Goal: Task Accomplishment & Management: Use online tool/utility

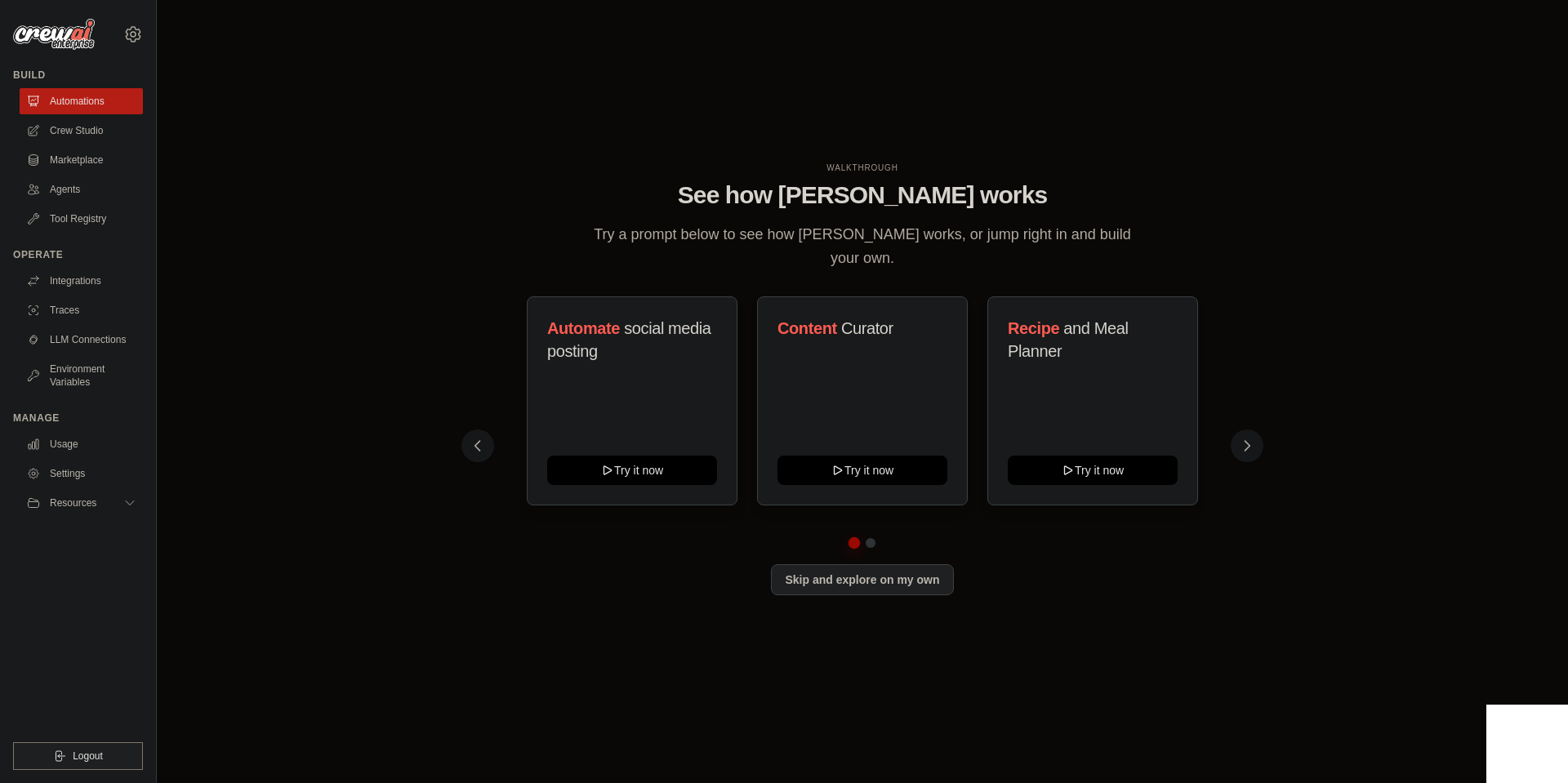
drag, startPoint x: 619, startPoint y: 233, endPoint x: 886, endPoint y: 253, distance: 267.7
click at [886, 253] on p "Try a prompt below to see how [PERSON_NAME] works, or jump right in and build y…" at bounding box center [862, 247] width 549 height 48
click at [926, 258] on p "Try a prompt below to see how [PERSON_NAME] works, or jump right in and build y…" at bounding box center [862, 247] width 549 height 48
click at [106, 135] on link "Crew Studio" at bounding box center [83, 131] width 123 height 26
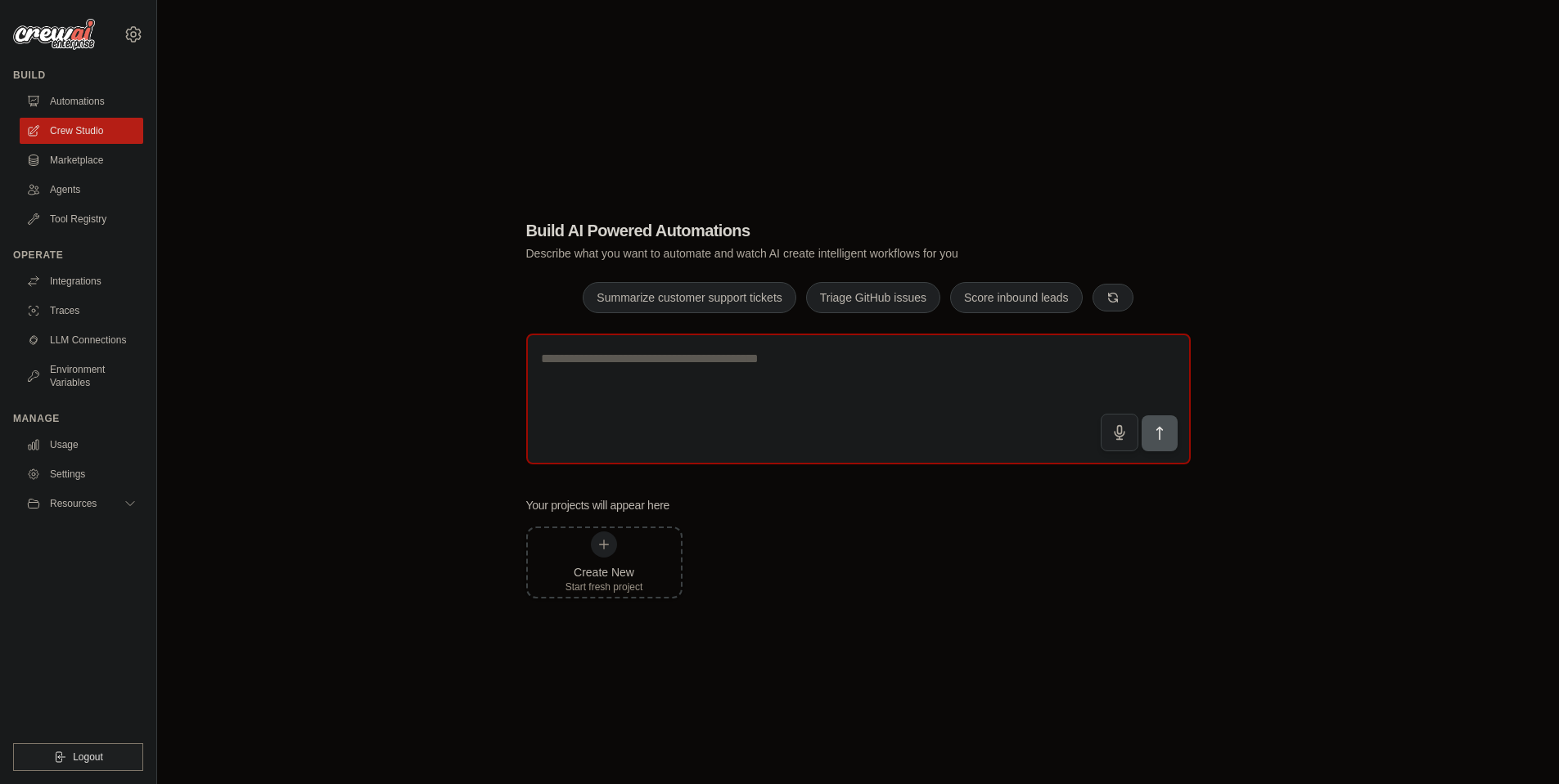
click at [659, 372] on textarea at bounding box center [858, 399] width 665 height 131
click at [766, 378] on textarea at bounding box center [858, 399] width 665 height 131
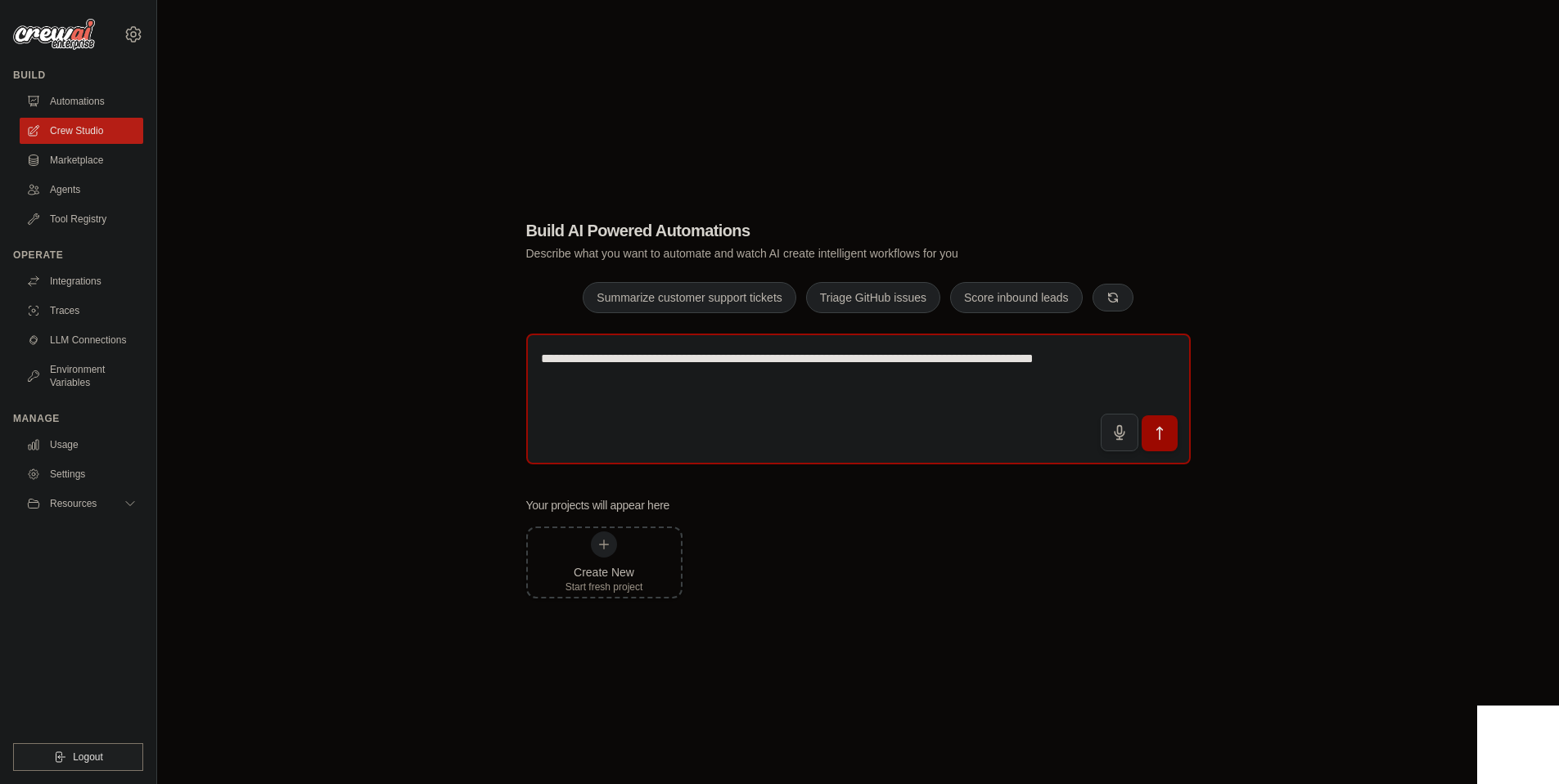
click at [642, 384] on textarea "**********" at bounding box center [858, 399] width 665 height 131
paste textarea "**********"
drag, startPoint x: 1009, startPoint y: 382, endPoint x: 699, endPoint y: 381, distance: 310.0
click at [699, 381] on textarea "**********" at bounding box center [858, 399] width 665 height 131
click at [617, 382] on textarea "**********" at bounding box center [858, 399] width 665 height 131
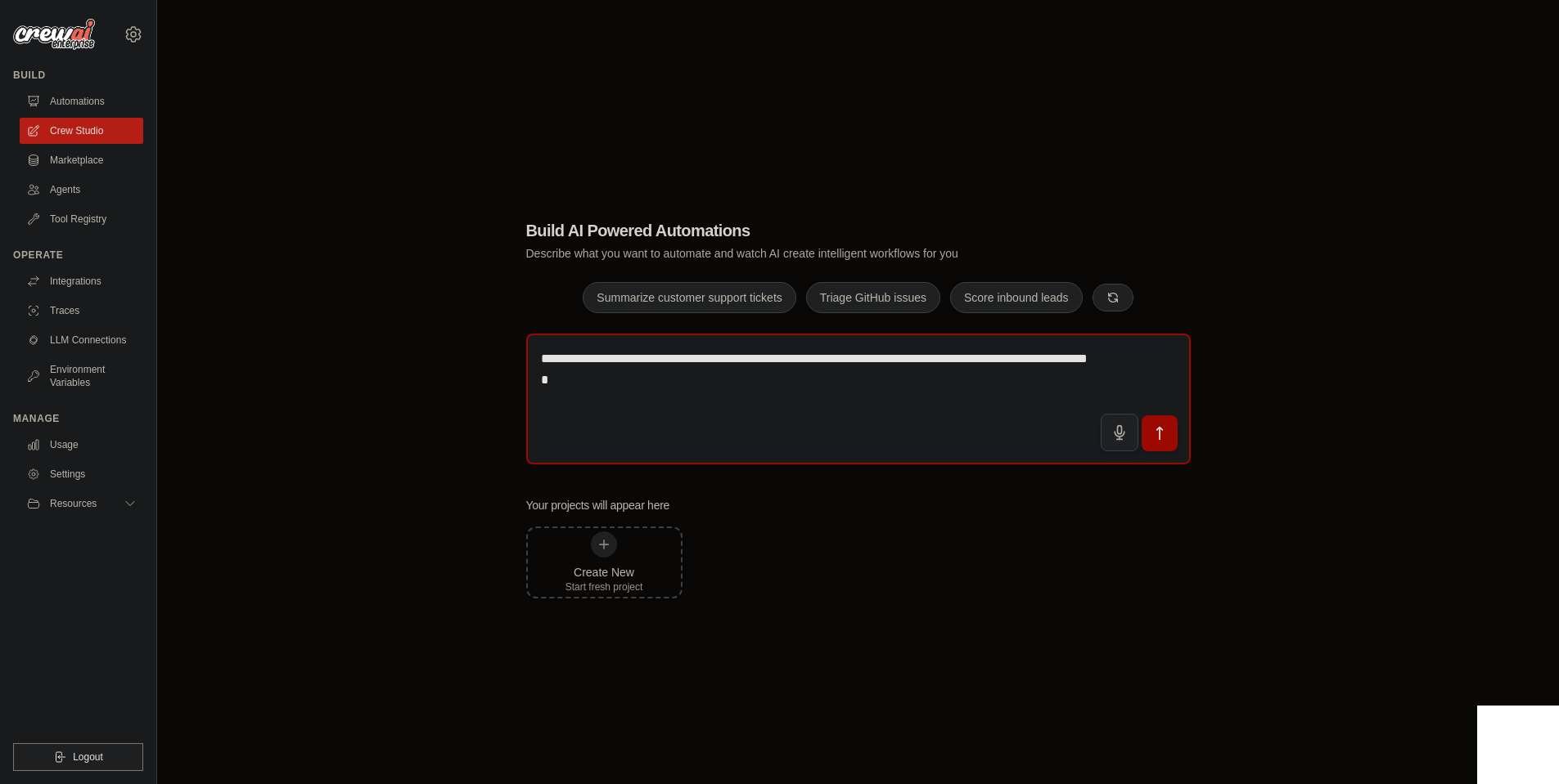
click at [617, 382] on textarea "**********" at bounding box center [858, 399] width 665 height 131
type textarea "**********"
click at [1156, 428] on icon "submit" at bounding box center [1159, 432] width 17 height 17
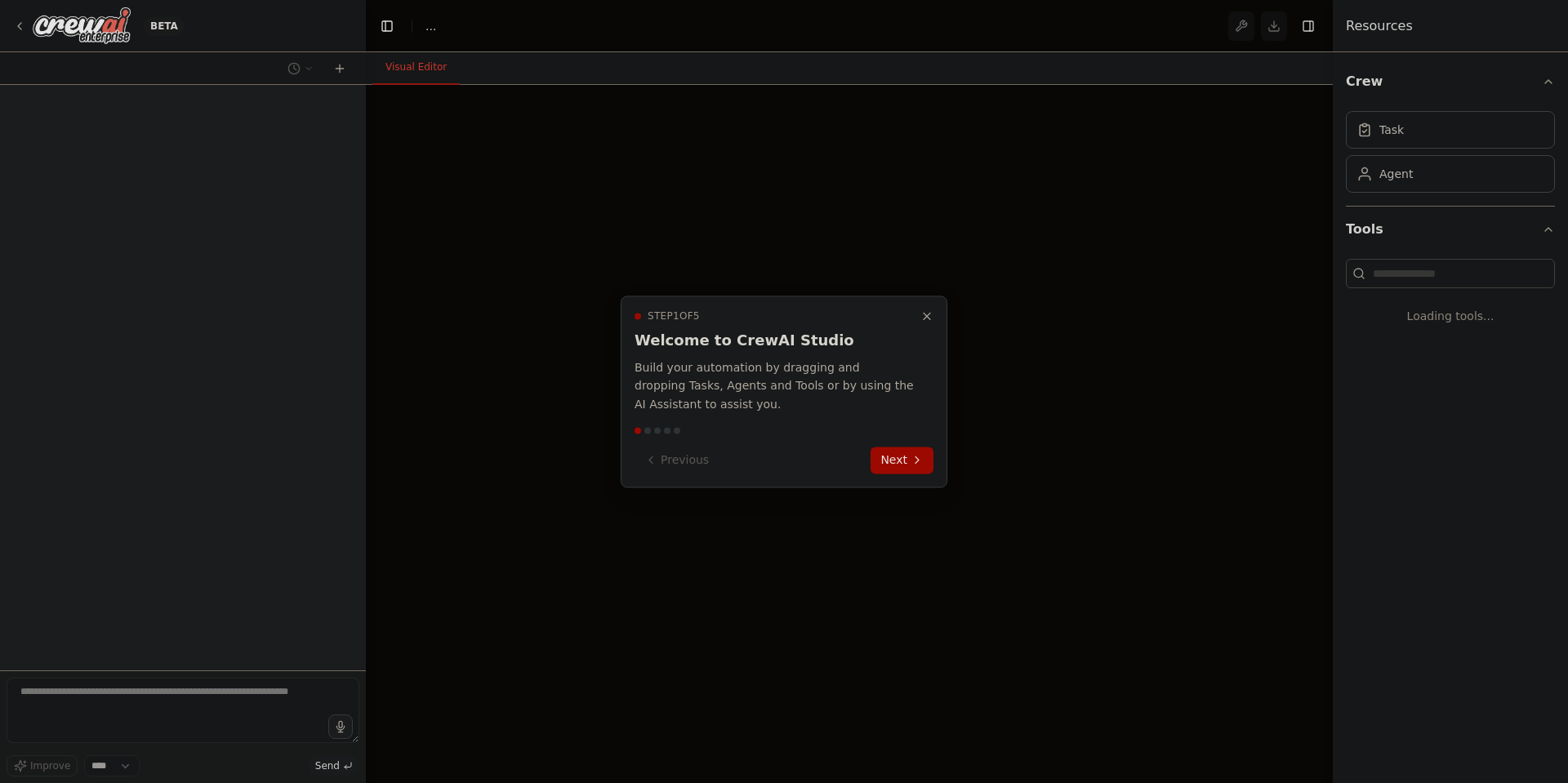
select select "****"
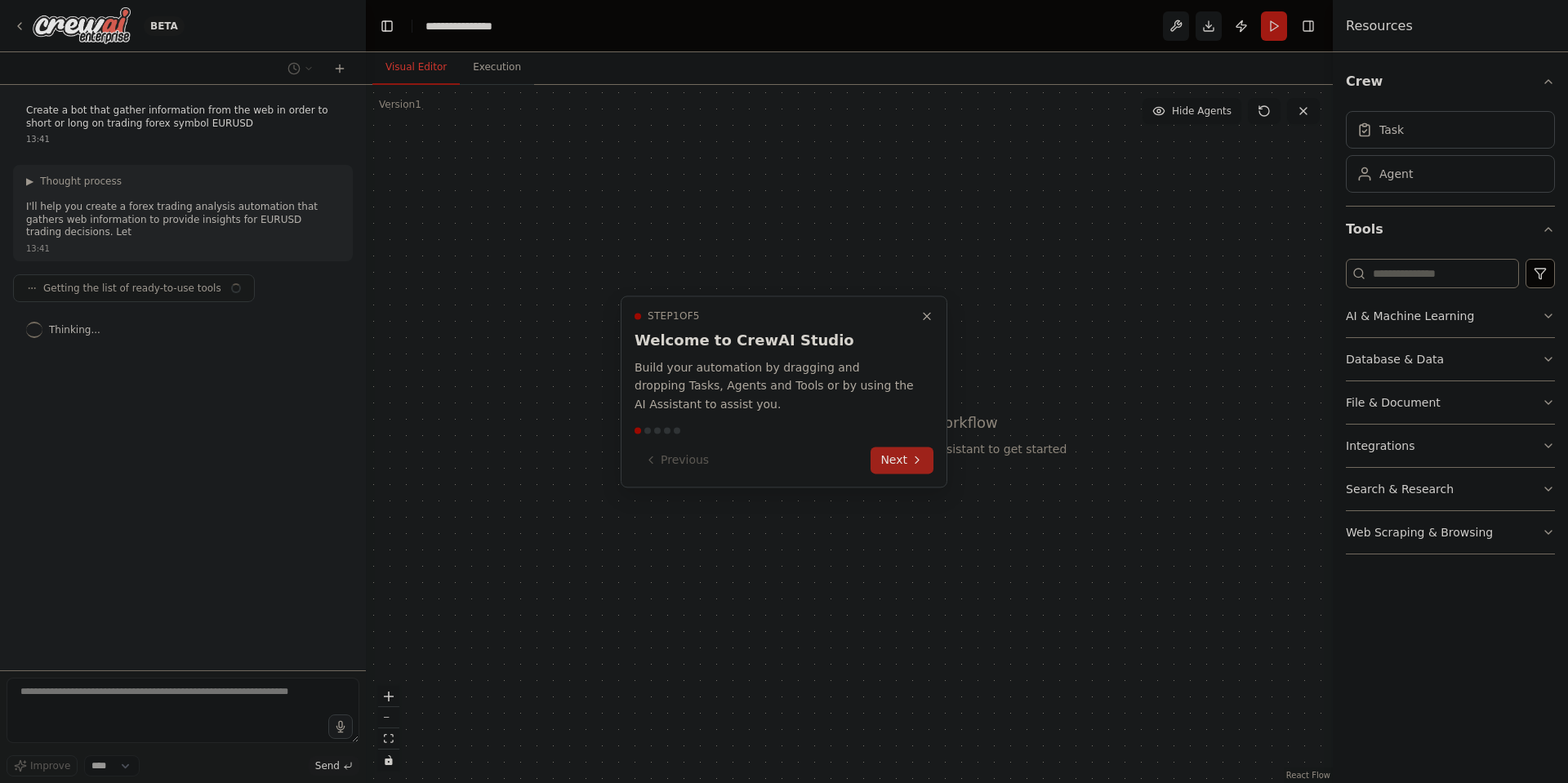
click at [897, 463] on button "Next" at bounding box center [902, 460] width 63 height 27
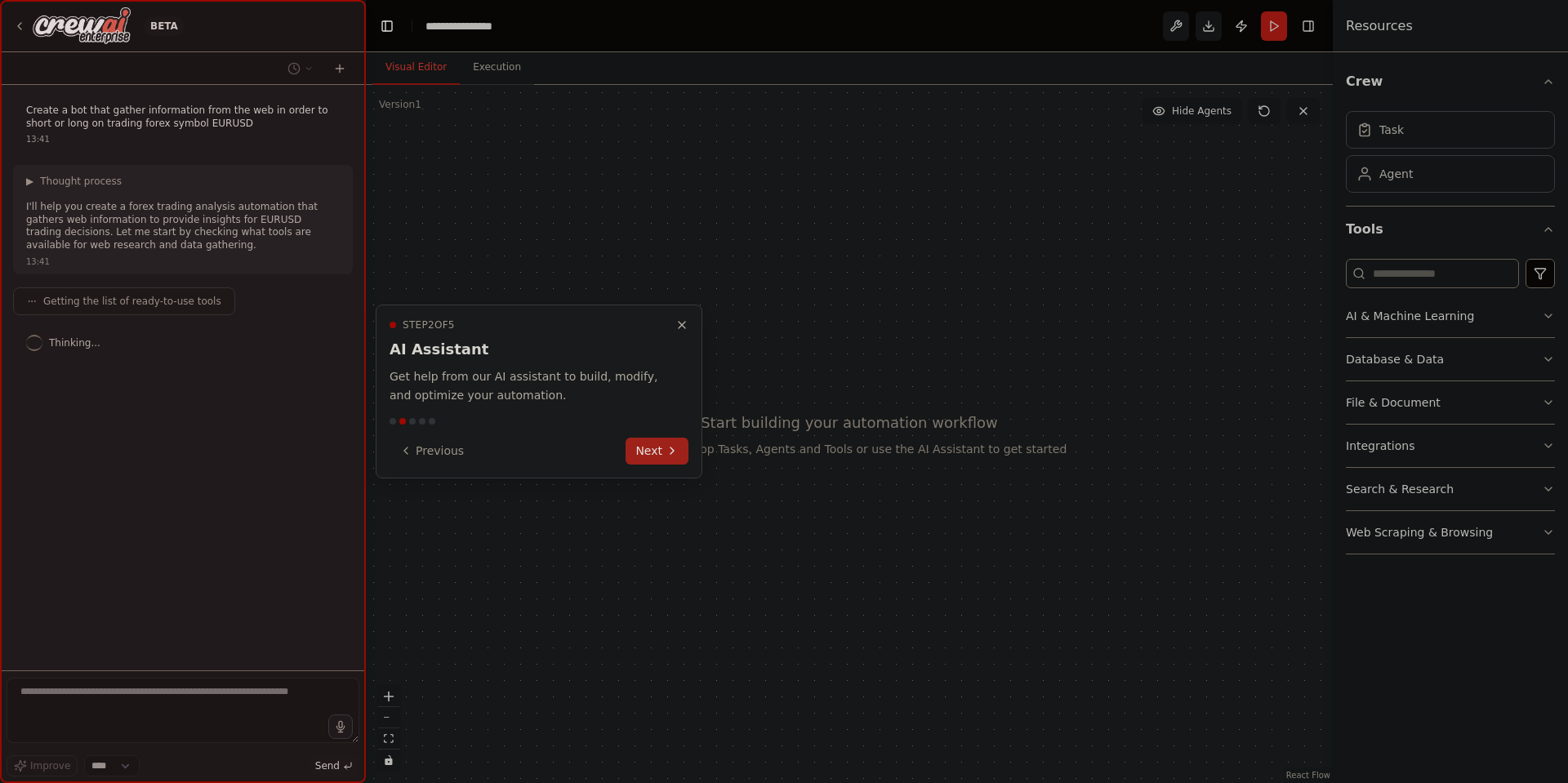
click at [644, 446] on button "Next" at bounding box center [657, 452] width 63 height 27
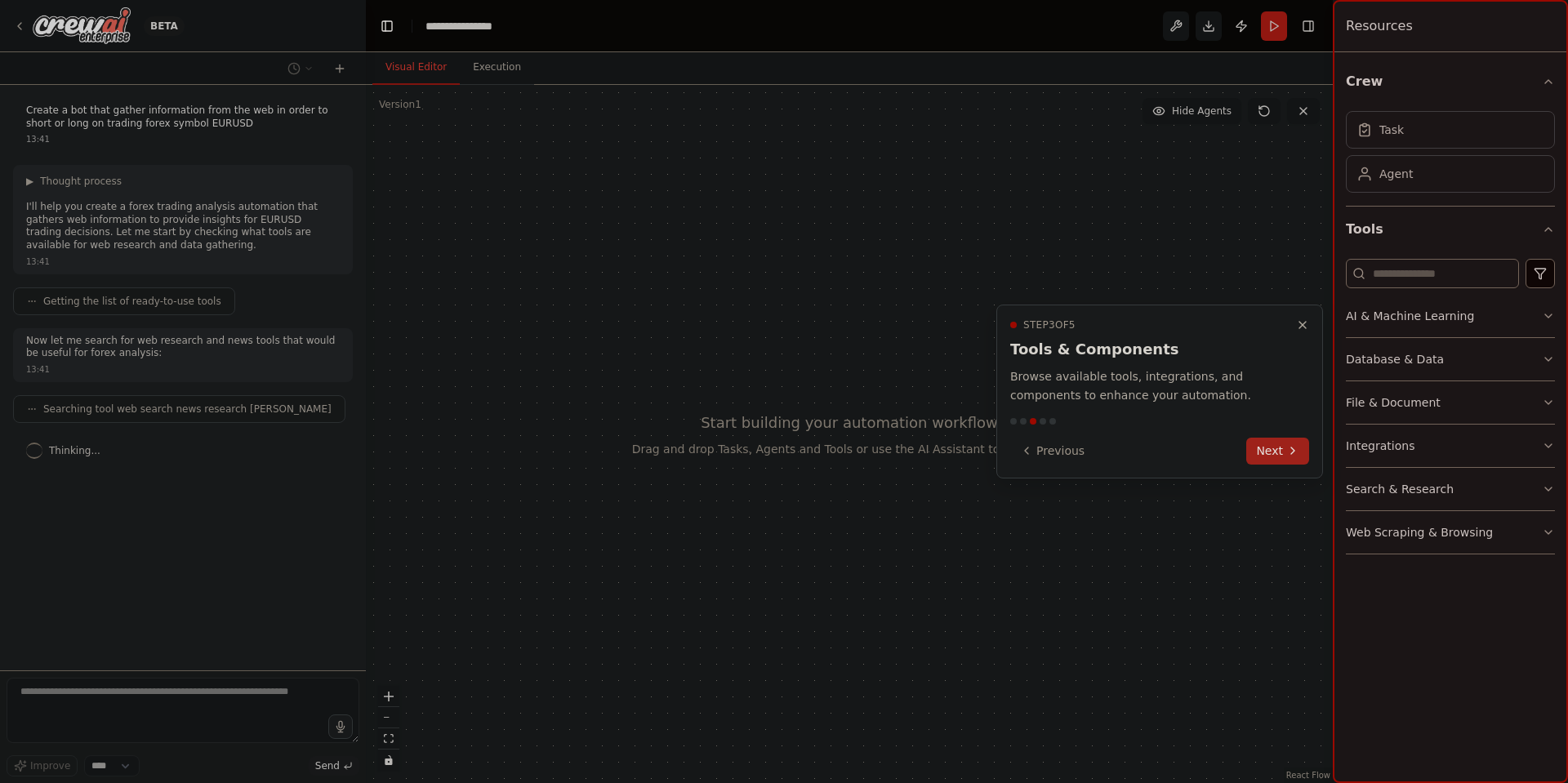
click at [1280, 442] on button "Next" at bounding box center [1278, 452] width 63 height 27
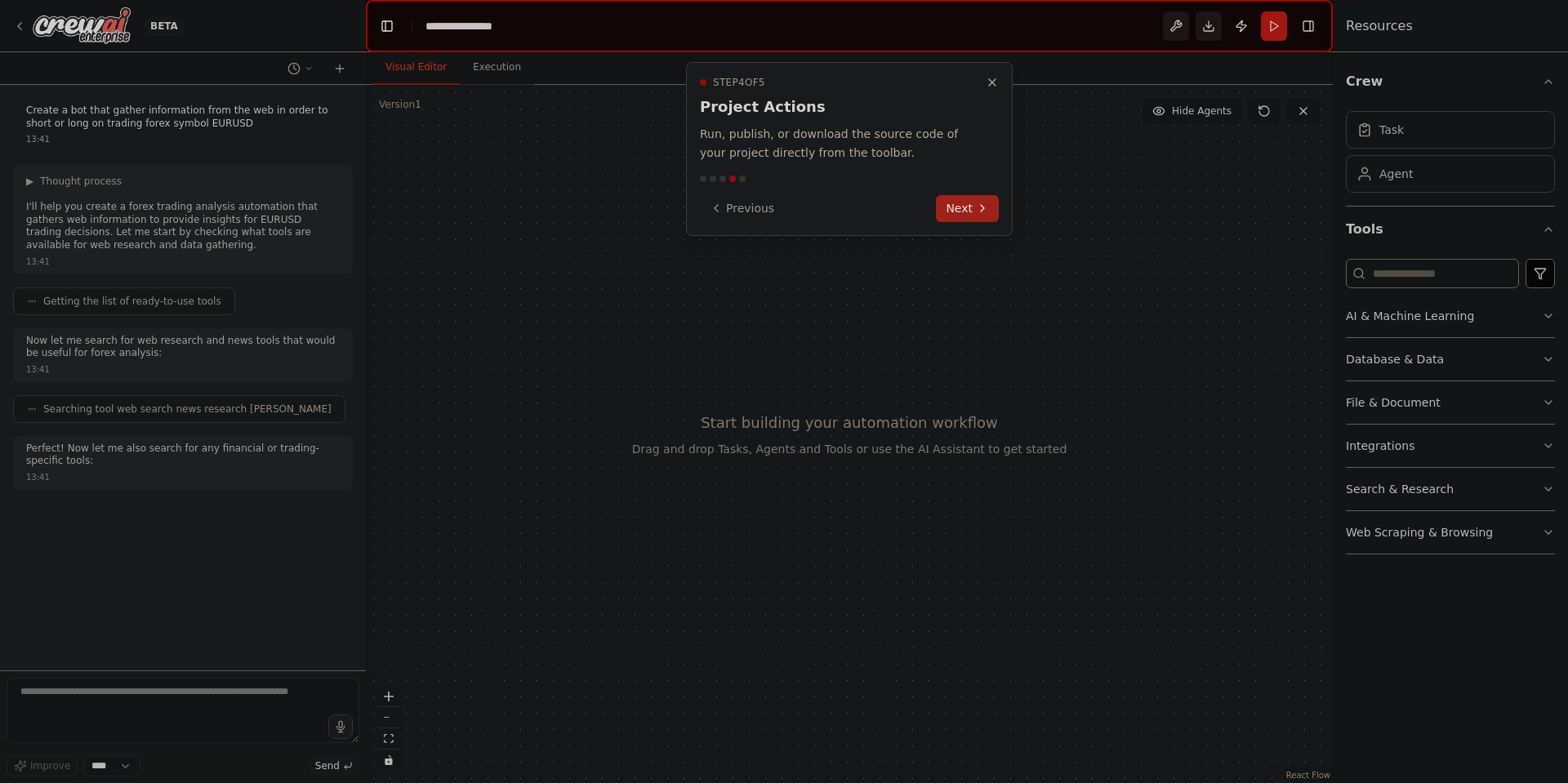
click at [967, 207] on button "Next" at bounding box center [967, 209] width 63 height 27
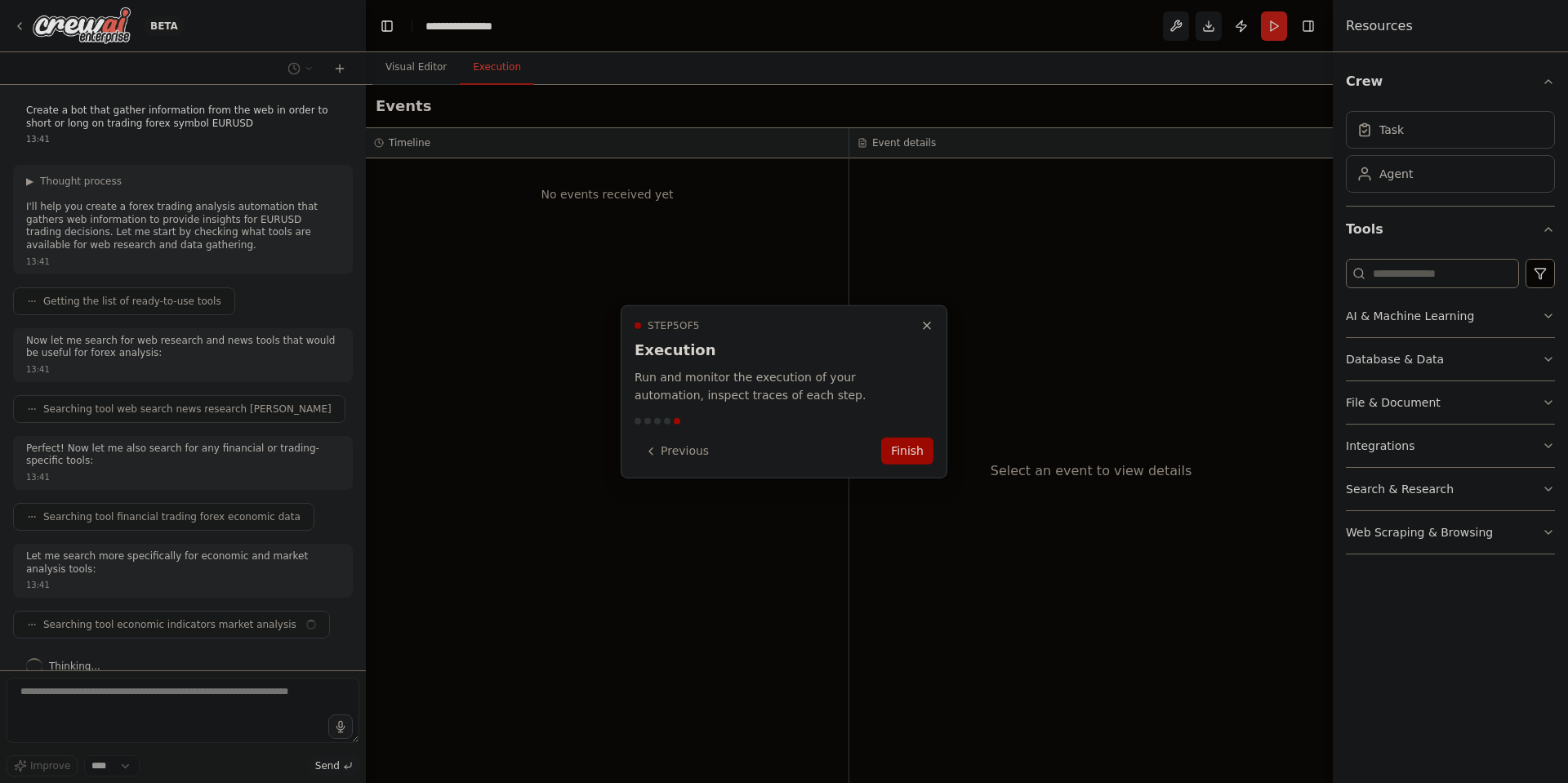
scroll to position [24, 0]
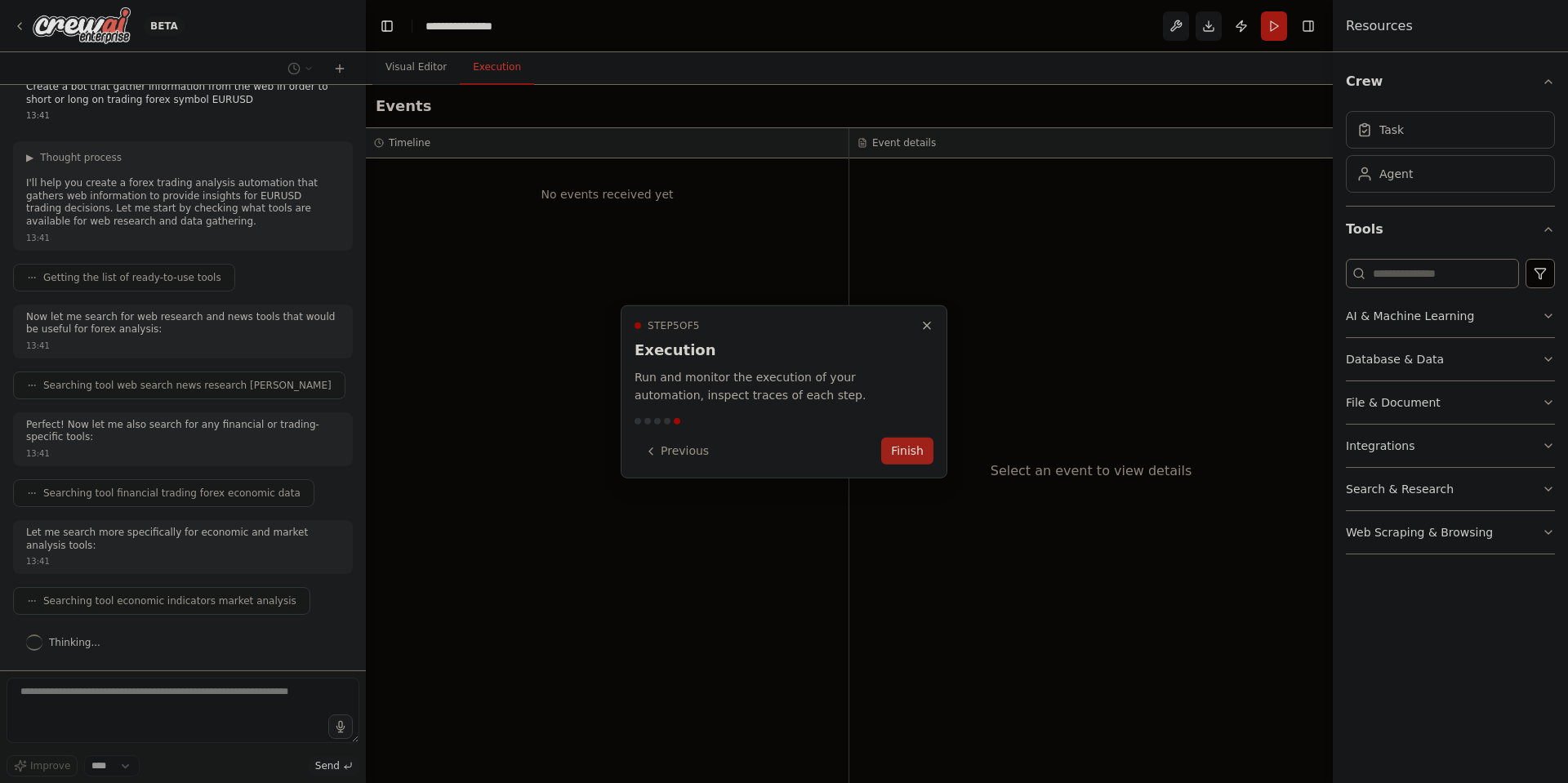
click at [907, 459] on button "Finish" at bounding box center [907, 452] width 53 height 27
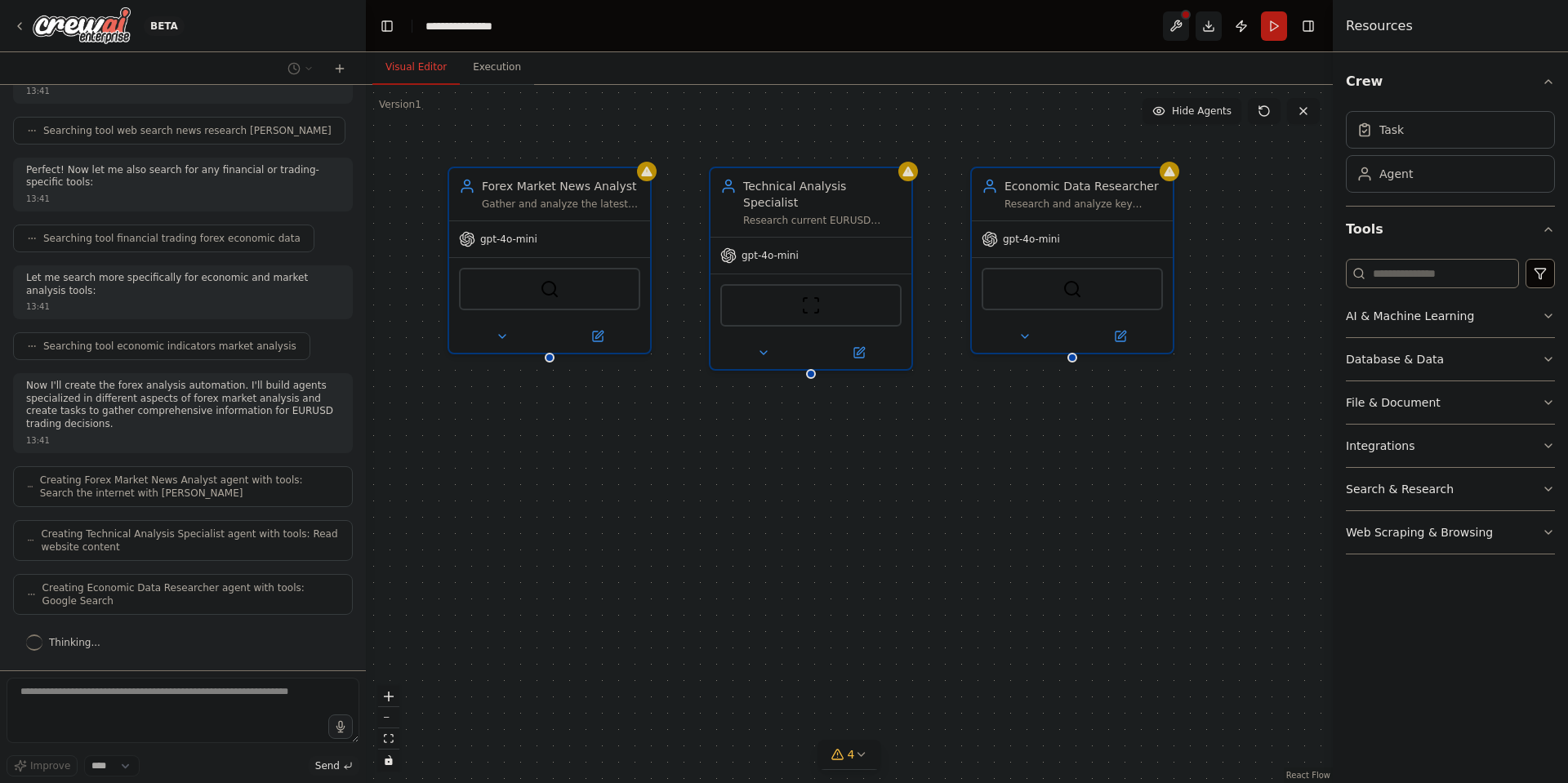
scroll to position [319, 0]
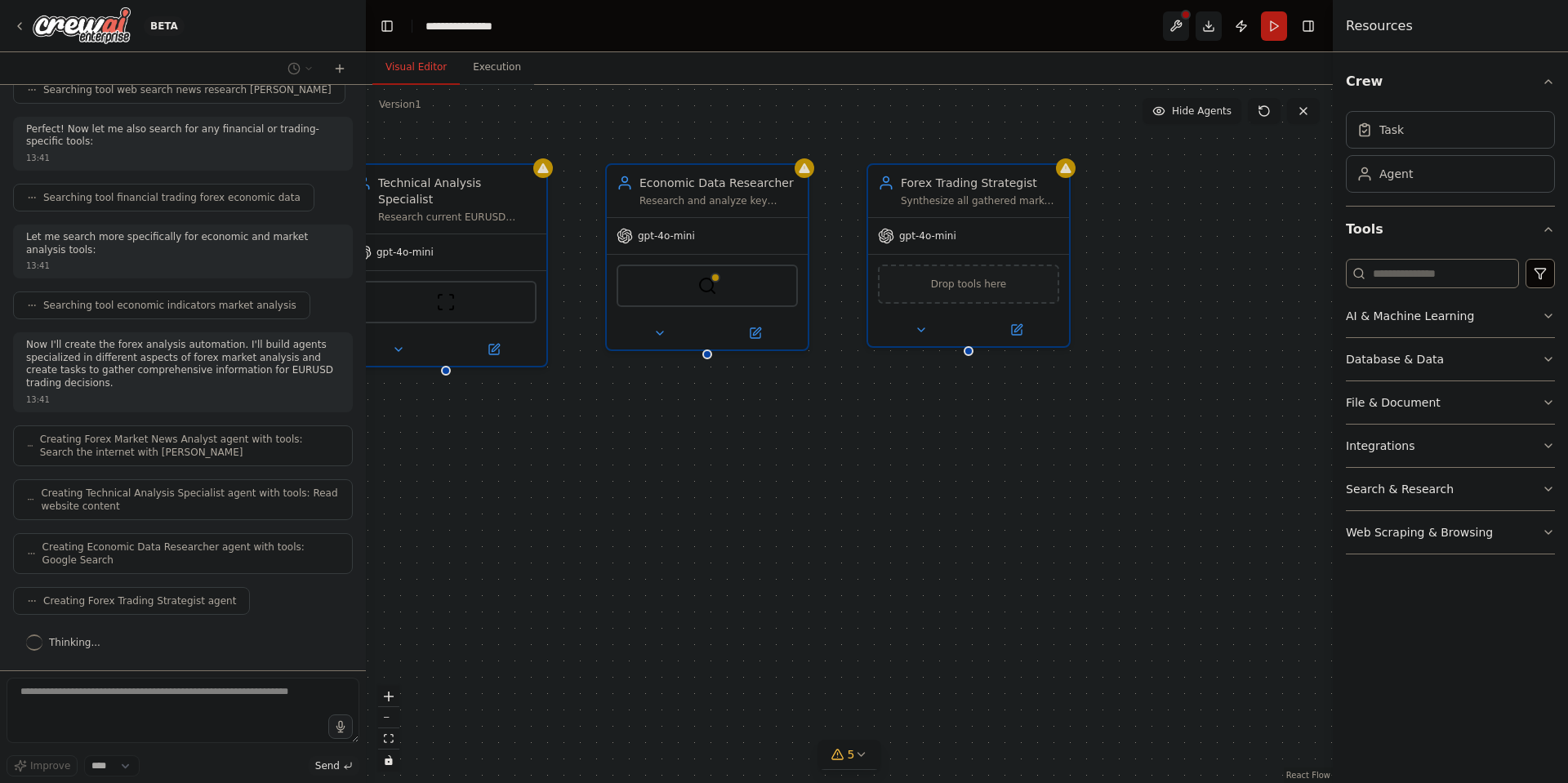
drag, startPoint x: 1249, startPoint y: 406, endPoint x: 884, endPoint y: 403, distance: 365.0
click at [884, 403] on div "Forex Market News Analyst Gather and analyze the latest news and developments a…" at bounding box center [849, 435] width 967 height 699
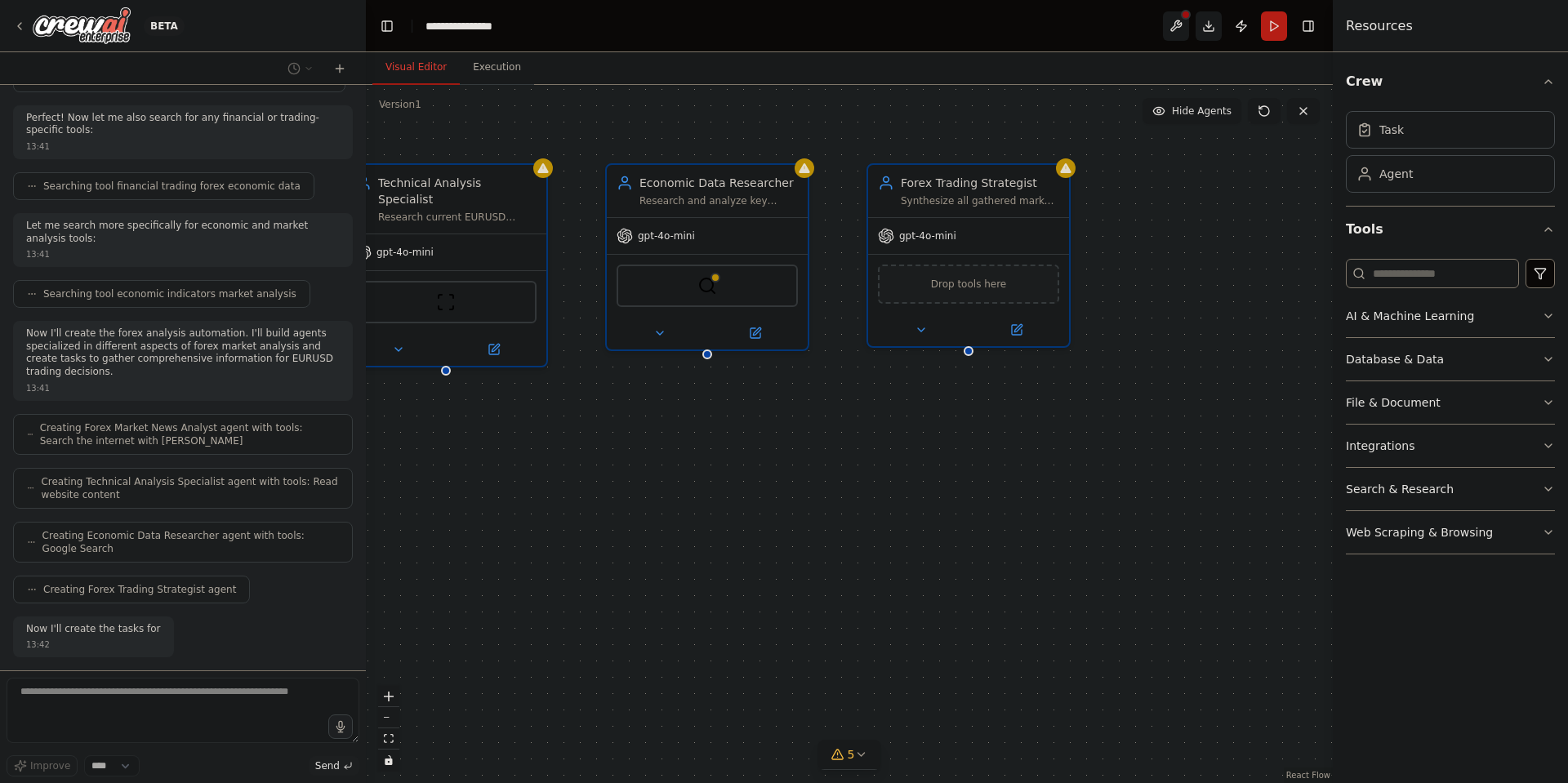
scroll to position [414, 0]
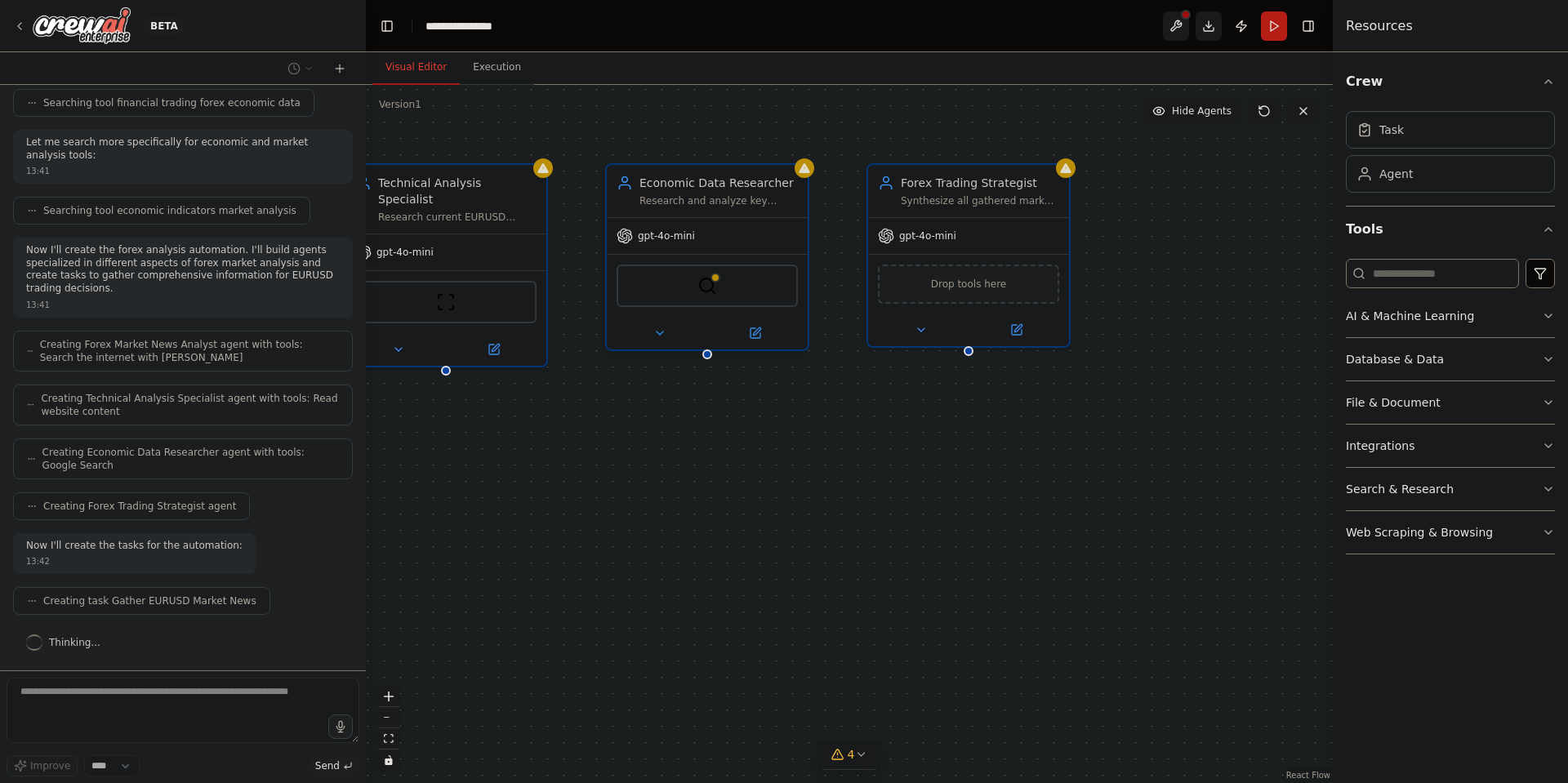
drag, startPoint x: 730, startPoint y: 436, endPoint x: 815, endPoint y: 426, distance: 85.6
click at [815, 426] on div ".deletable-edge-delete-btn { width: 20px; height: 20px; border: 0px solid #ffff…" at bounding box center [849, 435] width 967 height 699
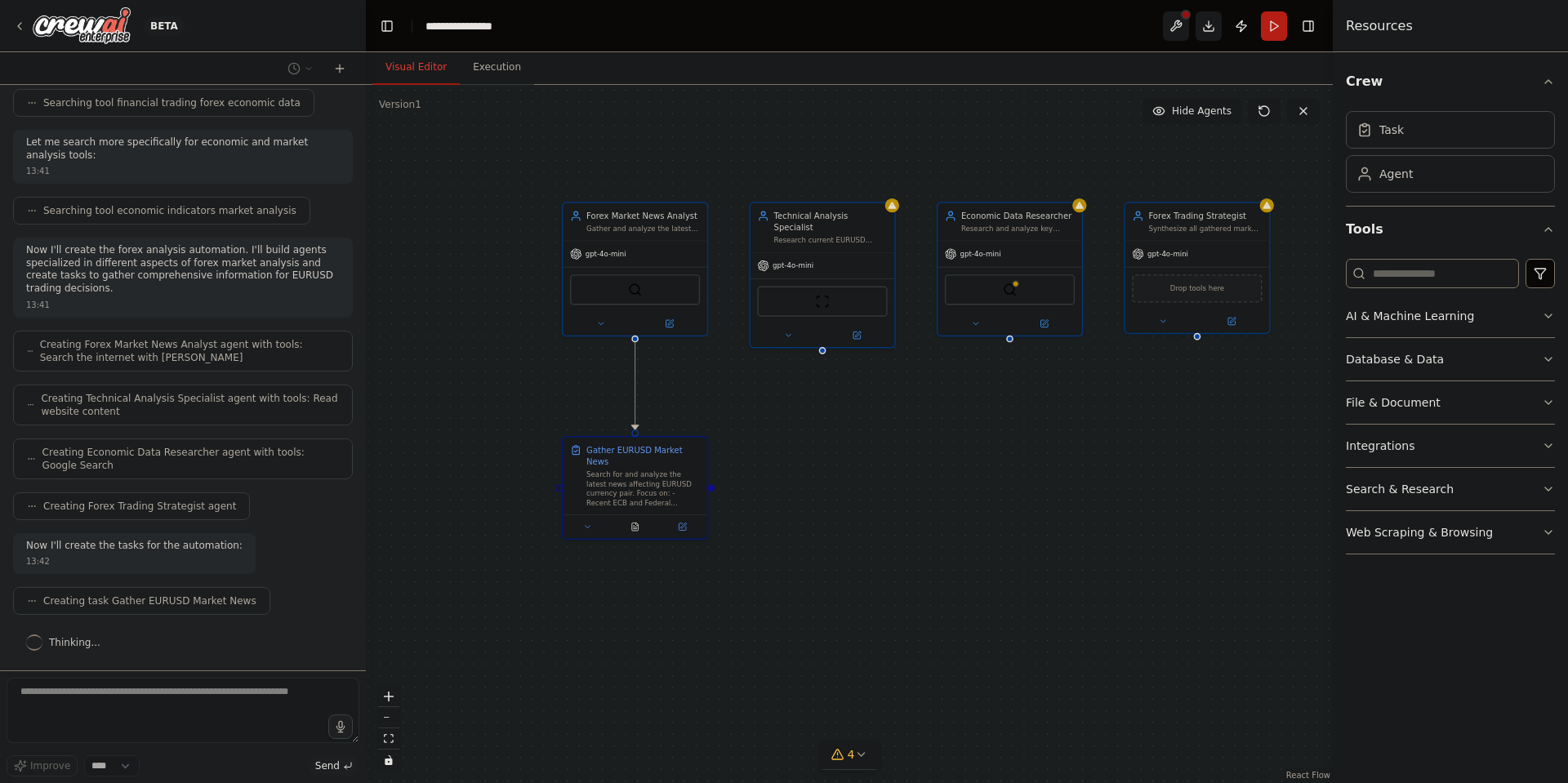
drag, startPoint x: 736, startPoint y: 506, endPoint x: 920, endPoint y: 484, distance: 185.3
click at [920, 484] on div ".deletable-edge-delete-btn { width: 20px; height: 20px; border: 0px solid #ffff…" at bounding box center [849, 435] width 967 height 699
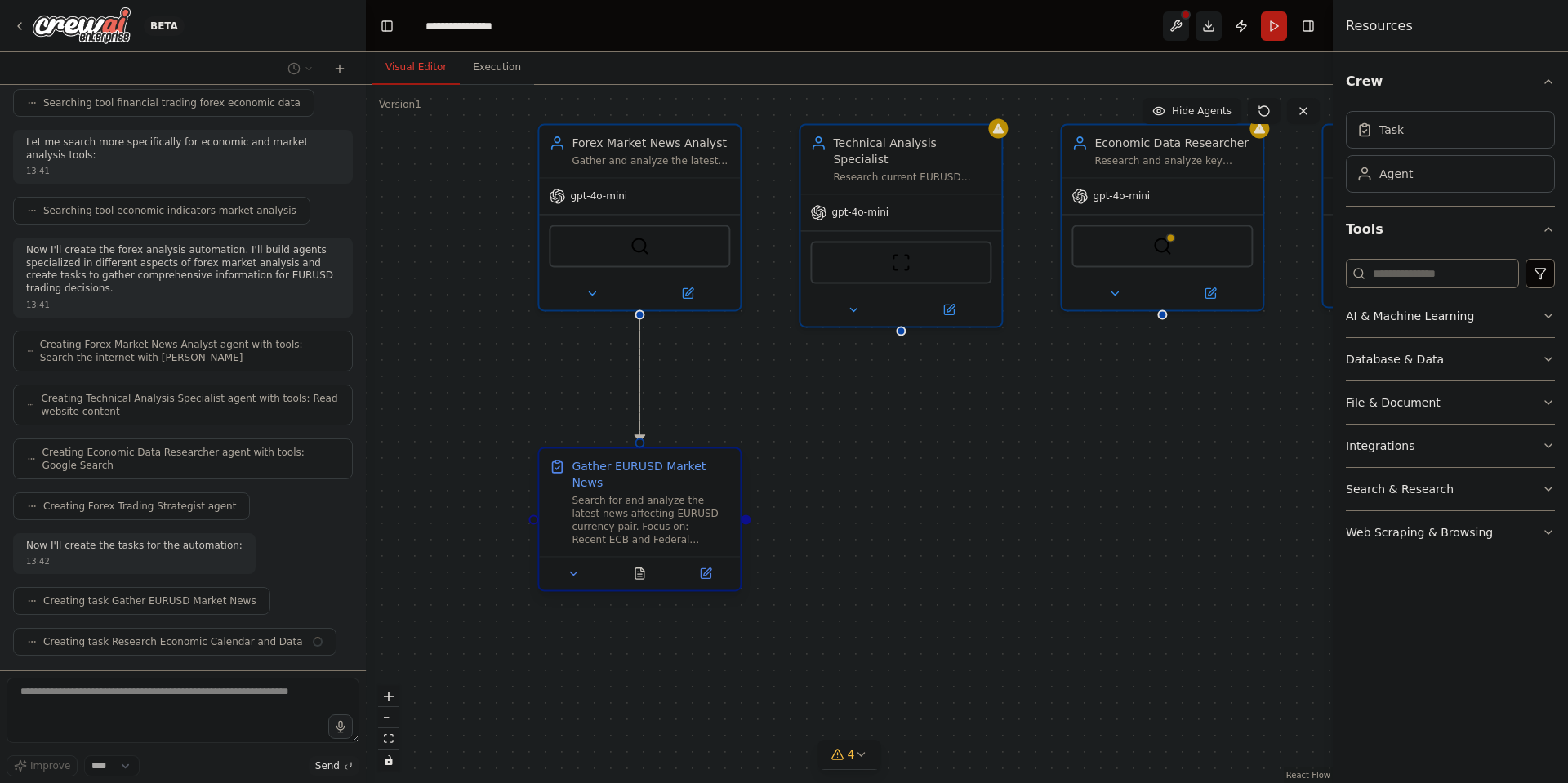
scroll to position [455, 0]
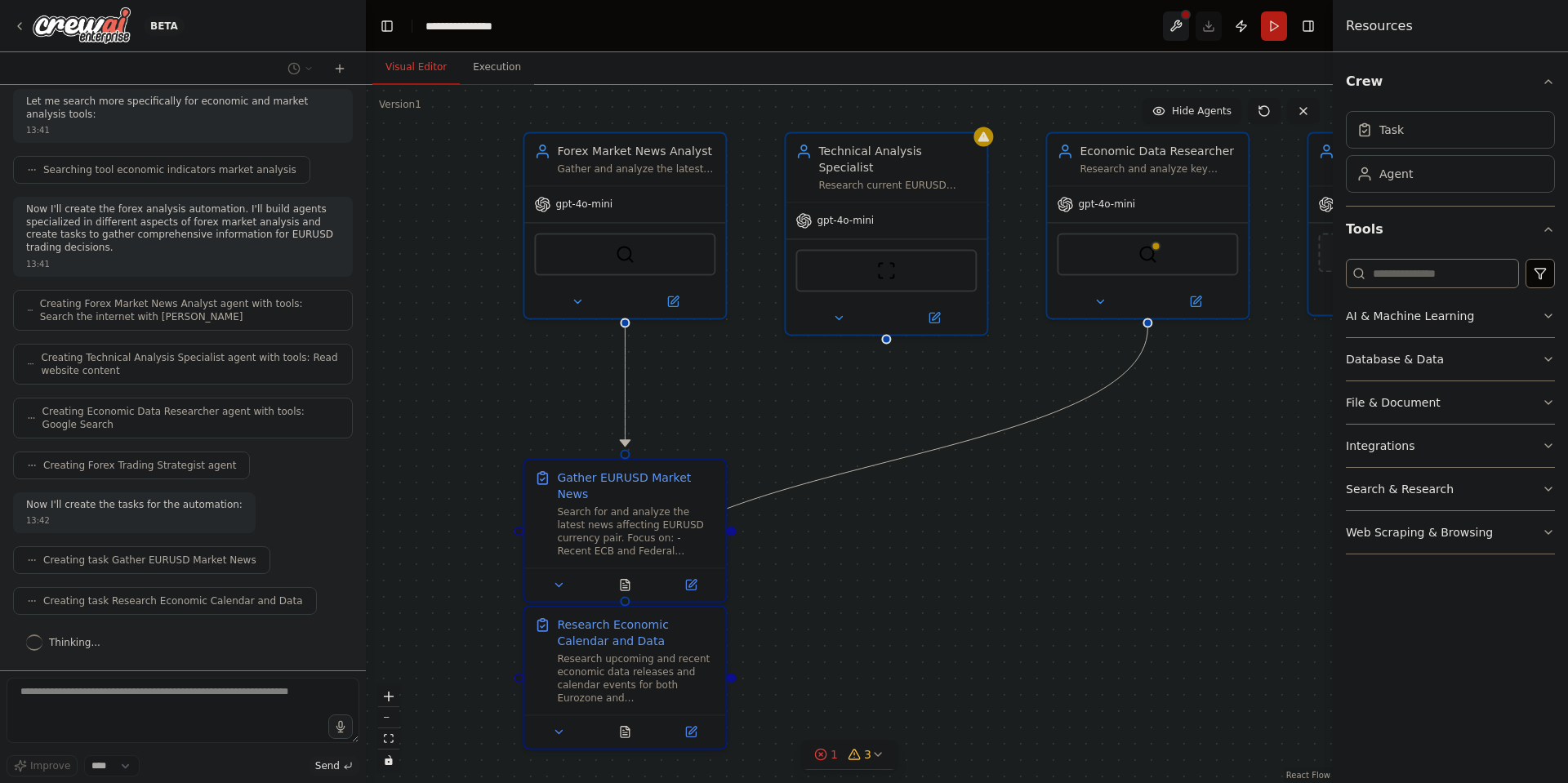
drag, startPoint x: 1106, startPoint y: 494, endPoint x: 1064, endPoint y: 511, distance: 45.3
click at [1065, 511] on div ".deletable-edge-delete-btn { width: 20px; height: 20px; border: 0px solid #ffff…" at bounding box center [849, 435] width 967 height 699
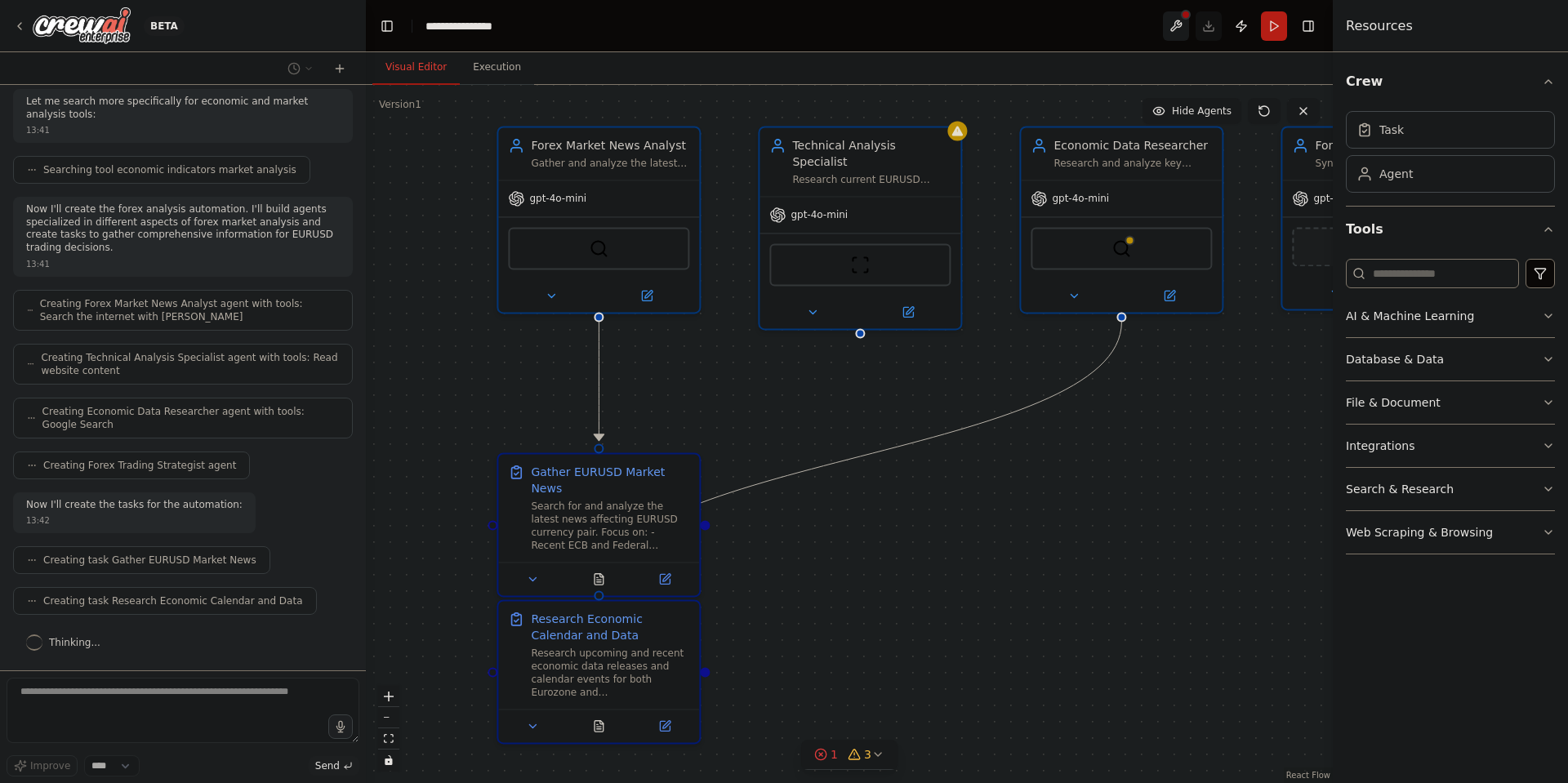
drag, startPoint x: 898, startPoint y: 586, endPoint x: 887, endPoint y: 487, distance: 99.6
click at [887, 487] on div ".deletable-edge-delete-btn { width: 20px; height: 20px; border: 0px solid #ffff…" at bounding box center [849, 435] width 967 height 699
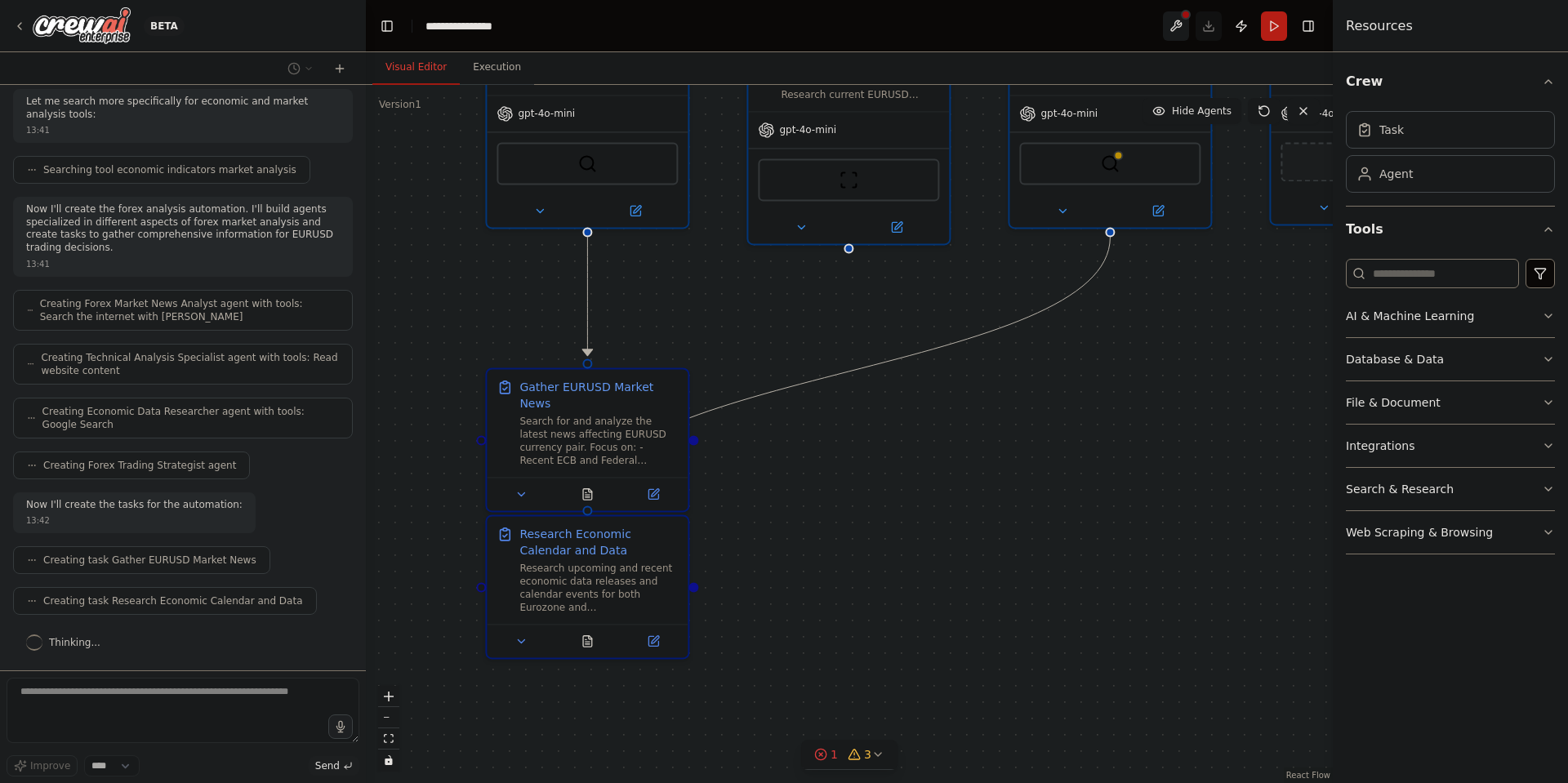
scroll to position [495, 0]
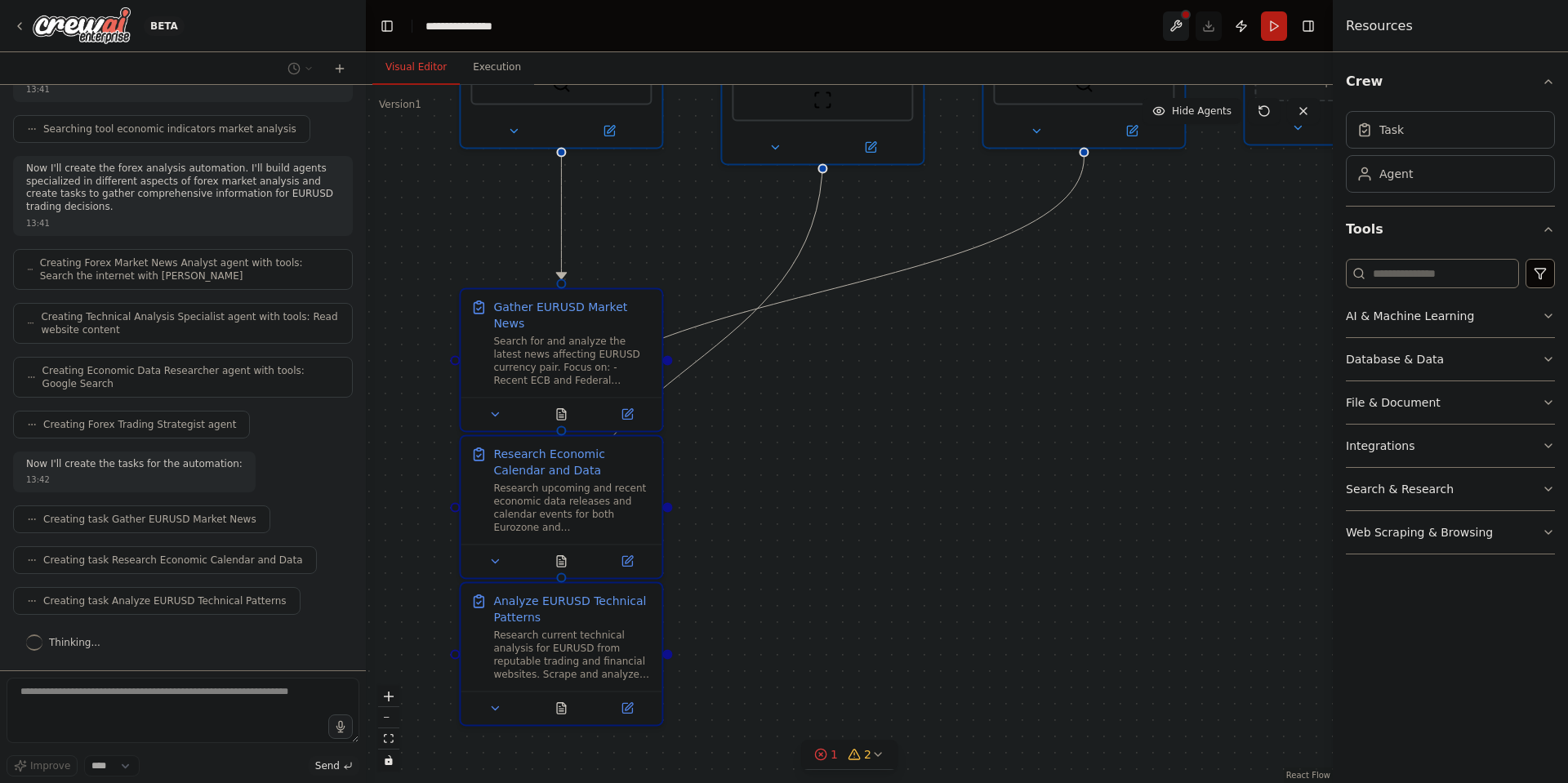
drag, startPoint x: 930, startPoint y: 543, endPoint x: 905, endPoint y: 463, distance: 83.8
click at [905, 463] on div ".deletable-edge-delete-btn { width: 20px; height: 20px; border: 0px solid #ffff…" at bounding box center [849, 435] width 967 height 699
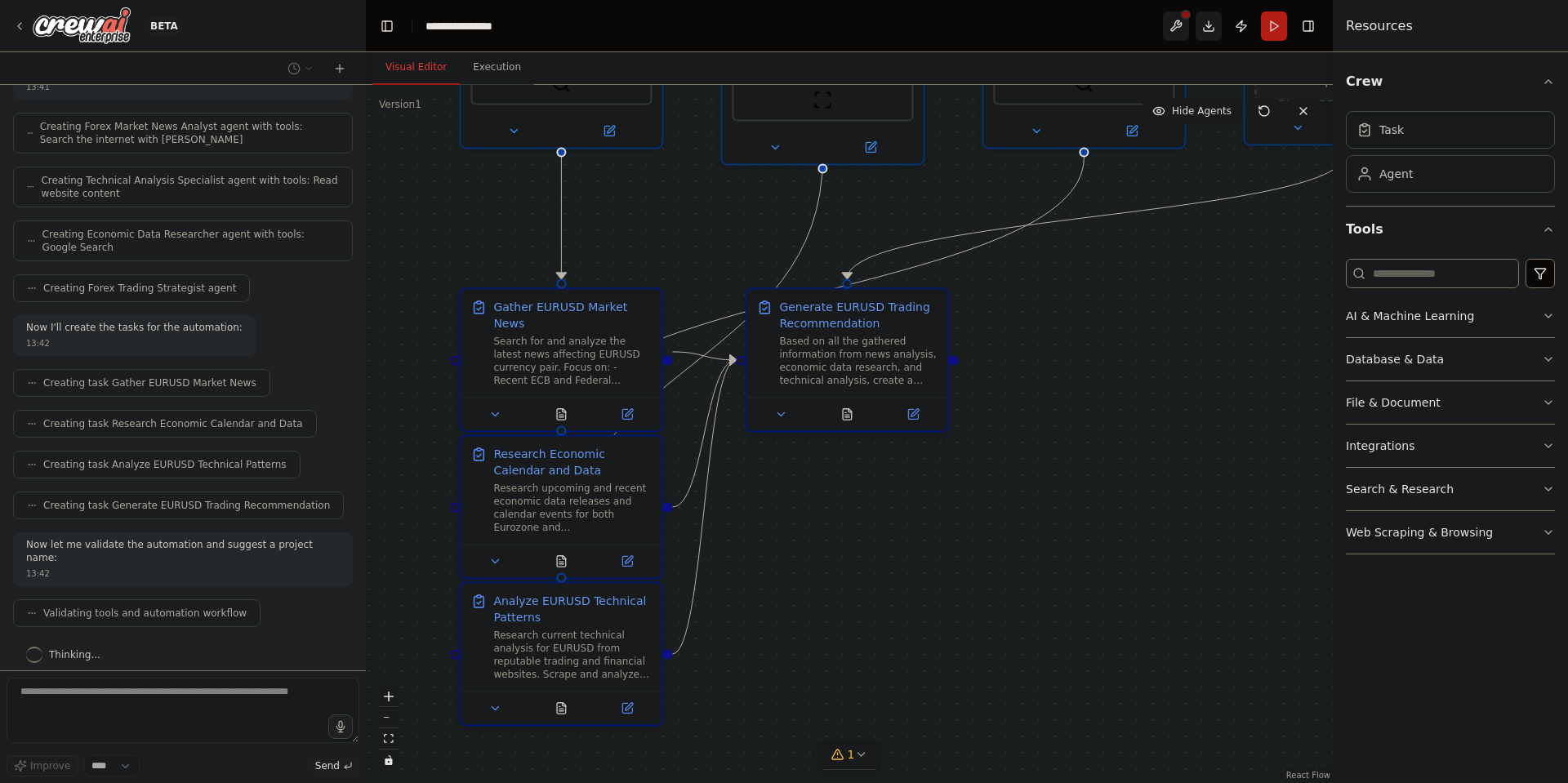
scroll to position [673, 0]
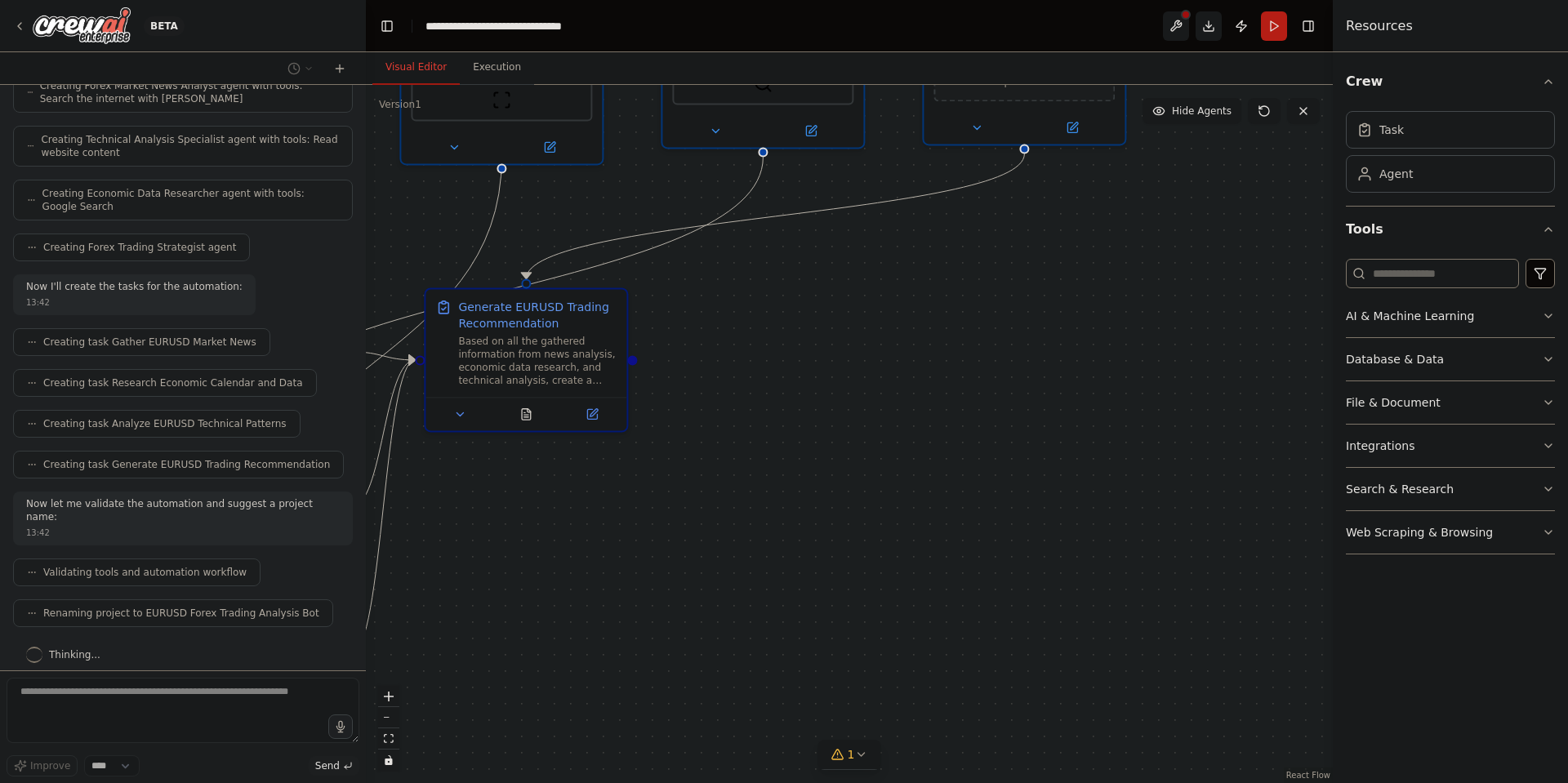
drag, startPoint x: 906, startPoint y: 499, endPoint x: 544, endPoint y: 522, distance: 362.7
click at [544, 522] on div ".deletable-edge-delete-btn { width: 20px; height: 20px; border: 0px solid #ffff…" at bounding box center [849, 435] width 967 height 699
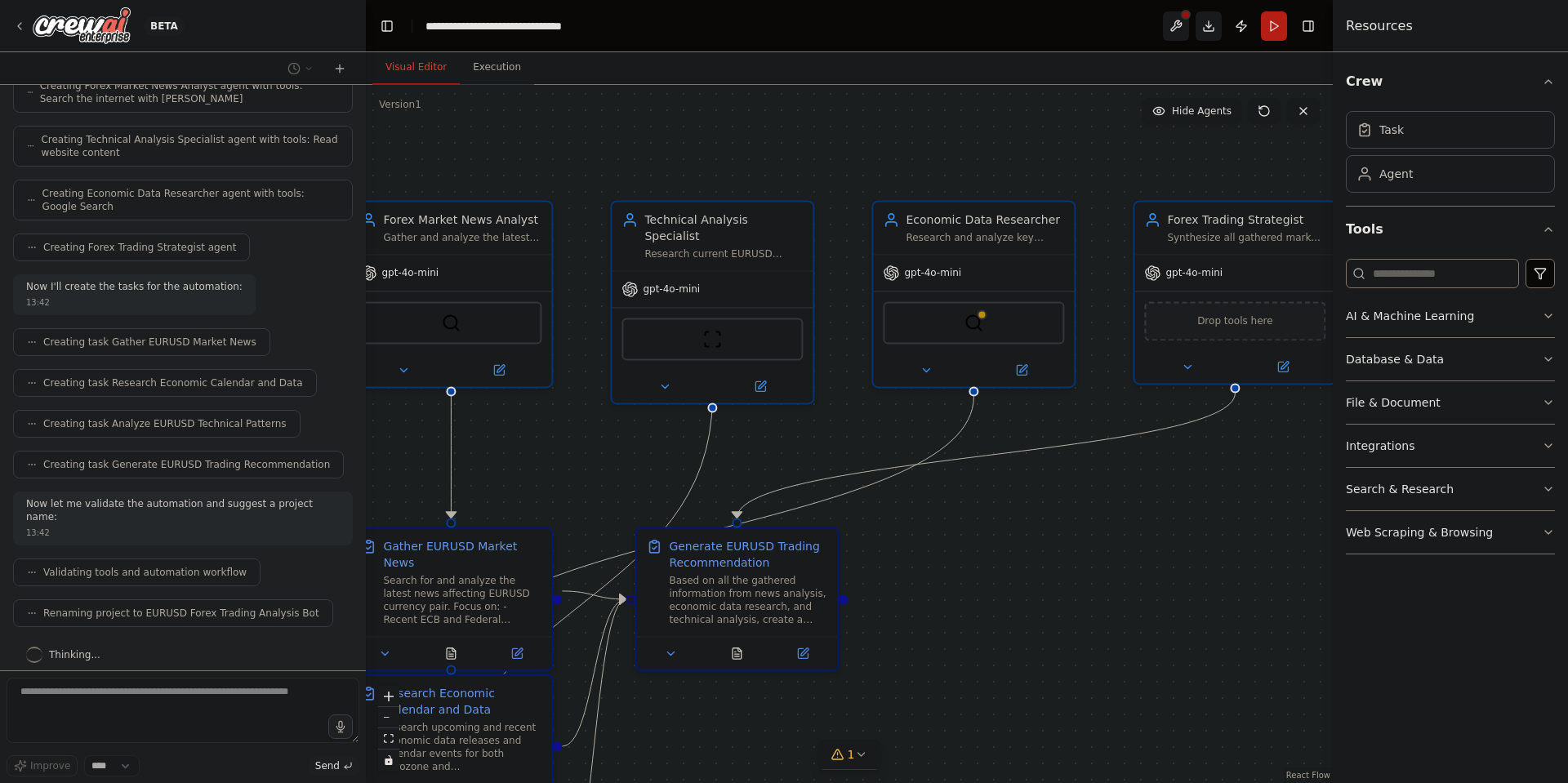
drag, startPoint x: 856, startPoint y: 384, endPoint x: 1142, endPoint y: 584, distance: 349.0
click at [1142, 584] on div ".deletable-edge-delete-btn { width: 20px; height: 20px; border: 0px solid #ffff…" at bounding box center [849, 435] width 967 height 699
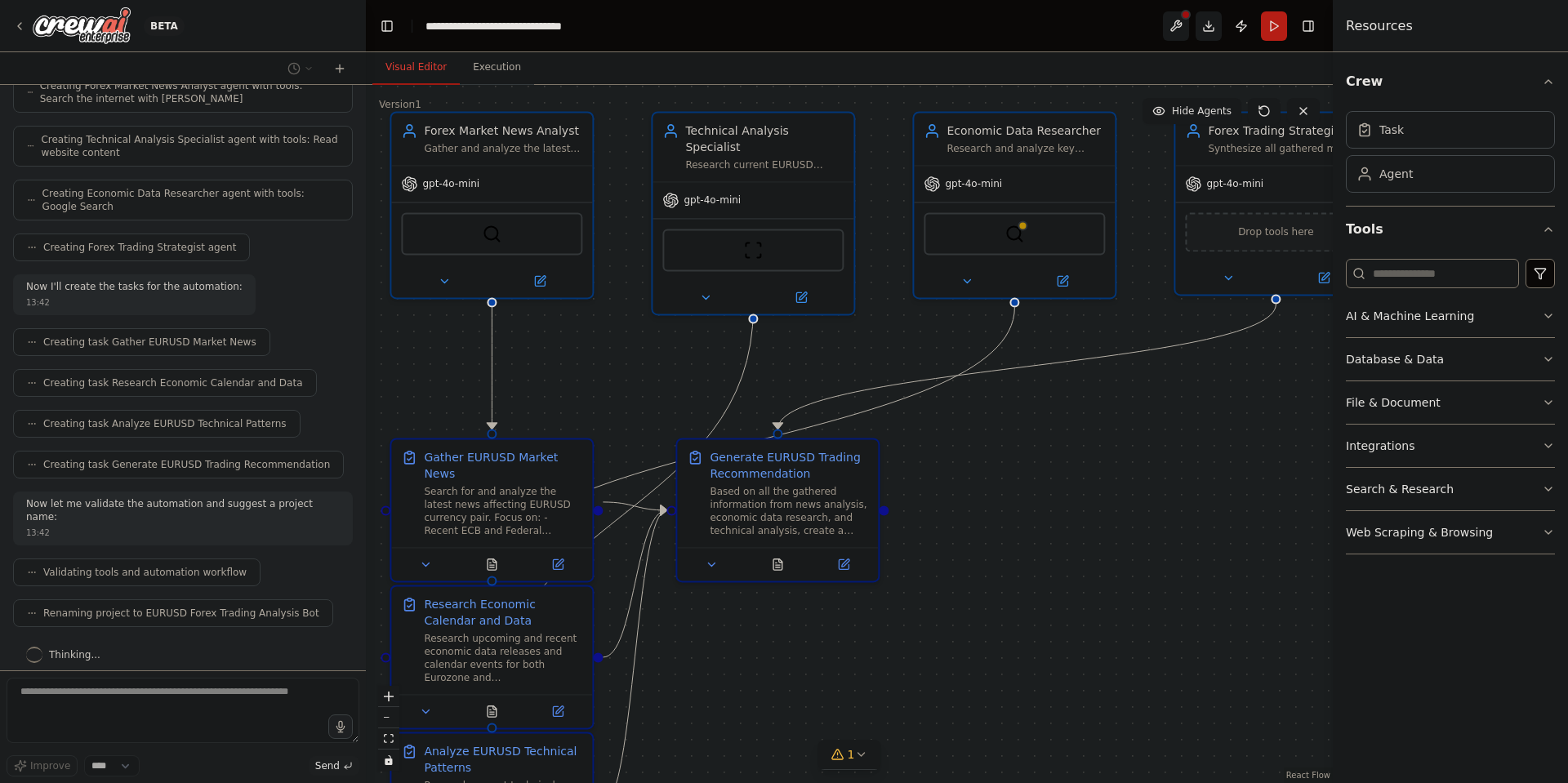
drag, startPoint x: 1022, startPoint y: 524, endPoint x: 1046, endPoint y: 413, distance: 113.6
click at [1047, 414] on div ".deletable-edge-delete-btn { width: 20px; height: 20px; border: 0px solid #ffff…" at bounding box center [849, 435] width 967 height 699
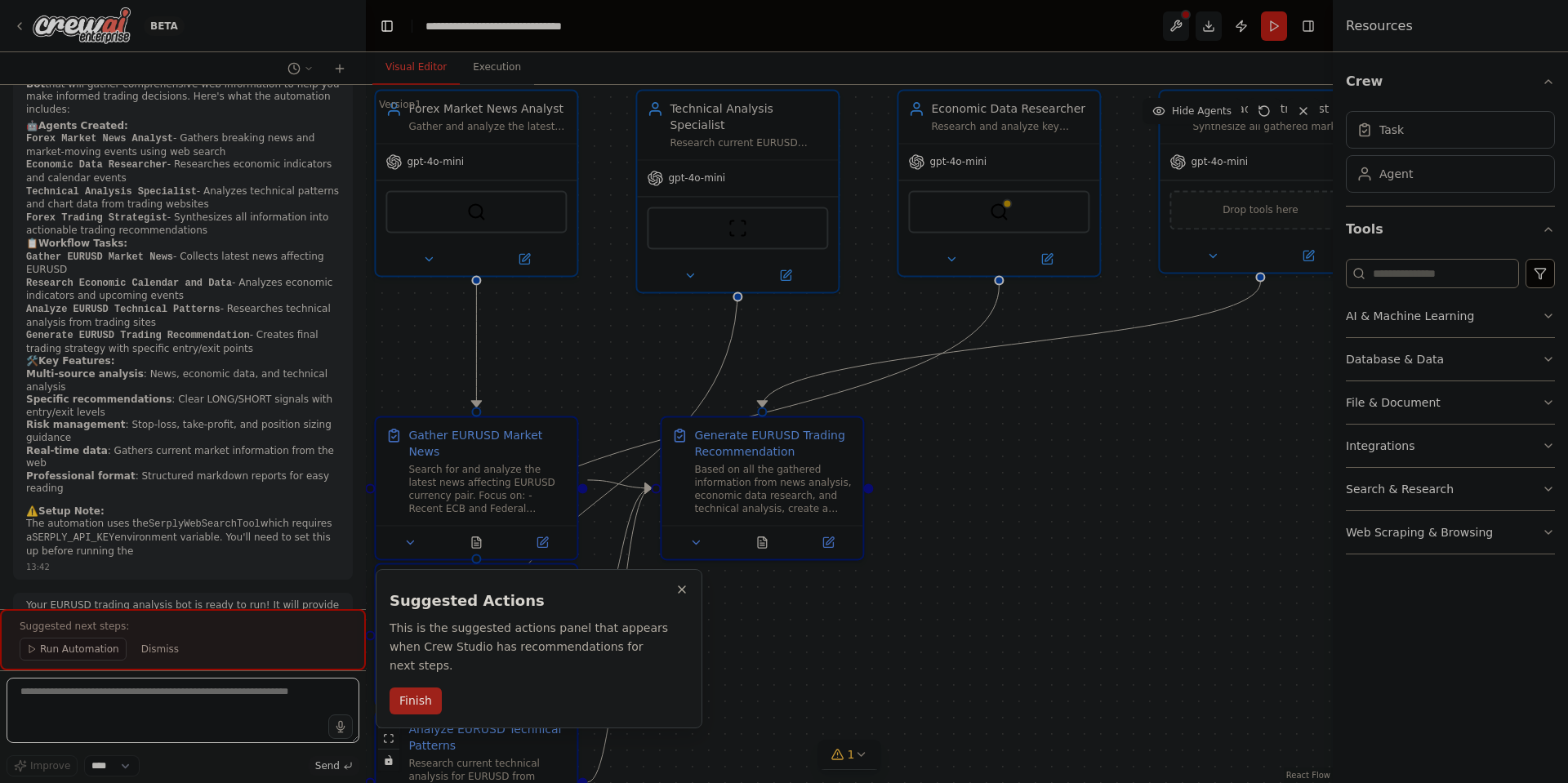
scroll to position [1267, 0]
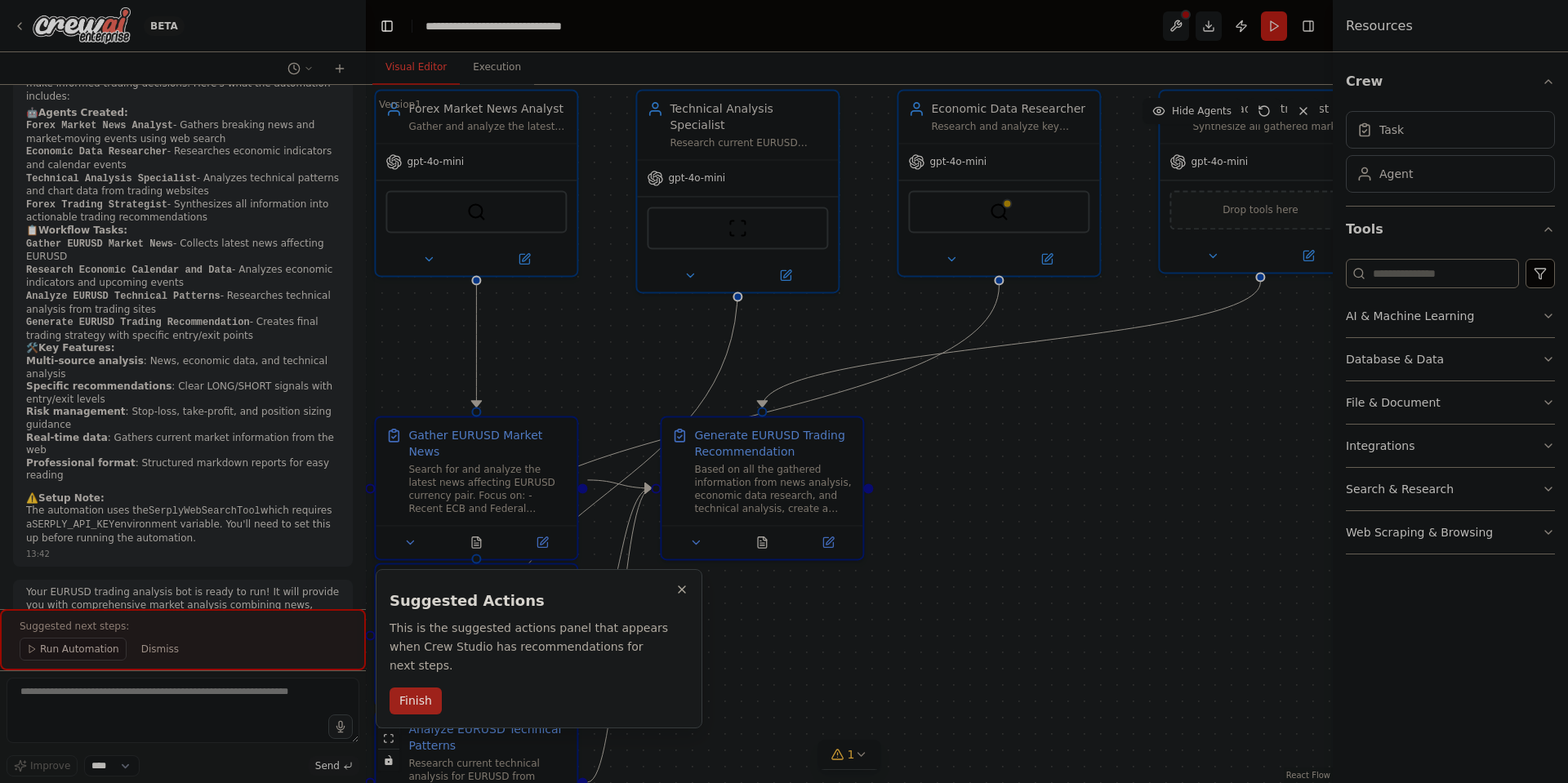
click at [421, 688] on button "Finish" at bounding box center [416, 701] width 53 height 27
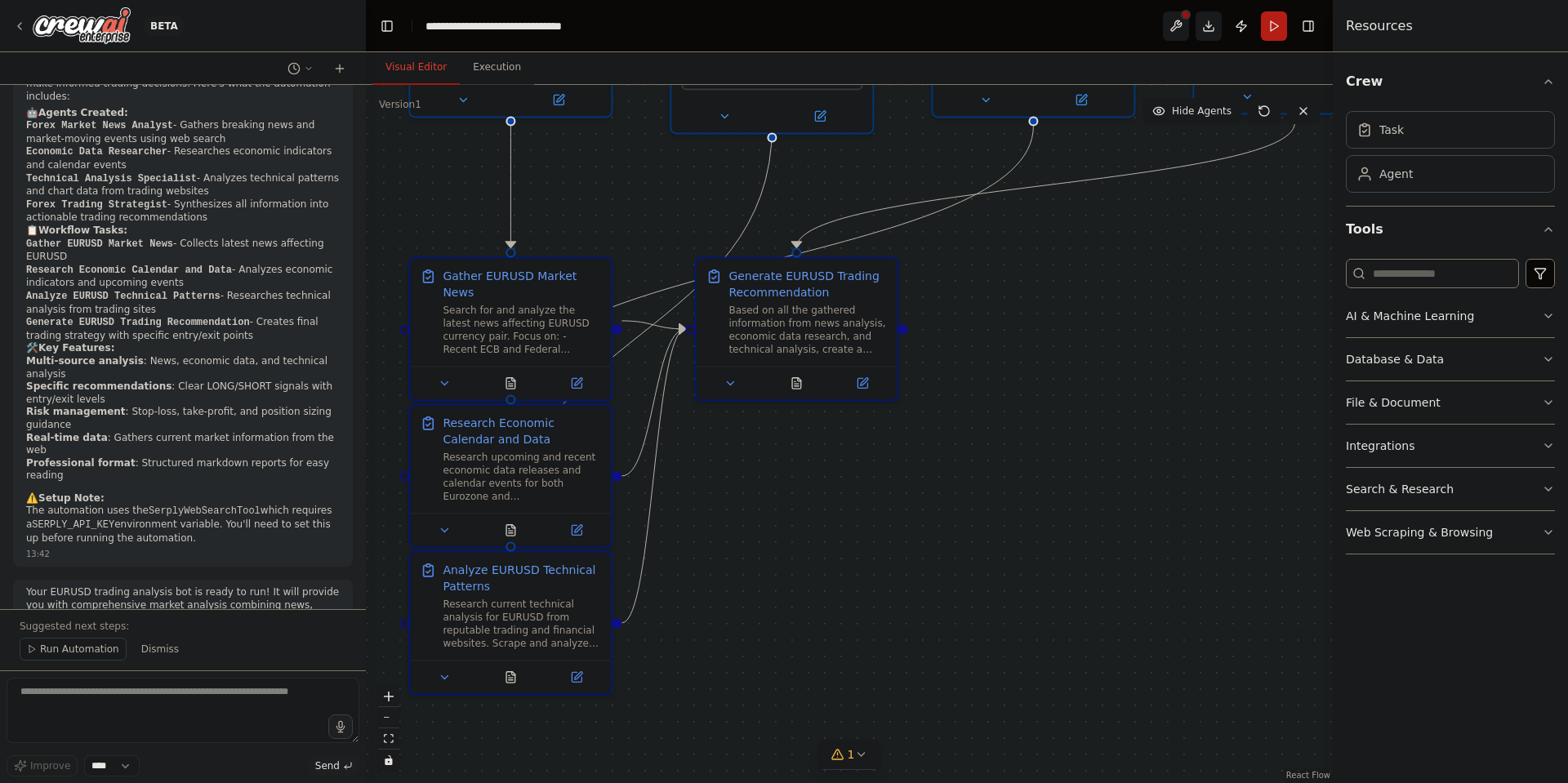
drag, startPoint x: 852, startPoint y: 680, endPoint x: 891, endPoint y: 512, distance: 172.5
click at [891, 512] on div ".deletable-edge-delete-btn { width: 20px; height: 20px; border: 0px solid #ffff…" at bounding box center [849, 435] width 967 height 699
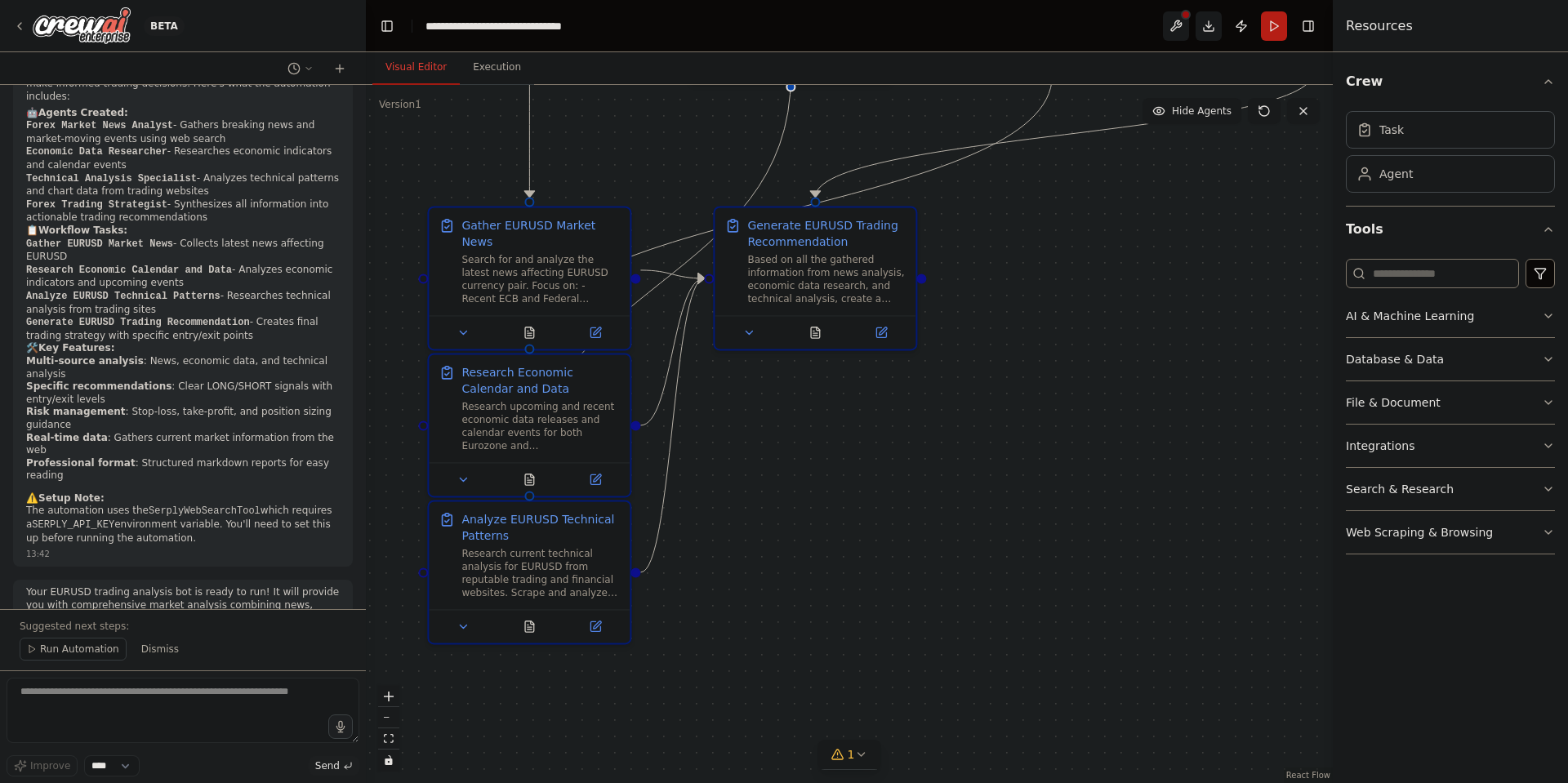
drag, startPoint x: 819, startPoint y: 446, endPoint x: 804, endPoint y: 758, distance: 312.4
click at [805, 757] on div ".deletable-edge-delete-btn { width: 20px; height: 20px; border: 0px solid #ffff…" at bounding box center [849, 435] width 967 height 699
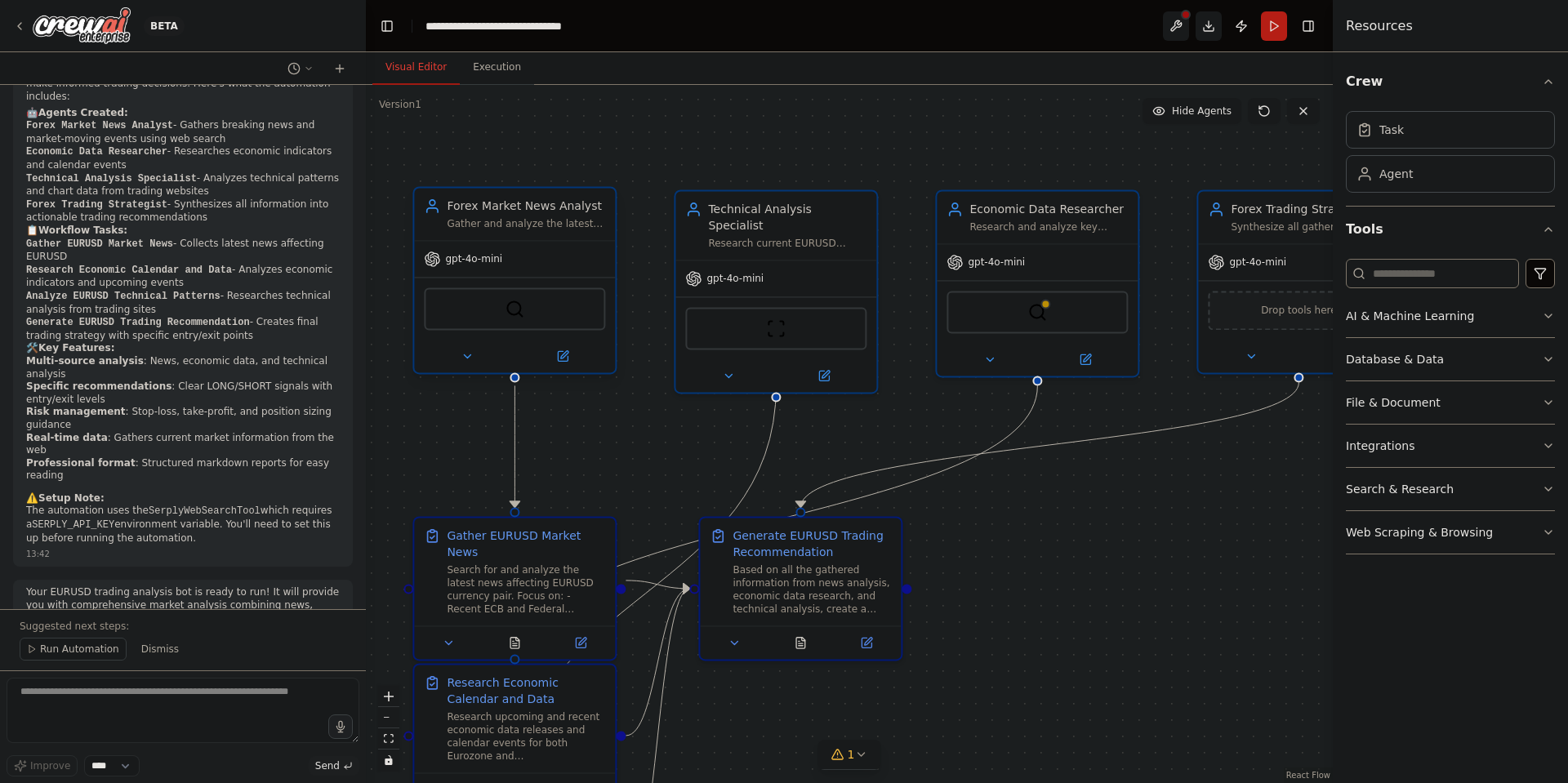
click at [501, 250] on div "gpt-4o-mini" at bounding box center [514, 259] width 201 height 36
click at [498, 269] on div "gpt-4o-mini" at bounding box center [514, 259] width 201 height 36
click at [463, 244] on div "gpt-4o-mini" at bounding box center [514, 259] width 201 height 36
click at [559, 355] on icon at bounding box center [563, 356] width 10 height 10
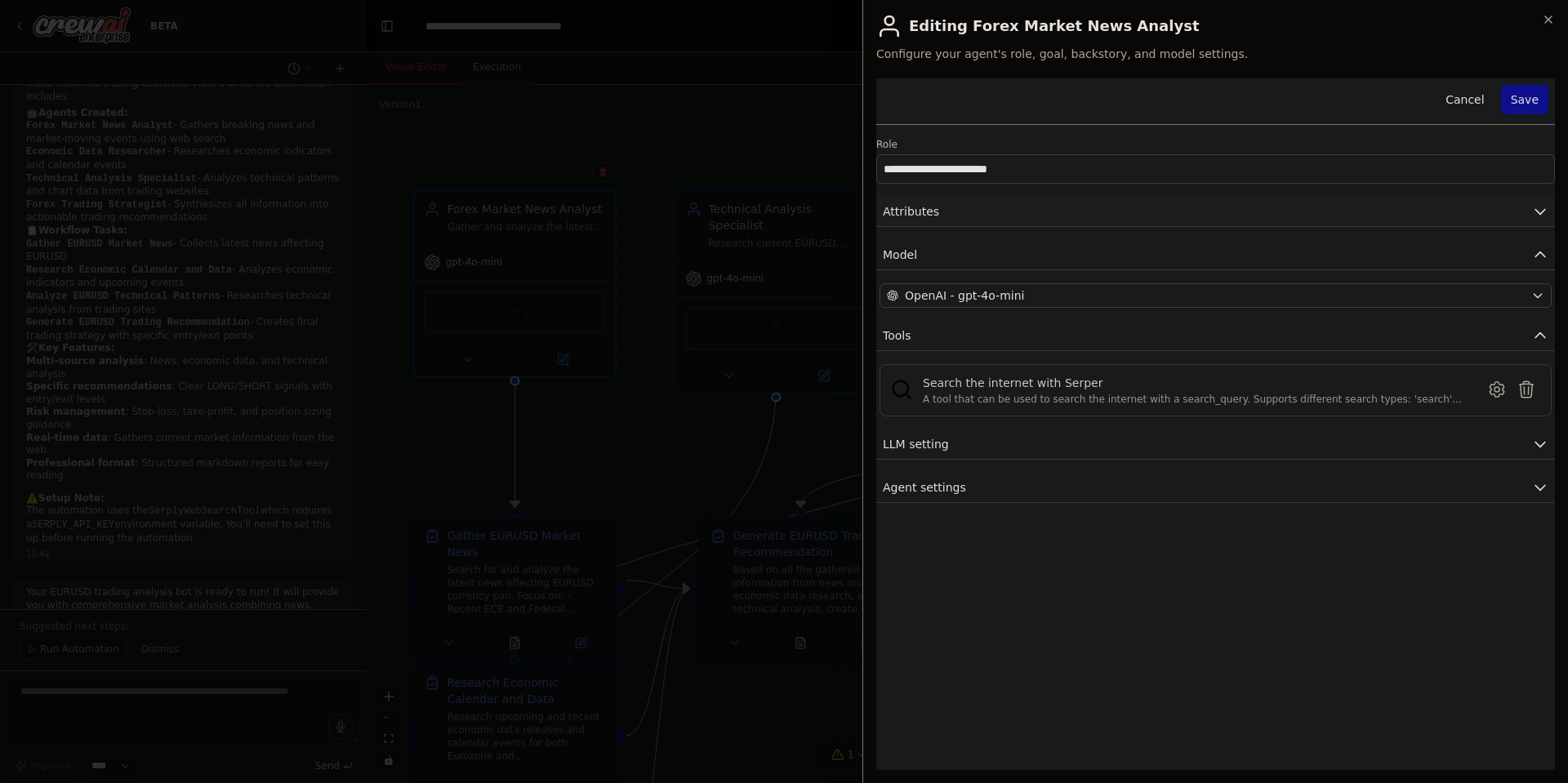
click at [944, 210] on button "Attributes" at bounding box center [1216, 211] width 679 height 30
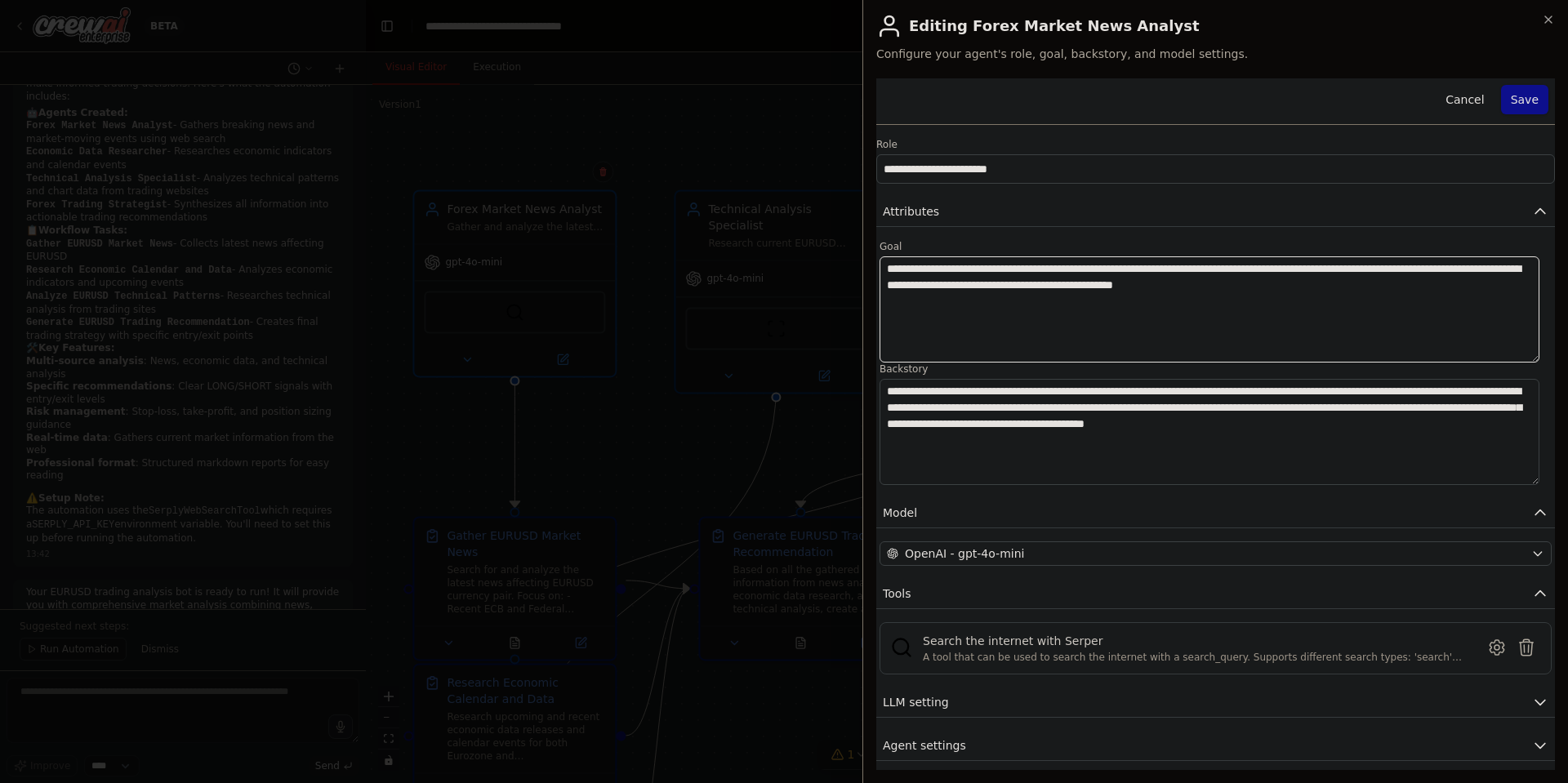
click at [1438, 287] on textarea "**********" at bounding box center [1210, 309] width 660 height 106
click at [947, 423] on textarea "**********" at bounding box center [1210, 432] width 660 height 106
click at [1142, 445] on textarea "**********" at bounding box center [1210, 432] width 660 height 106
drag, startPoint x: 1189, startPoint y: 418, endPoint x: 1472, endPoint y: 438, distance: 283.7
click at [1472, 438] on textarea "**********" at bounding box center [1210, 432] width 660 height 106
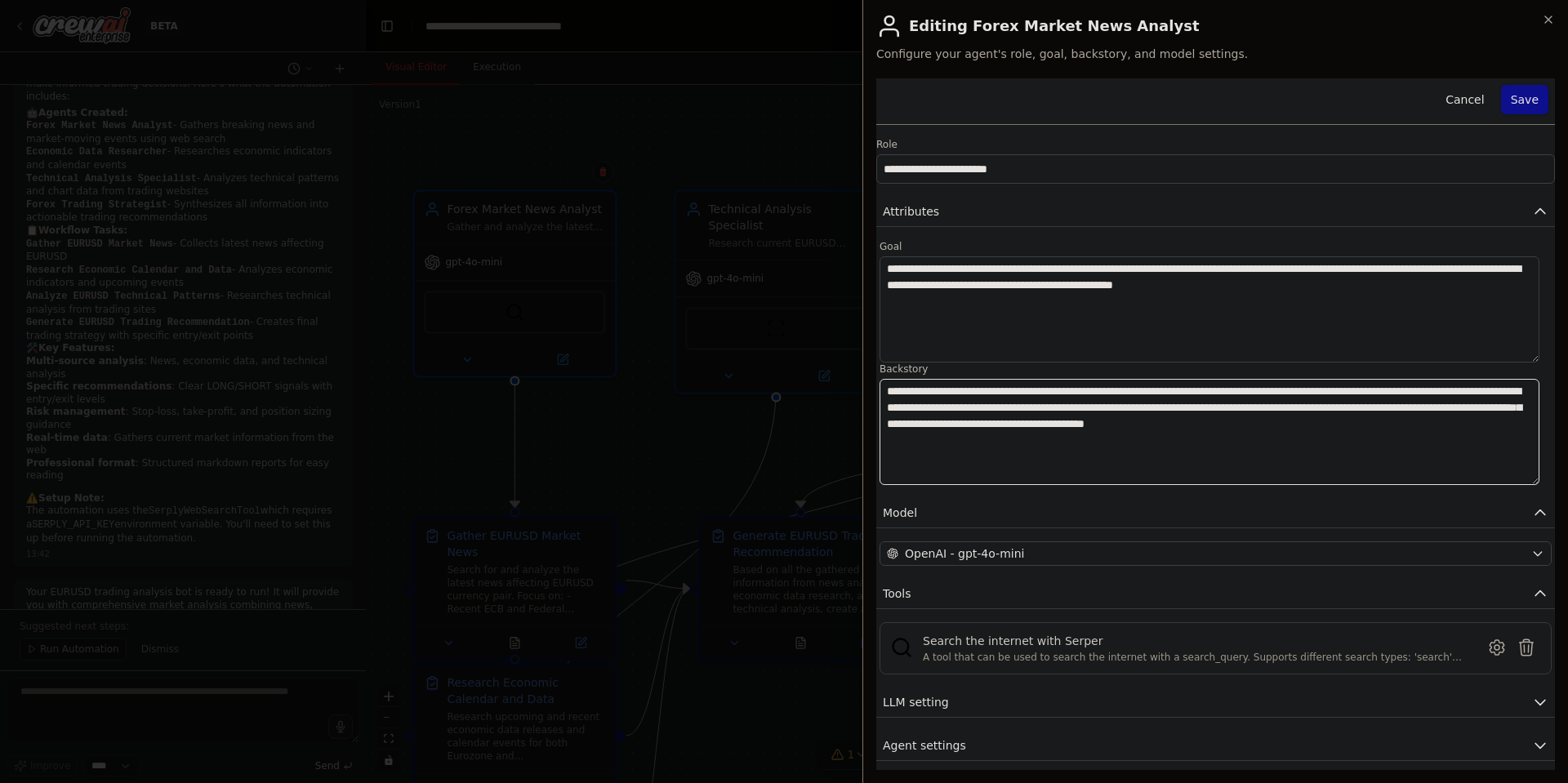
click at [1489, 424] on textarea "**********" at bounding box center [1210, 432] width 660 height 106
click at [963, 544] on button "OpenAI - gpt-4o-mini" at bounding box center [1216, 553] width 672 height 24
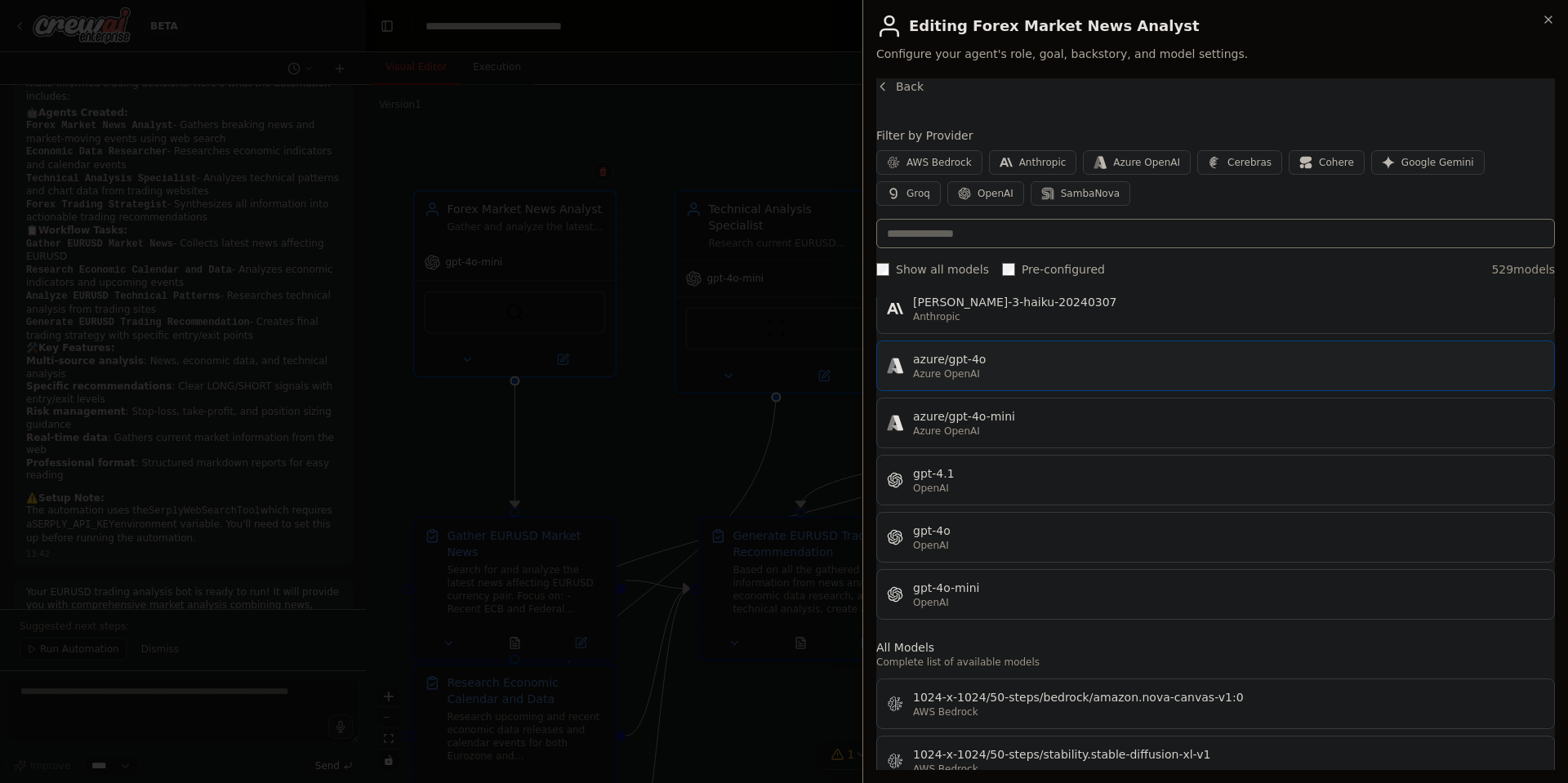
scroll to position [98, 0]
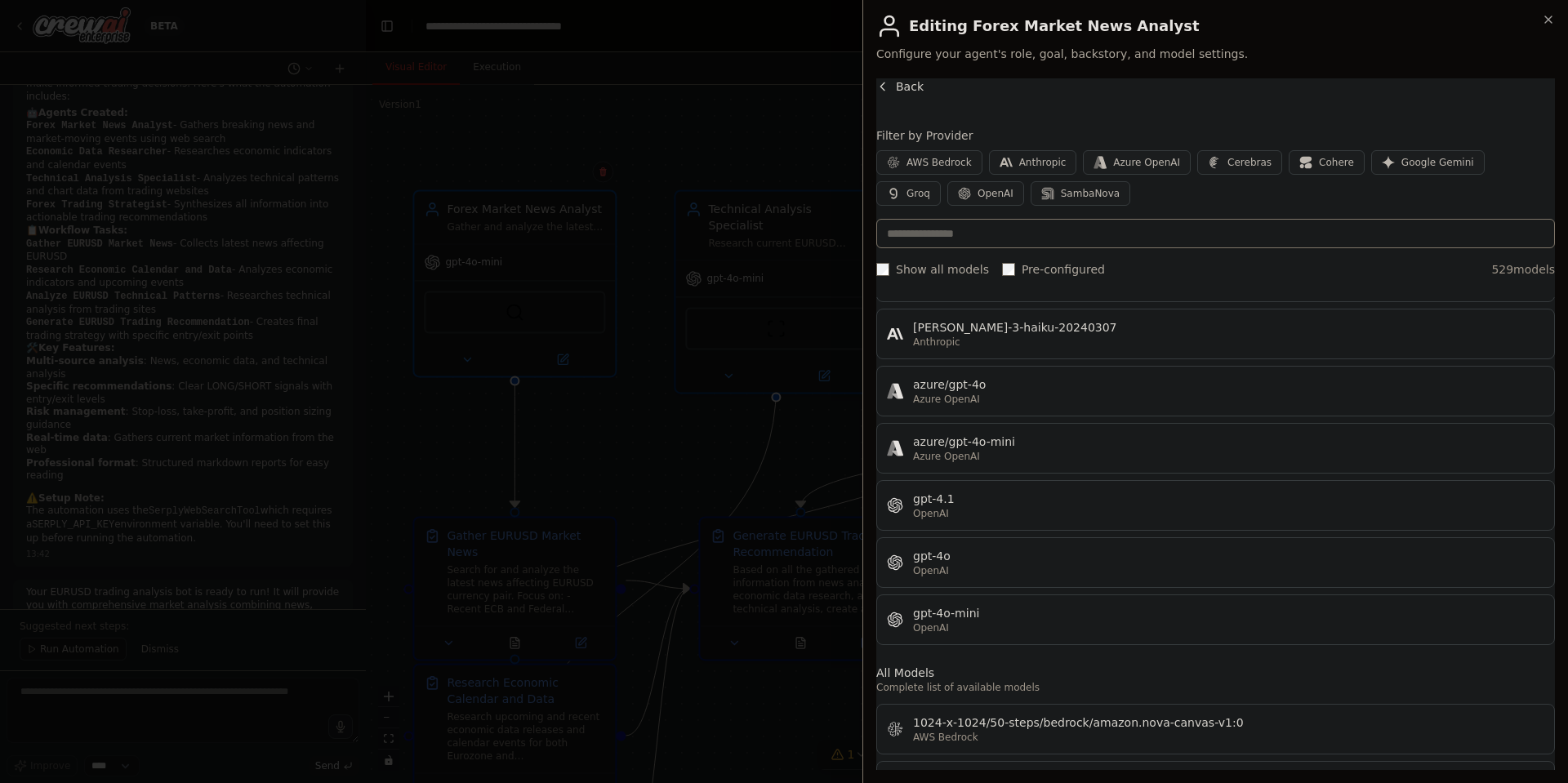
click at [899, 91] on span "Back" at bounding box center [910, 86] width 28 height 16
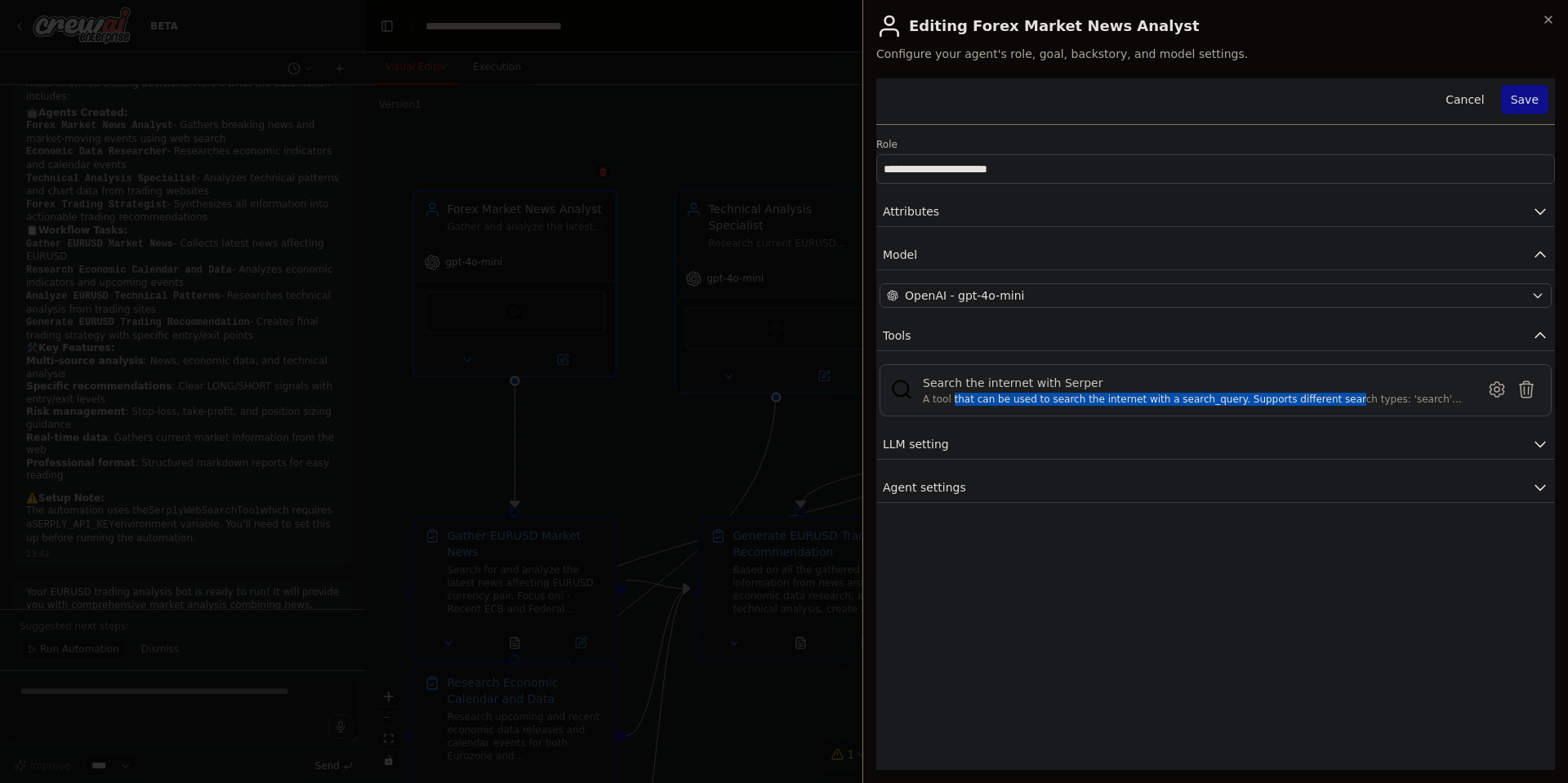
drag, startPoint x: 951, startPoint y: 397, endPoint x: 1344, endPoint y: 403, distance: 393.0
click at [1318, 398] on div "A tool that can be used to search the internet with a search_query. Supports di…" at bounding box center [1194, 399] width 544 height 13
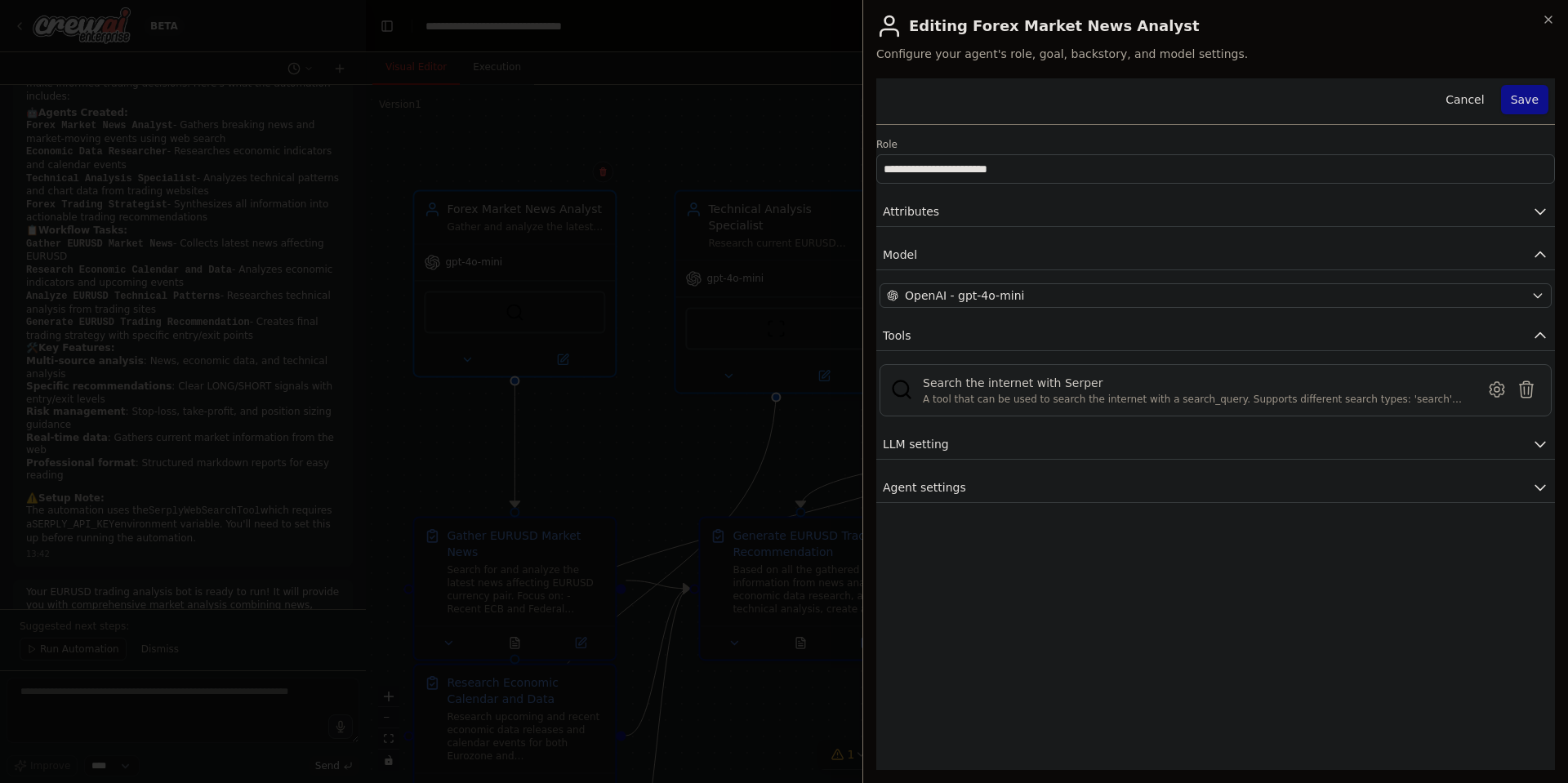
click at [1405, 402] on div "A tool that can be used to search the internet with a search_query. Supports di…" at bounding box center [1194, 399] width 544 height 13
click at [1500, 388] on icon at bounding box center [1496, 389] width 5 height 5
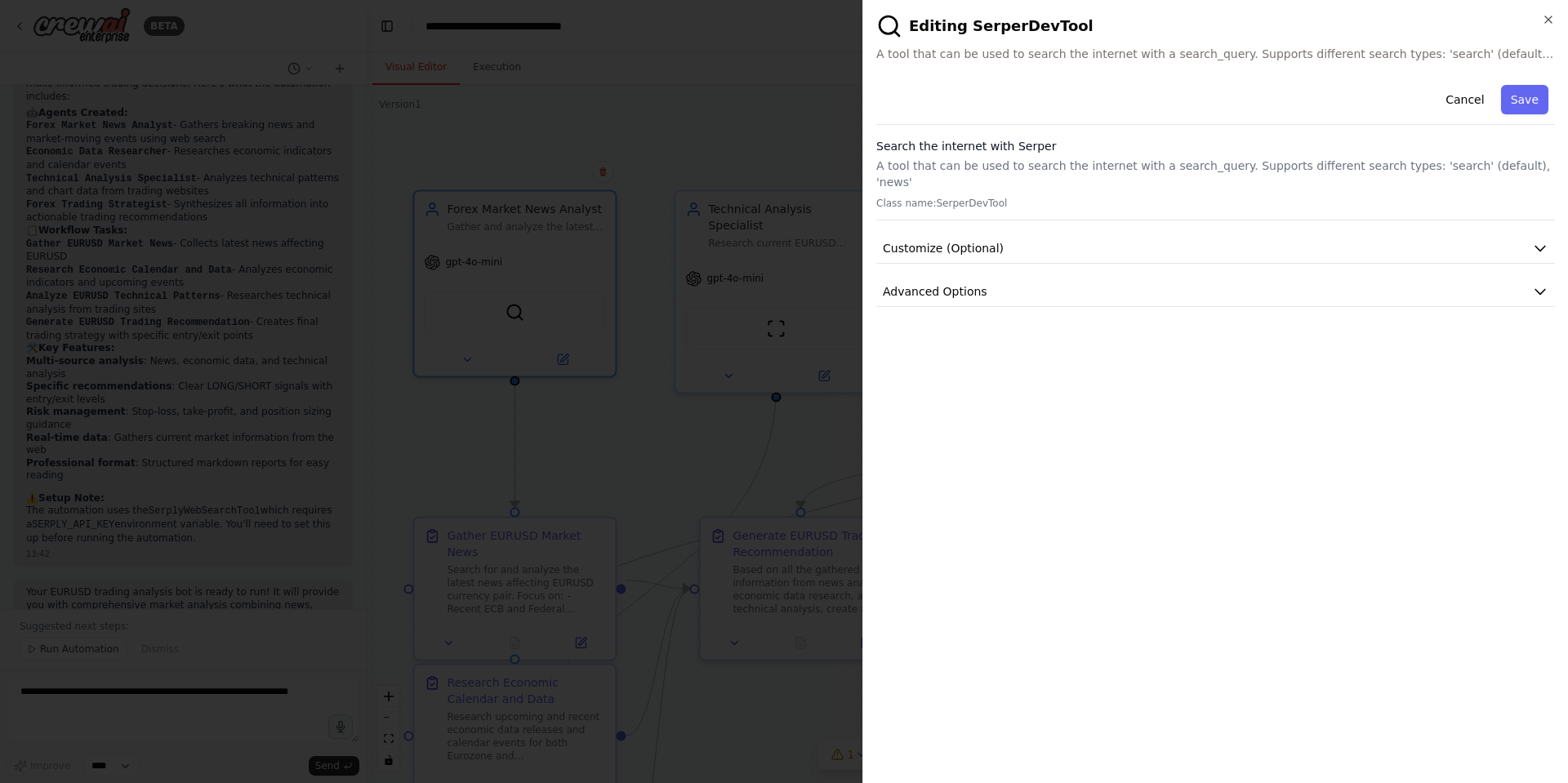
click at [1086, 382] on div "**********" at bounding box center [1216, 424] width 679 height 692
click at [966, 283] on span "Advanced Options" at bounding box center [935, 291] width 104 height 16
click at [970, 283] on span "Advanced Options" at bounding box center [935, 291] width 104 height 16
click at [995, 240] on button "Customize (Optional)" at bounding box center [1216, 248] width 679 height 30
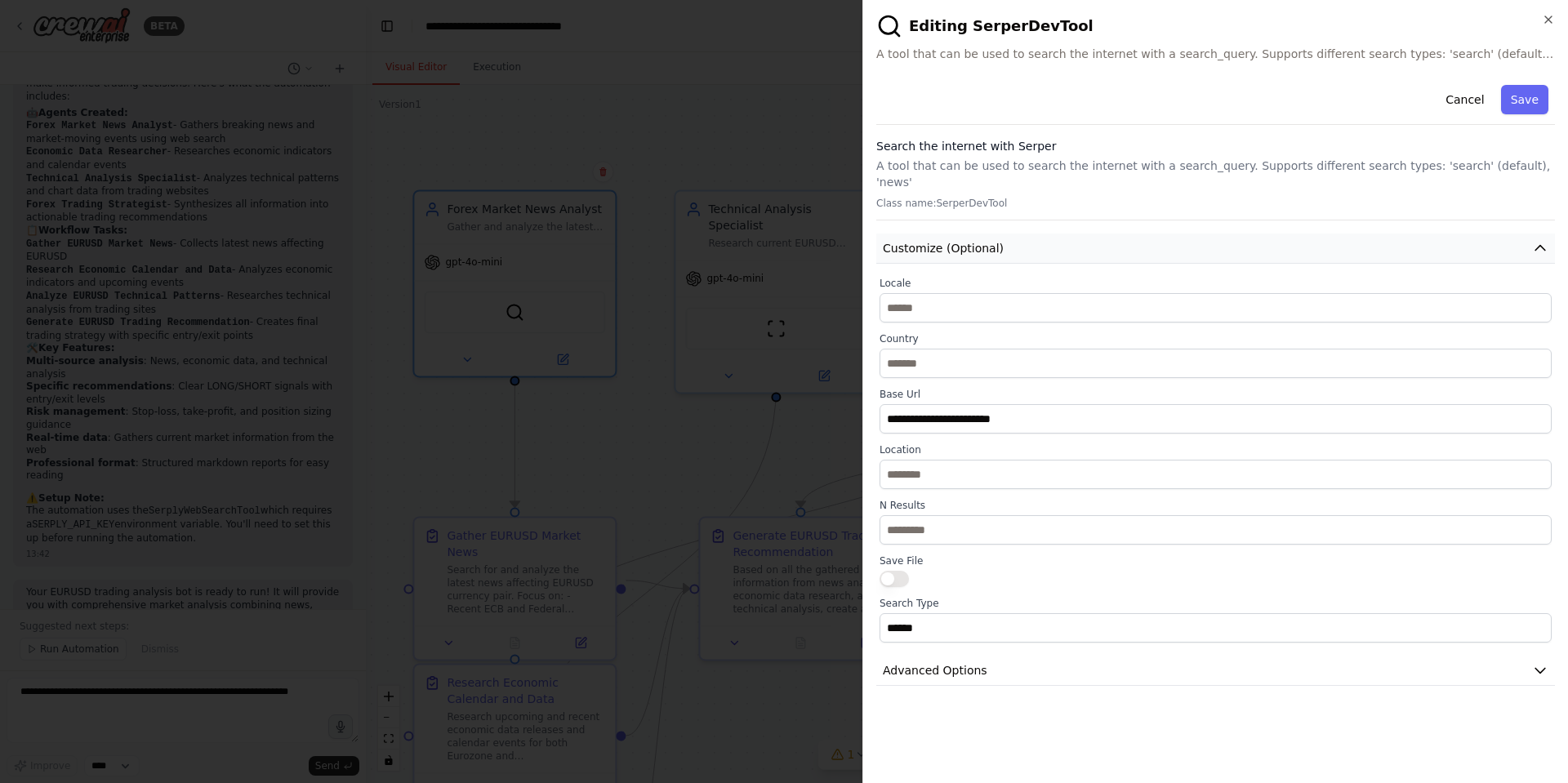
click at [1003, 233] on button "Customize (Optional)" at bounding box center [1216, 248] width 679 height 30
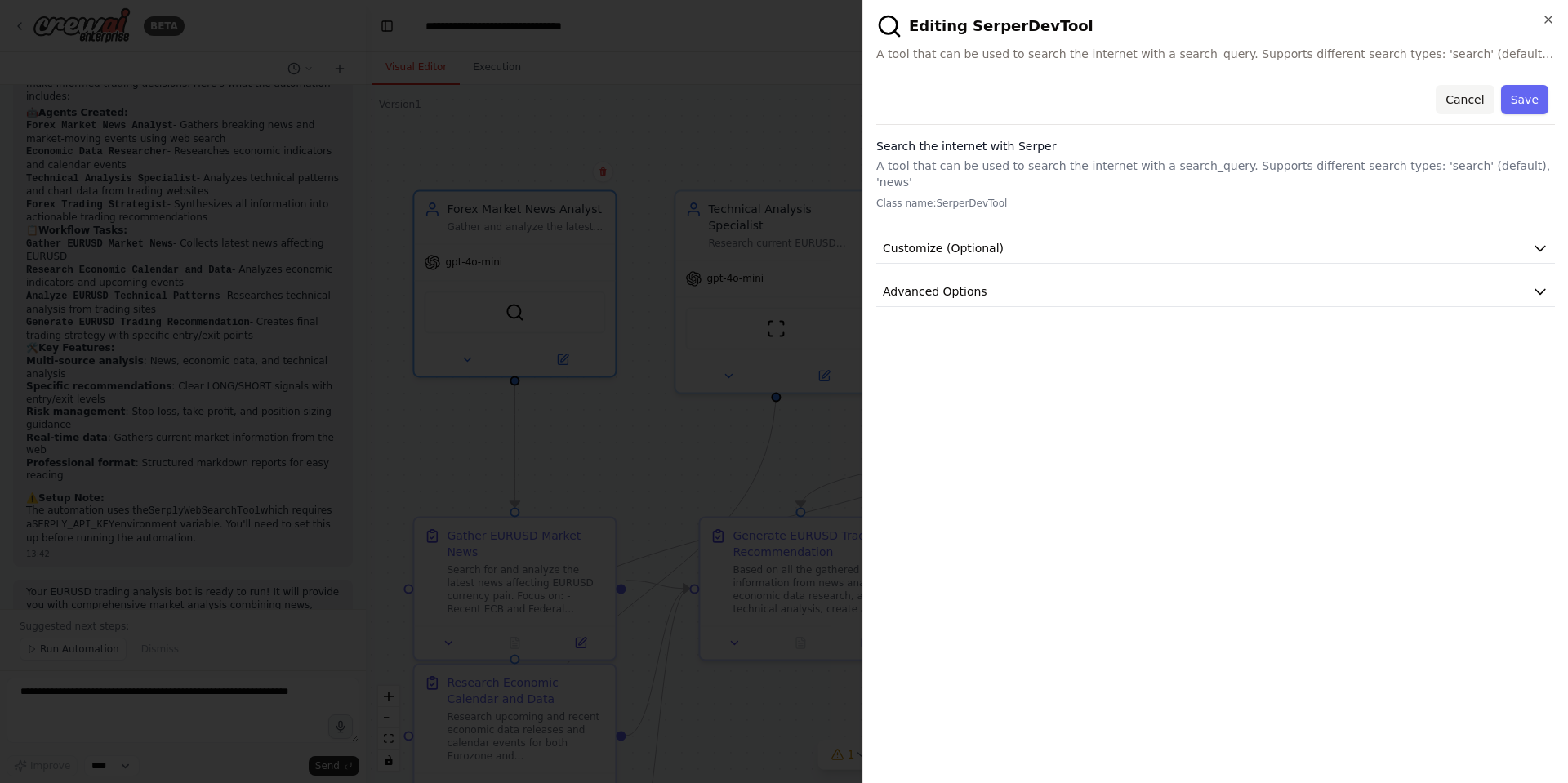
click at [1450, 98] on button "Cancel" at bounding box center [1465, 100] width 58 height 29
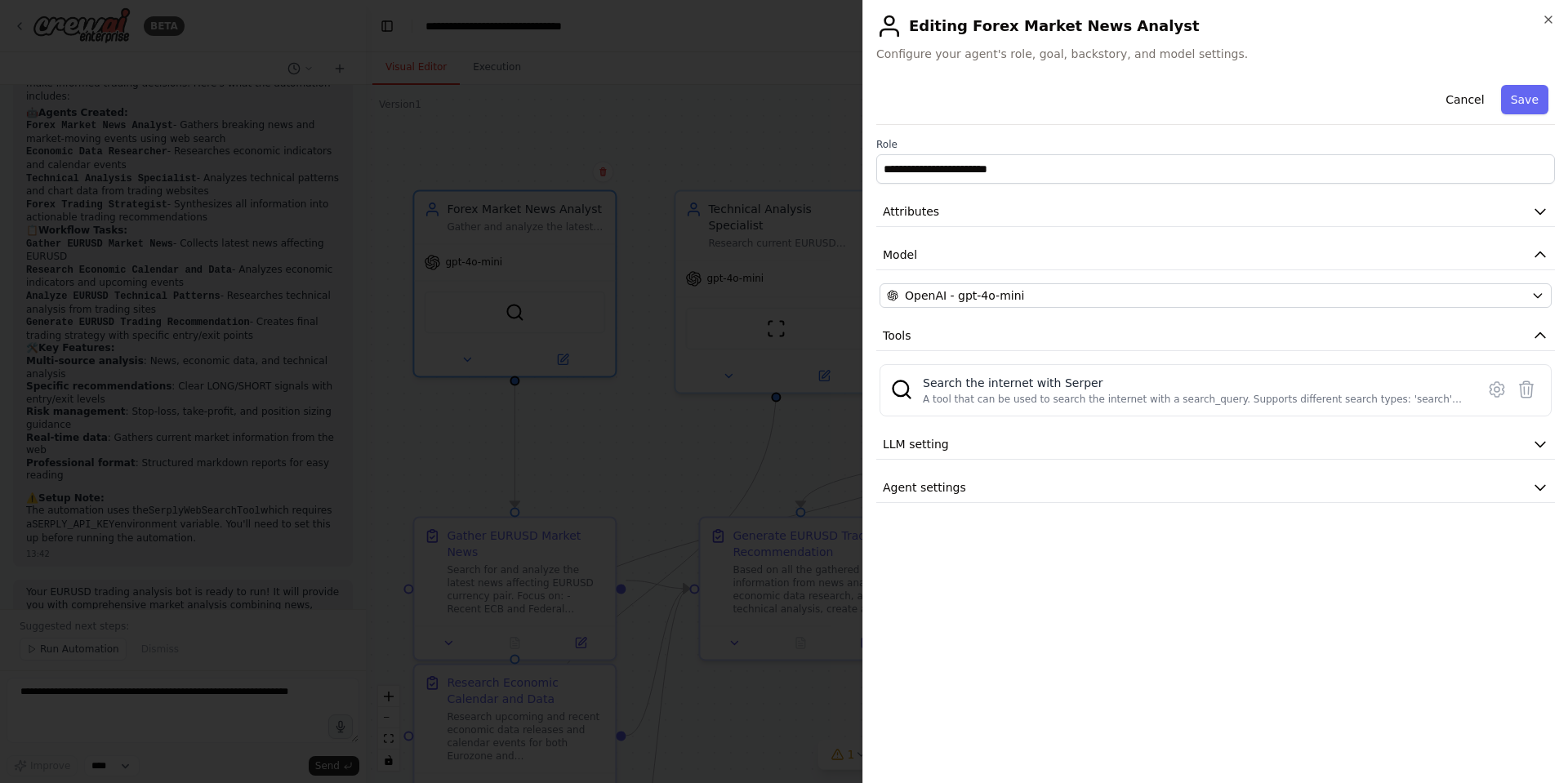
click at [712, 112] on div at bounding box center [784, 391] width 1568 height 783
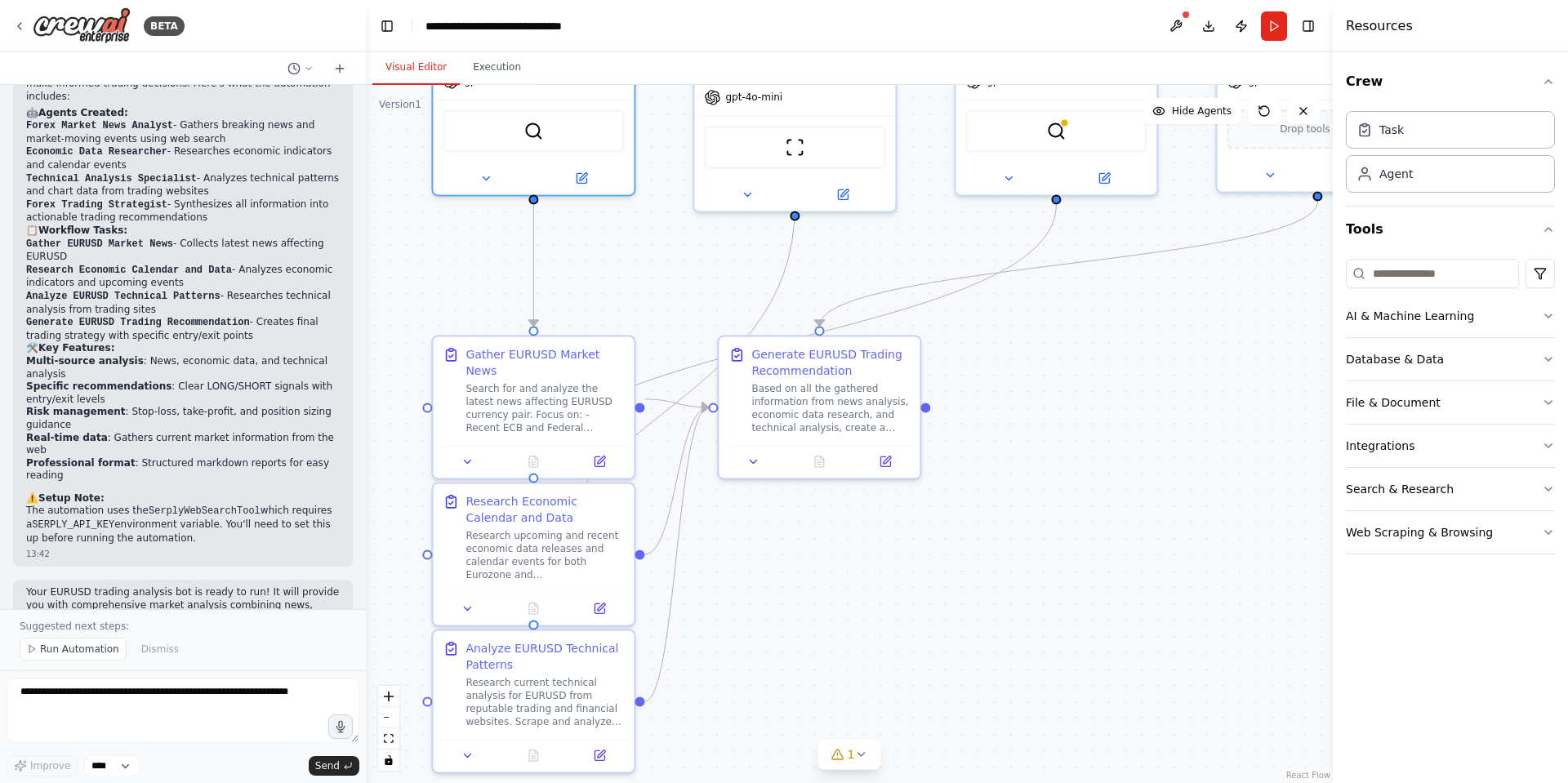
drag, startPoint x: 1071, startPoint y: 589, endPoint x: 1072, endPoint y: 345, distance: 244.0
click at [1072, 347] on div ".deletable-edge-delete-btn { width: 20px; height: 20px; border: 0px solid #ffff…" at bounding box center [849, 435] width 967 height 699
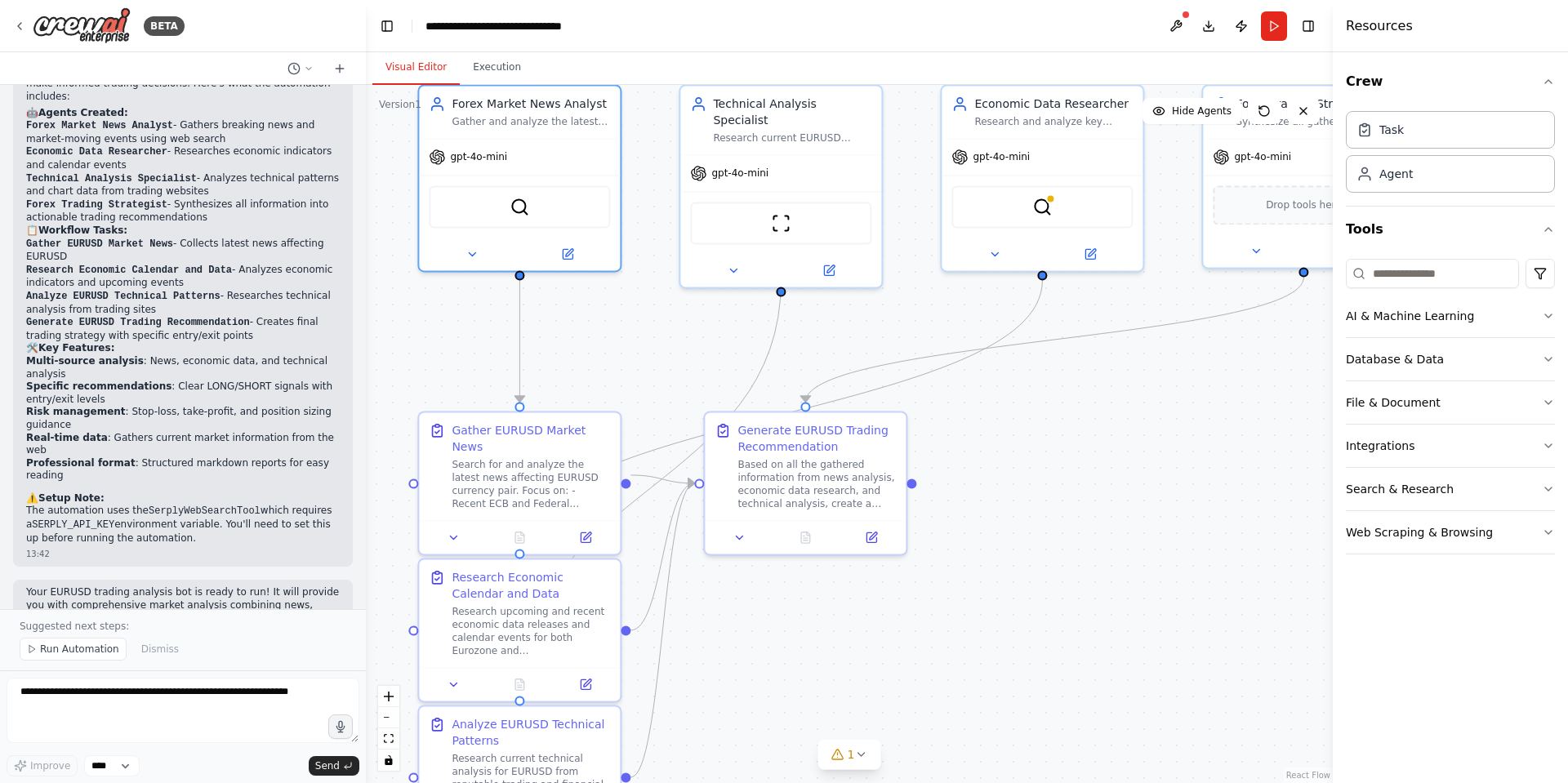
drag, startPoint x: 1103, startPoint y: 272, endPoint x: 1099, endPoint y: 464, distance: 192.0
click at [1100, 463] on div ".deletable-edge-delete-btn { width: 20px; height: 20px; border: 0px solid #ffff…" at bounding box center [849, 435] width 967 height 699
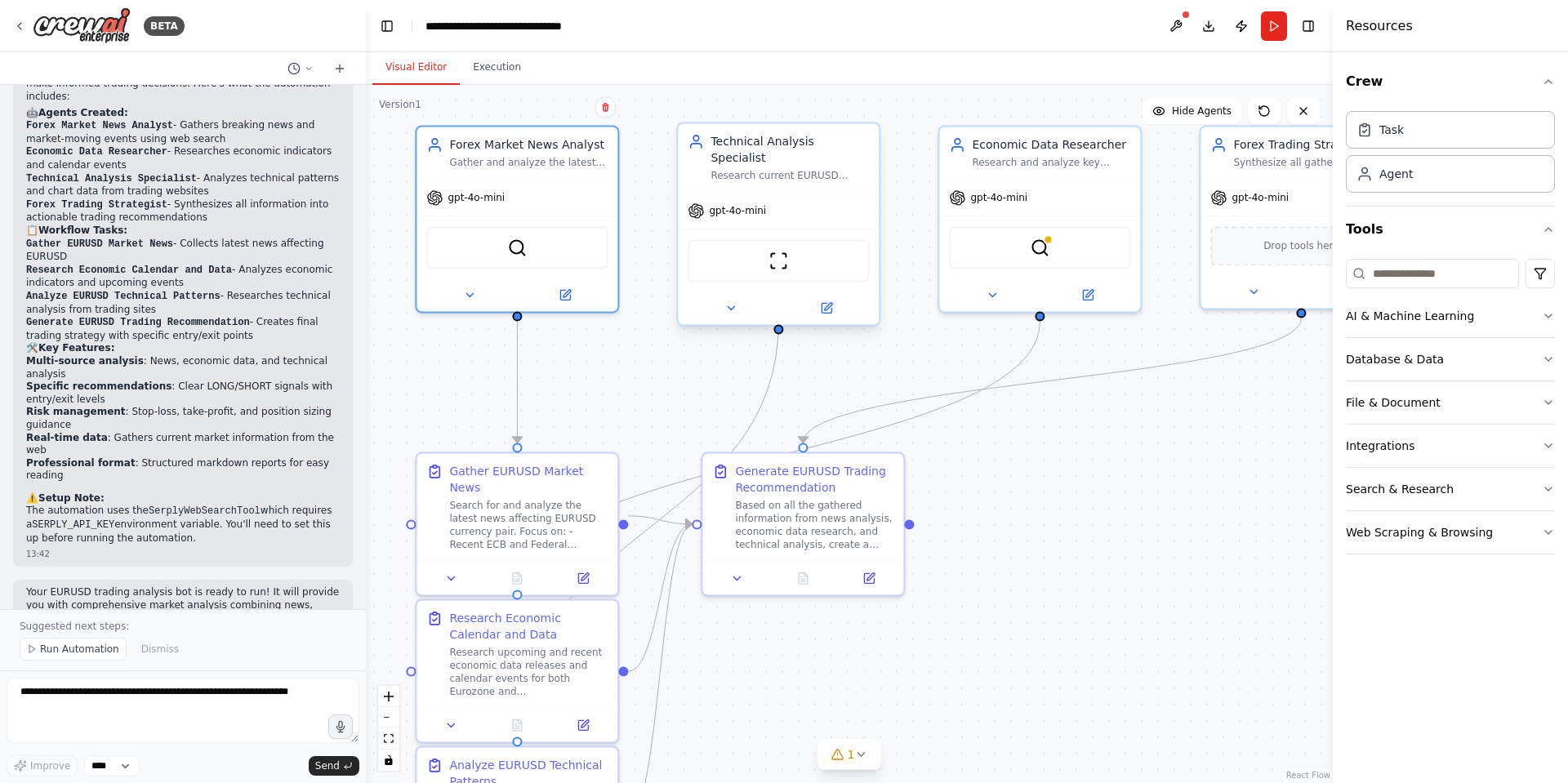
click at [800, 253] on div "ScrapeWebsiteTool" at bounding box center [779, 260] width 181 height 43
click at [828, 301] on icon at bounding box center [827, 308] width 13 height 13
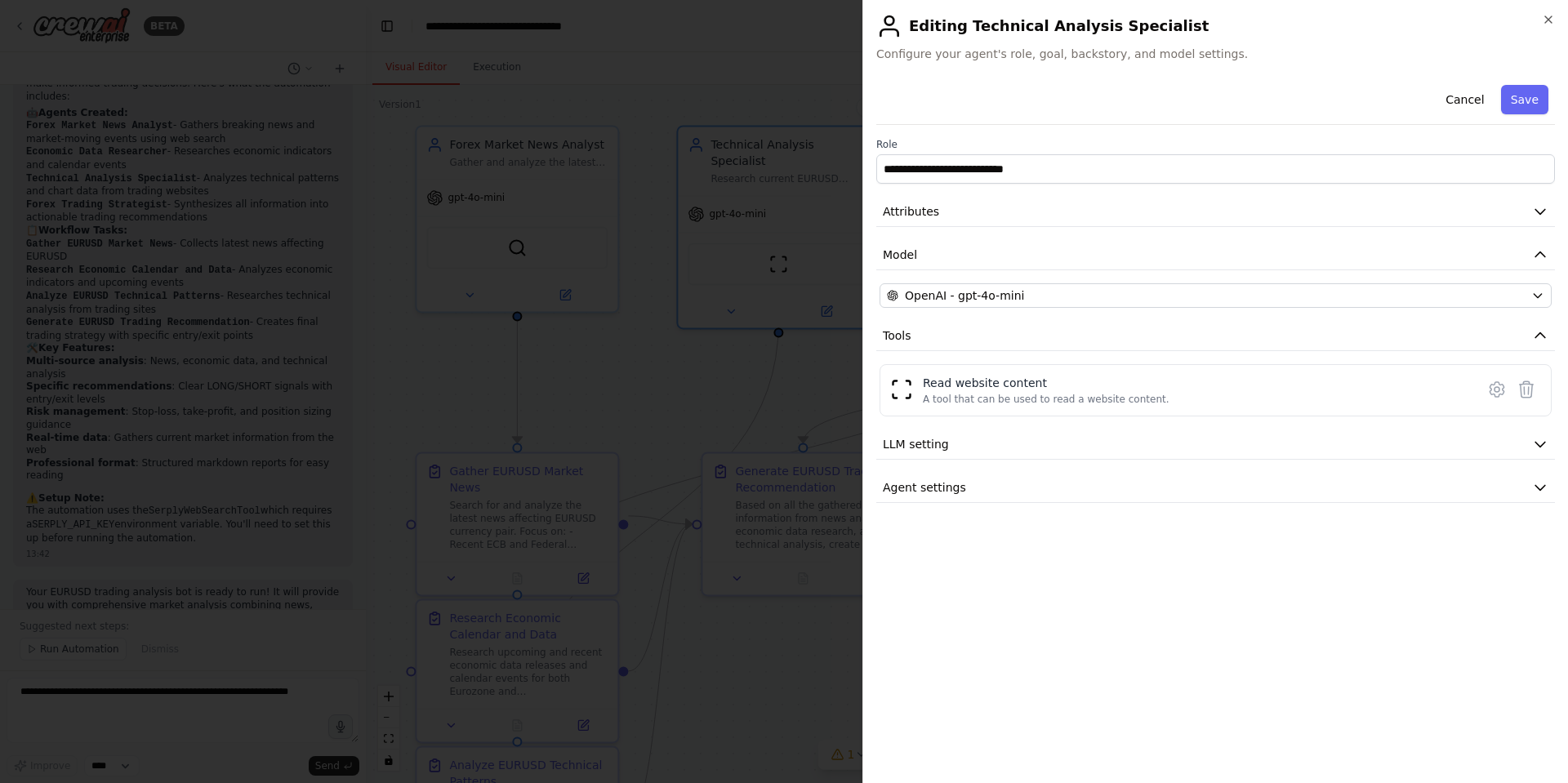
click at [725, 369] on div at bounding box center [784, 391] width 1568 height 783
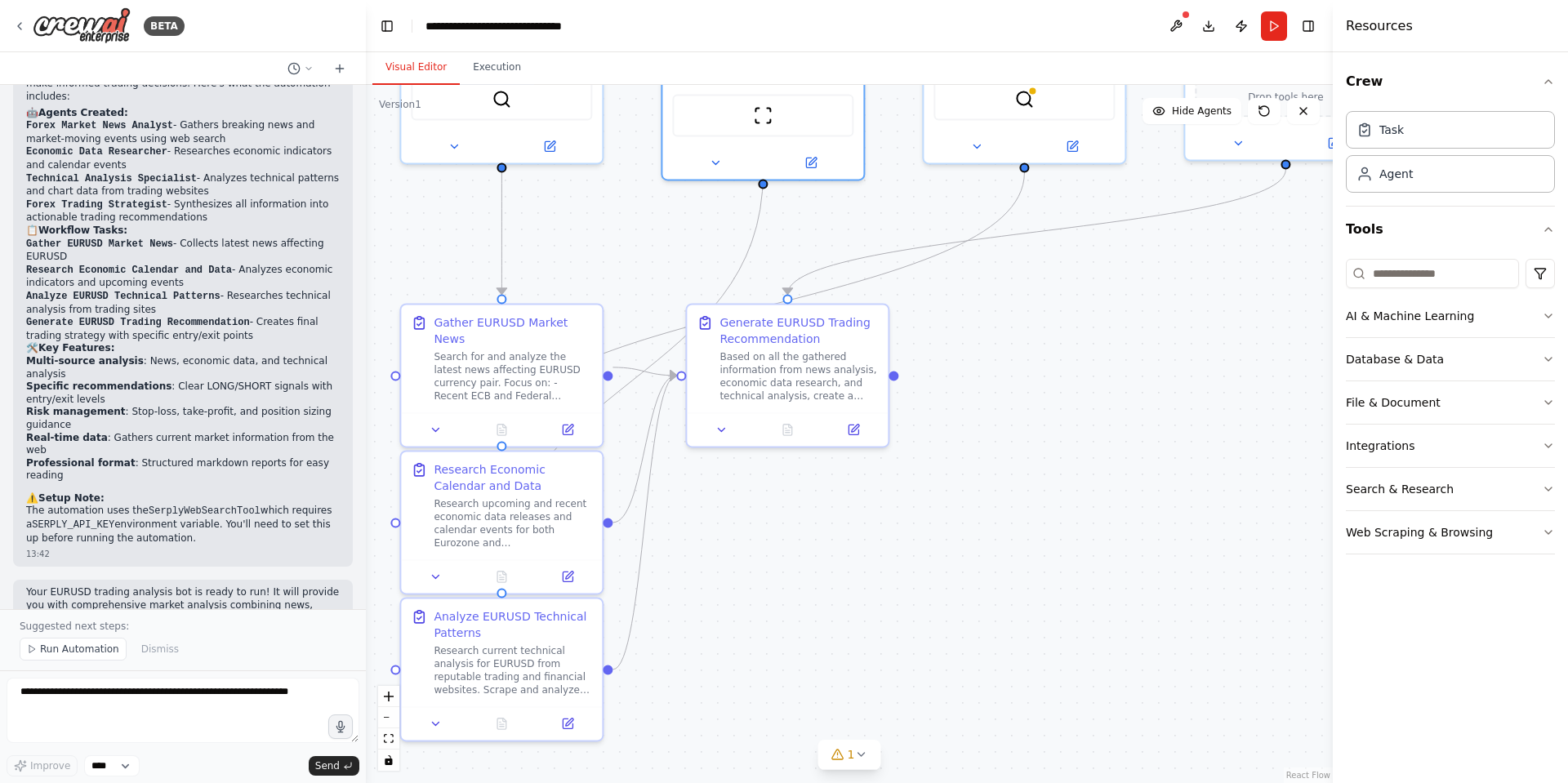
drag, startPoint x: 662, startPoint y: 375, endPoint x: 650, endPoint y: 196, distance: 179.4
click at [650, 196] on div ".deletable-edge-delete-btn { width: 20px; height: 20px; border: 0px solid #ffff…" at bounding box center [849, 435] width 967 height 699
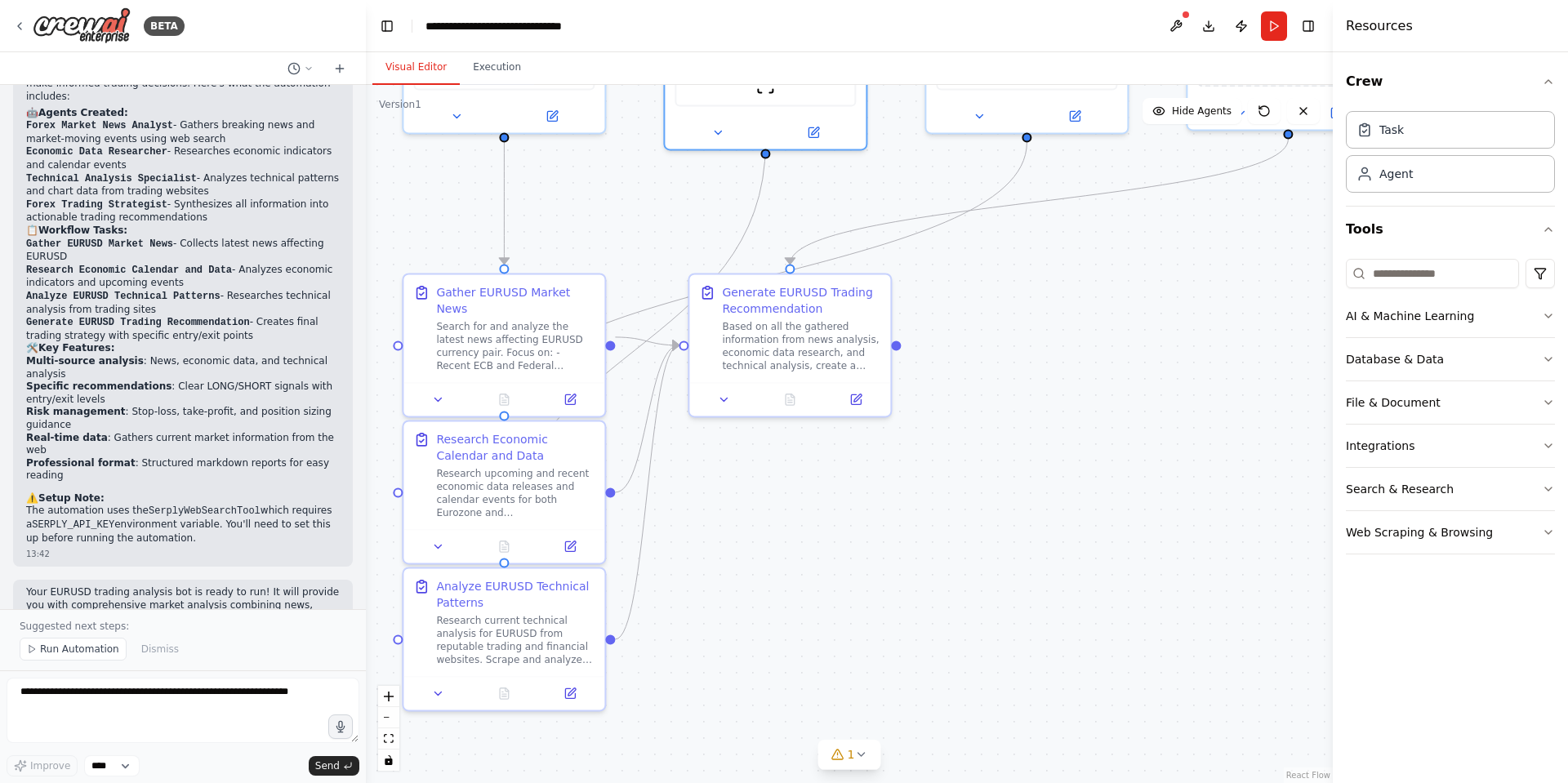
drag, startPoint x: 621, startPoint y: 193, endPoint x: 693, endPoint y: 258, distance: 97.0
click at [693, 258] on div ".deletable-edge-delete-btn { width: 20px; height: 20px; border: 0px solid #ffff…" at bounding box center [849, 435] width 967 height 699
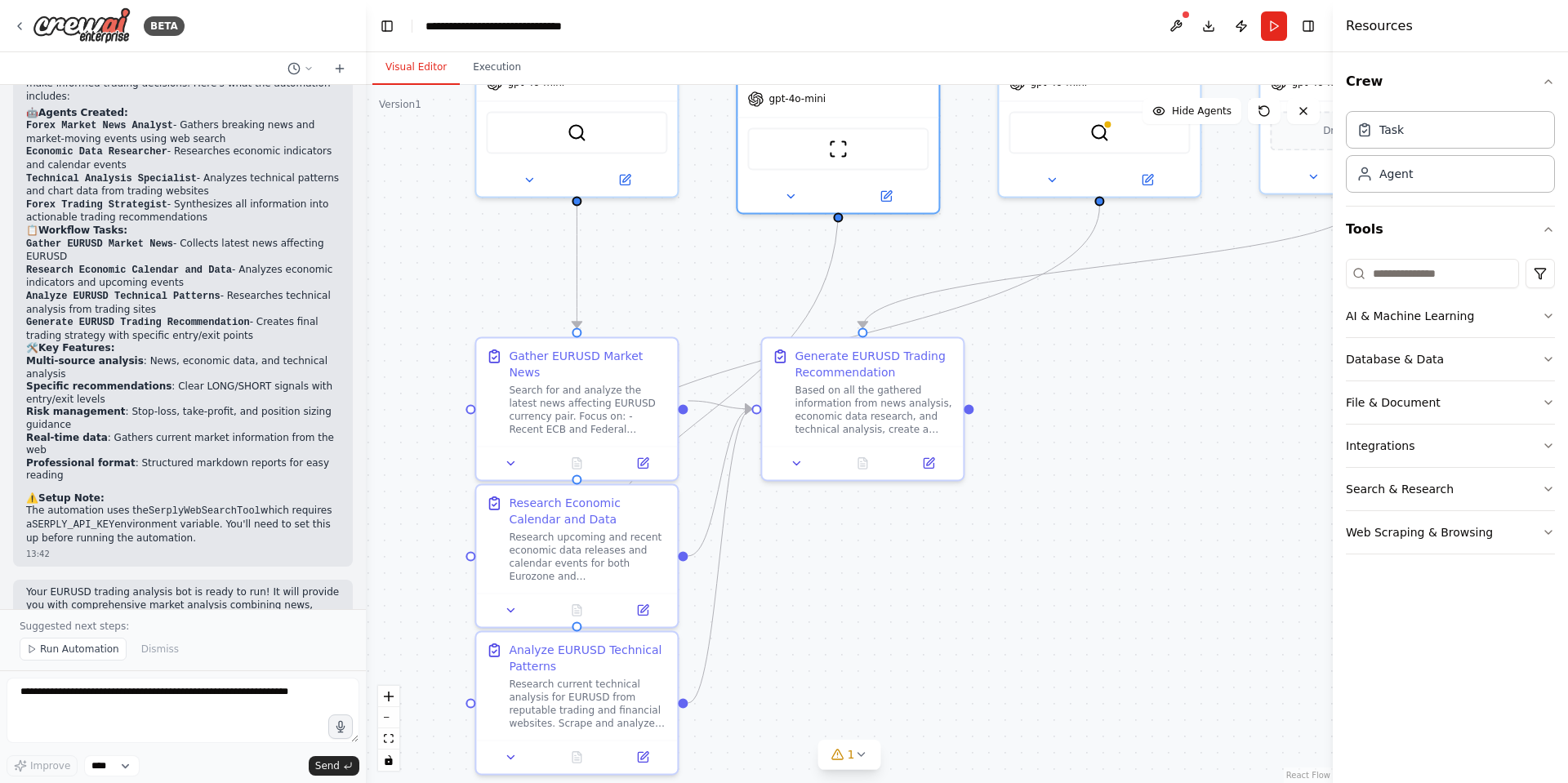
click at [405, 115] on div ".deletable-edge-delete-btn { width: 20px; height: 20px; border: 0px solid #ffff…" at bounding box center [849, 435] width 967 height 699
click at [471, 64] on button "Execution" at bounding box center [497, 68] width 74 height 34
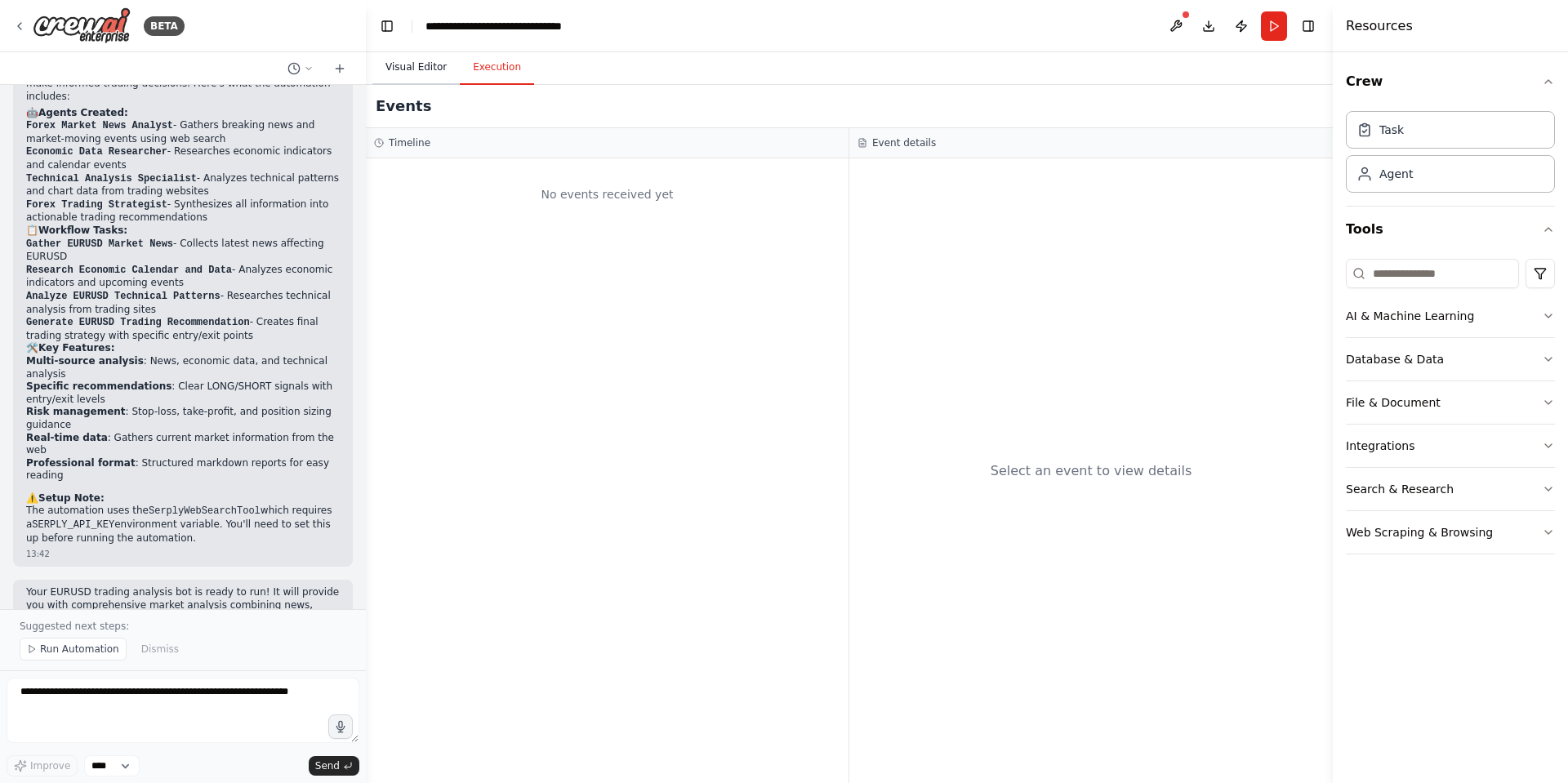
click at [432, 70] on button "Visual Editor" at bounding box center [416, 68] width 87 height 34
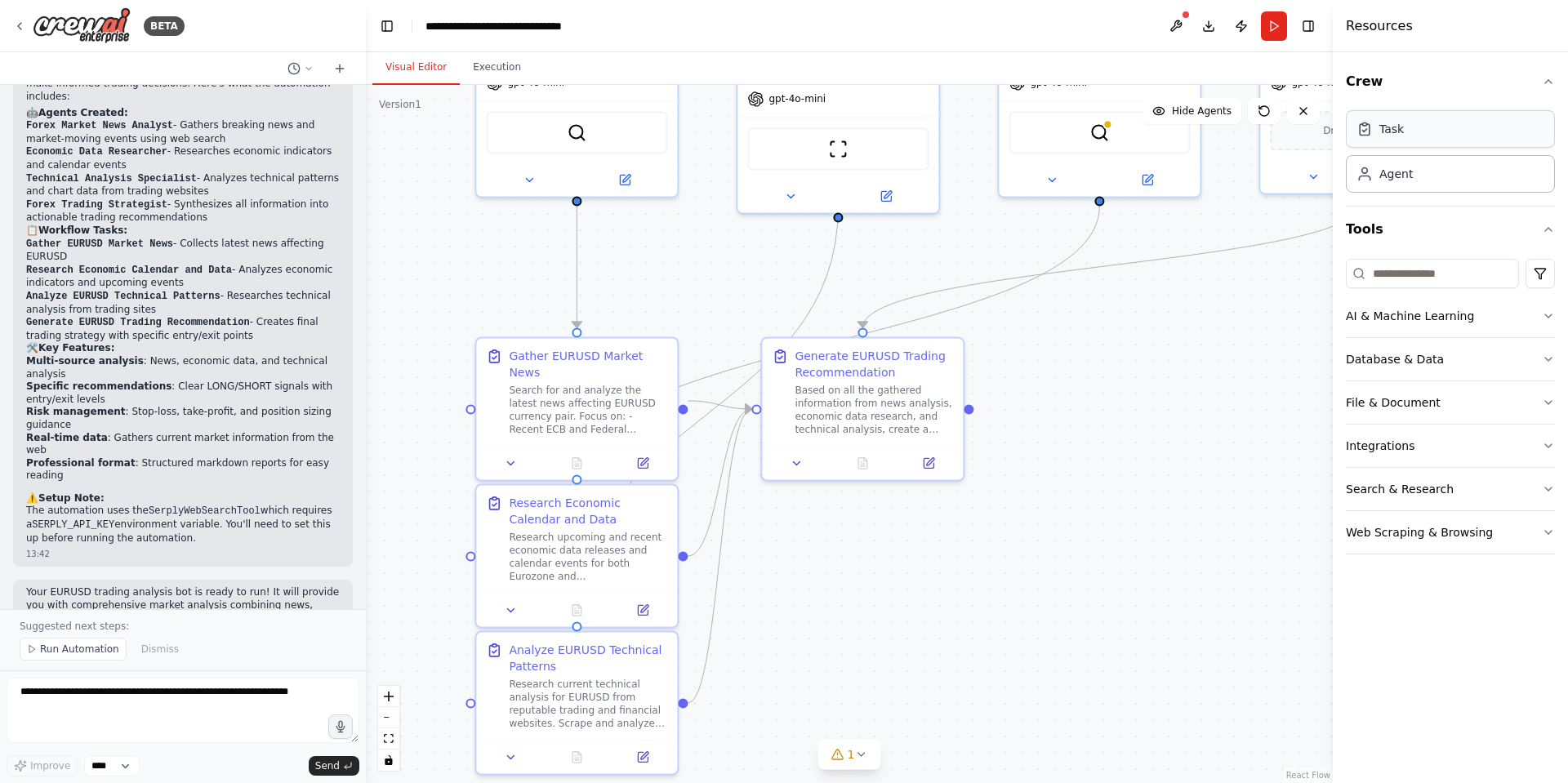
click at [1411, 126] on div "Task" at bounding box center [1451, 129] width 209 height 37
click at [1379, 175] on div "Agent" at bounding box center [1385, 173] width 56 height 16
click at [575, 392] on div "Search for and analyze the latest news affecting EURUSD currency pair. Focus on…" at bounding box center [588, 407] width 159 height 53
click at [629, 450] on button at bounding box center [643, 460] width 56 height 20
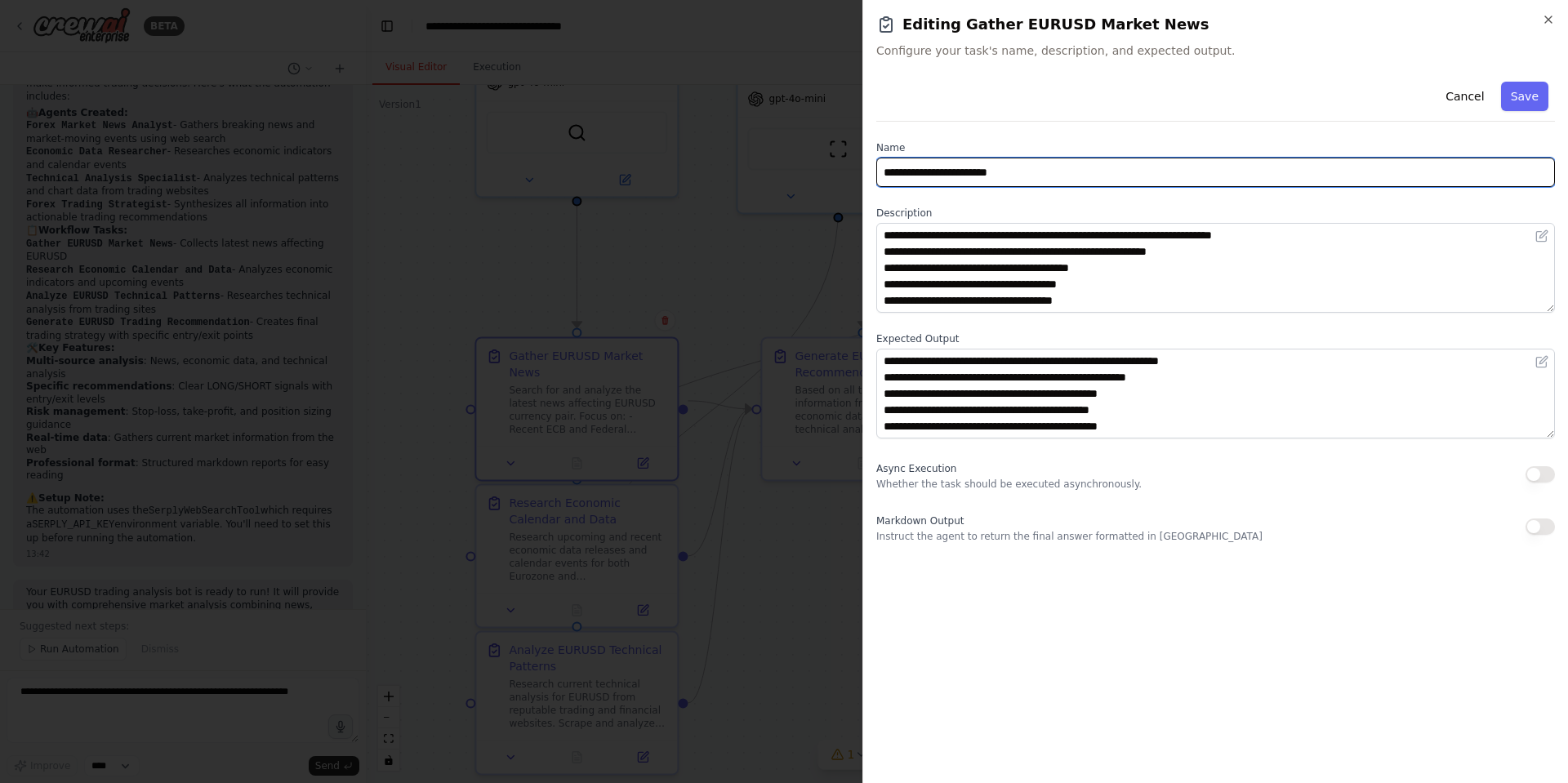
click at [1032, 171] on input "**********" at bounding box center [1216, 172] width 679 height 29
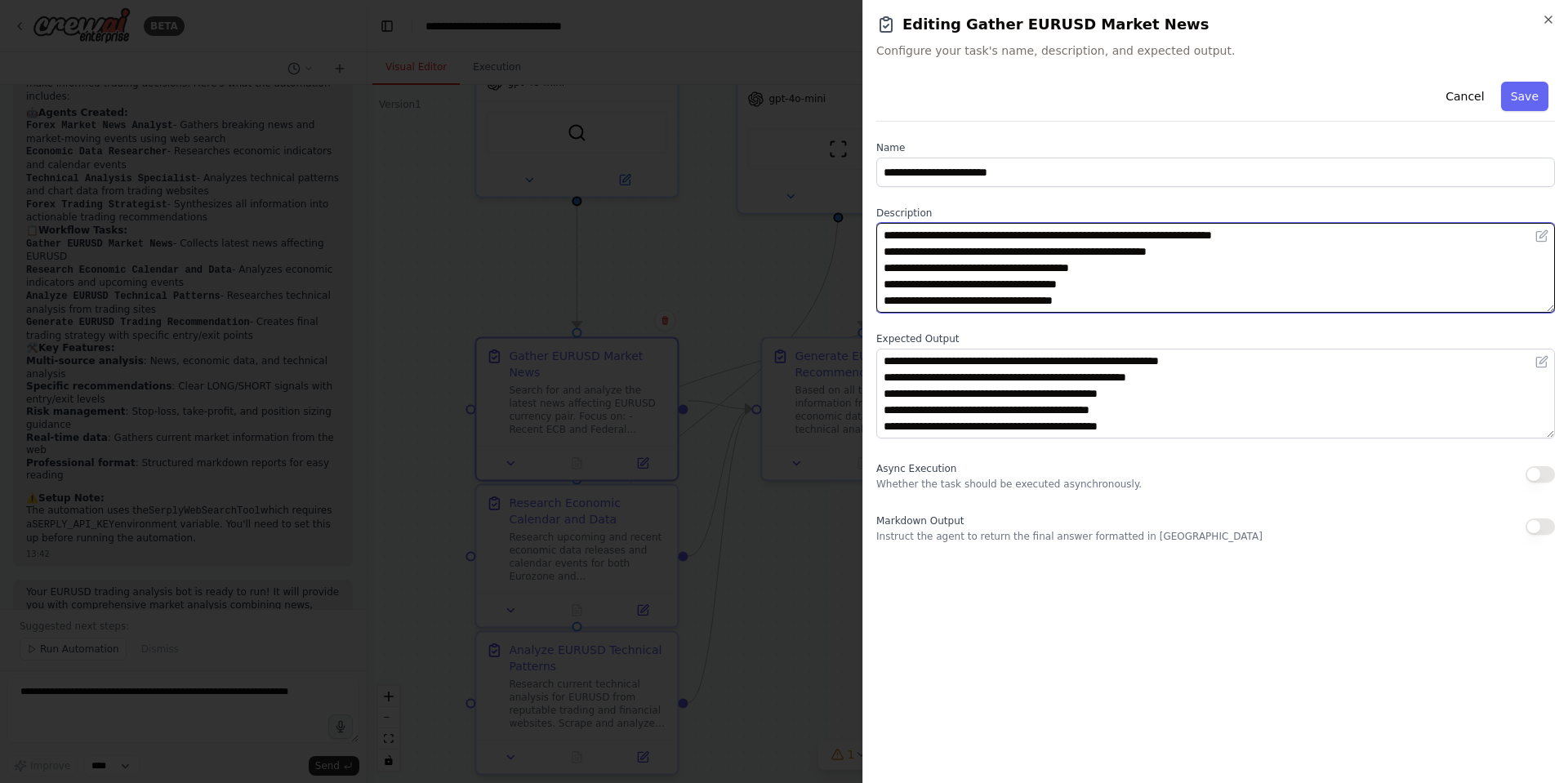
drag, startPoint x: 946, startPoint y: 239, endPoint x: 1054, endPoint y: 246, distance: 108.2
click at [1000, 239] on textarea "**********" at bounding box center [1216, 268] width 679 height 90
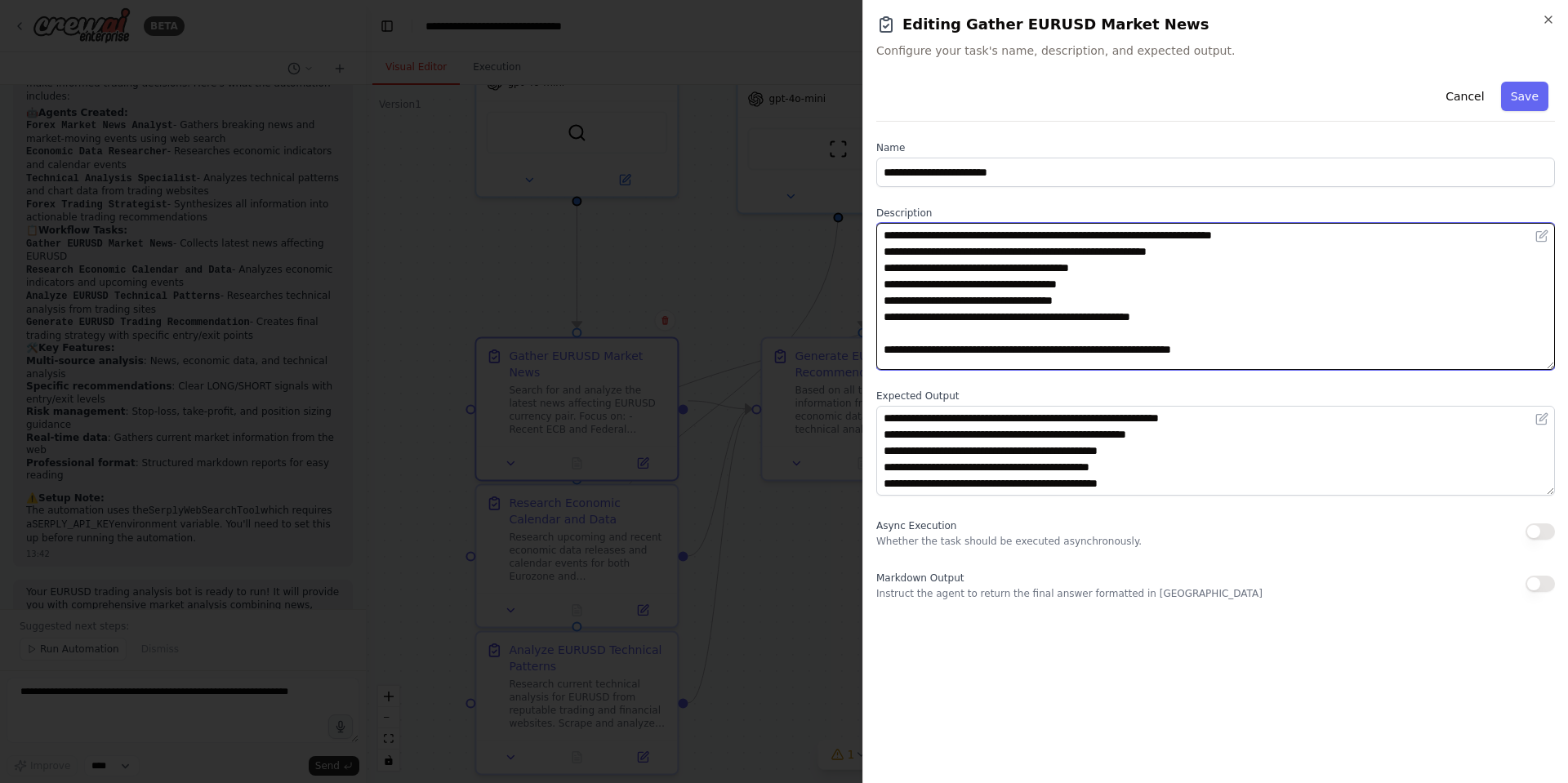
drag, startPoint x: 1546, startPoint y: 308, endPoint x: 1543, endPoint y: 377, distance: 69.1
click at [1543, 370] on textarea "**********" at bounding box center [1216, 297] width 679 height 147
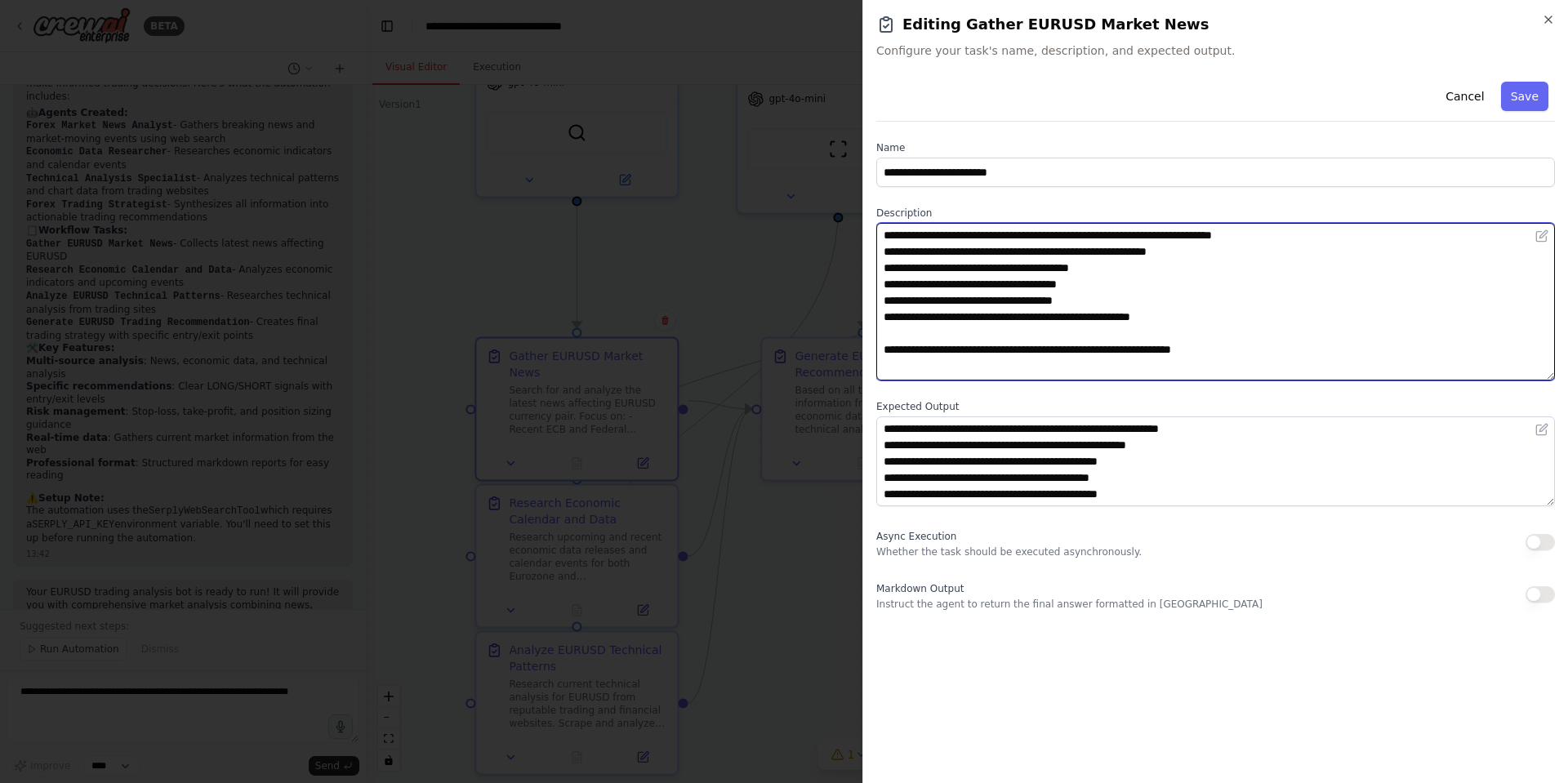
click at [1297, 290] on textarea "**********" at bounding box center [1216, 302] width 679 height 158
drag, startPoint x: 892, startPoint y: 250, endPoint x: 1252, endPoint y: 250, distance: 360.0
click at [1244, 248] on textarea "**********" at bounding box center [1216, 302] width 679 height 158
click at [1287, 251] on textarea "**********" at bounding box center [1216, 302] width 679 height 158
drag, startPoint x: 887, startPoint y: 269, endPoint x: 1141, endPoint y: 263, distance: 254.1
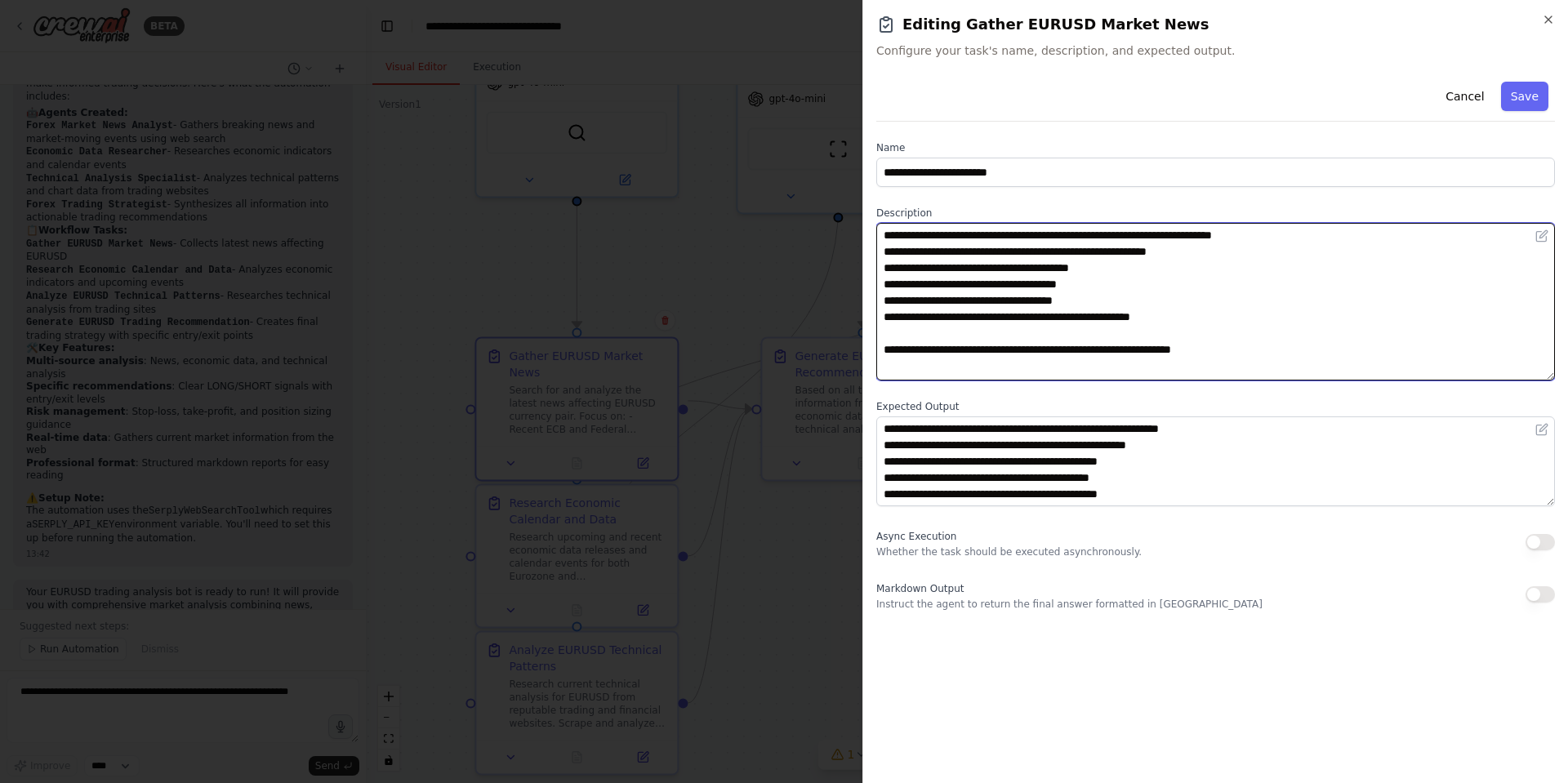
click at [1129, 266] on textarea "**********" at bounding box center [1216, 302] width 679 height 158
click at [1142, 263] on textarea "**********" at bounding box center [1216, 302] width 679 height 158
drag, startPoint x: 888, startPoint y: 287, endPoint x: 1110, endPoint y: 279, distance: 222.1
click at [1110, 279] on textarea "**********" at bounding box center [1216, 302] width 679 height 158
click at [1129, 294] on textarea "**********" at bounding box center [1216, 302] width 679 height 158
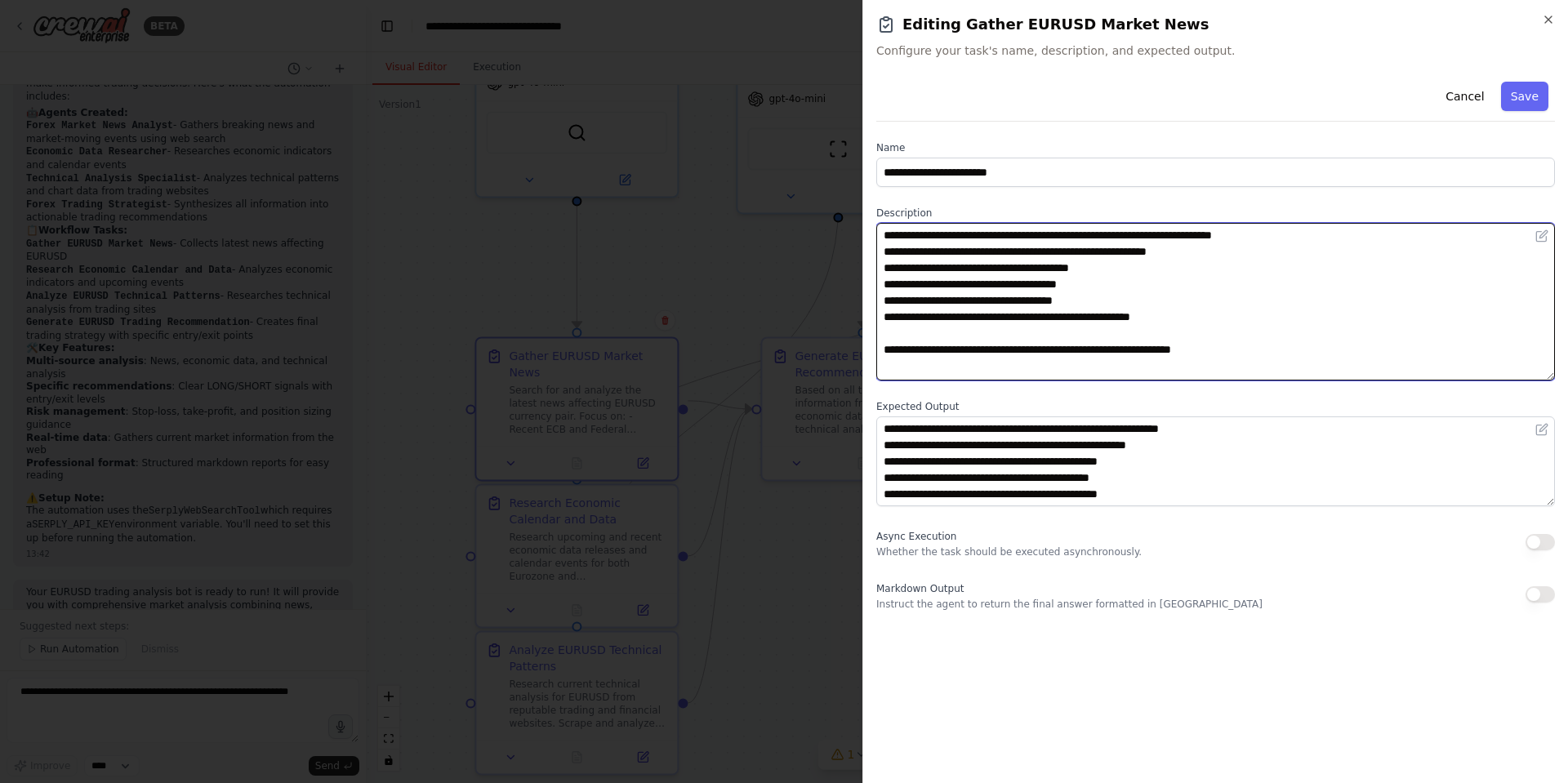
drag, startPoint x: 938, startPoint y: 319, endPoint x: 1256, endPoint y: 309, distance: 318.2
click at [1256, 309] on textarea "**********" at bounding box center [1216, 302] width 679 height 158
click at [936, 358] on textarea "**********" at bounding box center [1216, 302] width 679 height 158
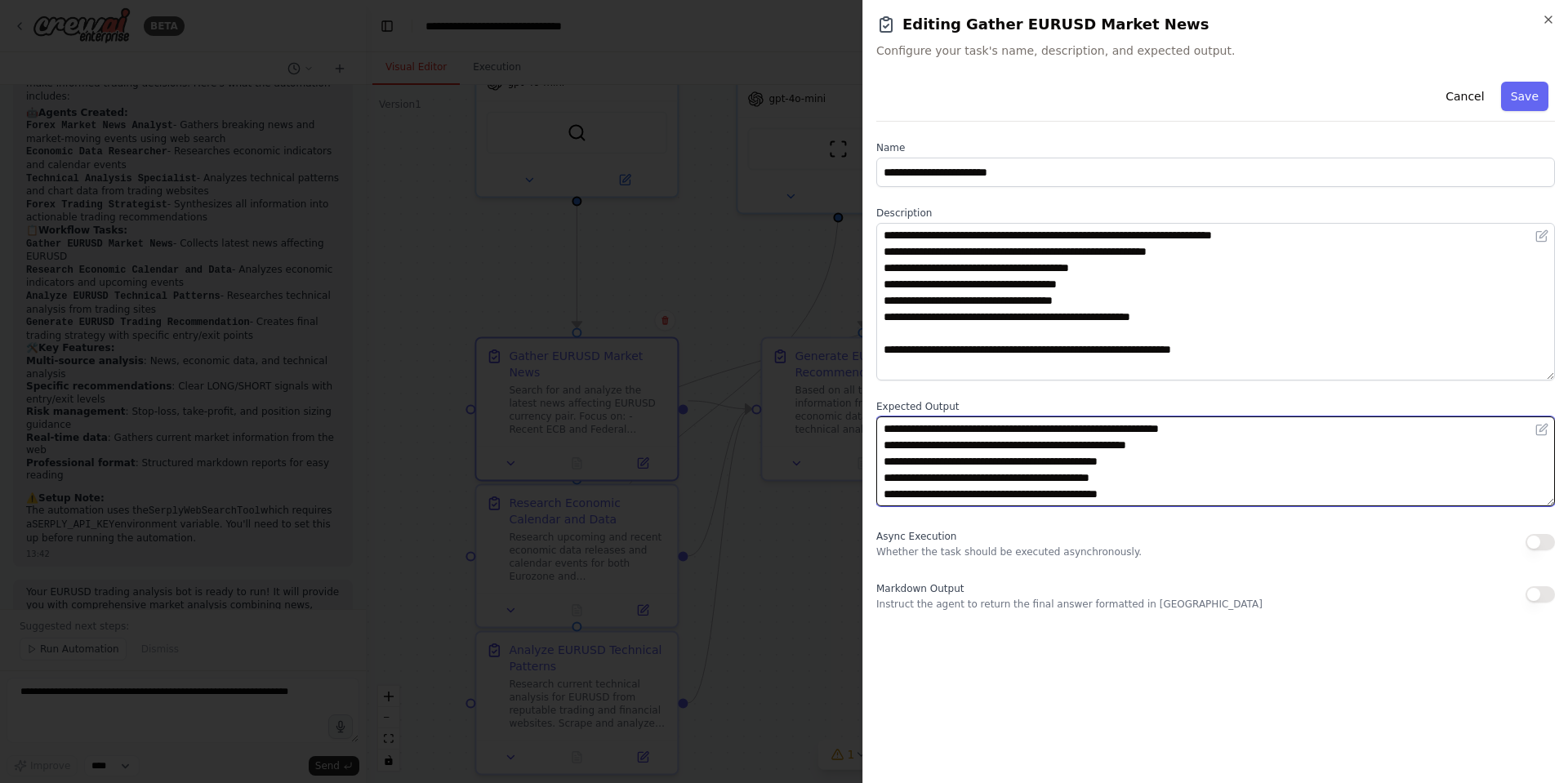
click at [897, 432] on textarea "**********" at bounding box center [1216, 461] width 679 height 90
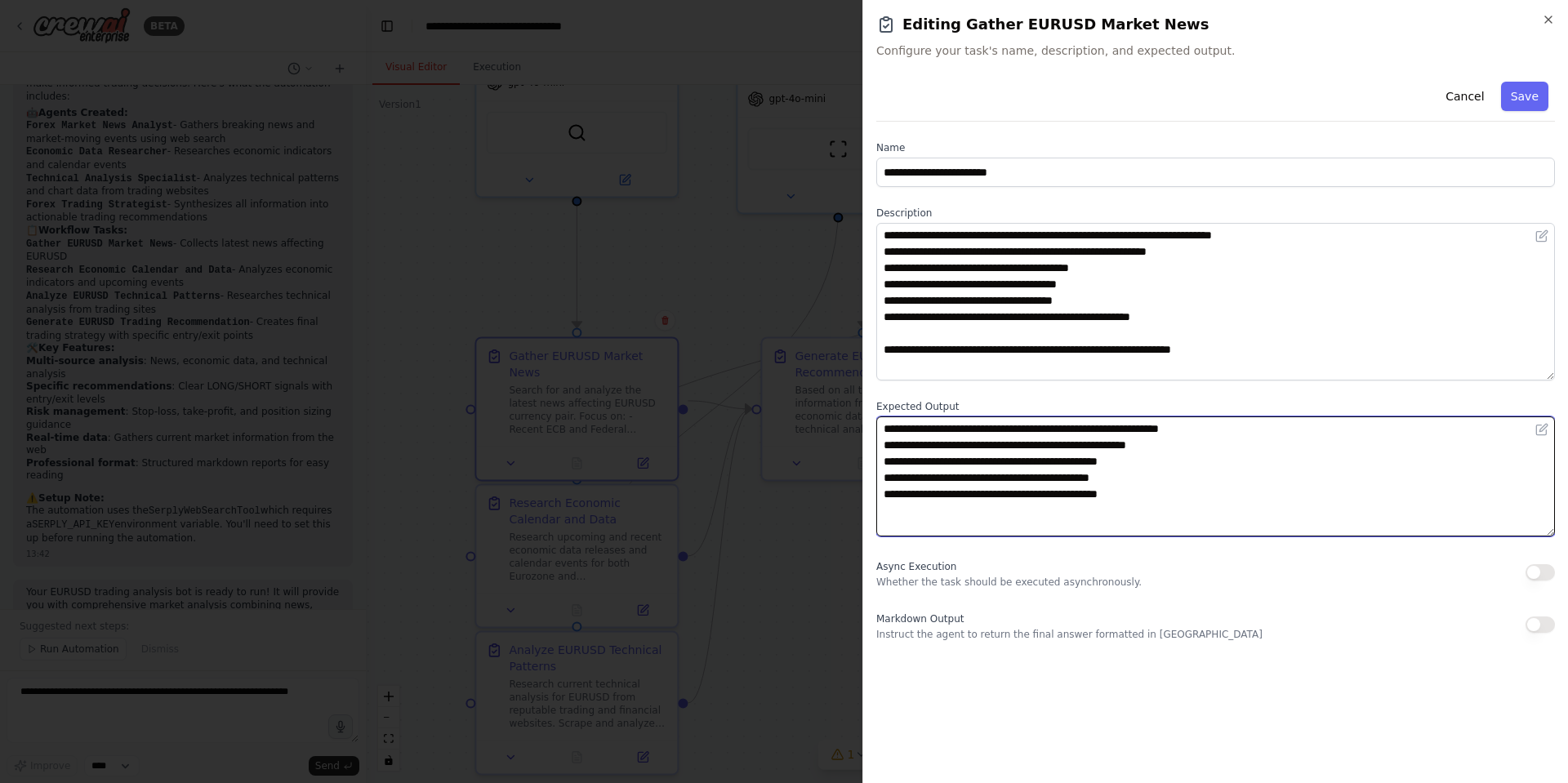
drag, startPoint x: 1552, startPoint y: 504, endPoint x: 1552, endPoint y: 555, distance: 51.0
click at [1552, 536] on textarea "**********" at bounding box center [1216, 476] width 679 height 120
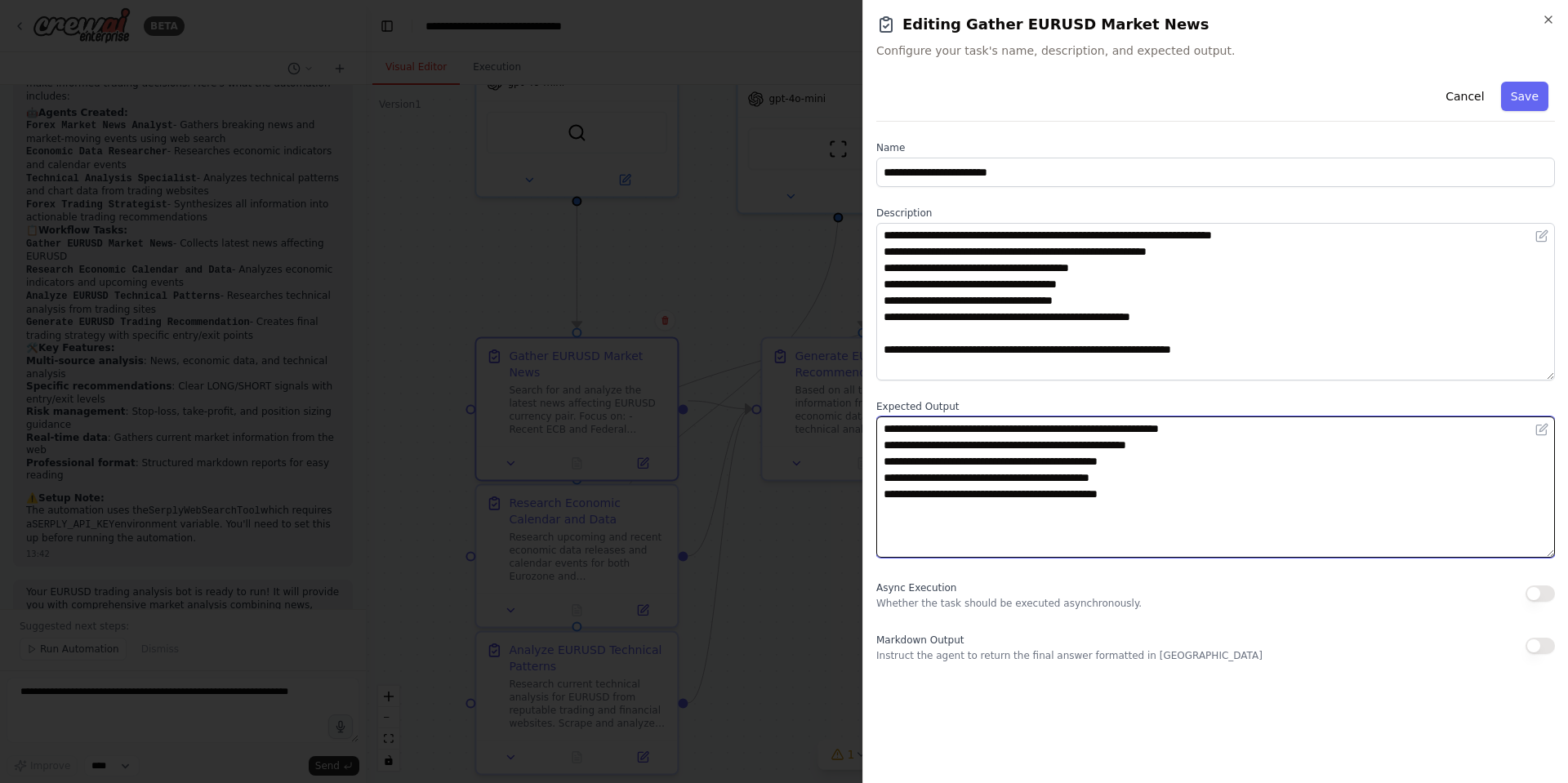
drag, startPoint x: 952, startPoint y: 463, endPoint x: 1188, endPoint y: 459, distance: 236.0
click at [1188, 459] on textarea "**********" at bounding box center [1216, 487] width 679 height 142
click at [1217, 455] on textarea "**********" at bounding box center [1216, 487] width 679 height 142
click at [1142, 441] on textarea "**********" at bounding box center [1216, 487] width 679 height 142
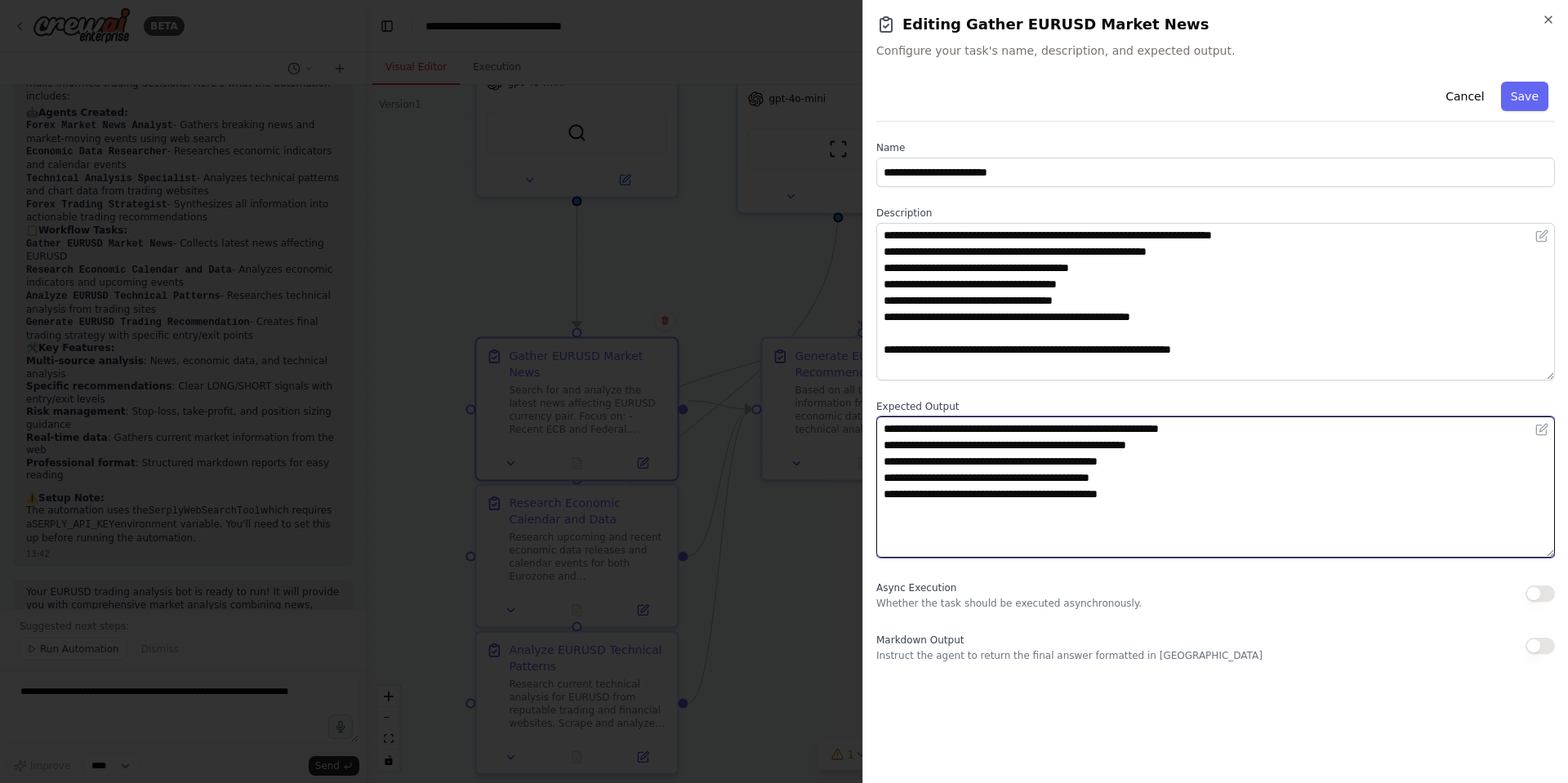
click at [1159, 443] on textarea "**********" at bounding box center [1216, 487] width 679 height 142
click at [1142, 443] on textarea "**********" at bounding box center [1216, 487] width 679 height 142
click at [1161, 481] on textarea "**********" at bounding box center [1216, 487] width 679 height 142
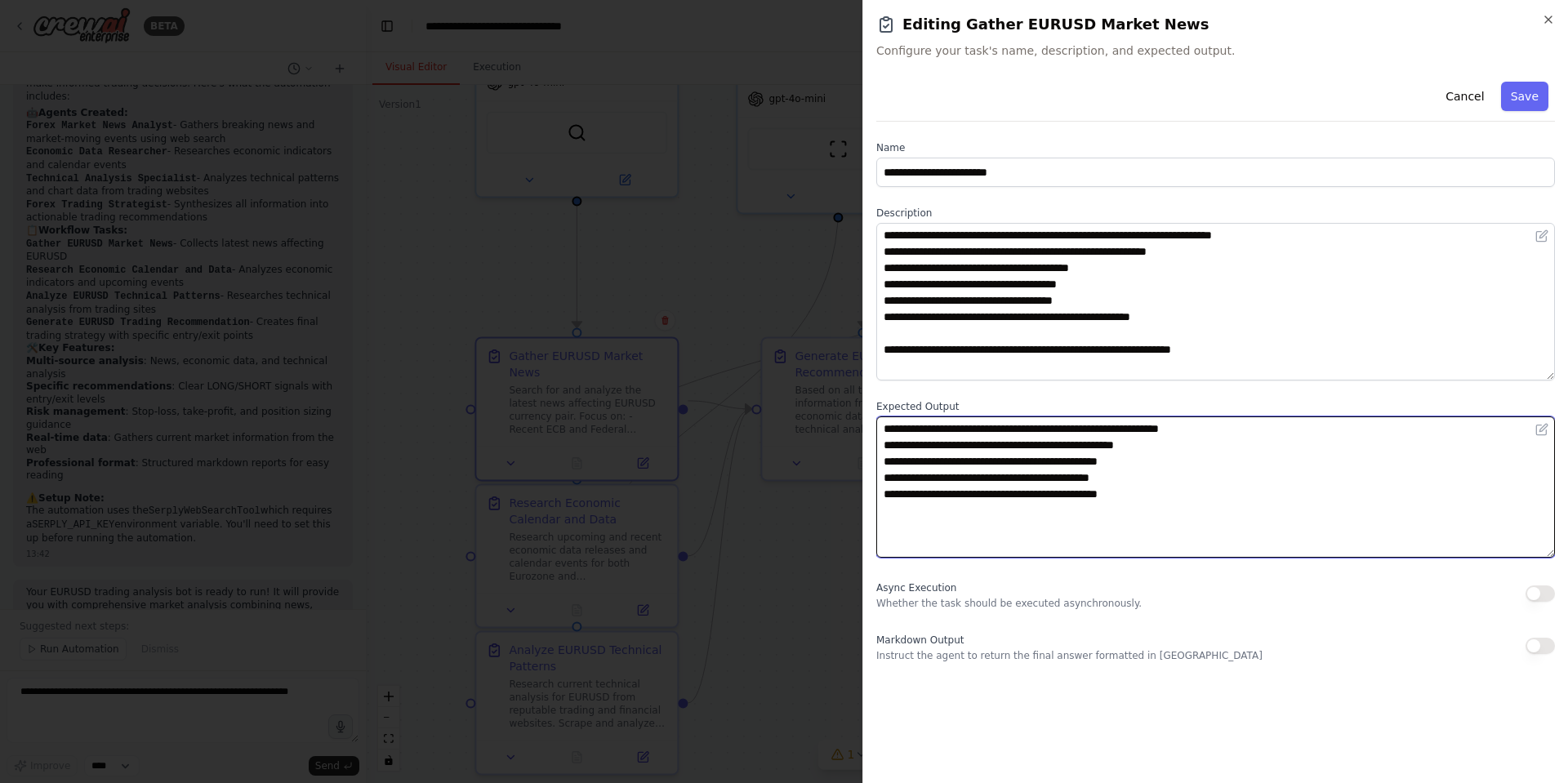
click at [1208, 499] on textarea "**********" at bounding box center [1216, 487] width 679 height 142
type textarea "**********"
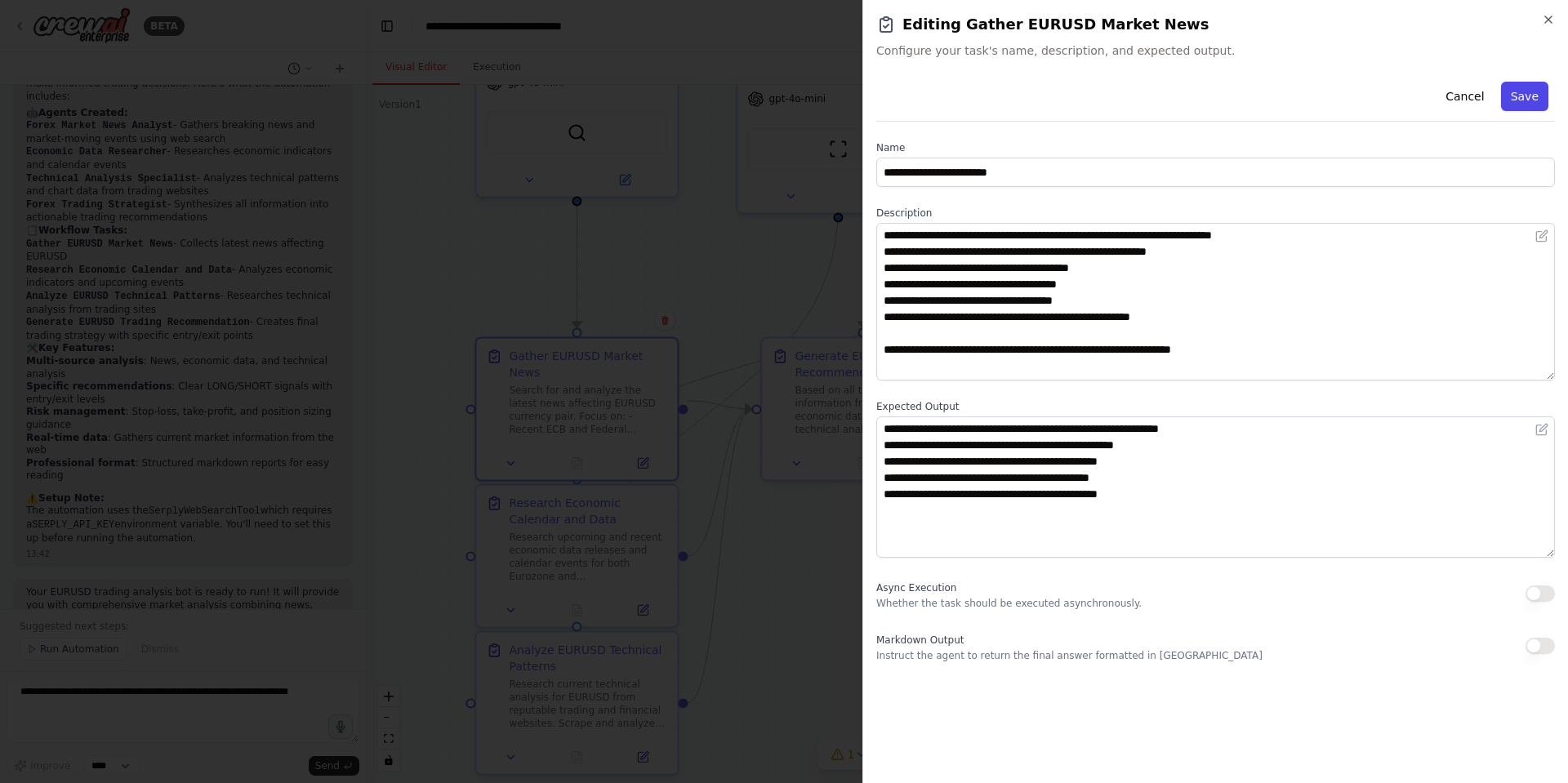
click at [1534, 98] on button "Save" at bounding box center [1525, 96] width 47 height 29
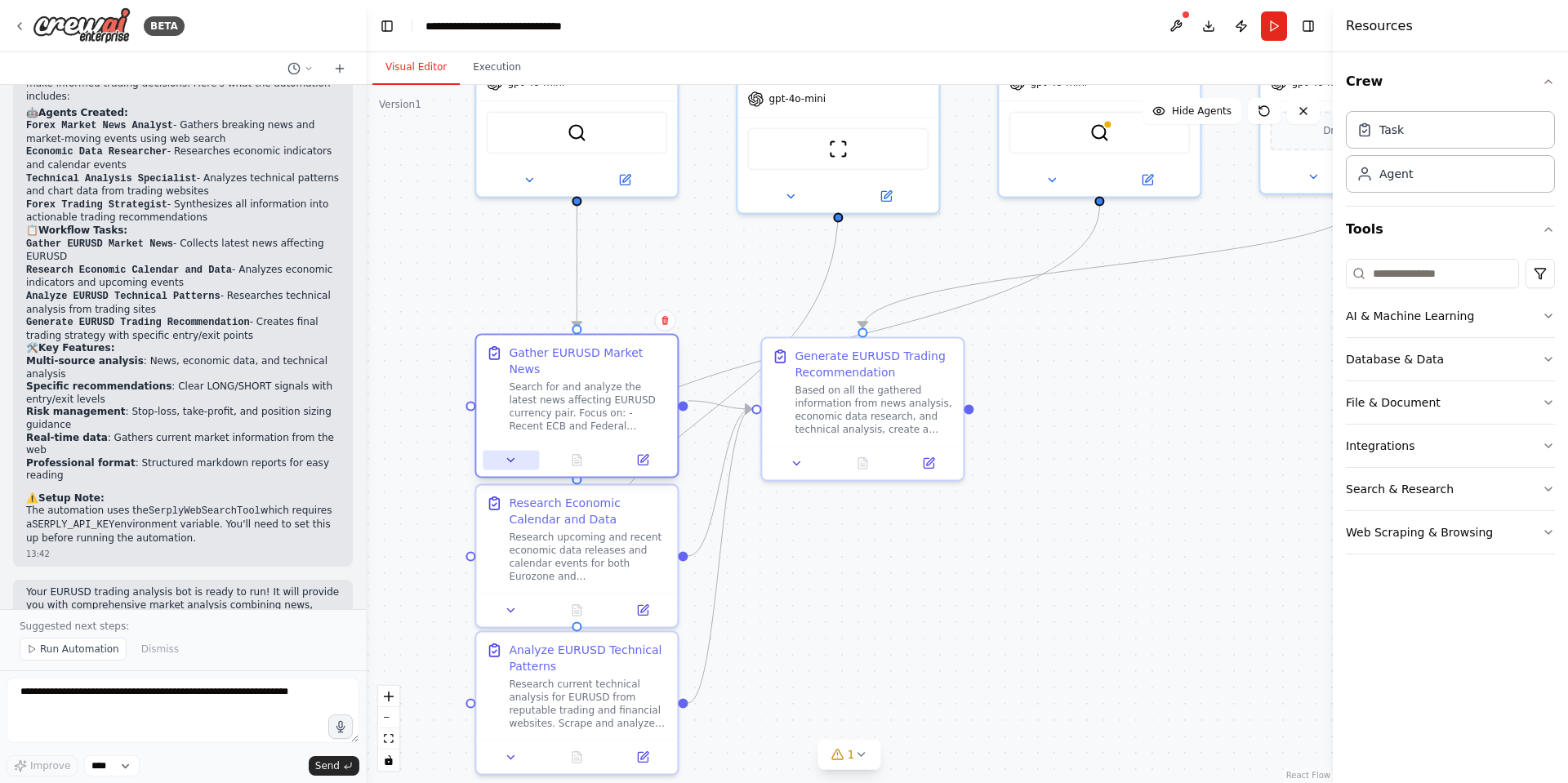
click at [514, 454] on icon at bounding box center [511, 460] width 13 height 13
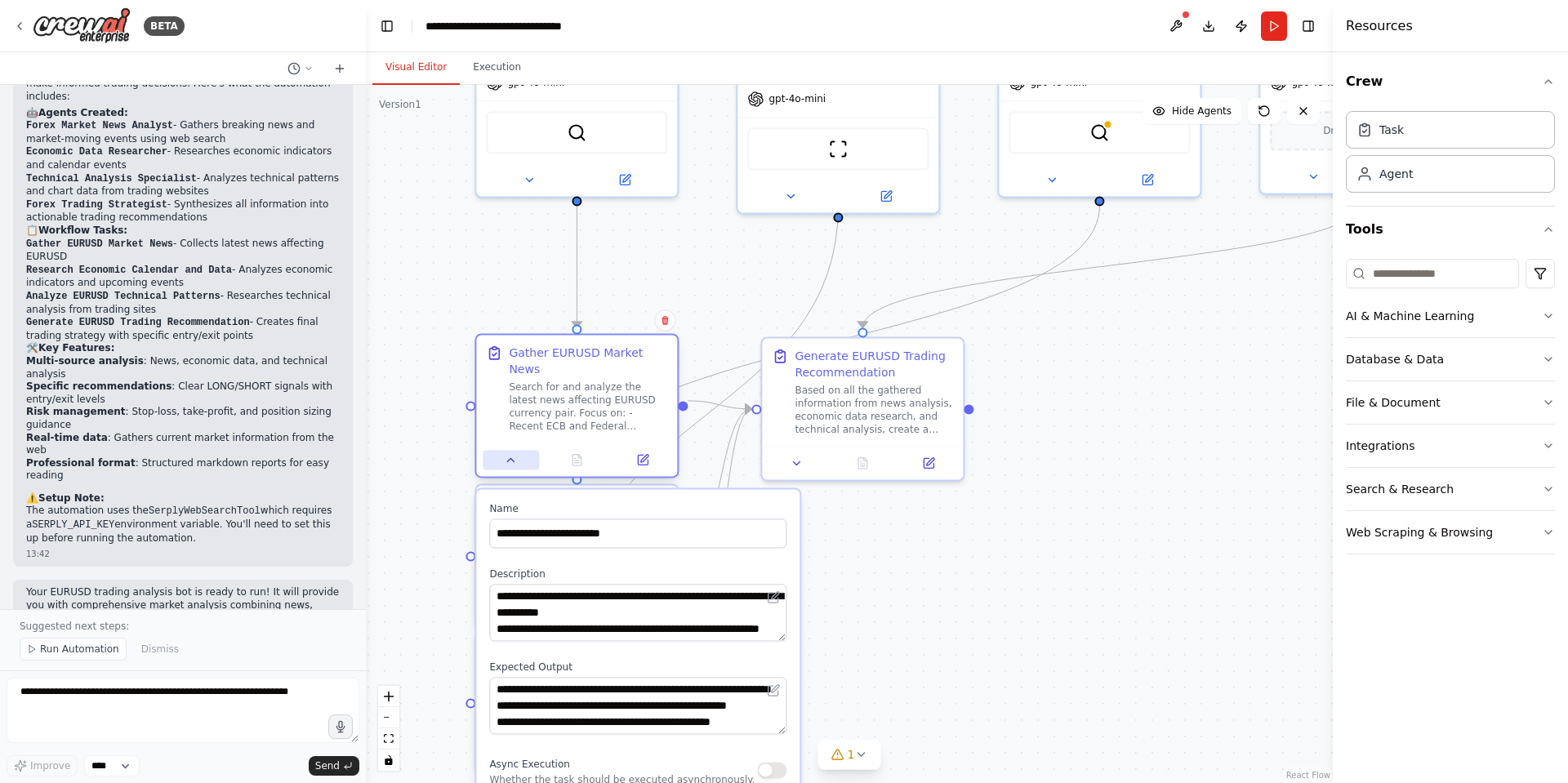
click at [515, 454] on icon at bounding box center [511, 460] width 13 height 13
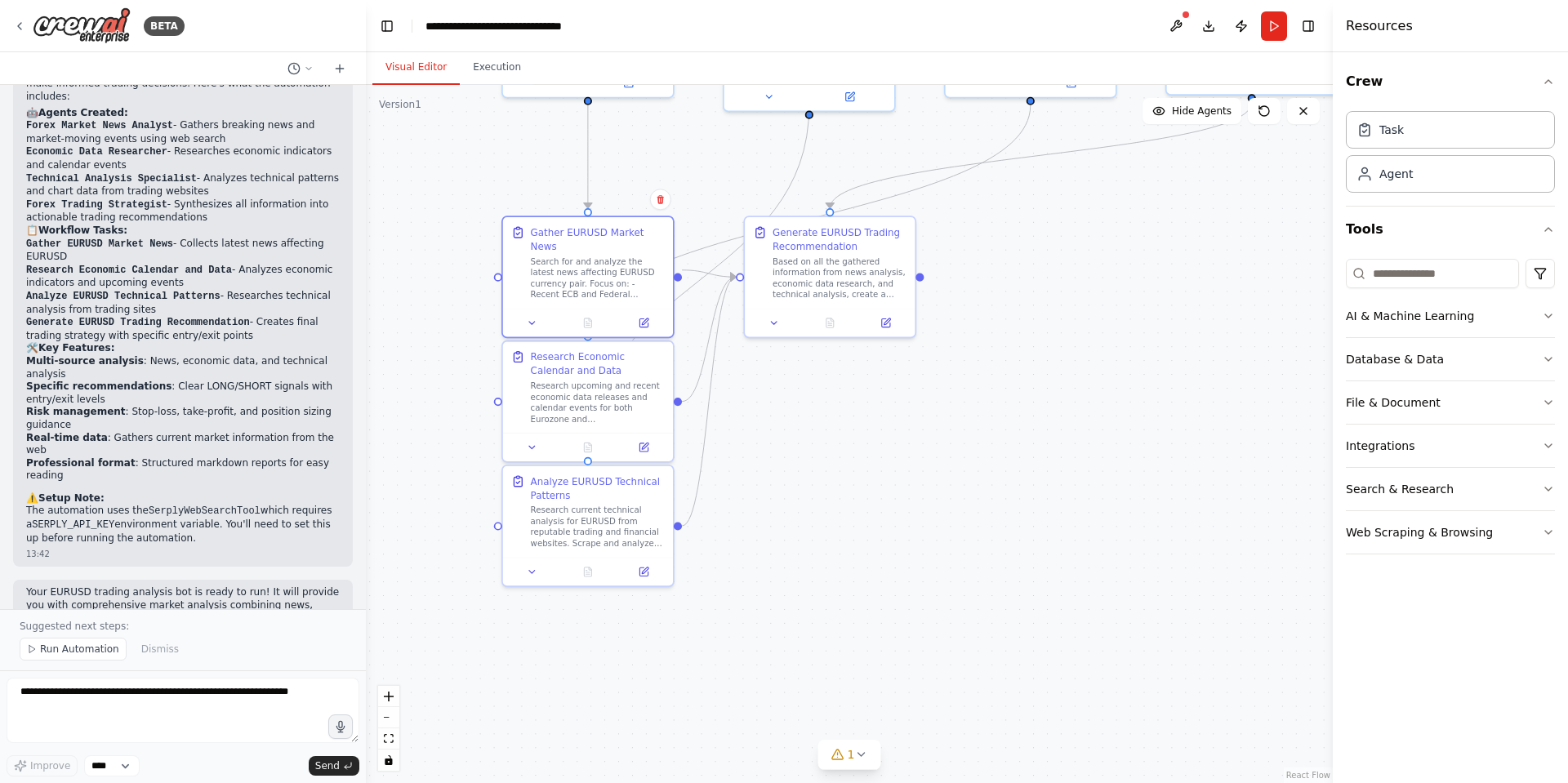
drag, startPoint x: 740, startPoint y: 569, endPoint x: 762, endPoint y: 422, distance: 148.6
click at [762, 422] on div ".deletable-edge-delete-btn { width: 20px; height: 20px; border: 0px solid #ffff…" at bounding box center [849, 435] width 967 height 699
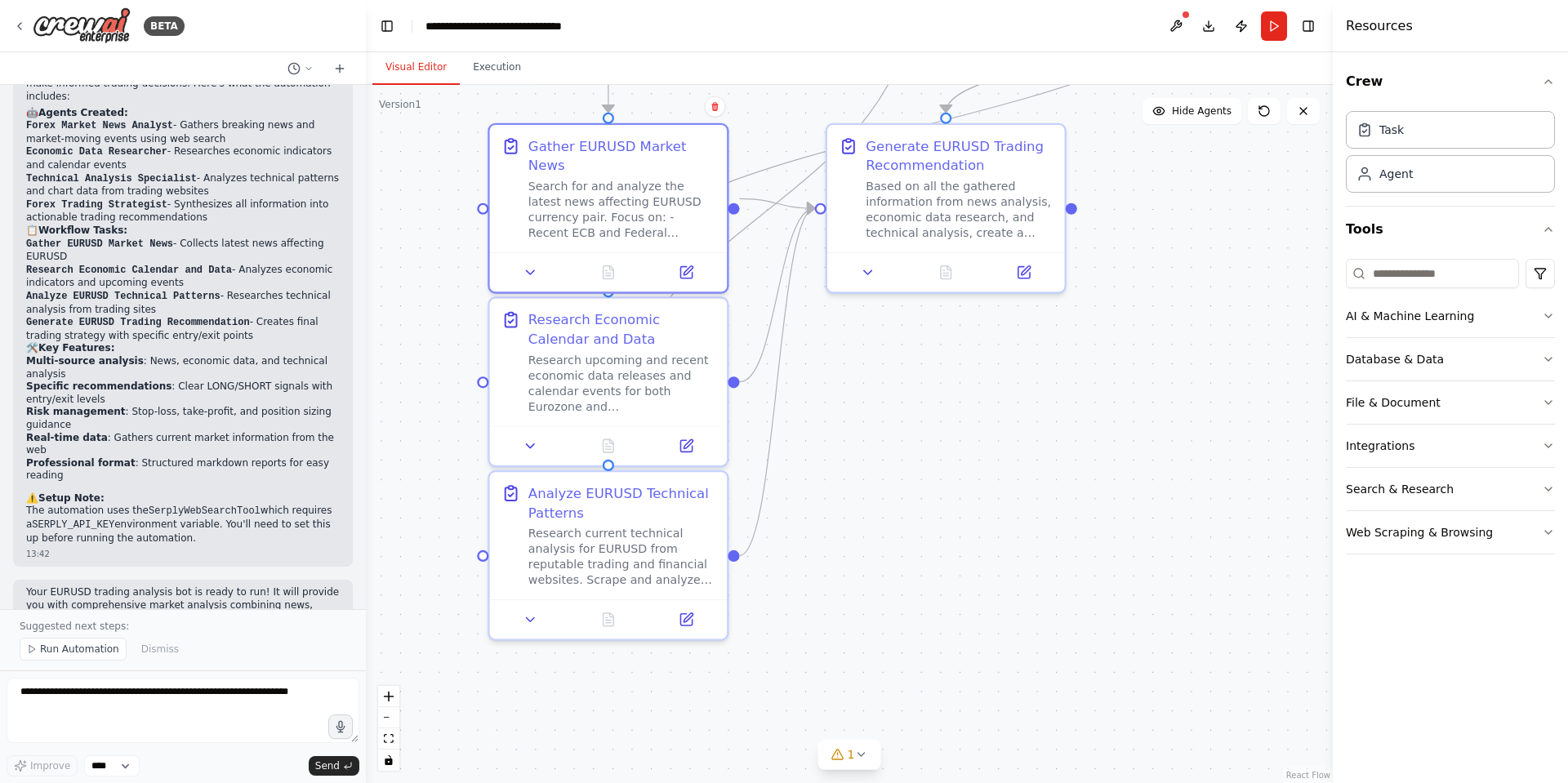
drag, startPoint x: 740, startPoint y: 402, endPoint x: 802, endPoint y: 445, distance: 75.5
click at [802, 445] on div ".deletable-edge-delete-btn { width: 20px; height: 20px; border: 0px solid #ffff…" at bounding box center [849, 435] width 967 height 699
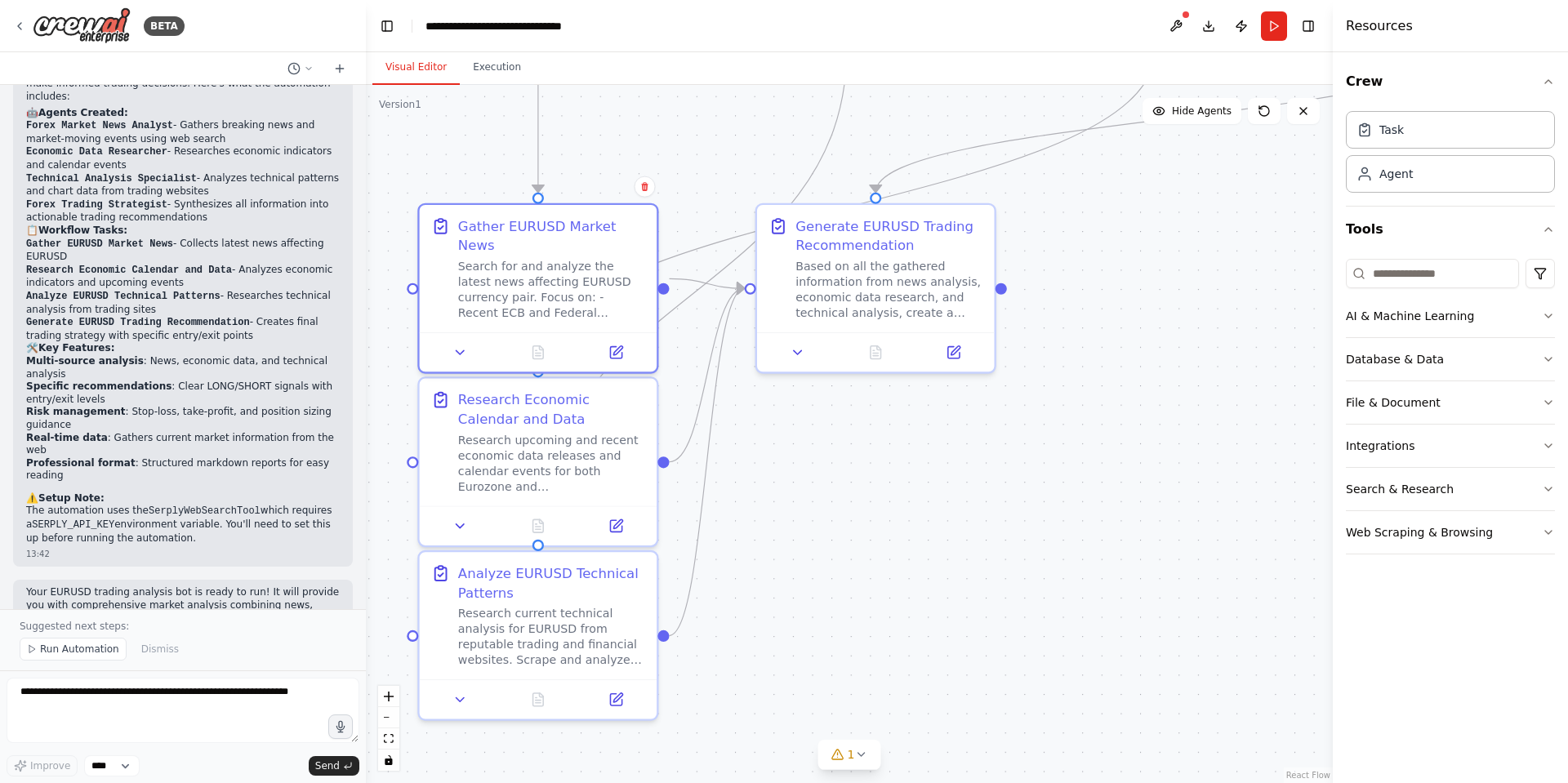
drag, startPoint x: 1029, startPoint y: 367, endPoint x: 960, endPoint y: 446, distance: 104.9
click at [959, 446] on div ".deletable-edge-delete-btn { width: 20px; height: 20px; border: 0px solid #ffff…" at bounding box center [849, 435] width 967 height 699
click at [468, 523] on icon at bounding box center [460, 521] width 15 height 15
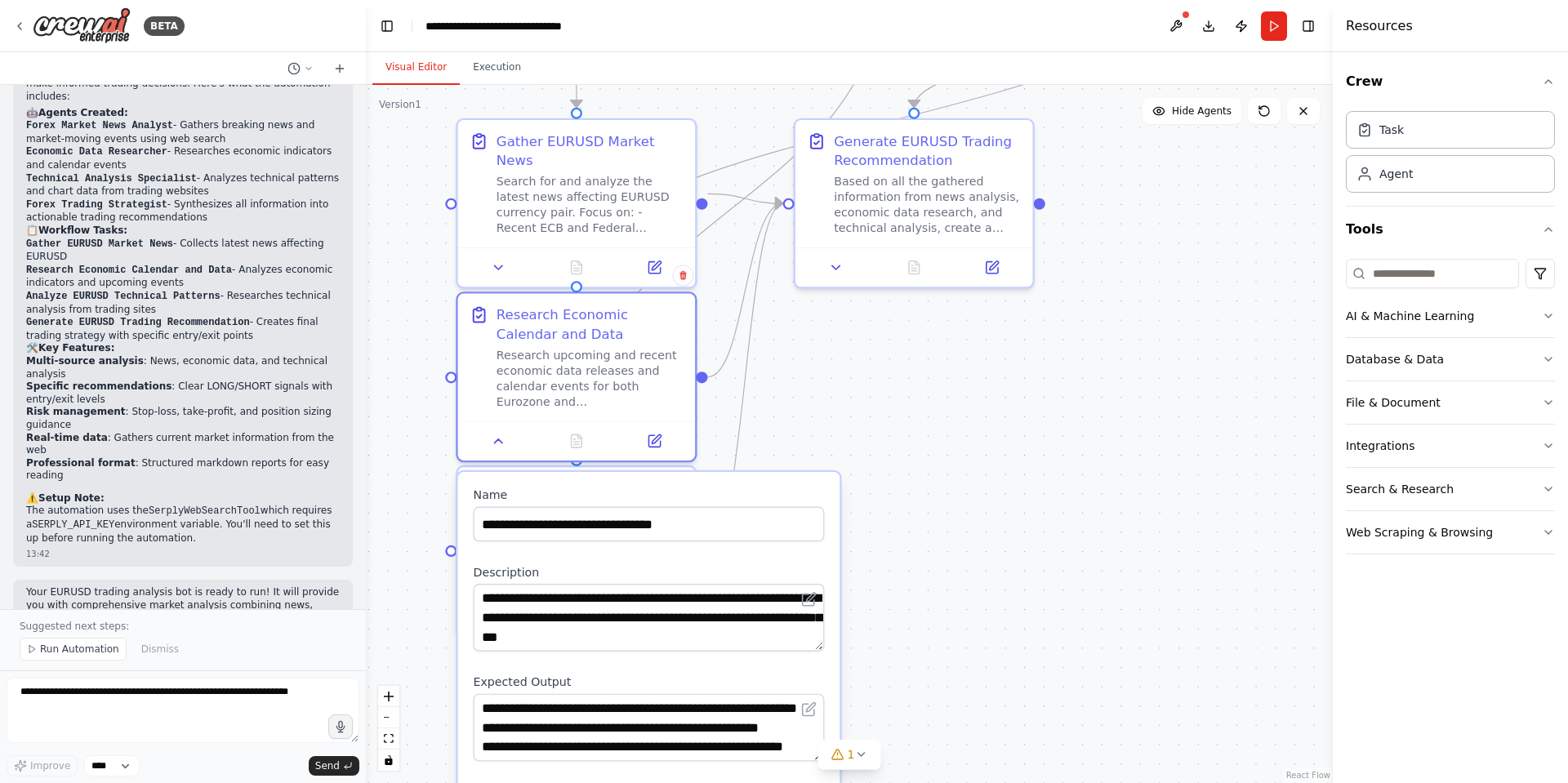
drag, startPoint x: 896, startPoint y: 514, endPoint x: 935, endPoint y: 369, distance: 150.2
click at [935, 370] on div ".deletable-edge-delete-btn { width: 20px; height: 20px; border: 0px solid #ffff…" at bounding box center [849, 435] width 967 height 699
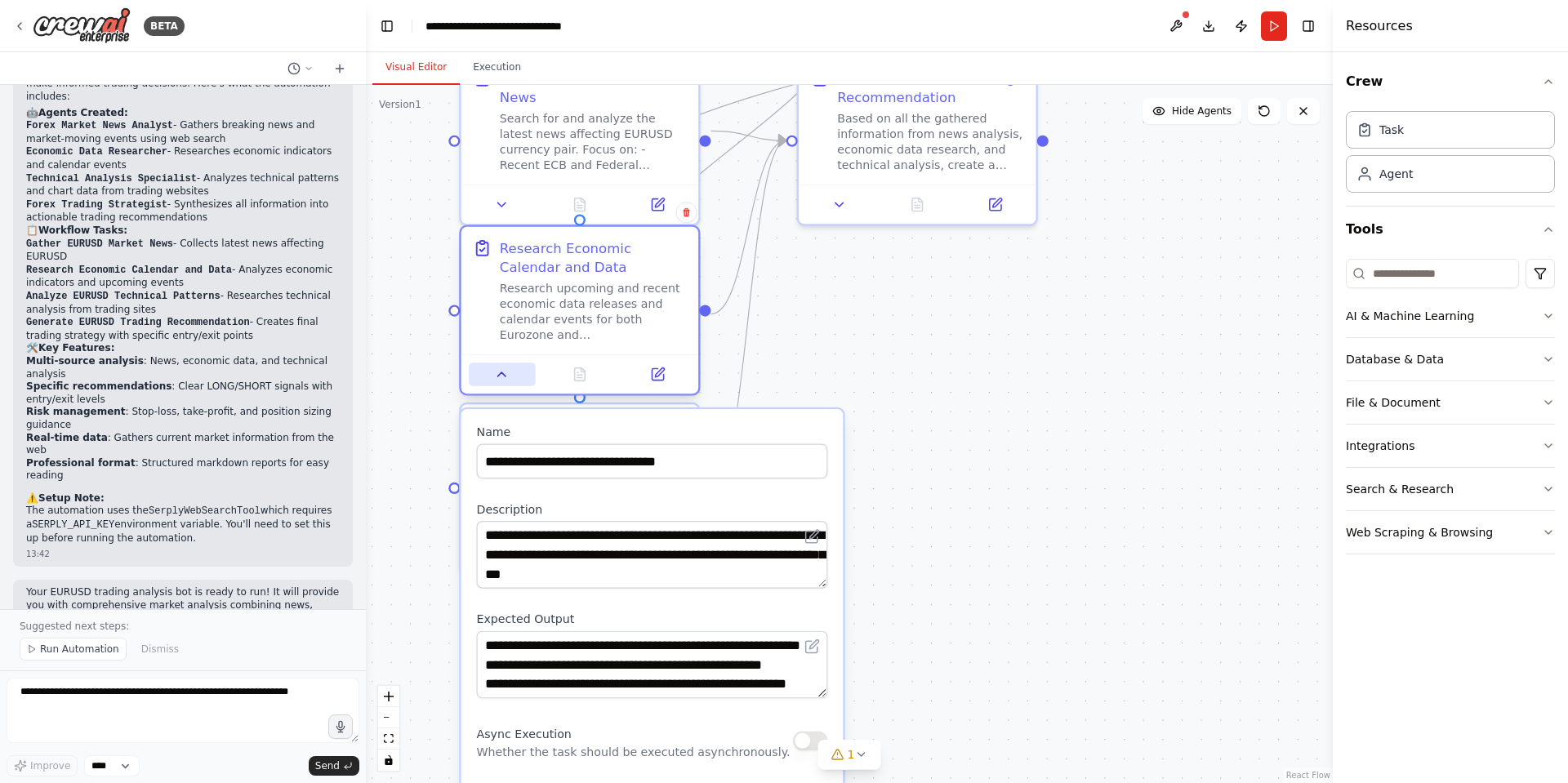
click at [495, 371] on icon at bounding box center [502, 374] width 15 height 15
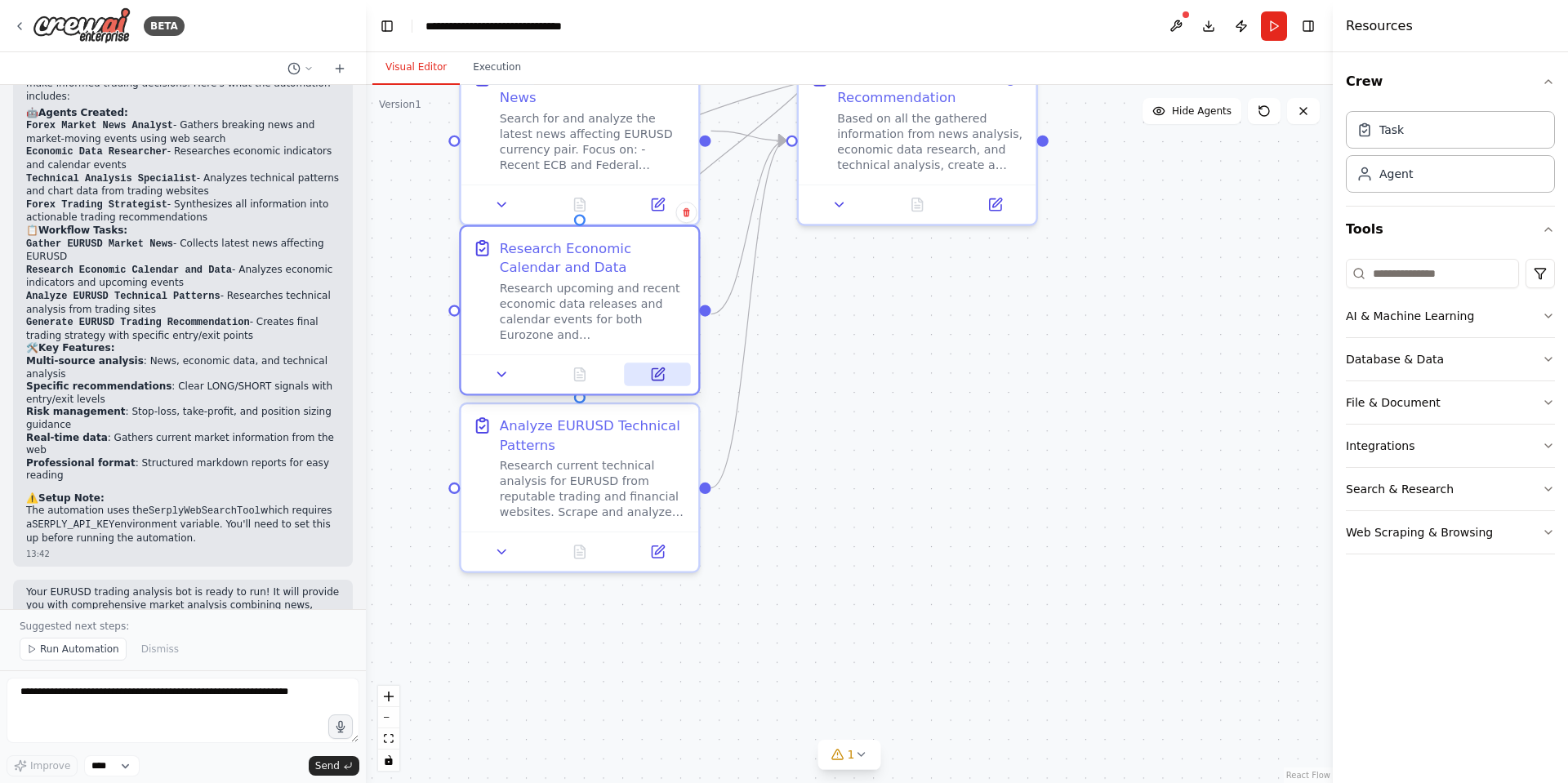
click at [651, 374] on icon at bounding box center [658, 374] width 15 height 15
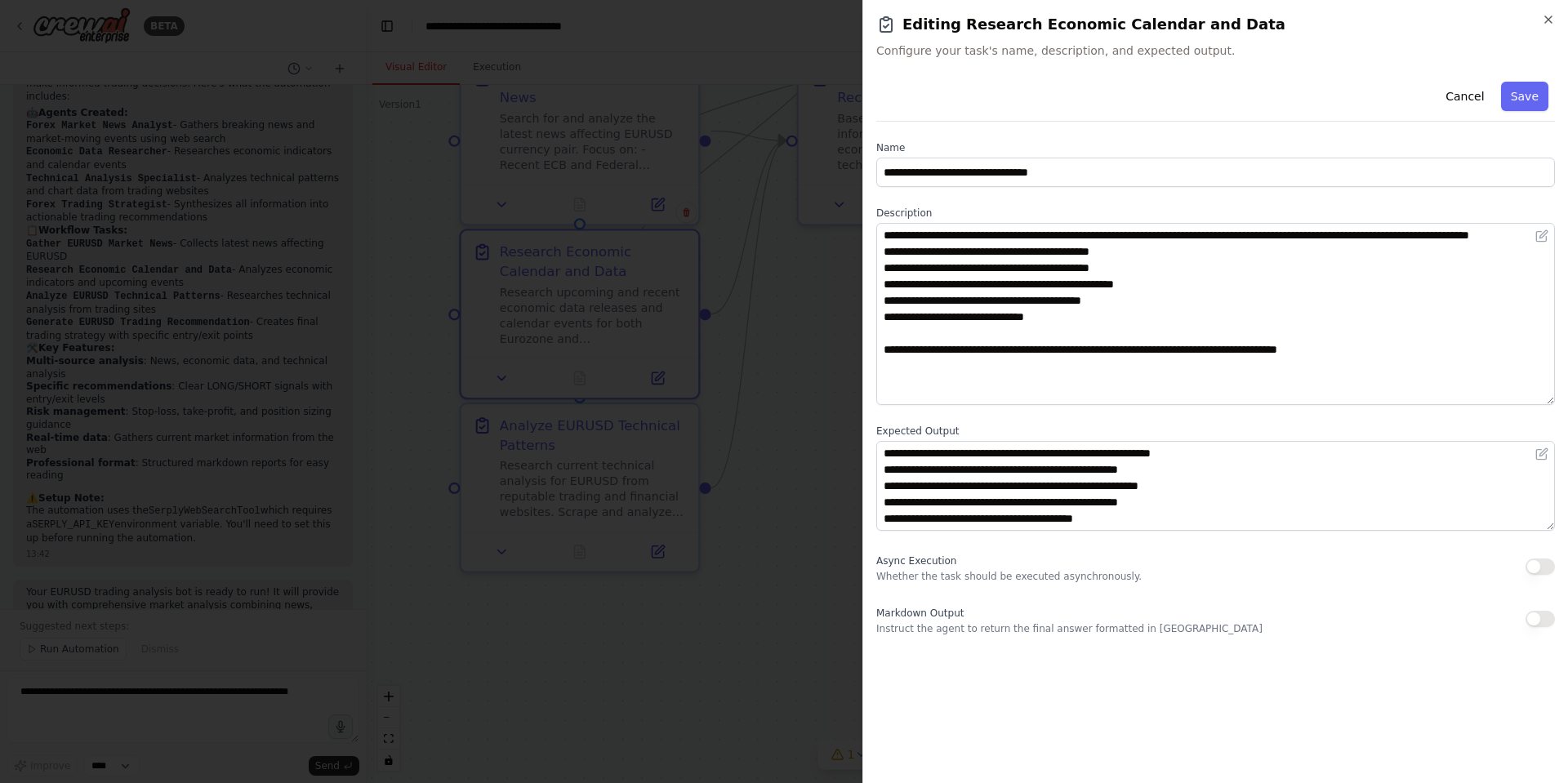
drag, startPoint x: 1547, startPoint y: 304, endPoint x: 1539, endPoint y: 396, distance: 92.3
click at [1539, 396] on textarea "**********" at bounding box center [1216, 314] width 679 height 182
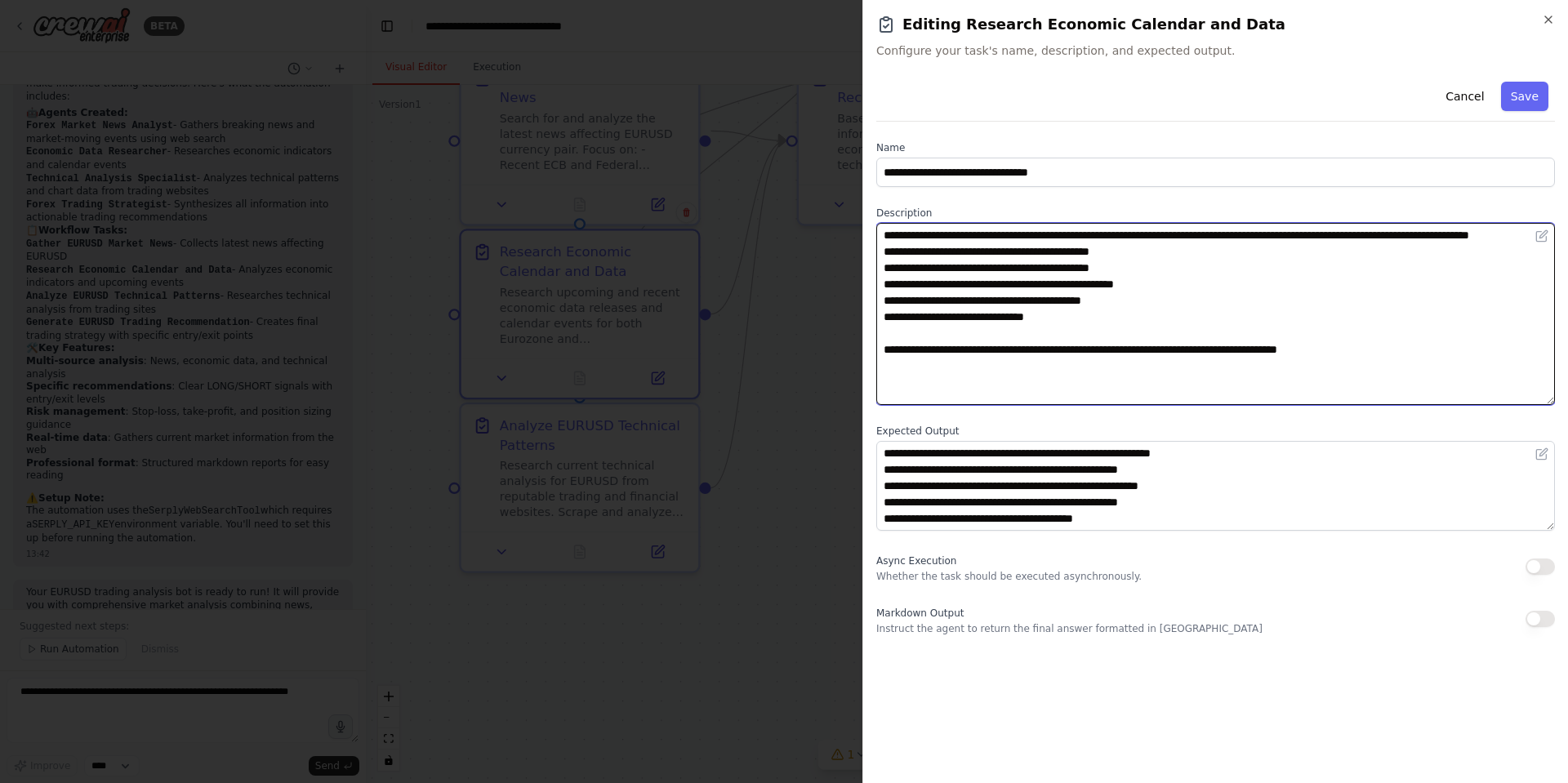
drag, startPoint x: 1044, startPoint y: 351, endPoint x: 1106, endPoint y: 357, distance: 62.3
click at [1045, 351] on textarea "**********" at bounding box center [1216, 314] width 679 height 182
click at [1332, 367] on textarea "**********" at bounding box center [1216, 314] width 679 height 182
click at [1391, 357] on textarea "**********" at bounding box center [1216, 314] width 679 height 182
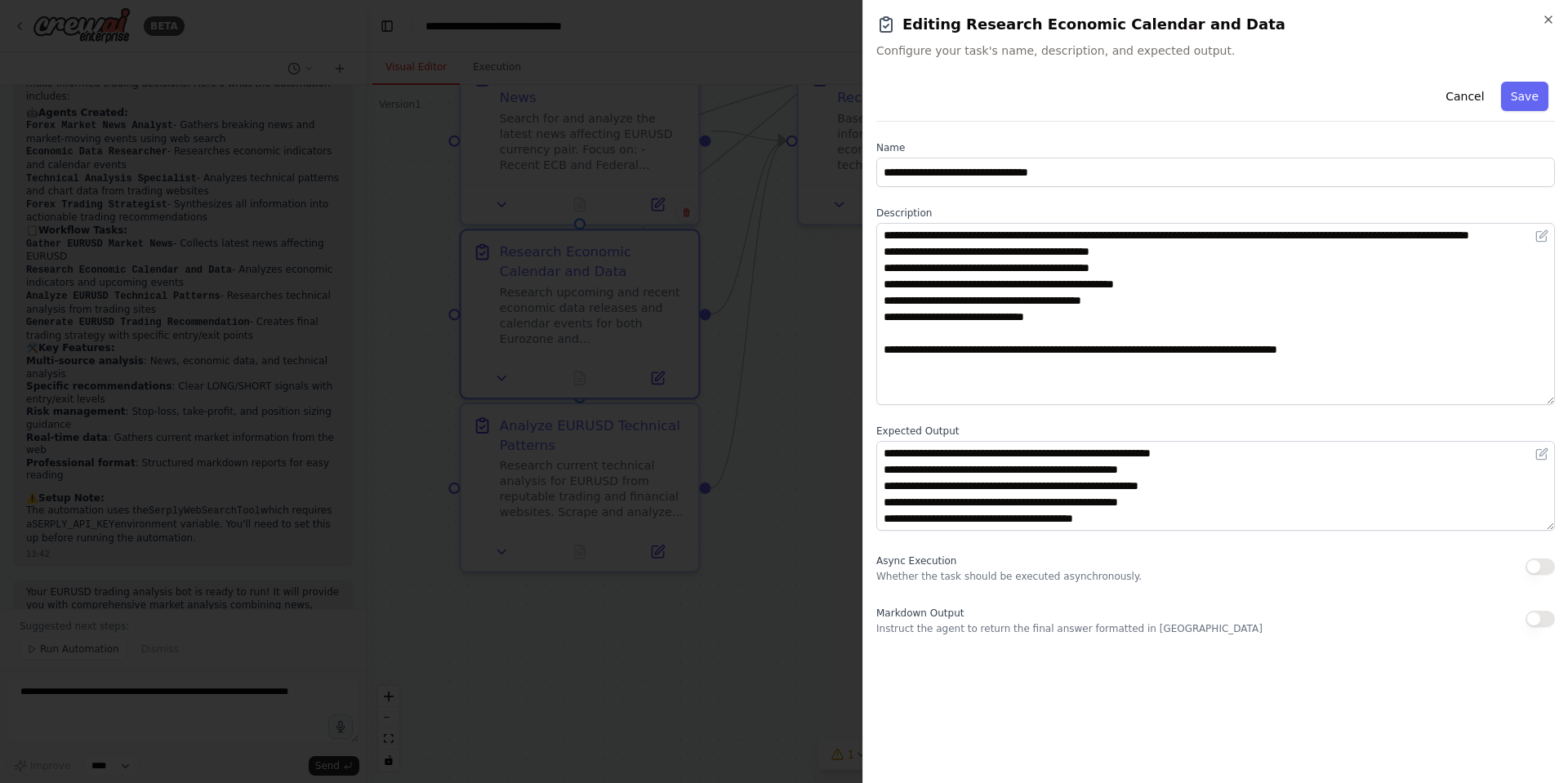
click at [1541, 13] on h2 "Editing Research Economic Calendar and Data" at bounding box center [1216, 24] width 679 height 23
click at [1544, 18] on icon "button" at bounding box center [1549, 19] width 13 height 13
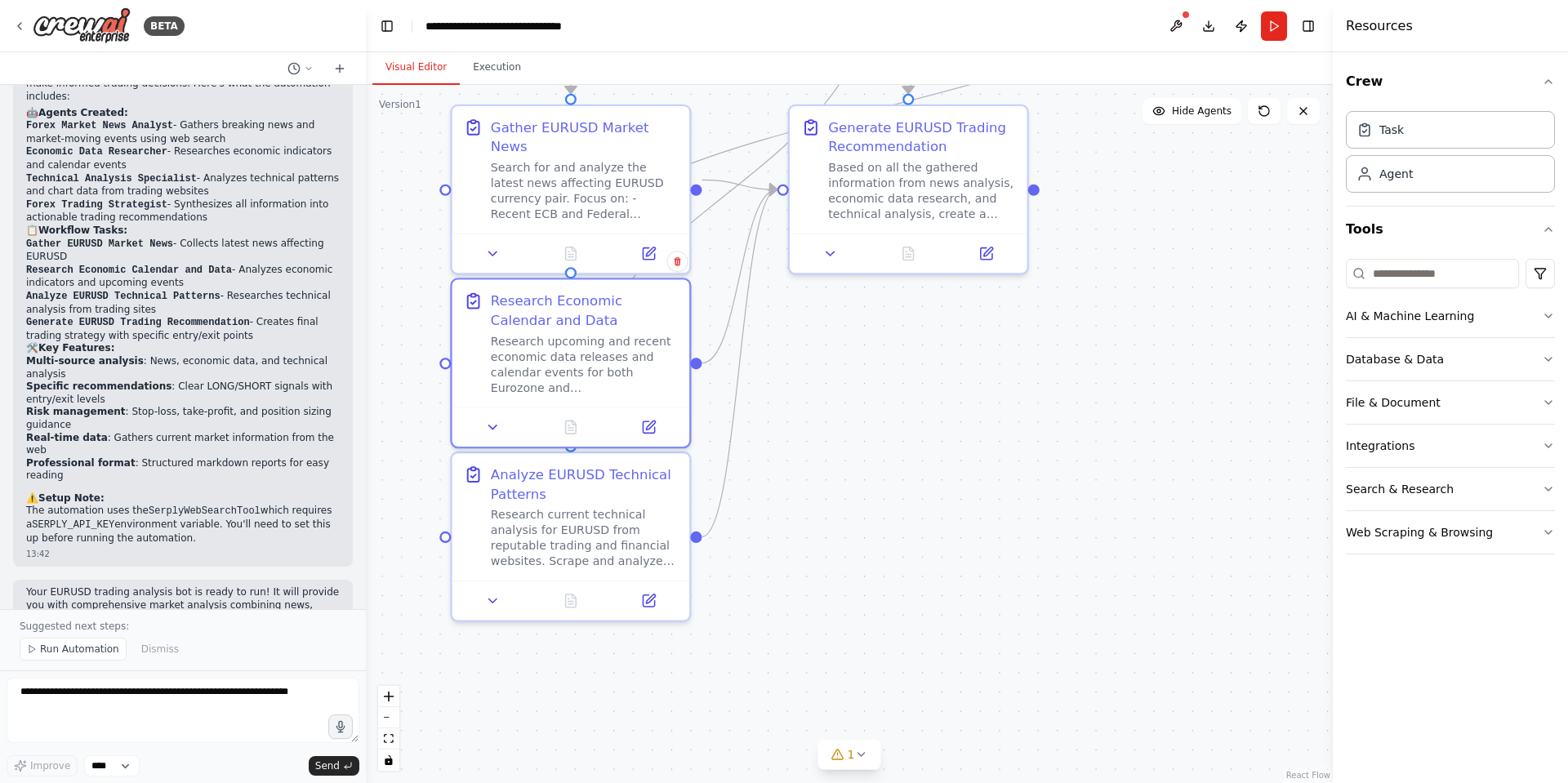
drag, startPoint x: 855, startPoint y: 387, endPoint x: 846, endPoint y: 441, distance: 54.7
click at [846, 441] on div ".deletable-edge-delete-btn { width: 20px; height: 20px; border: 0px solid #ffff…" at bounding box center [849, 435] width 967 height 699
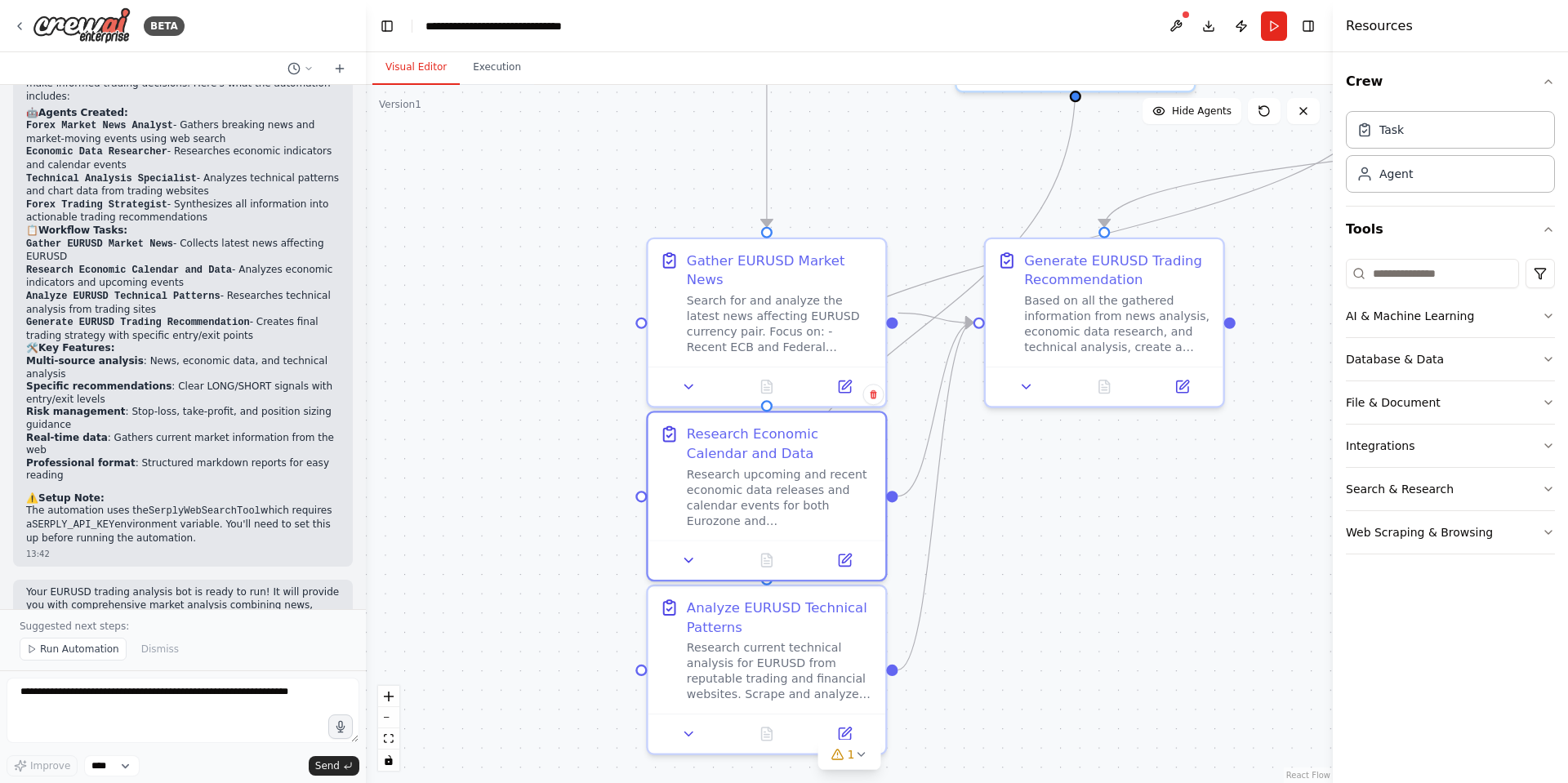
drag, startPoint x: 901, startPoint y: 399, endPoint x: 1125, endPoint y: 532, distance: 260.5
click at [1112, 532] on div ".deletable-edge-delete-btn { width: 20px; height: 20px; border: 0px solid #ffff…" at bounding box center [849, 435] width 967 height 699
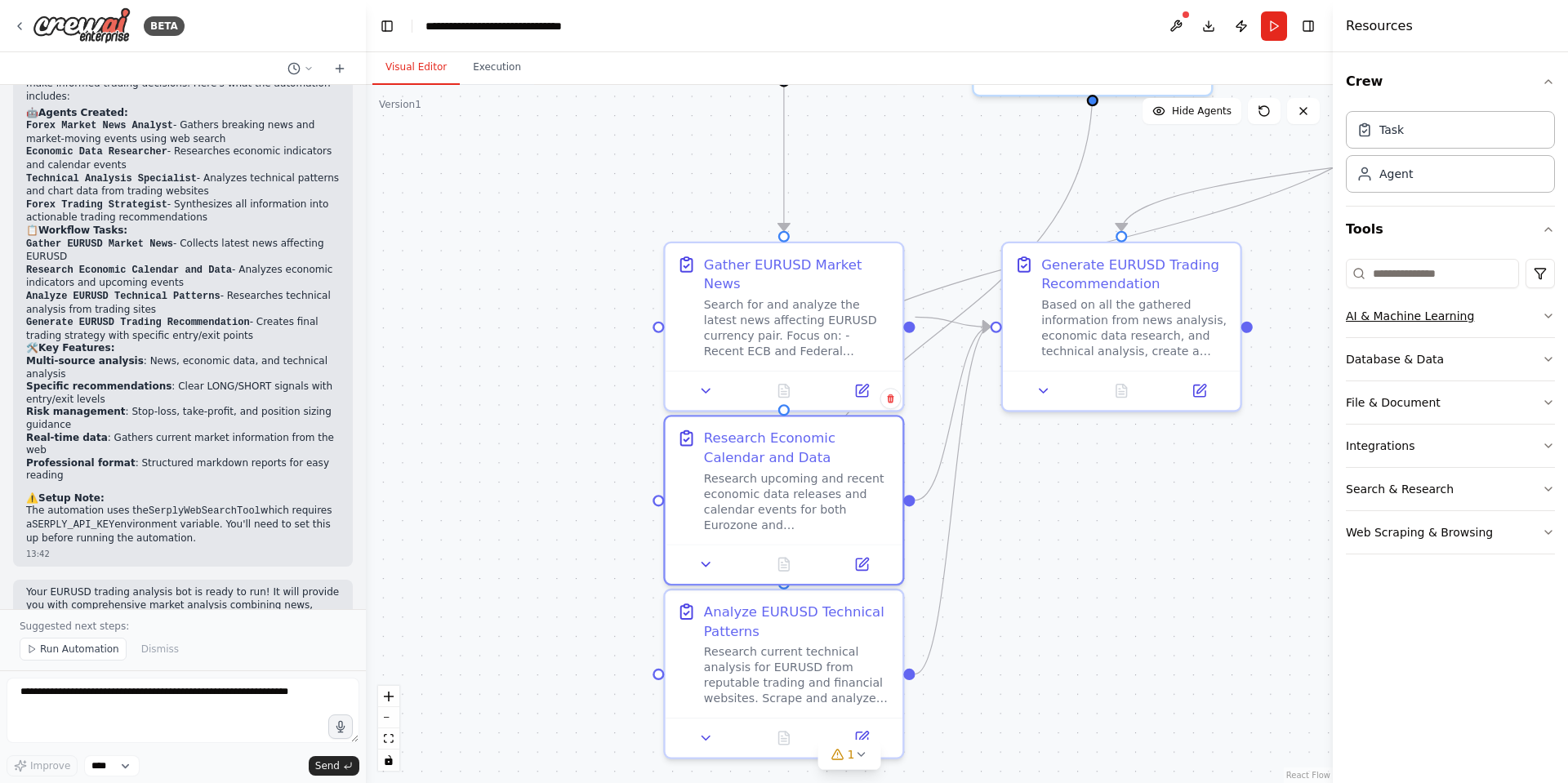
click at [1495, 319] on button "AI & Machine Learning" at bounding box center [1451, 316] width 209 height 43
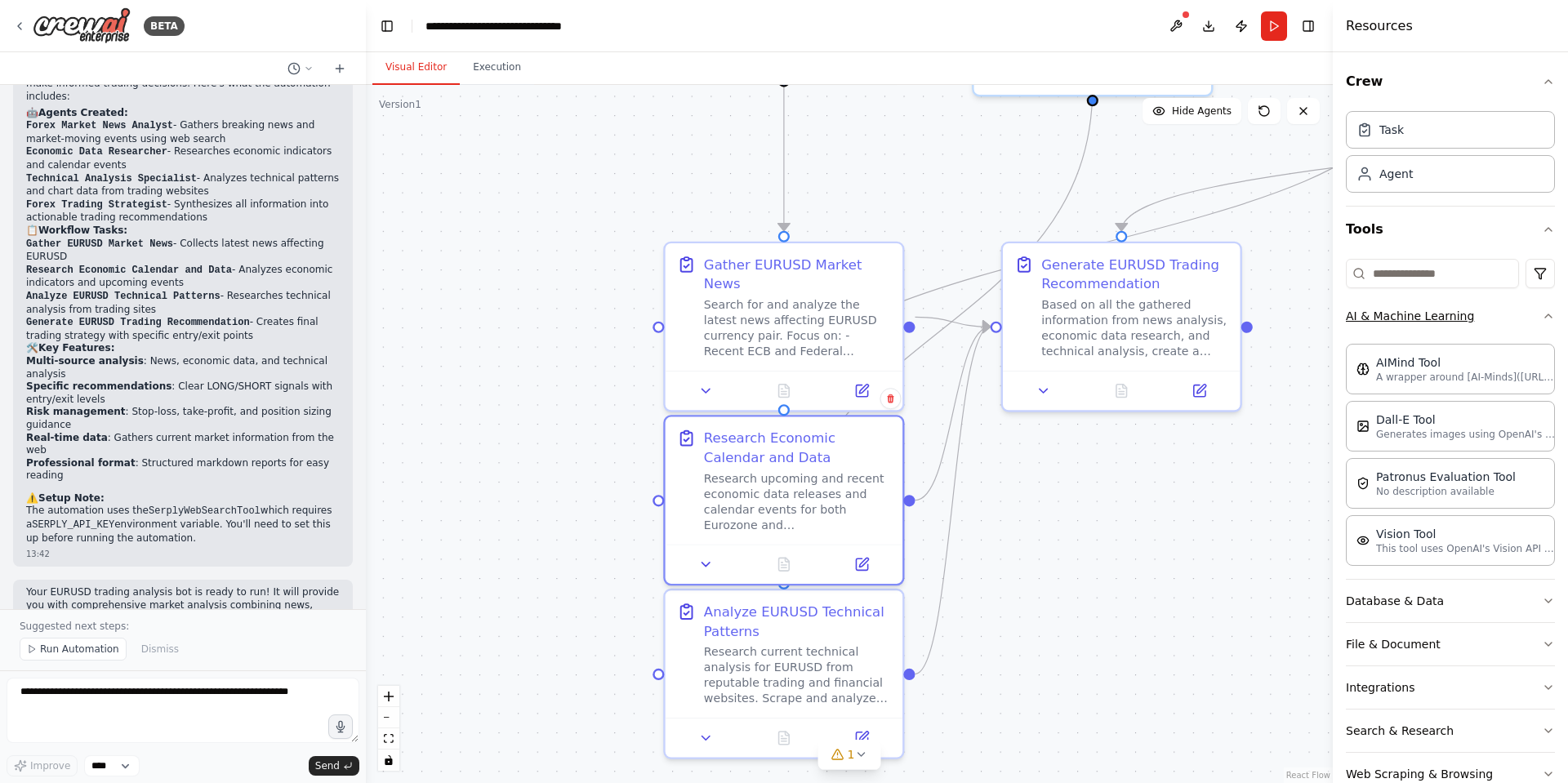
click at [1467, 315] on button "AI & Machine Learning" at bounding box center [1451, 316] width 209 height 43
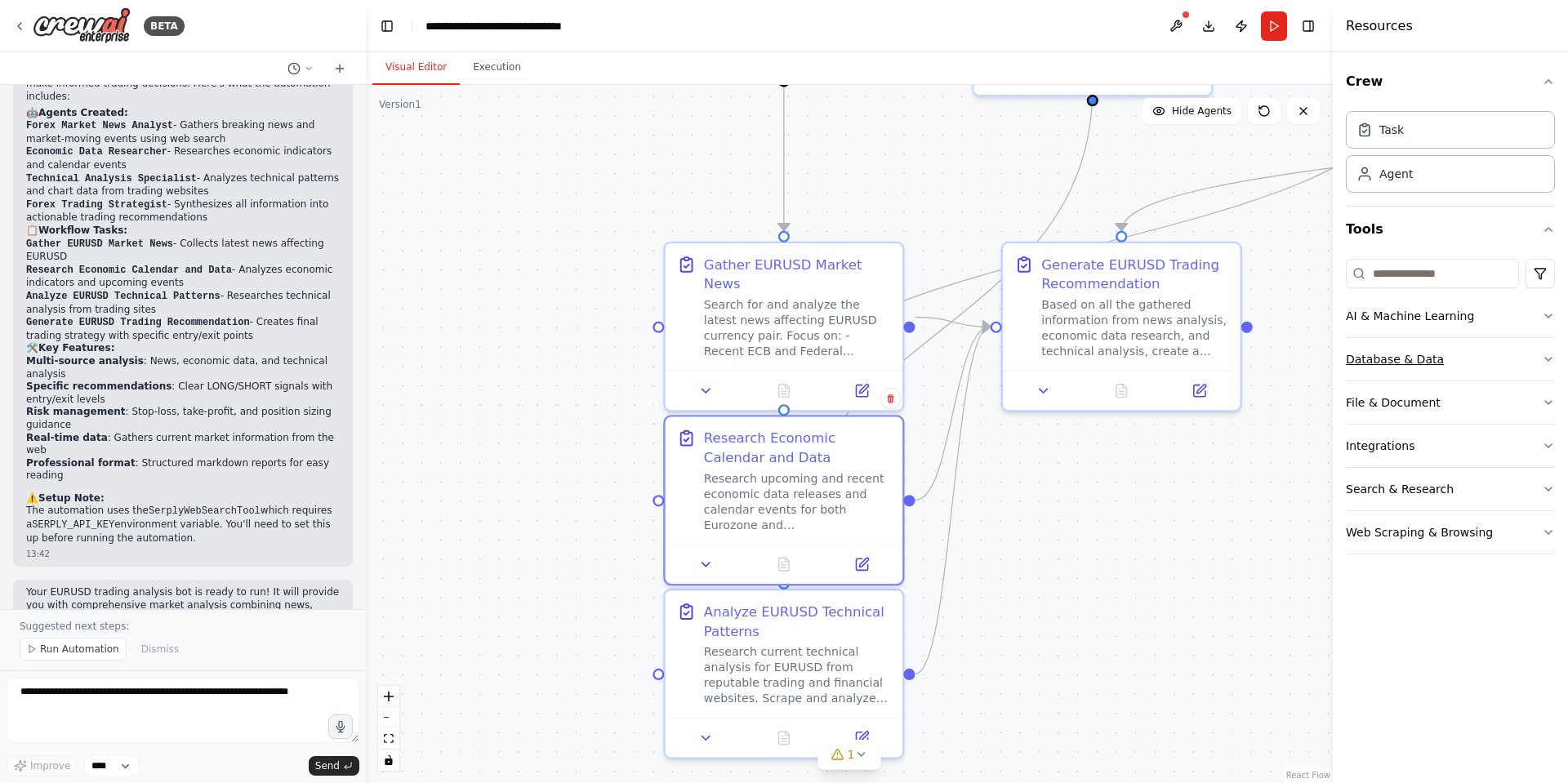
click at [1454, 357] on button "Database & Data" at bounding box center [1451, 359] width 209 height 43
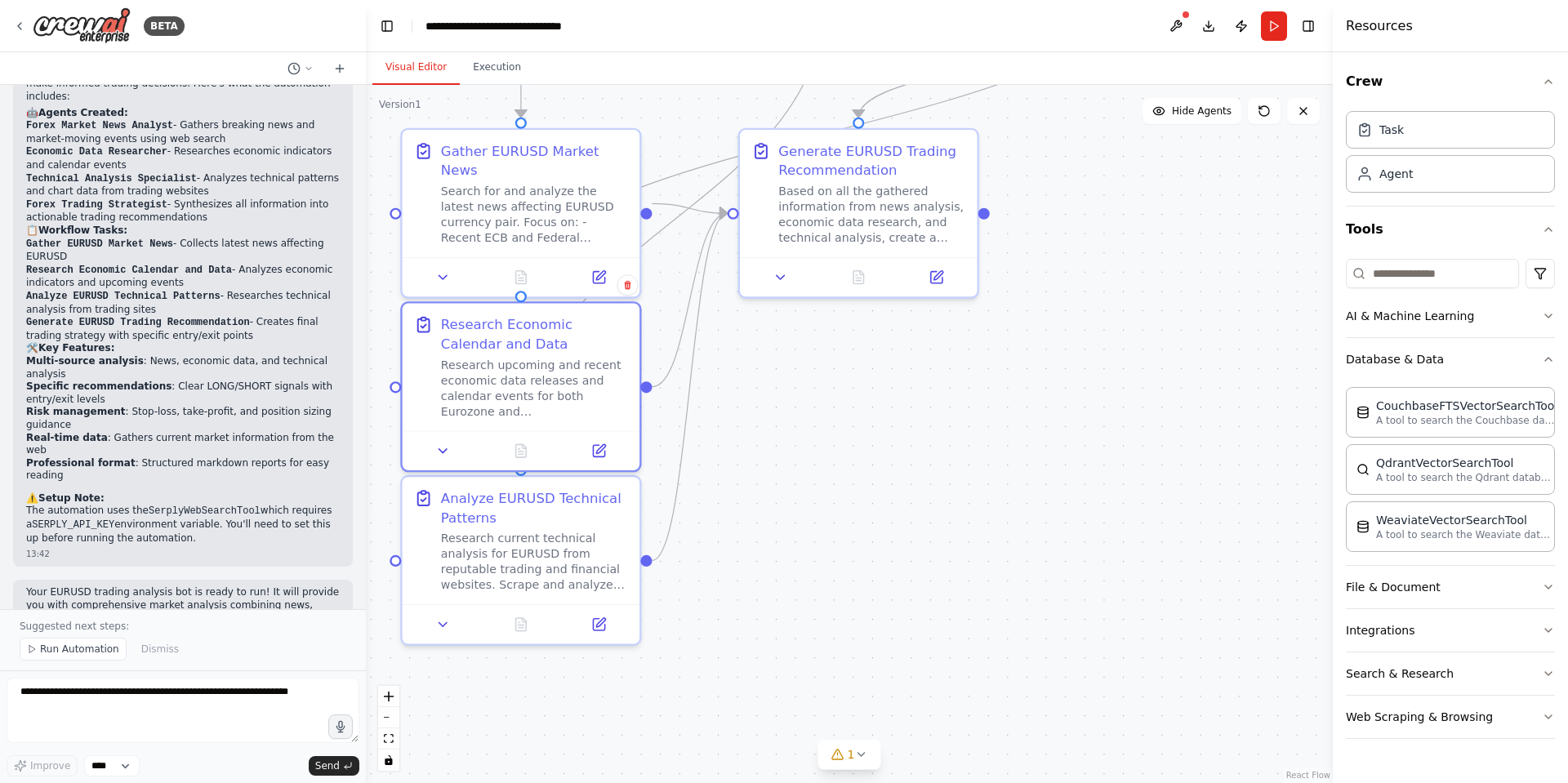
drag, startPoint x: 1160, startPoint y: 574, endPoint x: 897, endPoint y: 461, distance: 286.2
click at [897, 461] on div ".deletable-edge-delete-btn { width: 20px; height: 20px; border: 0px solid #ffff…" at bounding box center [849, 435] width 967 height 699
click at [1426, 577] on button "File & Document" at bounding box center [1451, 587] width 209 height 43
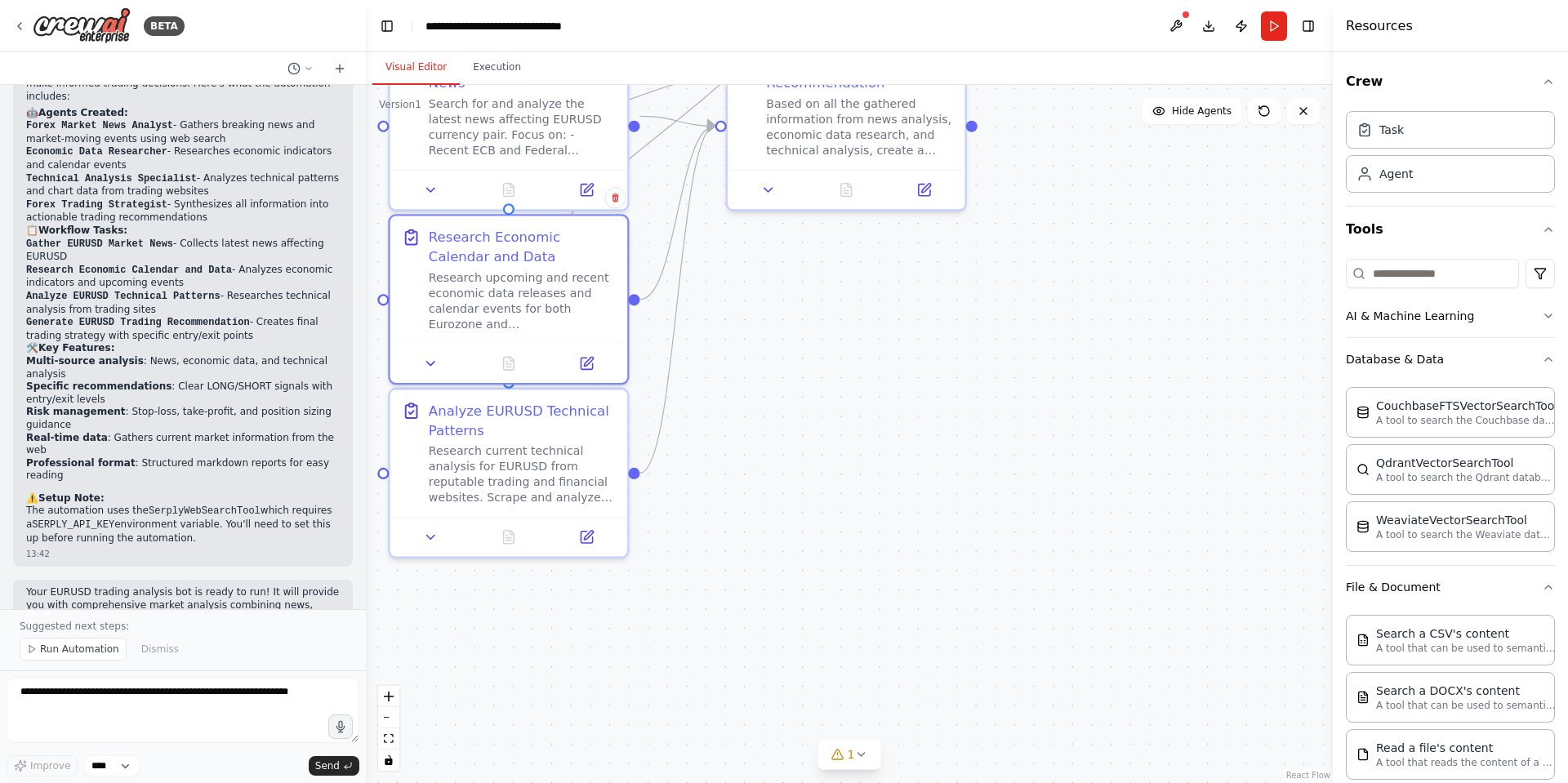
drag, startPoint x: 1020, startPoint y: 511, endPoint x: 1010, endPoint y: 428, distance: 83.6
click at [1005, 430] on div ".deletable-edge-delete-btn { width: 20px; height: 20px; border: 0px solid #ffff…" at bounding box center [849, 435] width 967 height 699
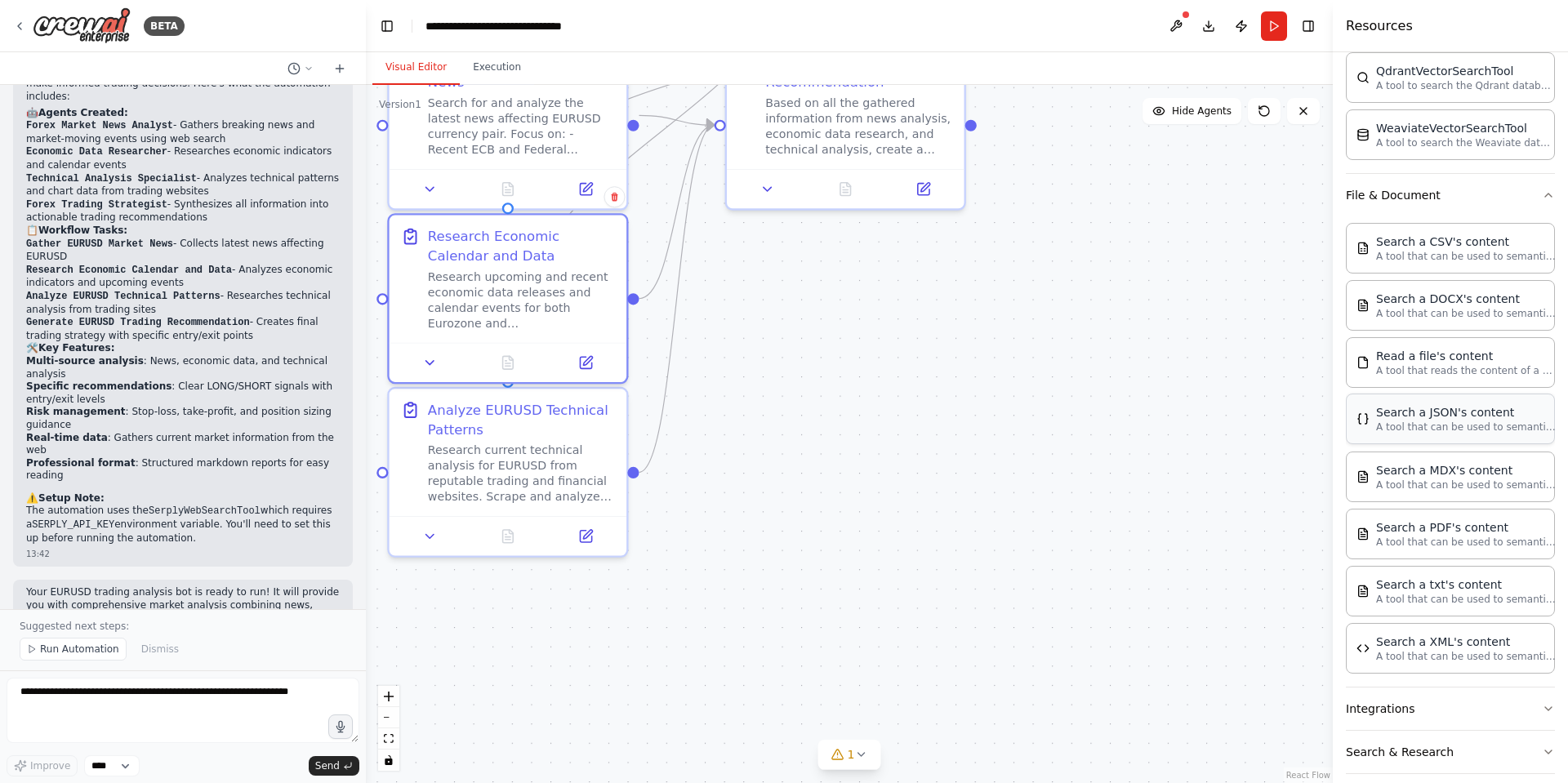
scroll to position [453, 0]
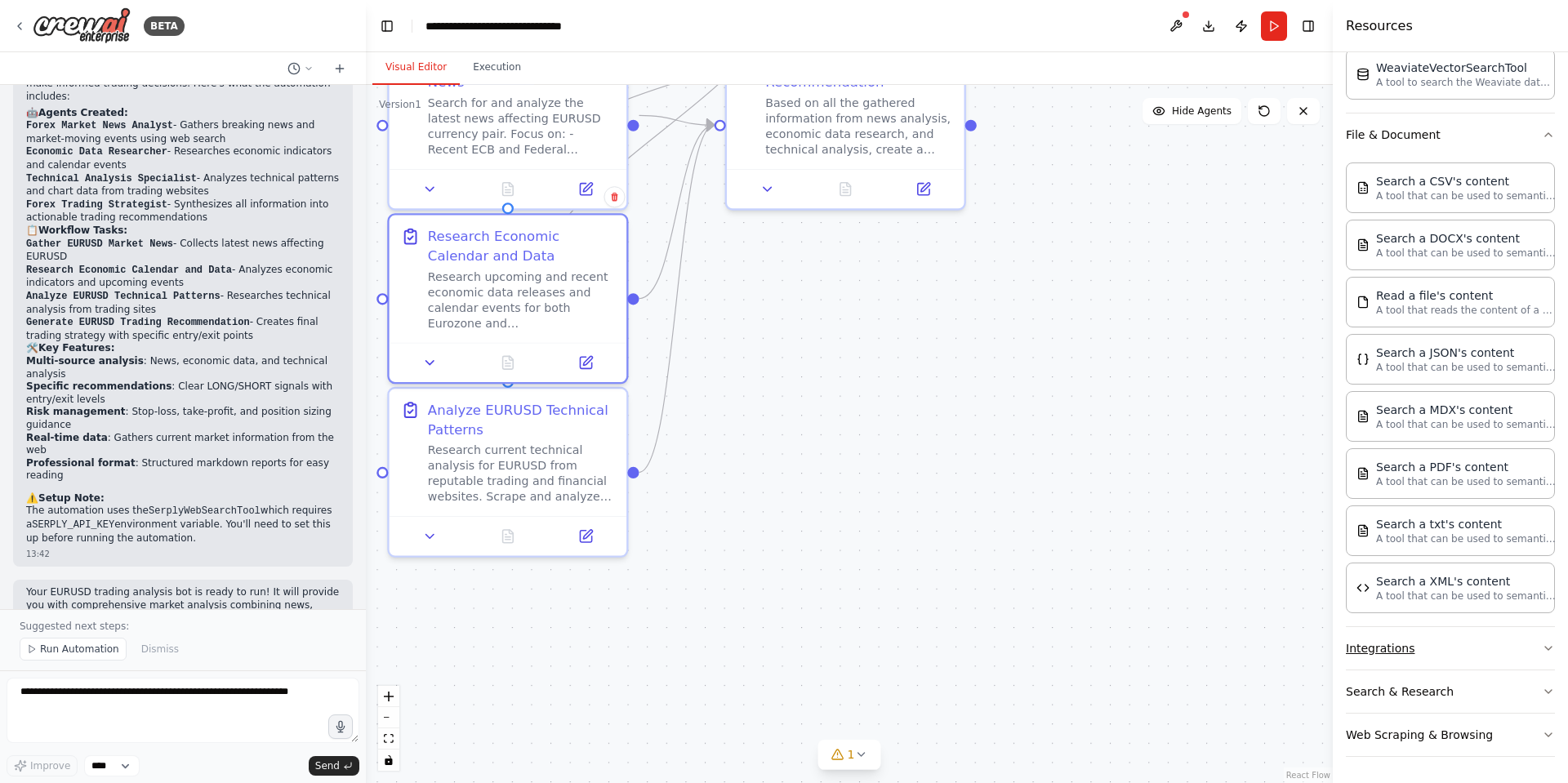
drag, startPoint x: 1466, startPoint y: 620, endPoint x: 1461, endPoint y: 643, distance: 23.5
click at [1465, 621] on div "Search a CSV's content A tool that can be used to semantic search a query from …" at bounding box center [1451, 391] width 209 height 471
click at [1461, 643] on button "Integrations" at bounding box center [1451, 648] width 209 height 43
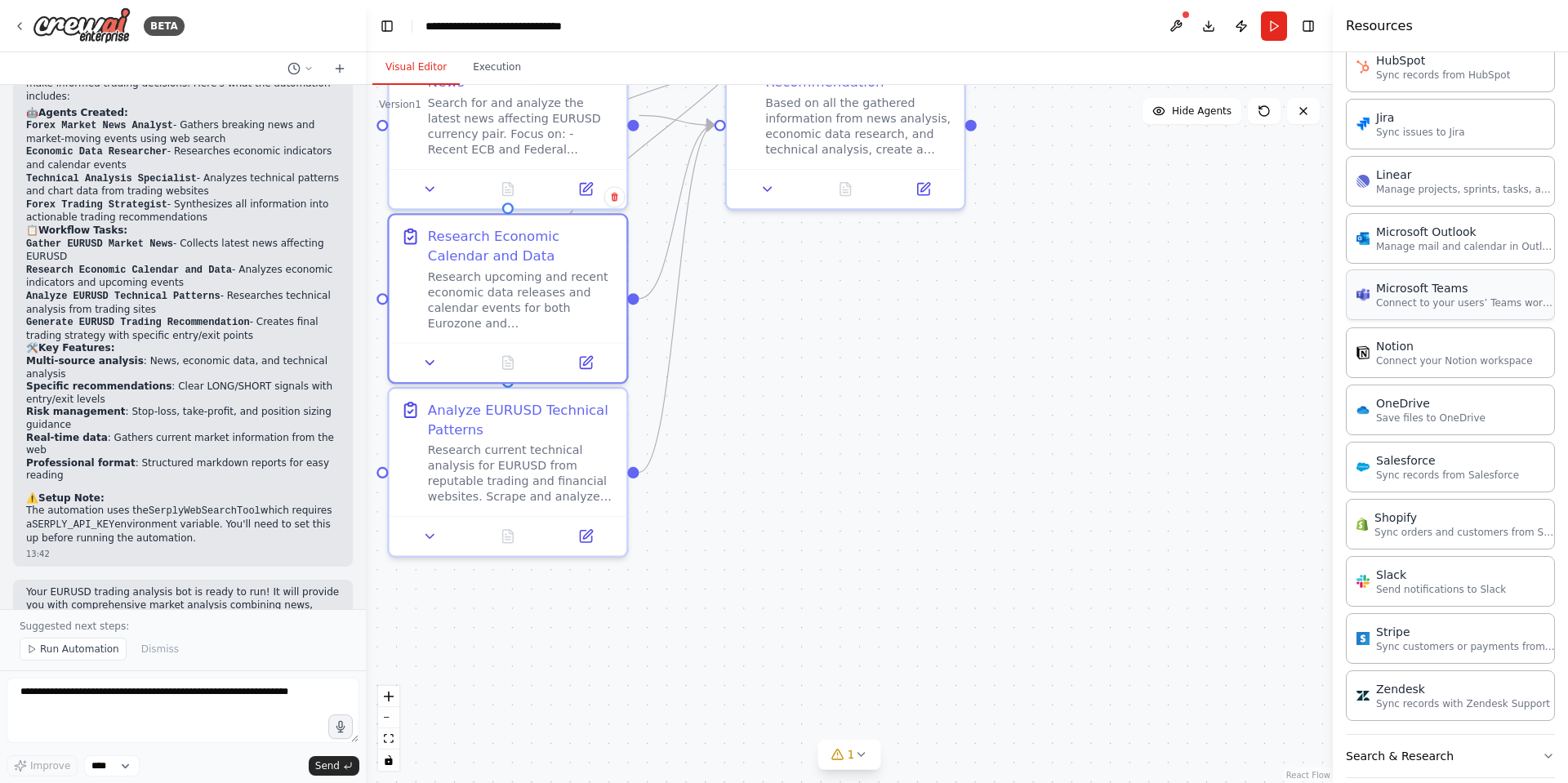
scroll to position [1667, 0]
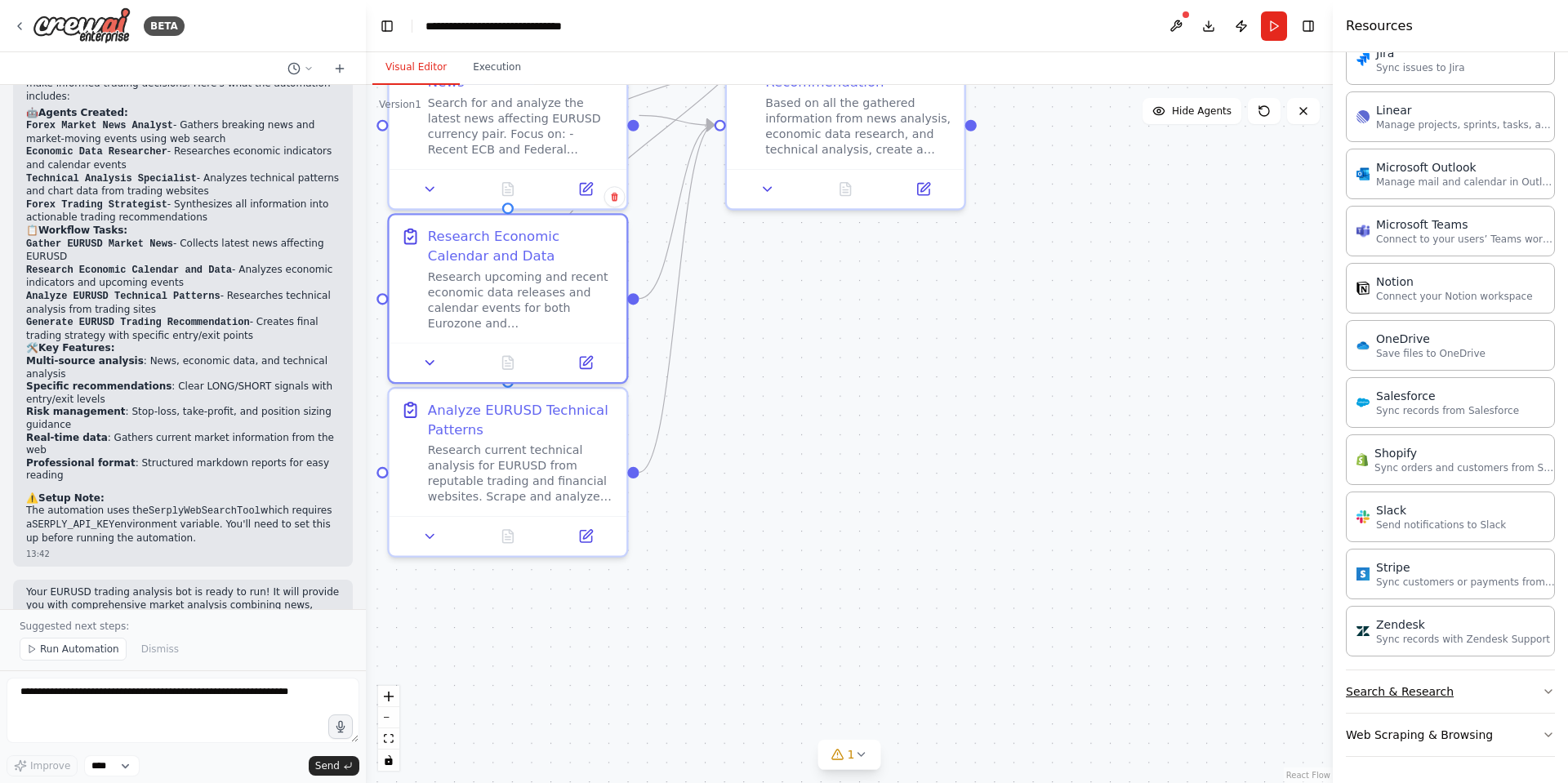
click at [1447, 693] on button "Search & Research" at bounding box center [1451, 691] width 209 height 43
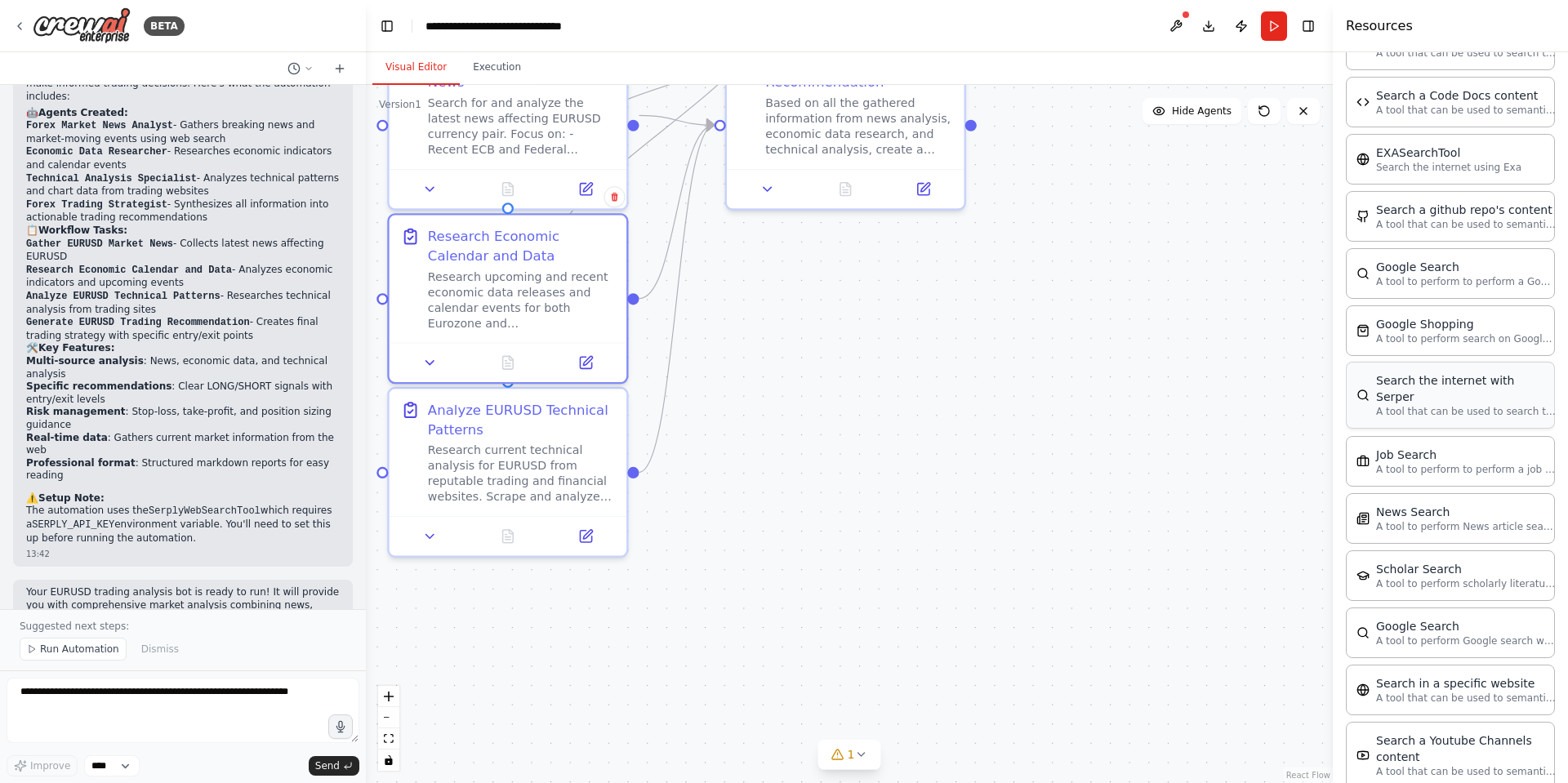
scroll to position [2496, 0]
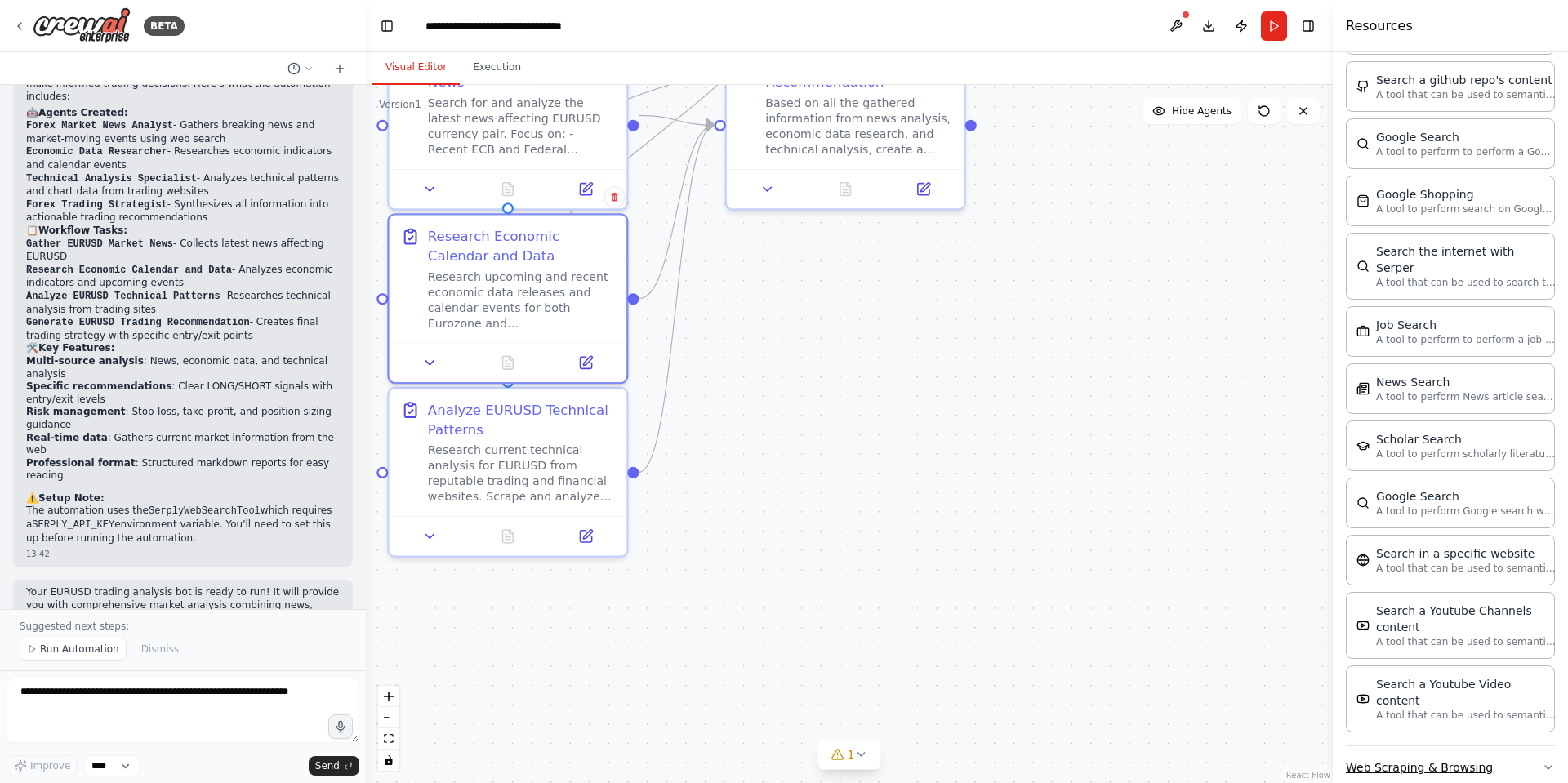
click at [1475, 747] on button "Web Scraping & Browsing" at bounding box center [1451, 768] width 209 height 43
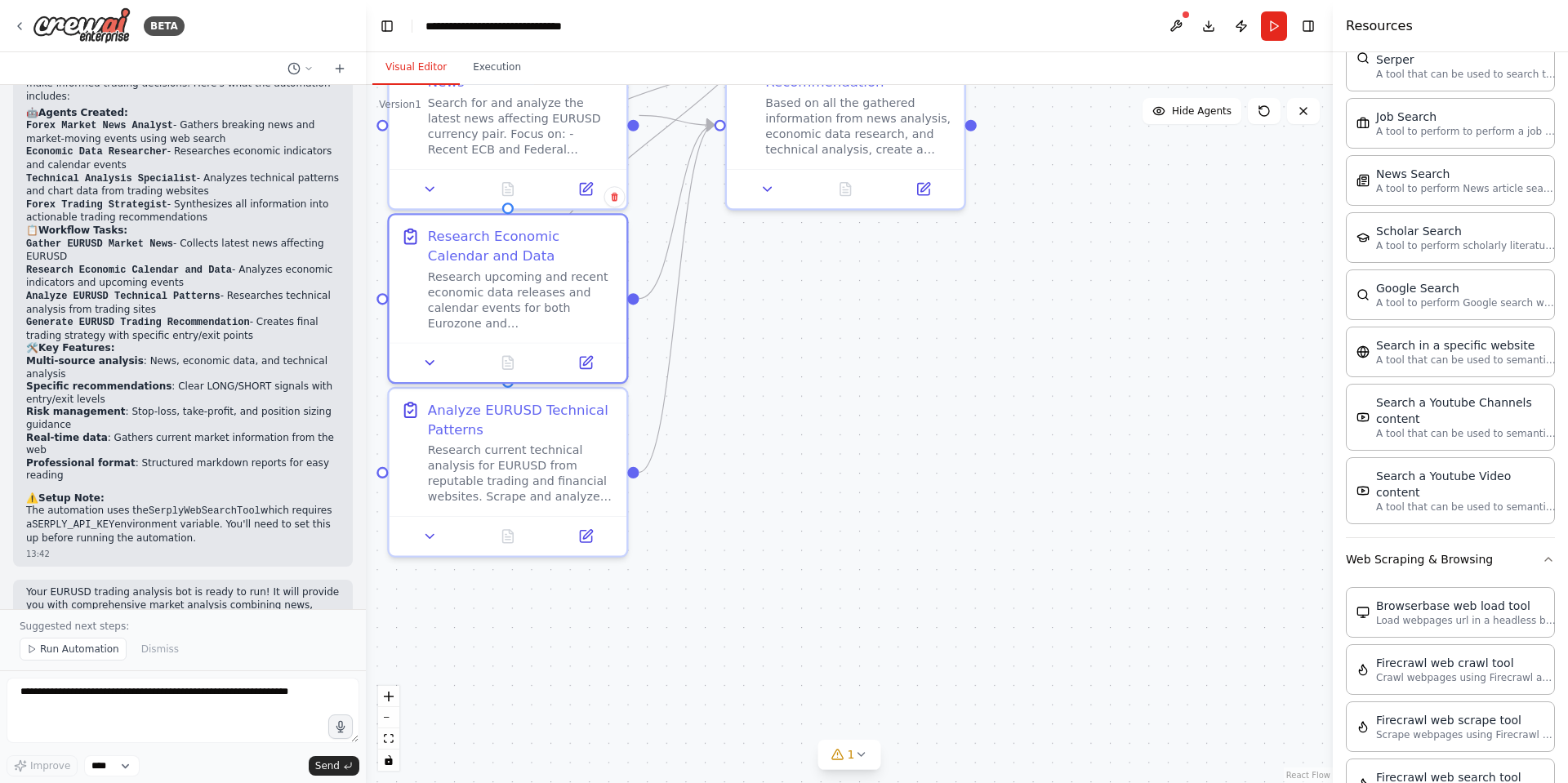
scroll to position [2790, 0]
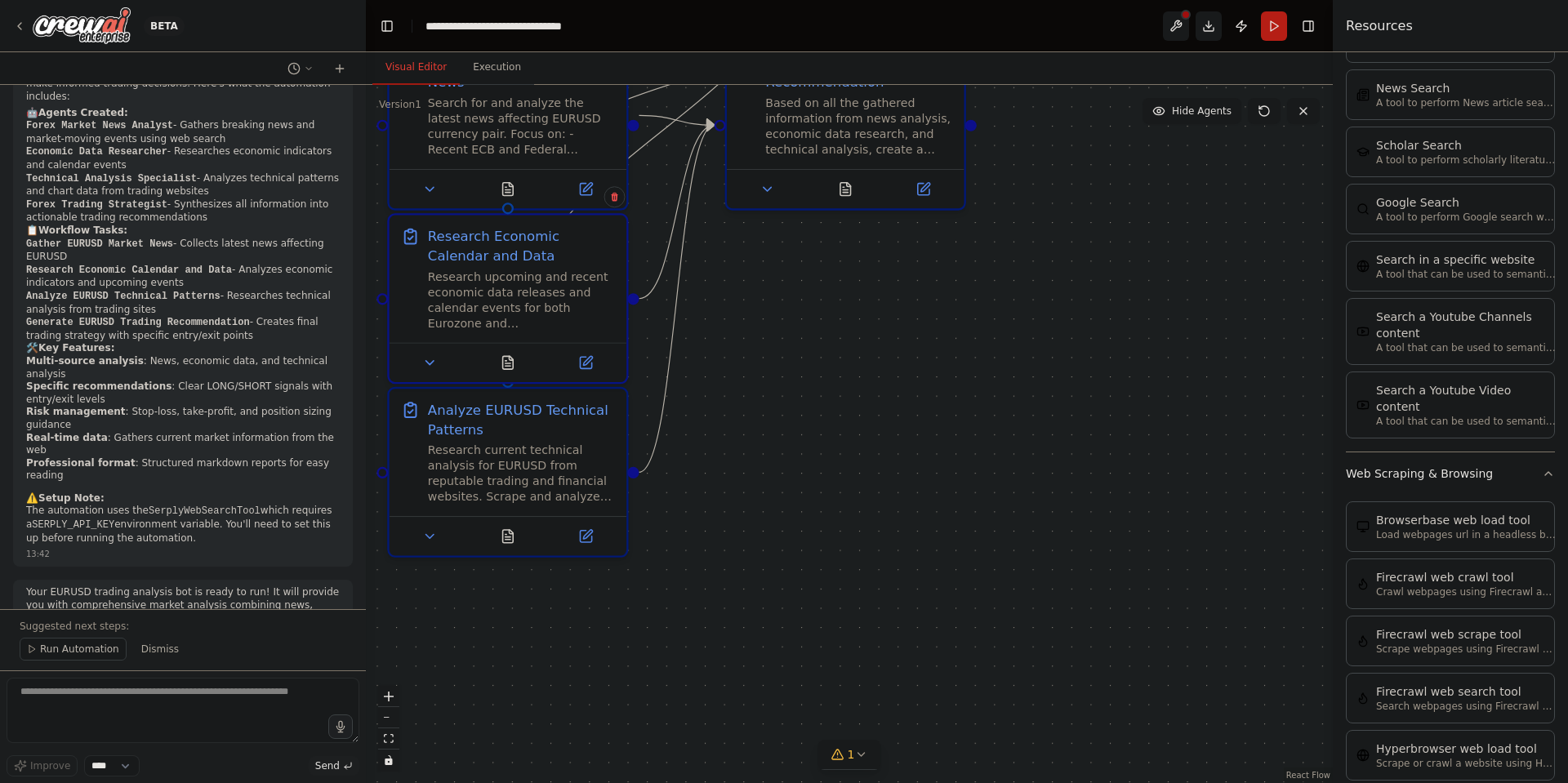
click at [942, 484] on div ".deletable-edge-delete-btn { width: 20px; height: 20px; border: 0px solid #ffff…" at bounding box center [849, 435] width 967 height 699
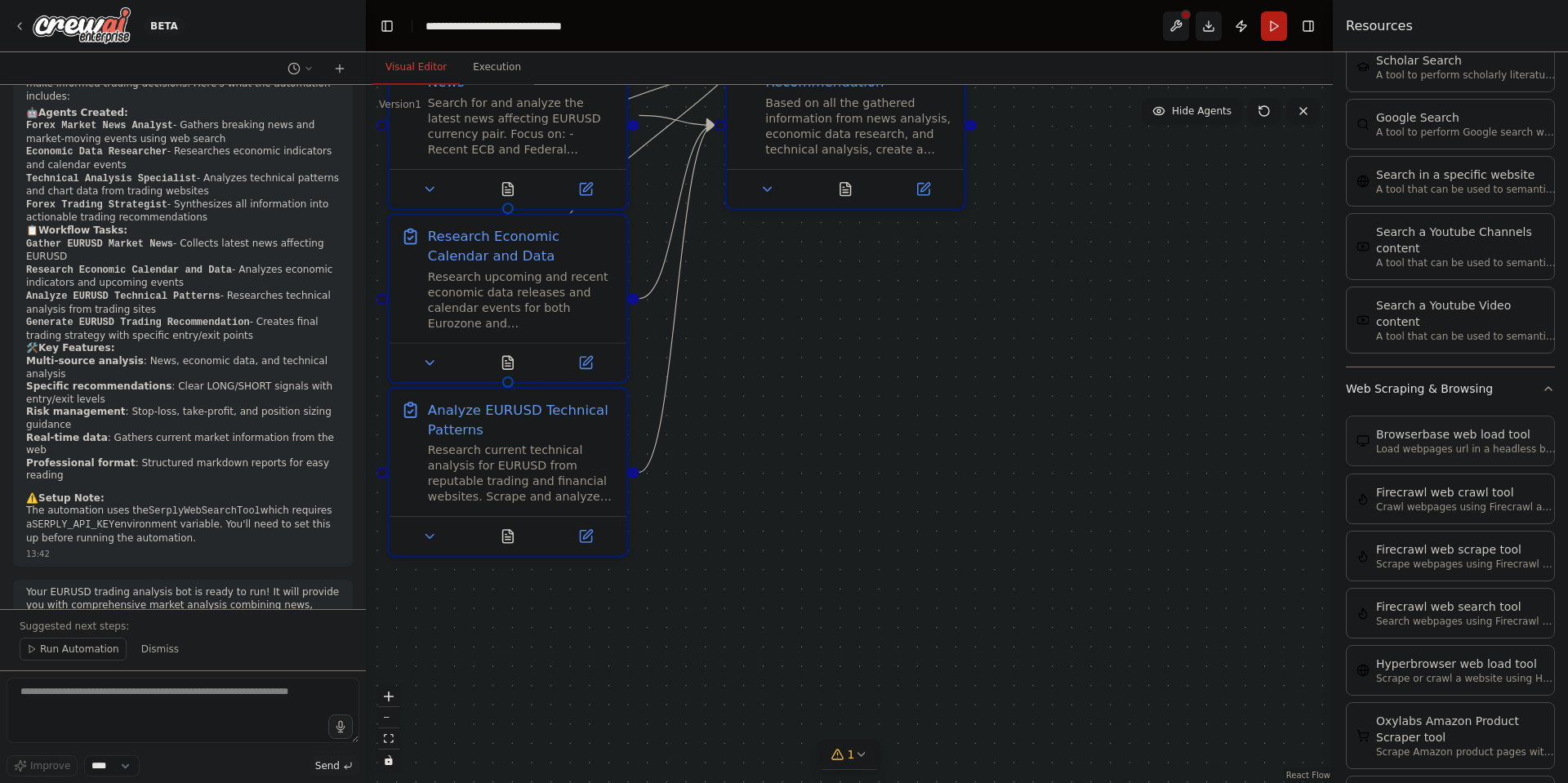
scroll to position [3084, 0]
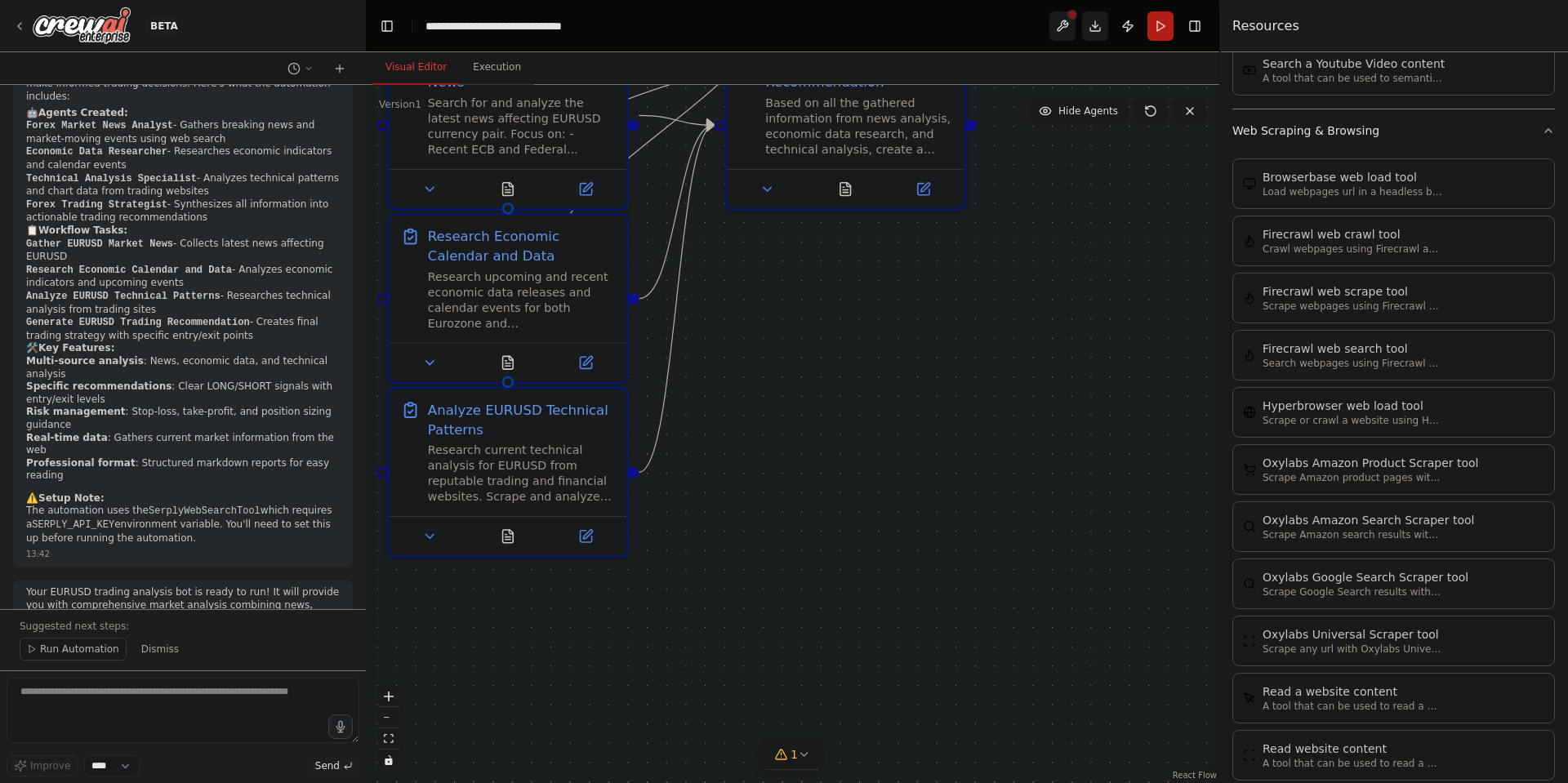
drag, startPoint x: 1333, startPoint y: 485, endPoint x: 1220, endPoint y: 485, distance: 113.0
click at [1220, 485] on div at bounding box center [1222, 391] width 6 height 783
click at [1479, 415] on div "Hyperbrowser web load tool Scrape or crawl a website using Hyperbrowser and ret…" at bounding box center [1394, 412] width 323 height 51
drag, startPoint x: 1420, startPoint y: 411, endPoint x: 1530, endPoint y: 414, distance: 110.0
click at [1530, 414] on div "Hyperbrowser web load tool Scrape or crawl a website using Hyperbrowser and ret…" at bounding box center [1394, 412] width 323 height 51
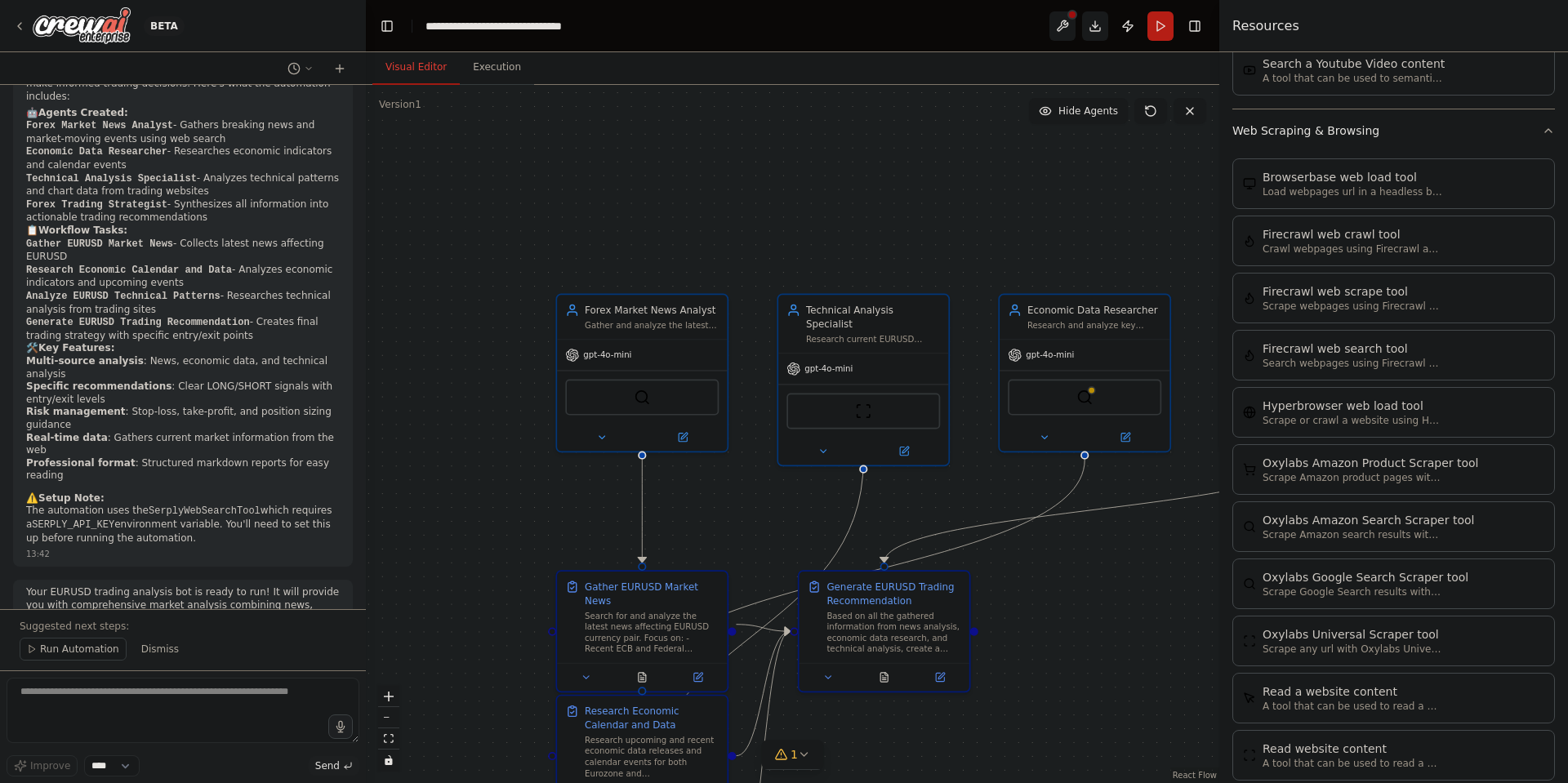
drag, startPoint x: 1016, startPoint y: 301, endPoint x: 1027, endPoint y: 718, distance: 417.1
click at [1027, 718] on div ".deletable-edge-delete-btn { width: 20px; height: 20px; border: 0px solid #ffff…" at bounding box center [792, 435] width 854 height 699
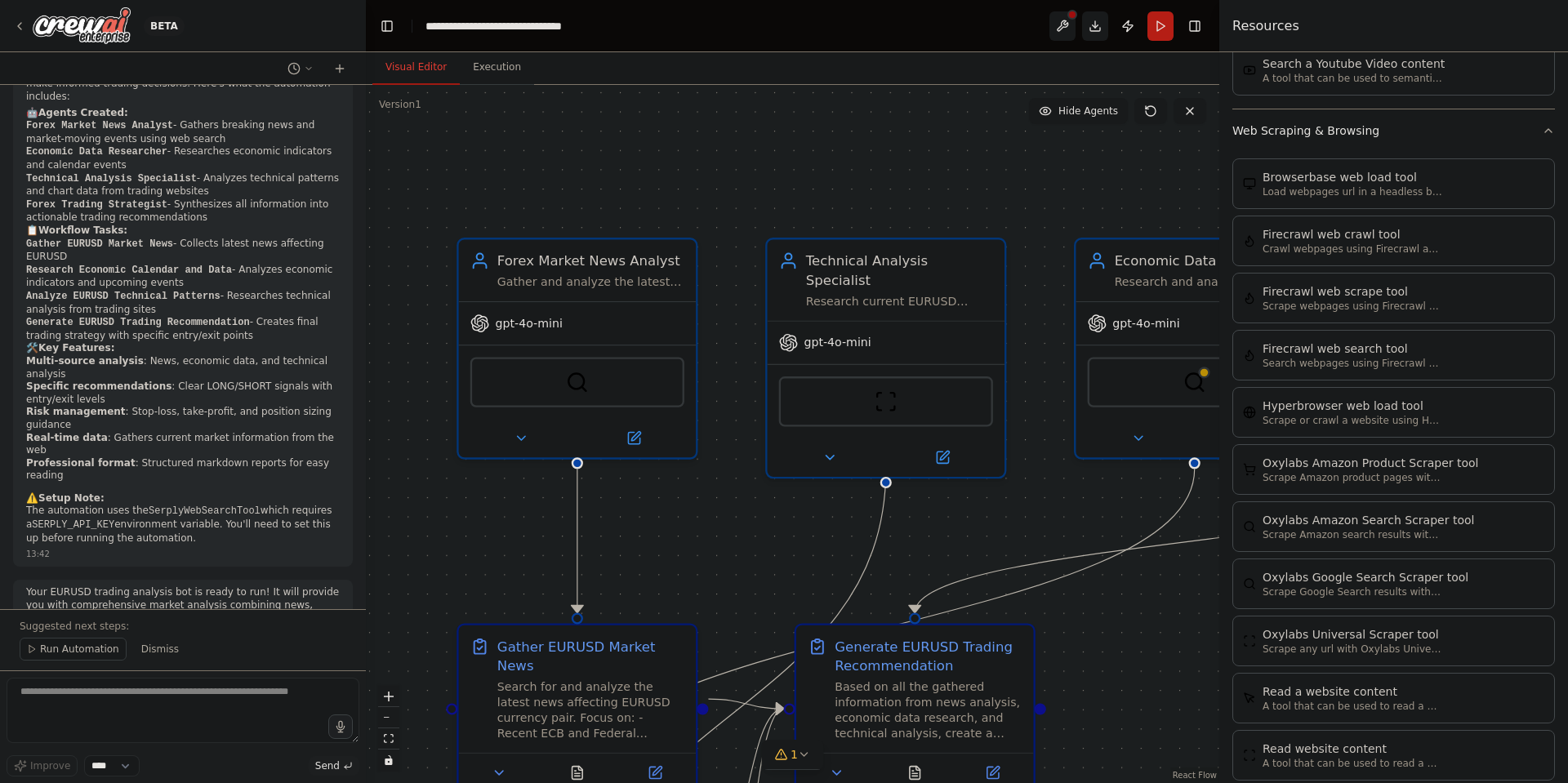
drag, startPoint x: 716, startPoint y: 539, endPoint x: 664, endPoint y: 534, distance: 52.2
click at [664, 534] on div ".deletable-edge-delete-btn { width: 20px; height: 20px; border: 0px solid #ffff…" at bounding box center [792, 435] width 854 height 699
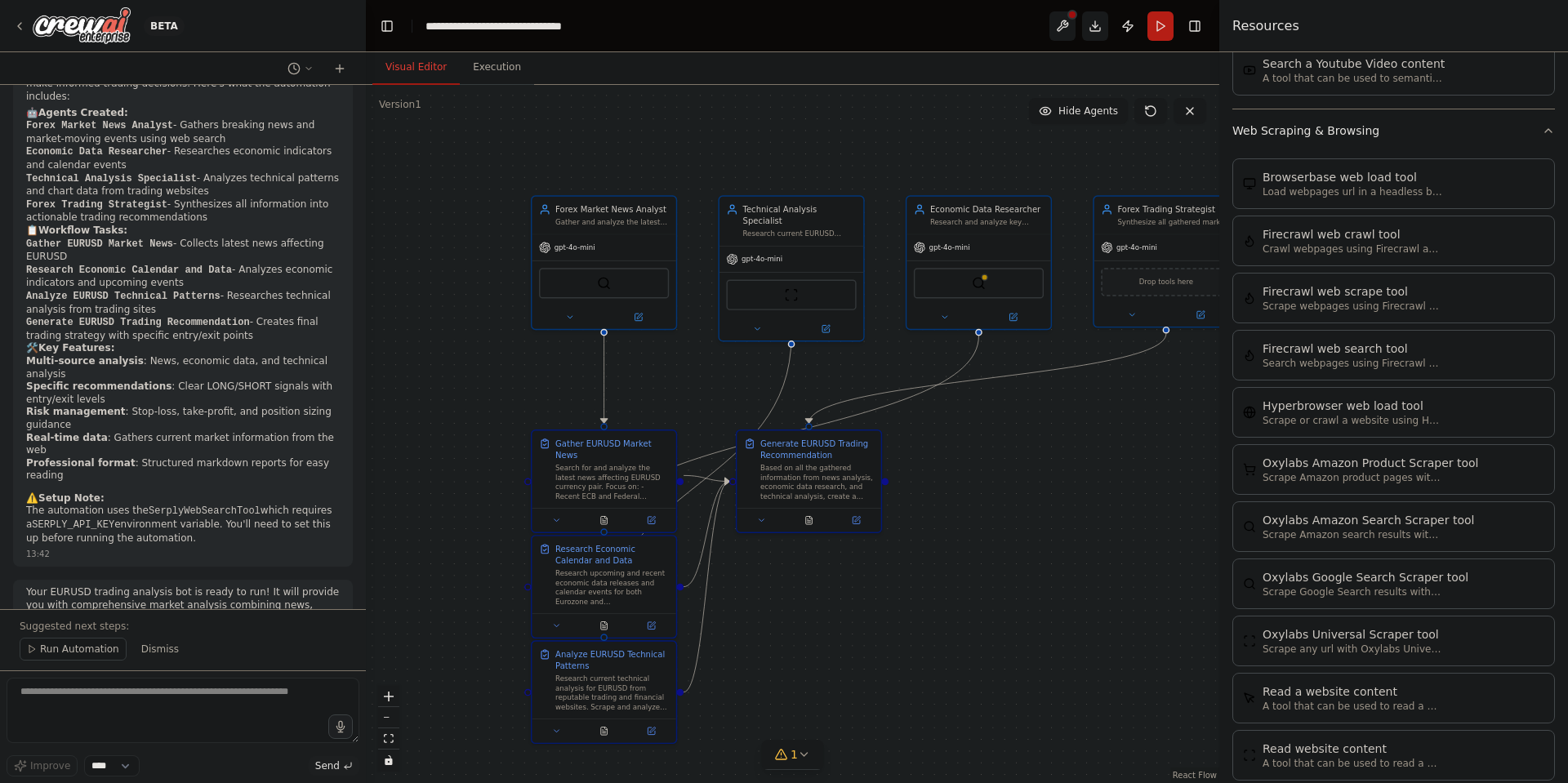
drag, startPoint x: 746, startPoint y: 456, endPoint x: 715, endPoint y: 397, distance: 66.6
click at [710, 397] on div ".deletable-edge-delete-btn { width: 20px; height: 20px; border: 0px solid #ffff…" at bounding box center [792, 435] width 854 height 699
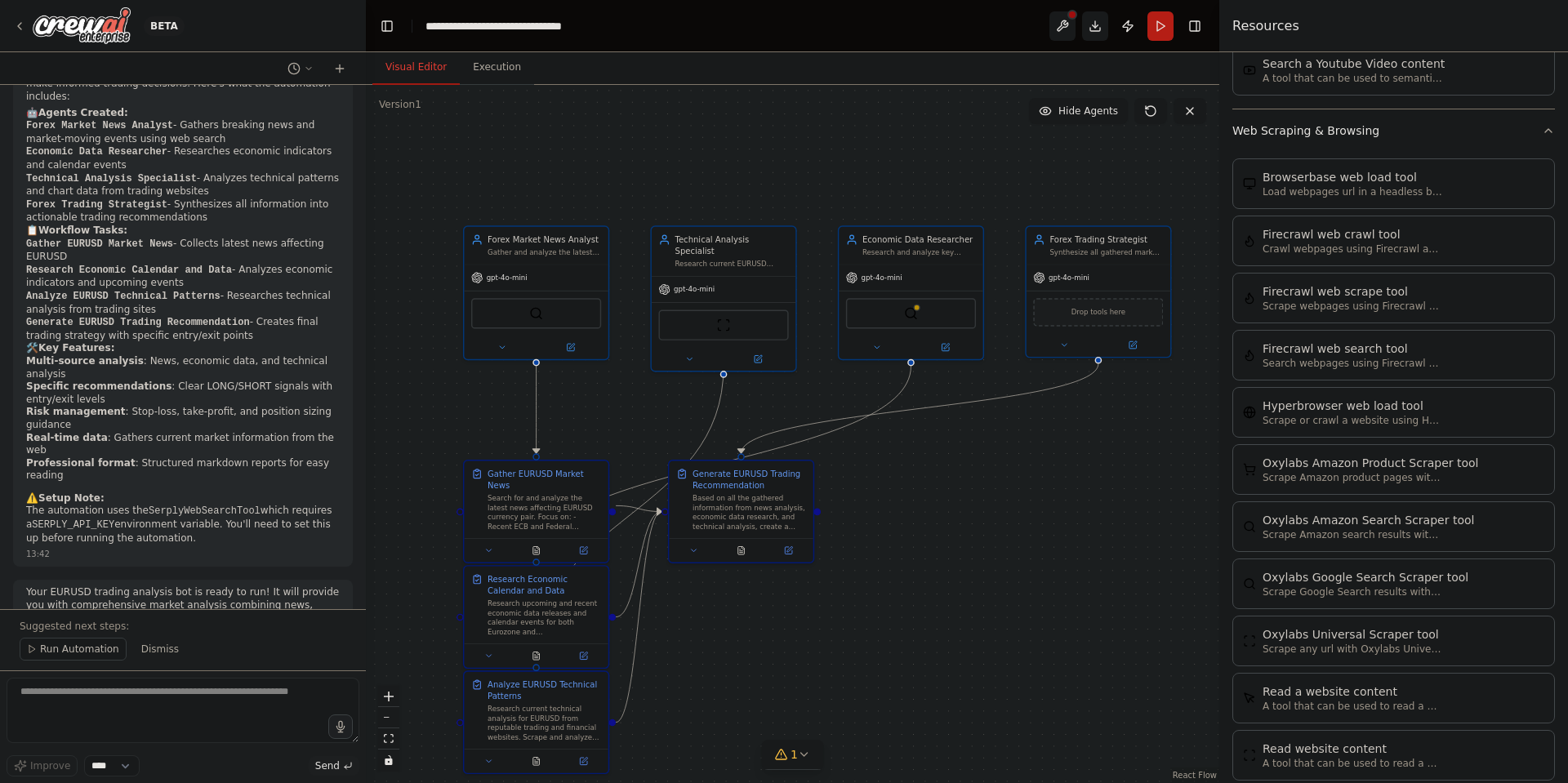
drag, startPoint x: 1064, startPoint y: 463, endPoint x: 1004, endPoint y: 501, distance: 71.0
click at [1004, 501] on div ".deletable-edge-delete-btn { width: 20px; height: 20px; border: 0px solid #ffff…" at bounding box center [792, 435] width 854 height 699
drag, startPoint x: 632, startPoint y: 413, endPoint x: 799, endPoint y: 420, distance: 167.1
click at [799, 420] on div ".deletable-edge-delete-btn { width: 20px; height: 20px; border: 0px solid #ffff…" at bounding box center [792, 435] width 854 height 699
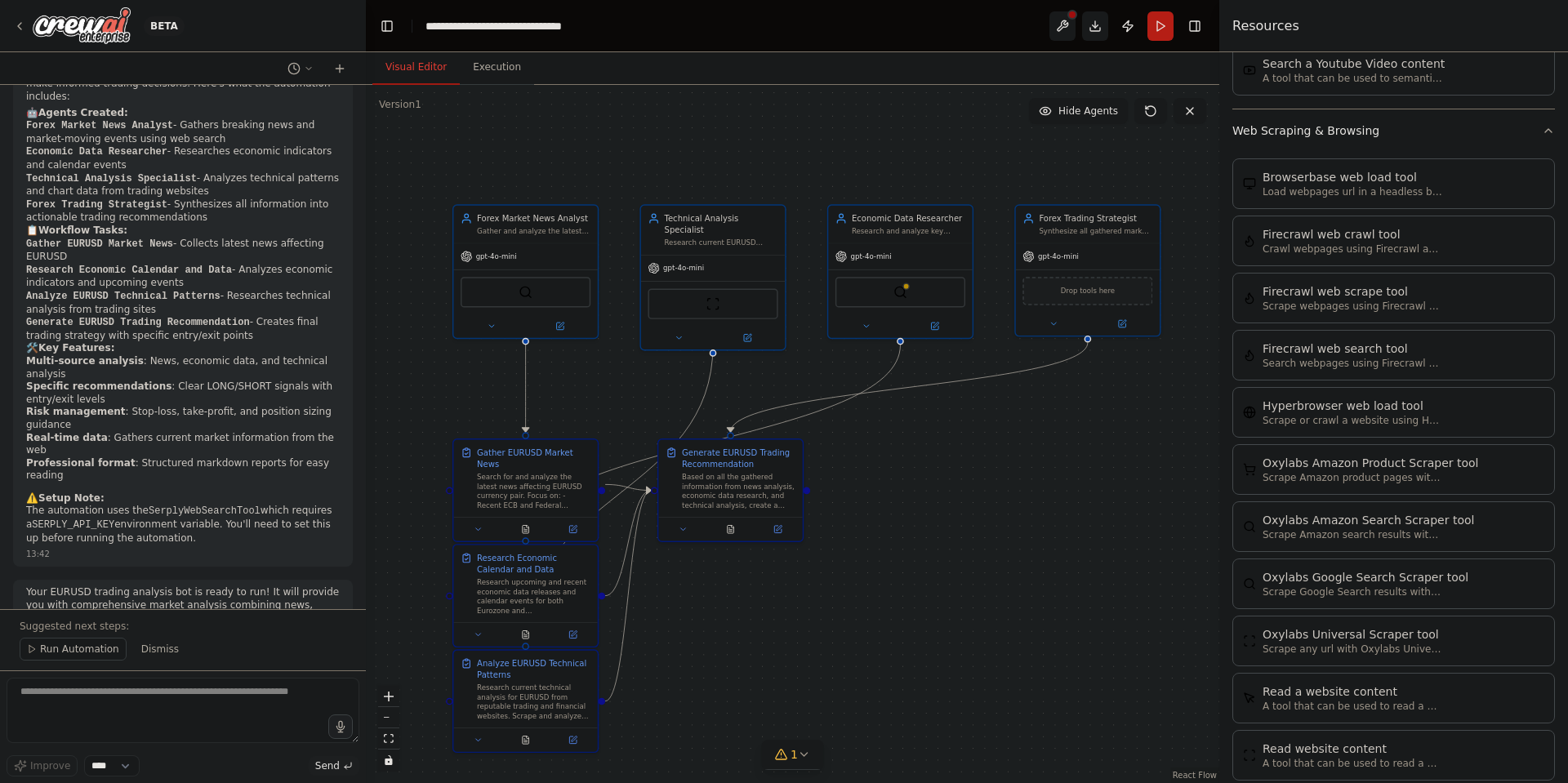
drag, startPoint x: 767, startPoint y: 413, endPoint x: 586, endPoint y: 377, distance: 184.5
click at [586, 377] on div ".deletable-edge-delete-btn { width: 20px; height: 20px; border: 0px solid #ffff…" at bounding box center [792, 435] width 854 height 699
click at [1061, 112] on button "Hide Agents" at bounding box center [1078, 111] width 99 height 26
click at [1061, 113] on span "Show Agents" at bounding box center [1086, 111] width 64 height 13
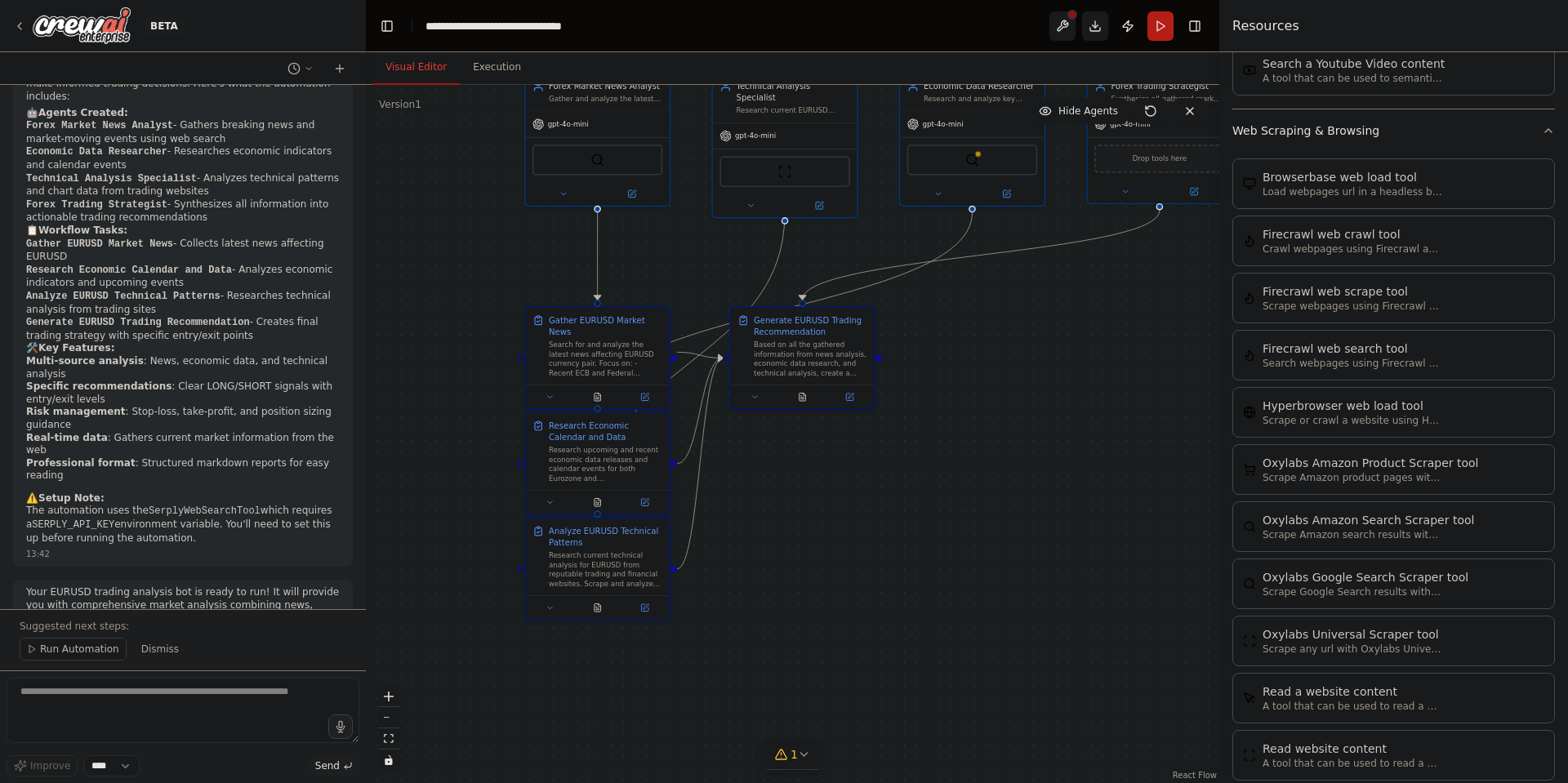
drag, startPoint x: 960, startPoint y: 592, endPoint x: 1024, endPoint y: 474, distance: 134.2
click at [1024, 474] on div ".deletable-edge-delete-btn { width: 20px; height: 20px; border: 0px solid #ffff…" at bounding box center [792, 435] width 854 height 699
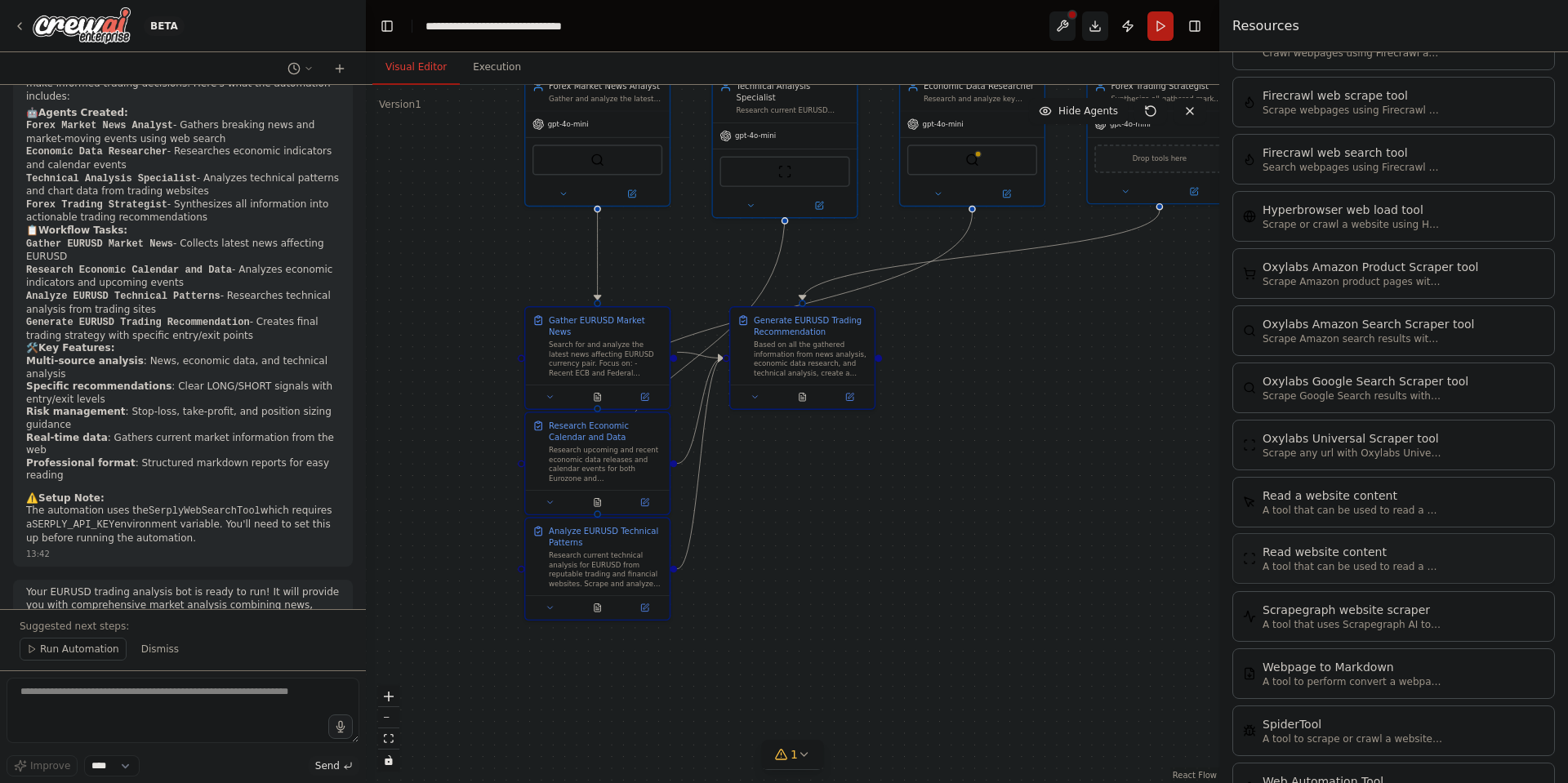
scroll to position [3351, 0]
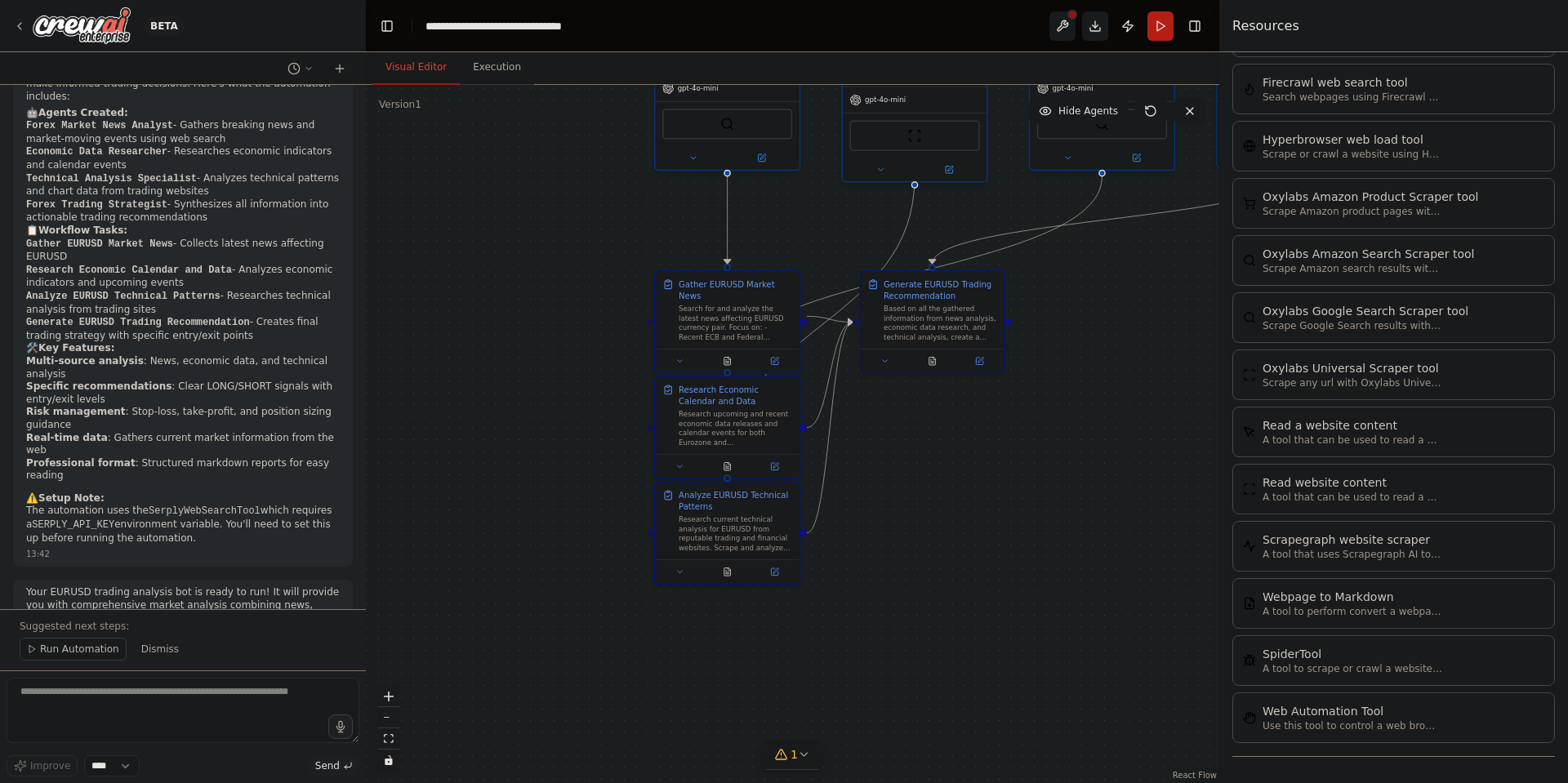
drag, startPoint x: 783, startPoint y: 576, endPoint x: 916, endPoint y: 535, distance: 139.2
click at [916, 538] on div ".deletable-edge-delete-btn { width: 20px; height: 20px; border: 0px solid #ffff…" at bounding box center [792, 435] width 854 height 699
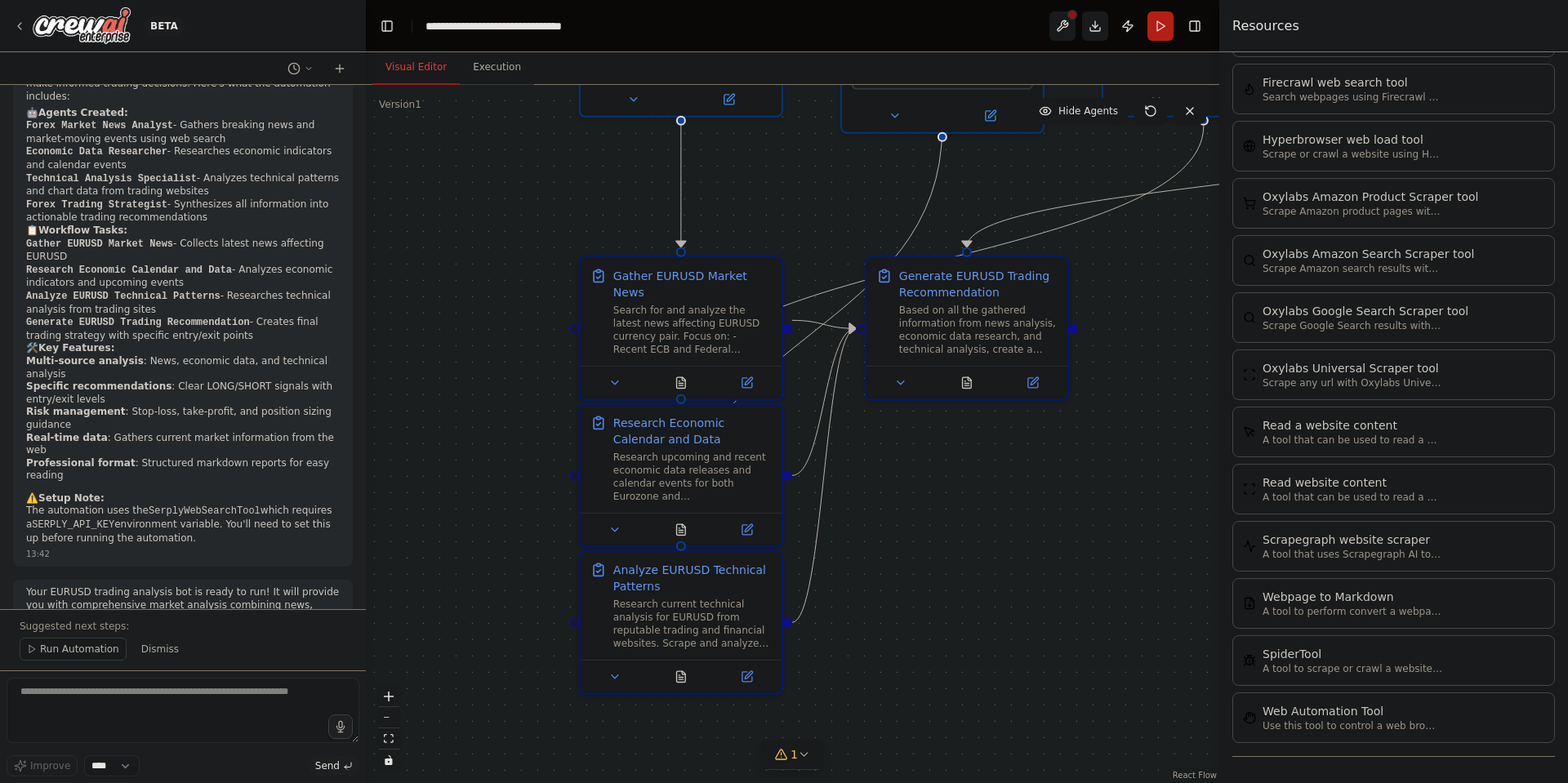
drag, startPoint x: 897, startPoint y: 473, endPoint x: 897, endPoint y: 554, distance: 81.0
click at [897, 554] on div ".deletable-edge-delete-btn { width: 20px; height: 20px; border: 0px solid #ffff…" at bounding box center [792, 435] width 854 height 699
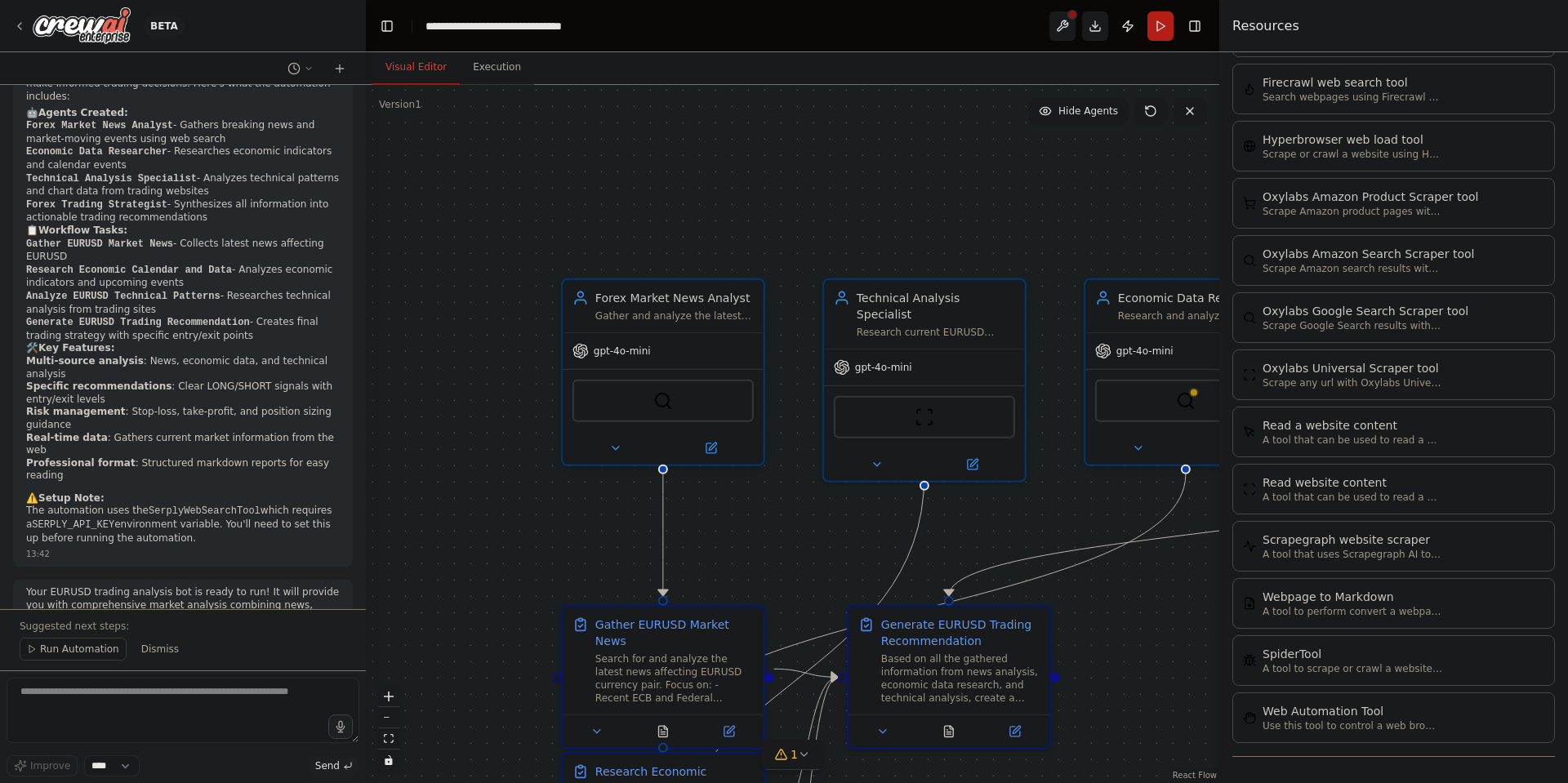
drag, startPoint x: 790, startPoint y: 177, endPoint x: 774, endPoint y: 527, distance: 350.4
click at [774, 527] on div ".deletable-edge-delete-btn { width: 20px; height: 20px; border: 0px solid #ffff…" at bounding box center [792, 435] width 854 height 699
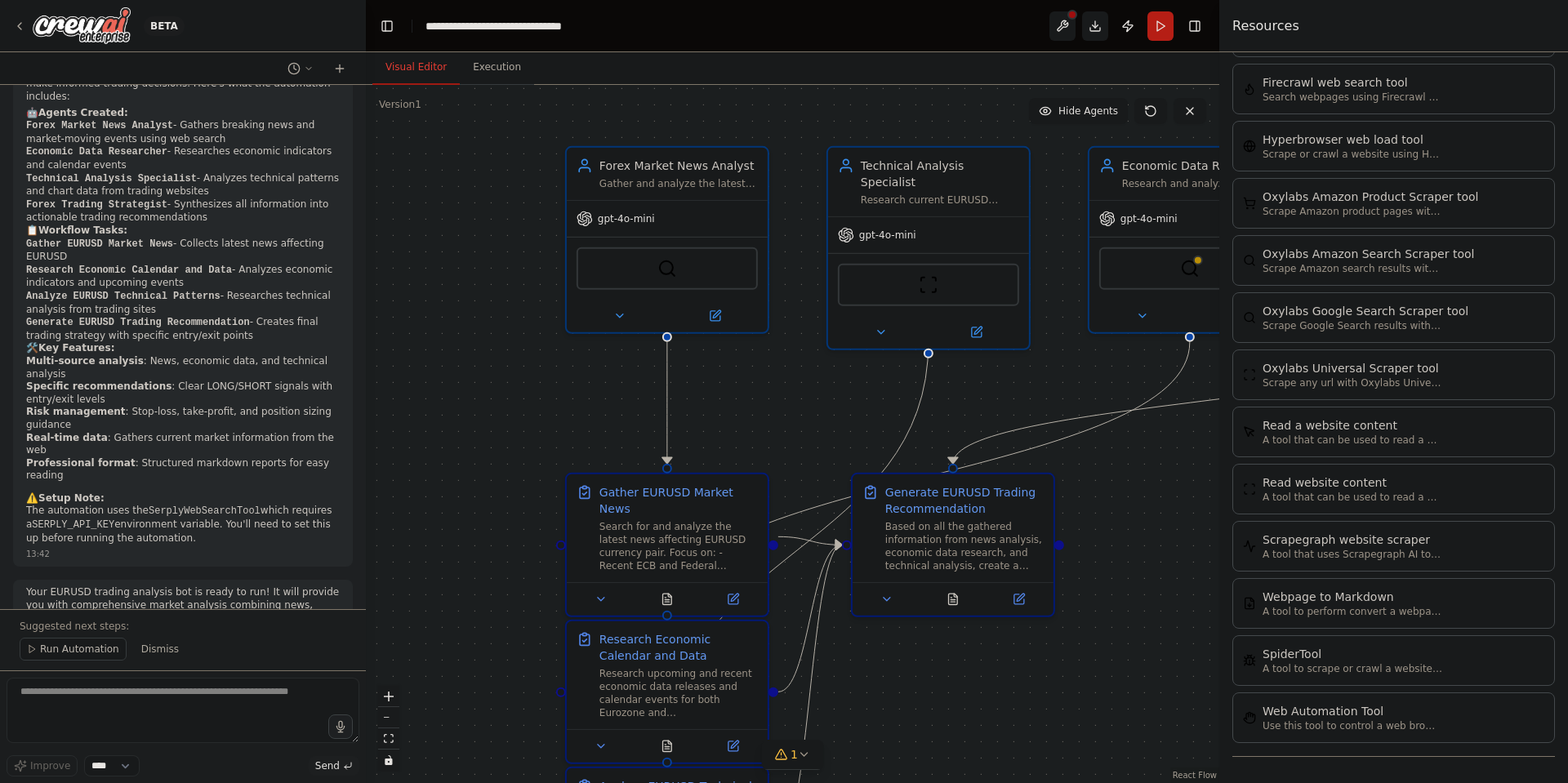
drag, startPoint x: 761, startPoint y: 444, endPoint x: 761, endPoint y: 402, distance: 42.0
click at [761, 402] on div ".deletable-edge-delete-btn { width: 20px; height: 20px; border: 0px solid #ffff…" at bounding box center [792, 435] width 854 height 699
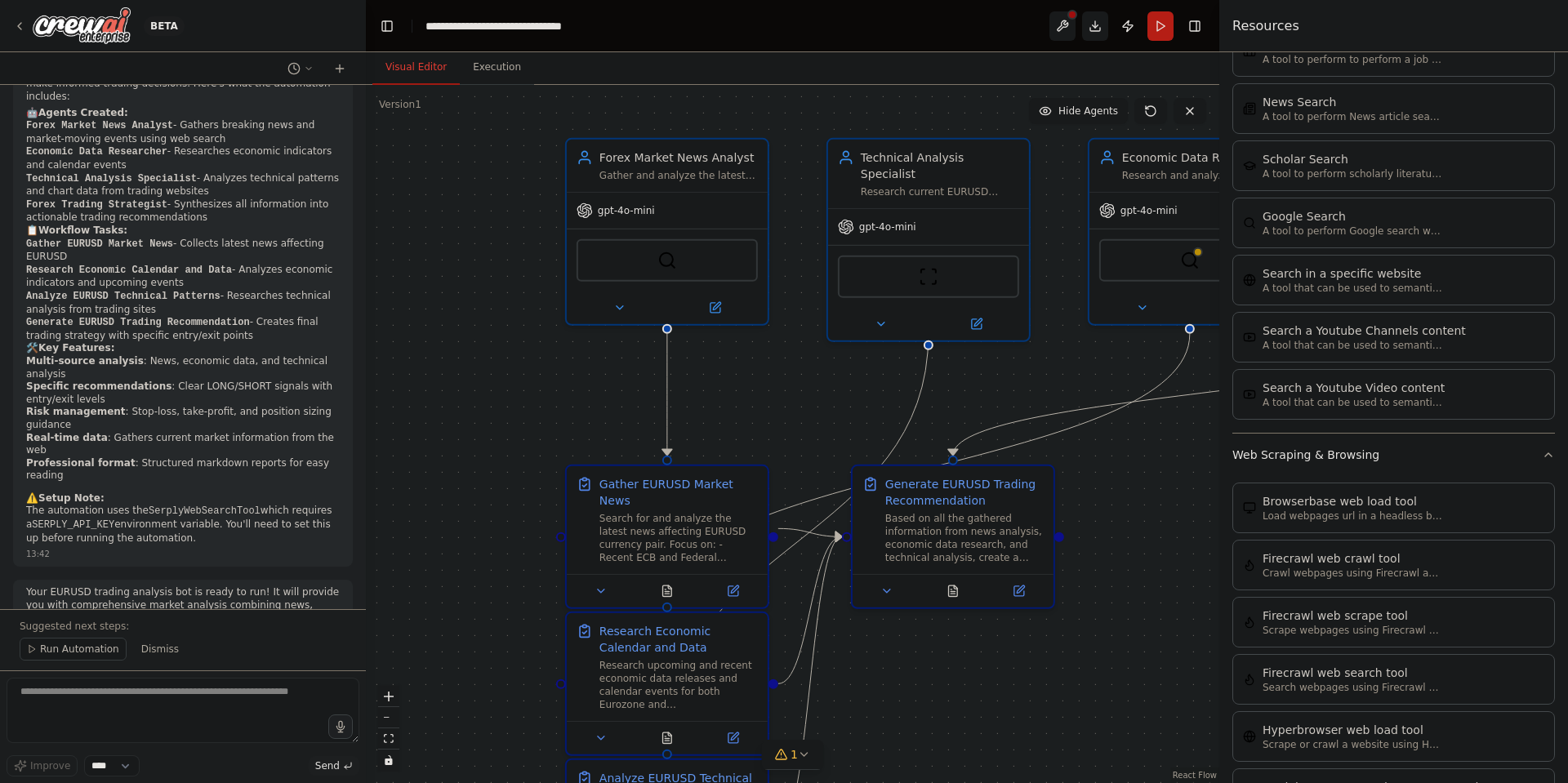
scroll to position [2665, 0]
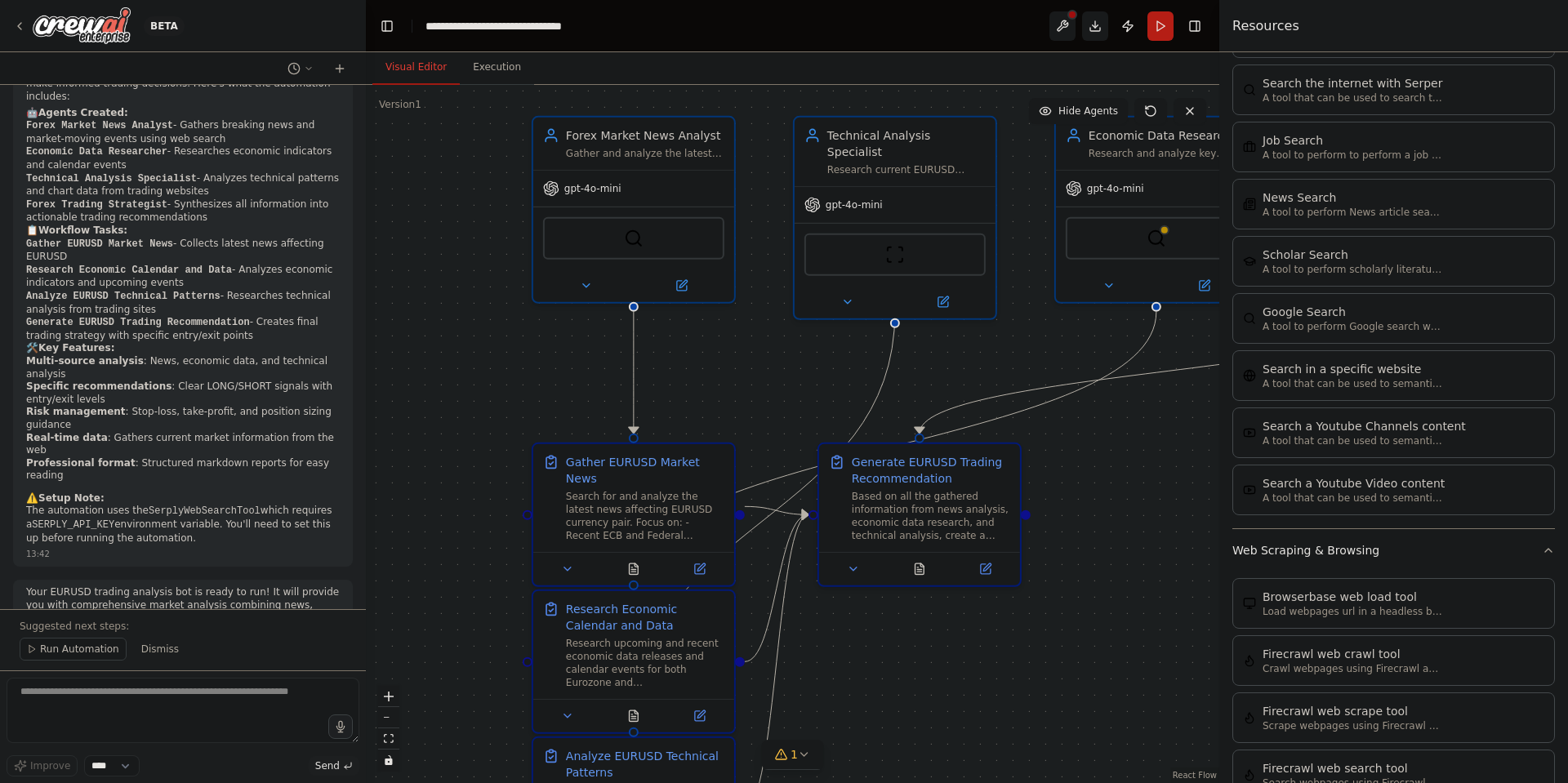
drag, startPoint x: 1131, startPoint y: 474, endPoint x: 1097, endPoint y: 452, distance: 40.5
click at [1097, 452] on div ".deletable-edge-delete-btn { width: 20px; height: 20px; border: 0px solid #ffff…" at bounding box center [792, 435] width 854 height 699
click at [650, 141] on div "Forex Market News Analyst Gather and analyze the latest news and developments a…" at bounding box center [645, 141] width 159 height 33
click at [634, 163] on div "Forex Market News Analyst Gather and analyze the latest news and developments a…" at bounding box center [633, 141] width 201 height 53
click at [621, 194] on div "gpt-4o-mini" at bounding box center [633, 186] width 201 height 36
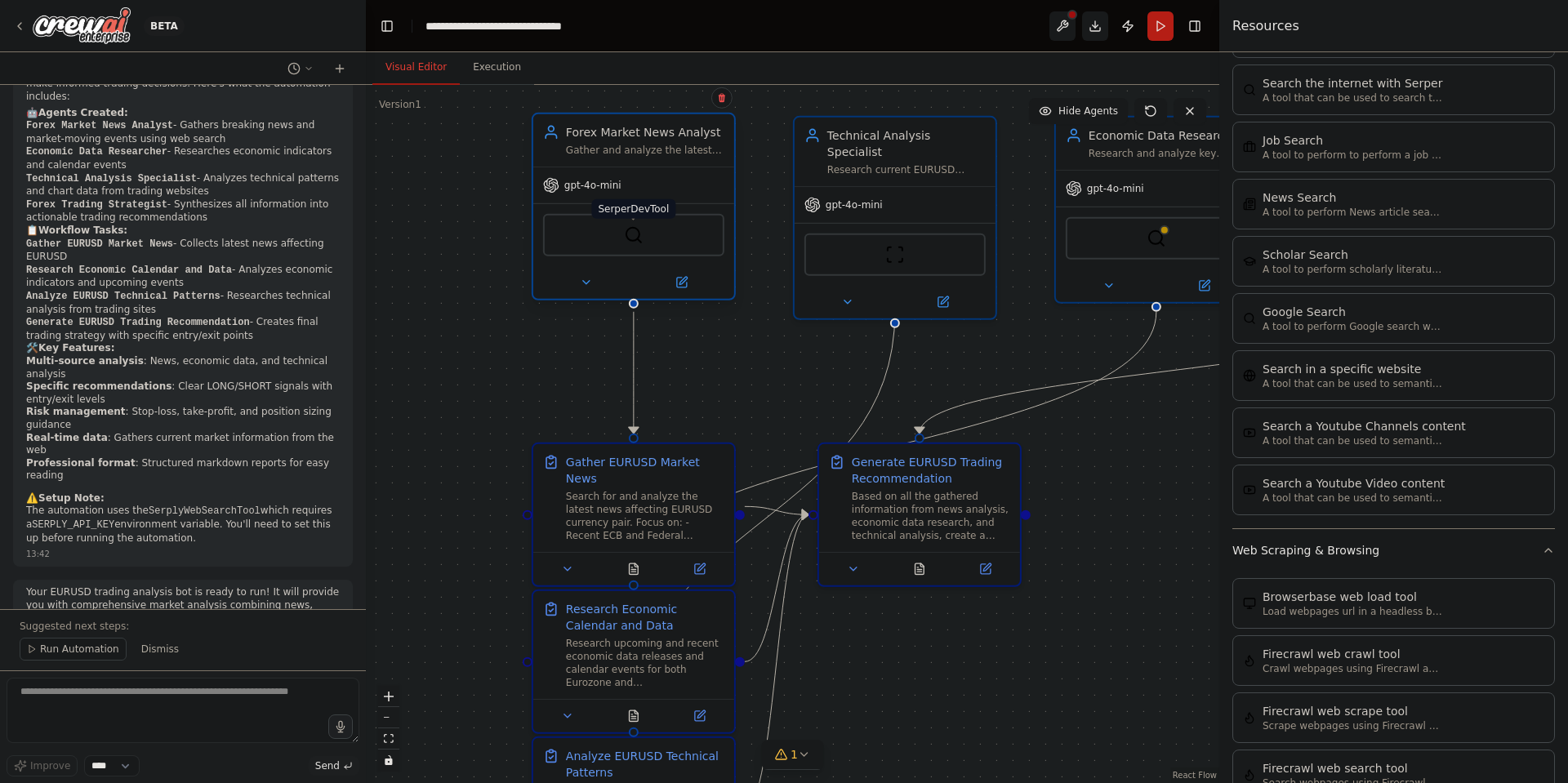
click at [632, 241] on img at bounding box center [634, 235] width 20 height 20
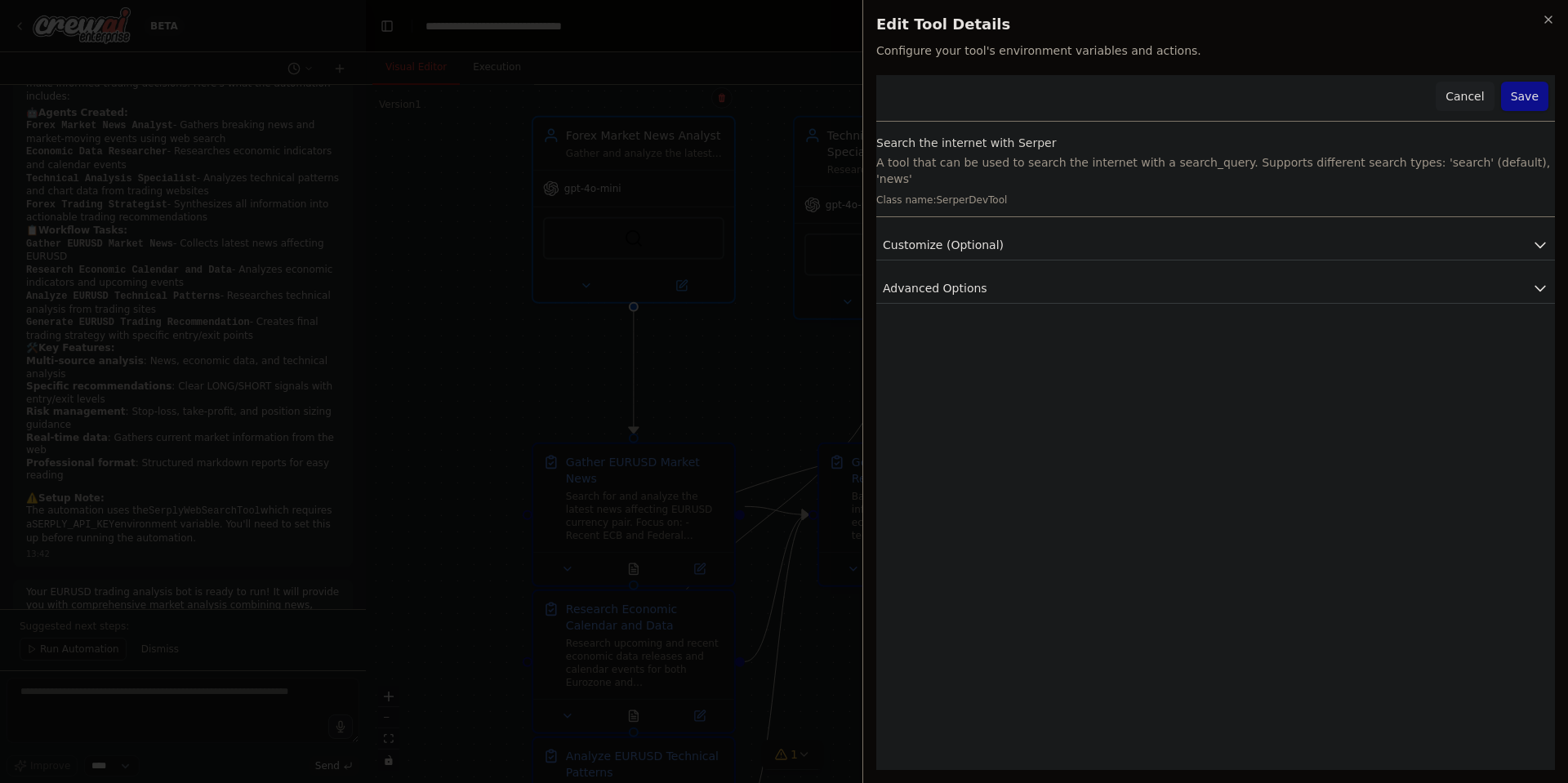
click at [1462, 97] on button "Cancel" at bounding box center [1465, 96] width 58 height 29
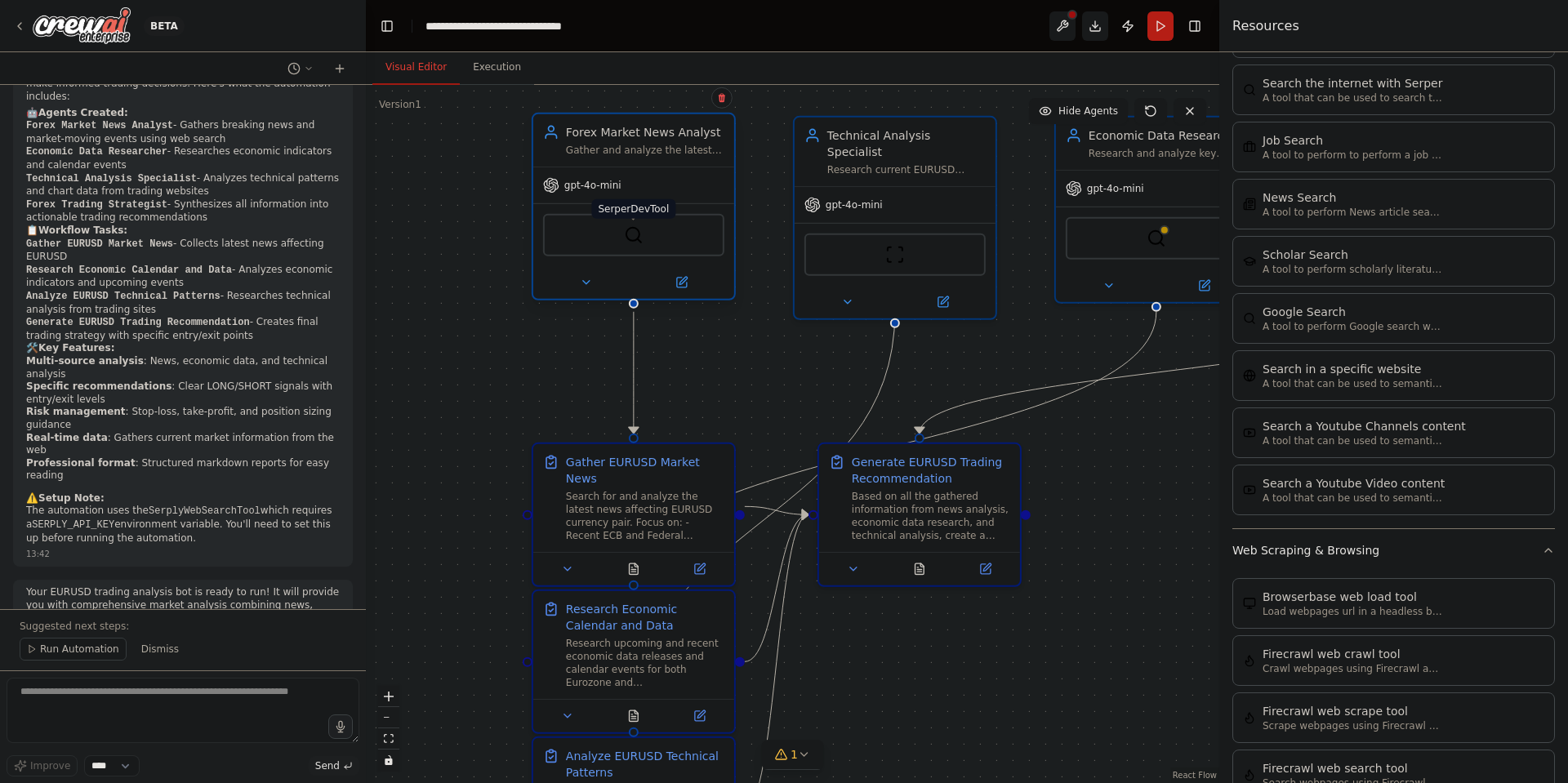
click at [630, 239] on img at bounding box center [634, 235] width 20 height 20
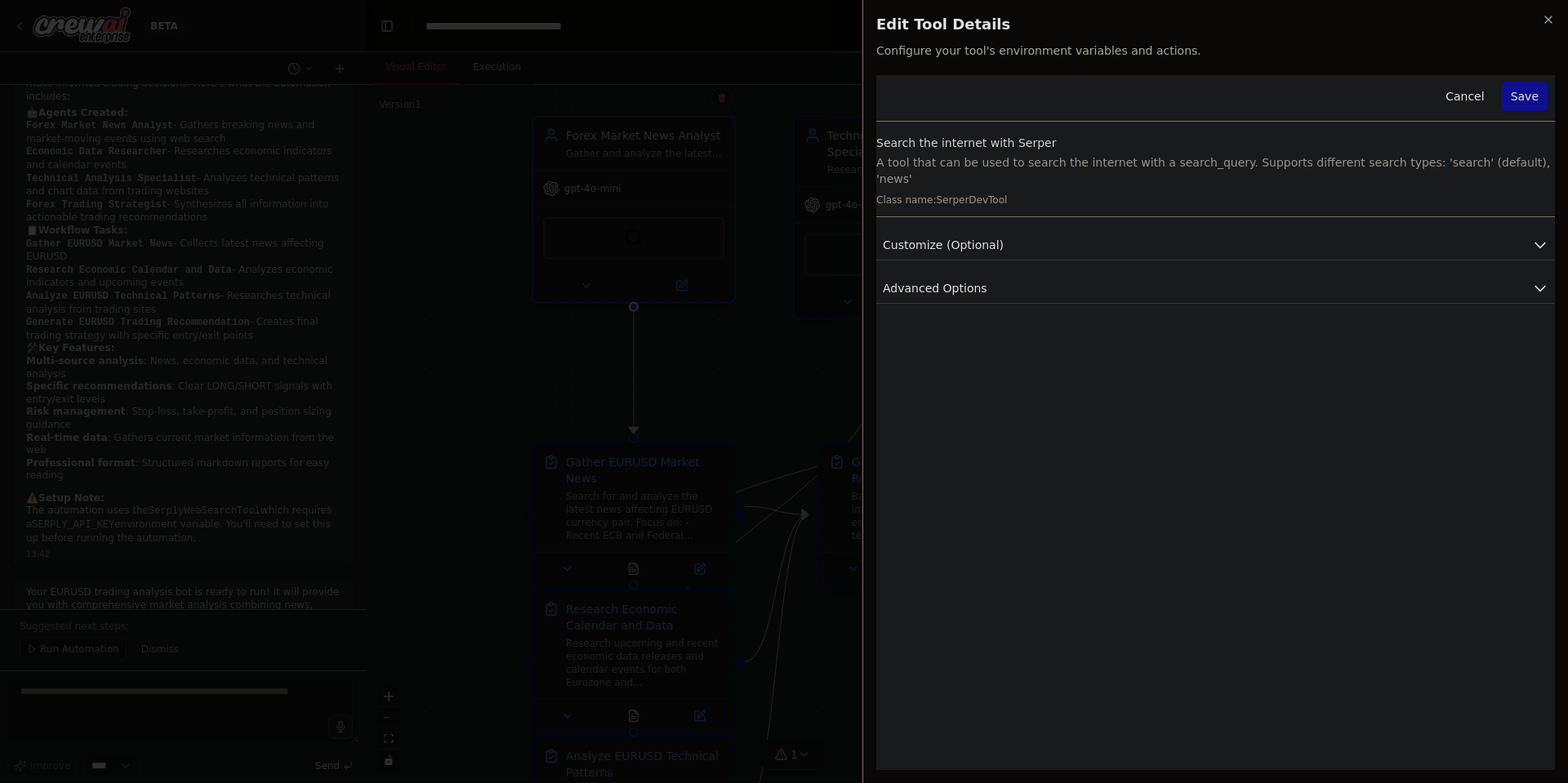
click at [1000, 97] on body "BETA Create a bot that gather information from the web in order to short or lon…" at bounding box center [784, 391] width 1568 height 783
drag, startPoint x: 1024, startPoint y: 167, endPoint x: 1269, endPoint y: 161, distance: 245.1
click at [1262, 161] on p "A tool that can be used to search the internet with a search_query. Supports di…" at bounding box center [1216, 171] width 679 height 33
click at [1350, 152] on div "Search the internet with Serper A tool that can be used to search the internet …" at bounding box center [1216, 176] width 679 height 83
click at [1061, 245] on div "Cancel Save Search the internet with Serper A tool that can be used to search t…" at bounding box center [1216, 190] width 679 height 229
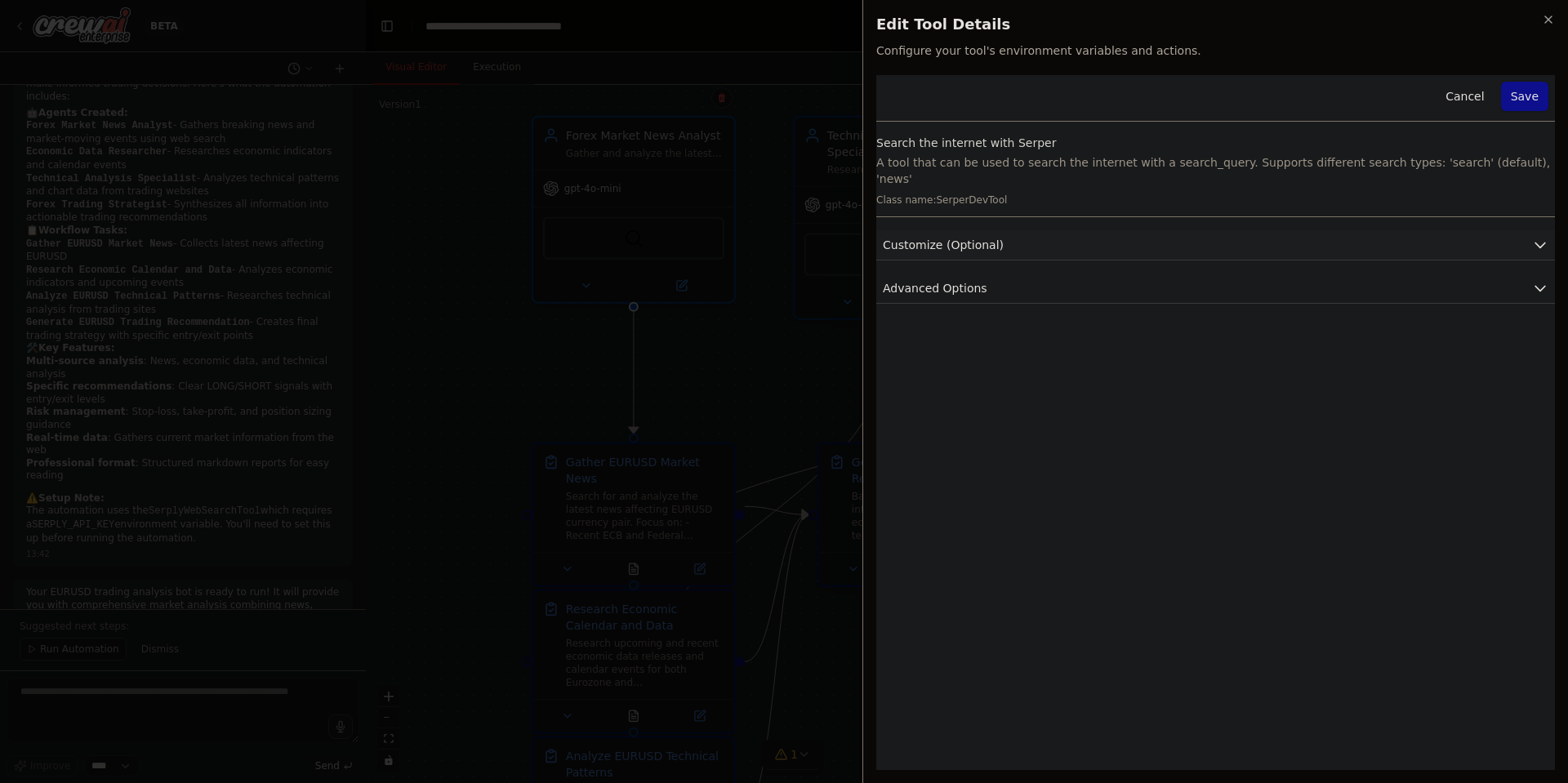
click at [1065, 230] on button "Customize (Optional)" at bounding box center [1216, 245] width 679 height 30
click at [968, 280] on span "Advanced Options" at bounding box center [935, 289] width 104 height 16
click at [1480, 91] on button "Cancel" at bounding box center [1465, 96] width 58 height 29
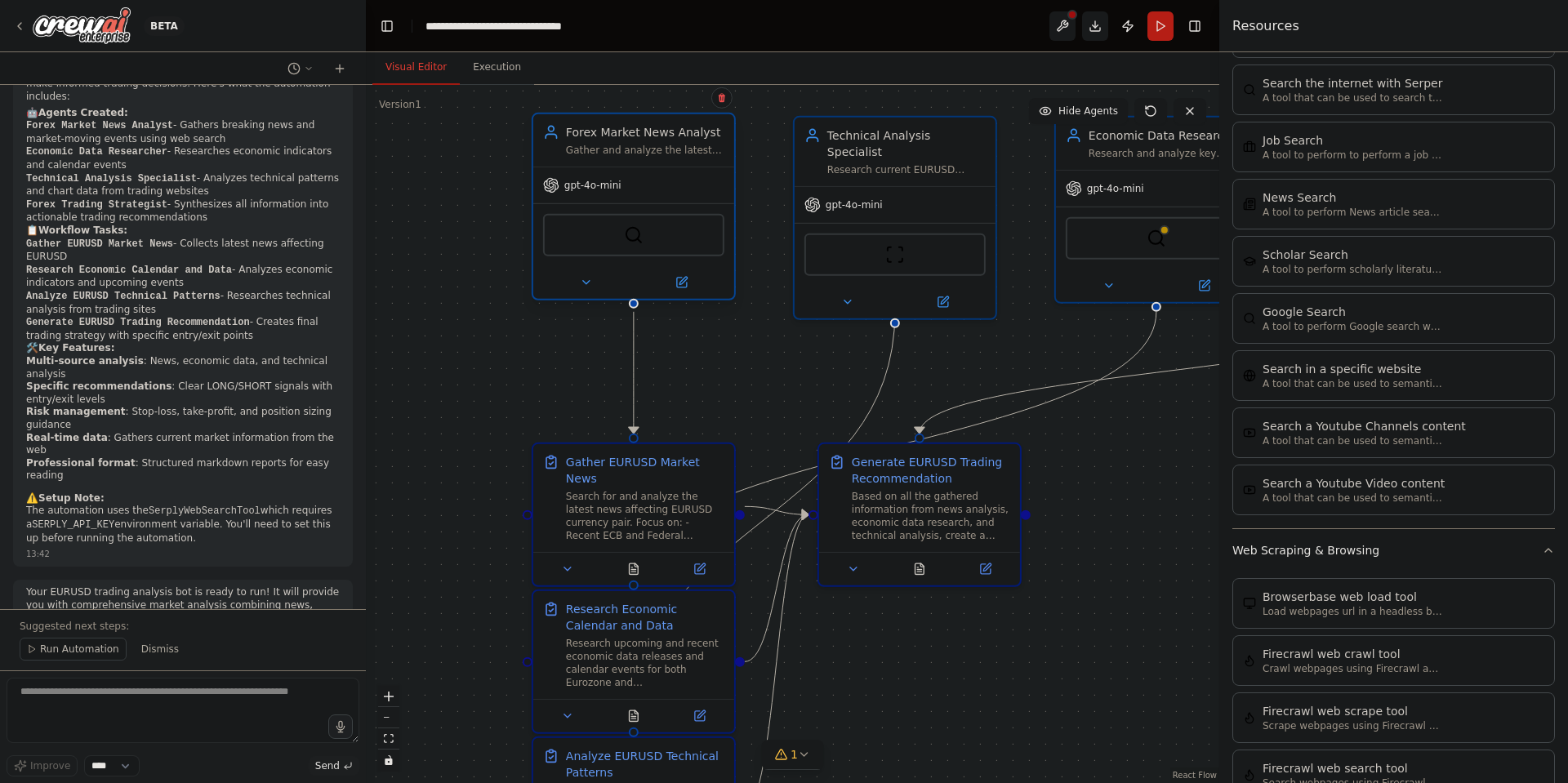
click at [675, 122] on div "Forex Market News Analyst Gather and analyze the latest news and developments a…" at bounding box center [633, 141] width 201 height 53
click at [681, 282] on icon at bounding box center [683, 280] width 7 height 7
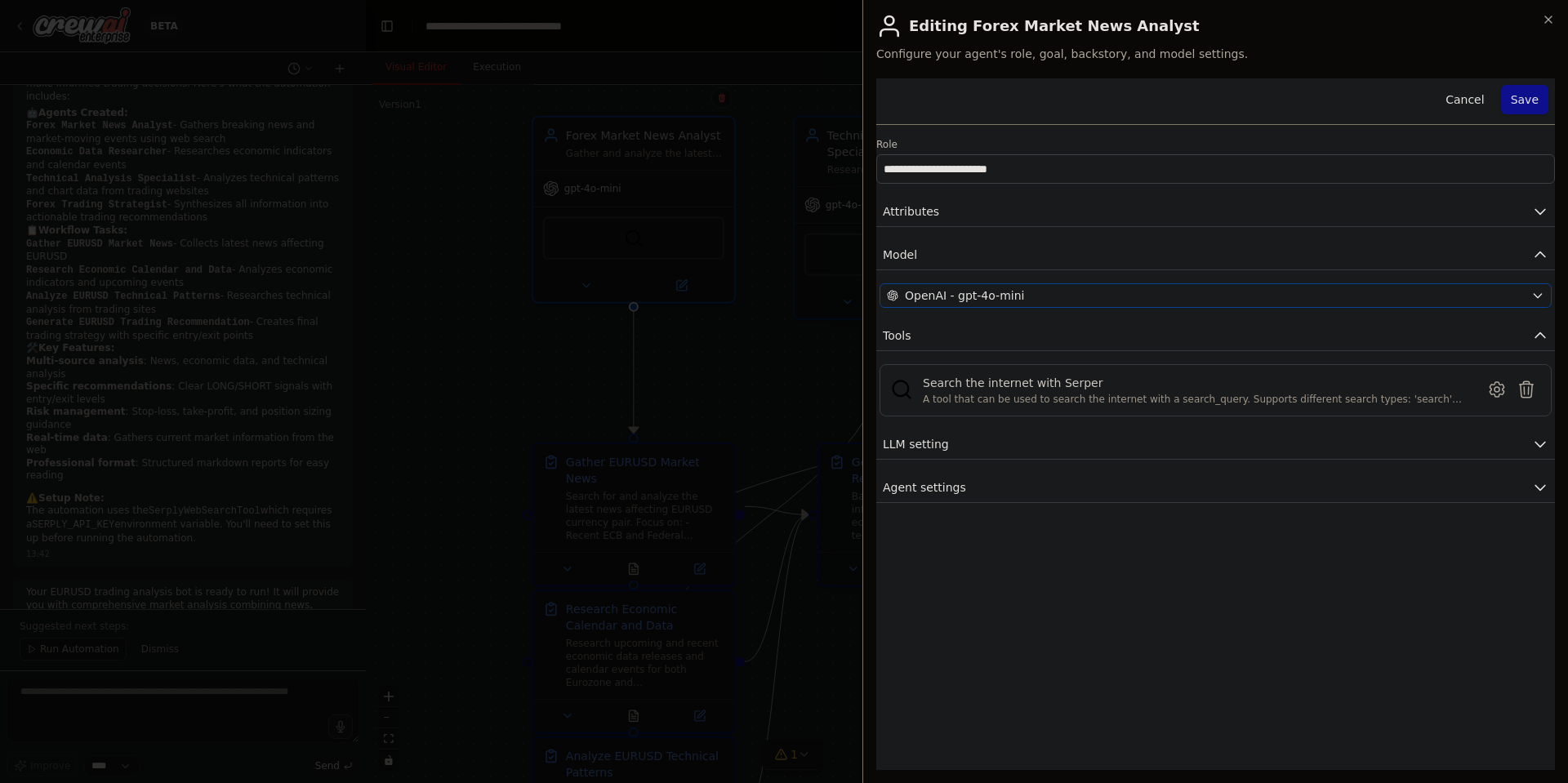
click at [1541, 292] on icon "button" at bounding box center [1538, 296] width 13 height 13
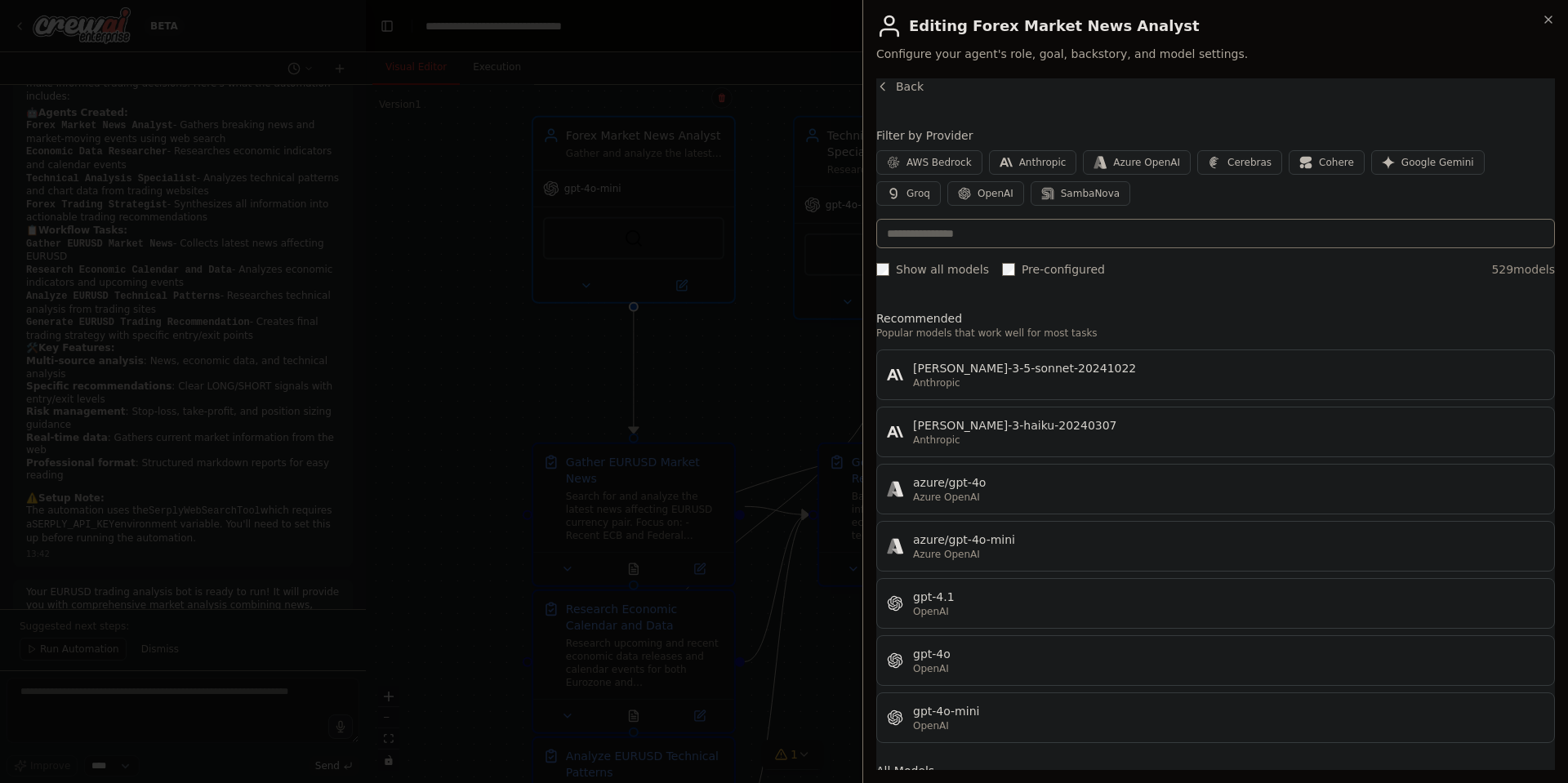
click at [895, 77] on div "Close Editing Forex Market News Analyst Configure your agent's role, goal, back…" at bounding box center [1216, 391] width 706 height 783
click at [896, 78] on div "Close Editing Forex Market News Analyst Configure your agent's role, goal, back…" at bounding box center [1216, 391] width 706 height 783
click at [902, 86] on span "Back" at bounding box center [910, 86] width 28 height 16
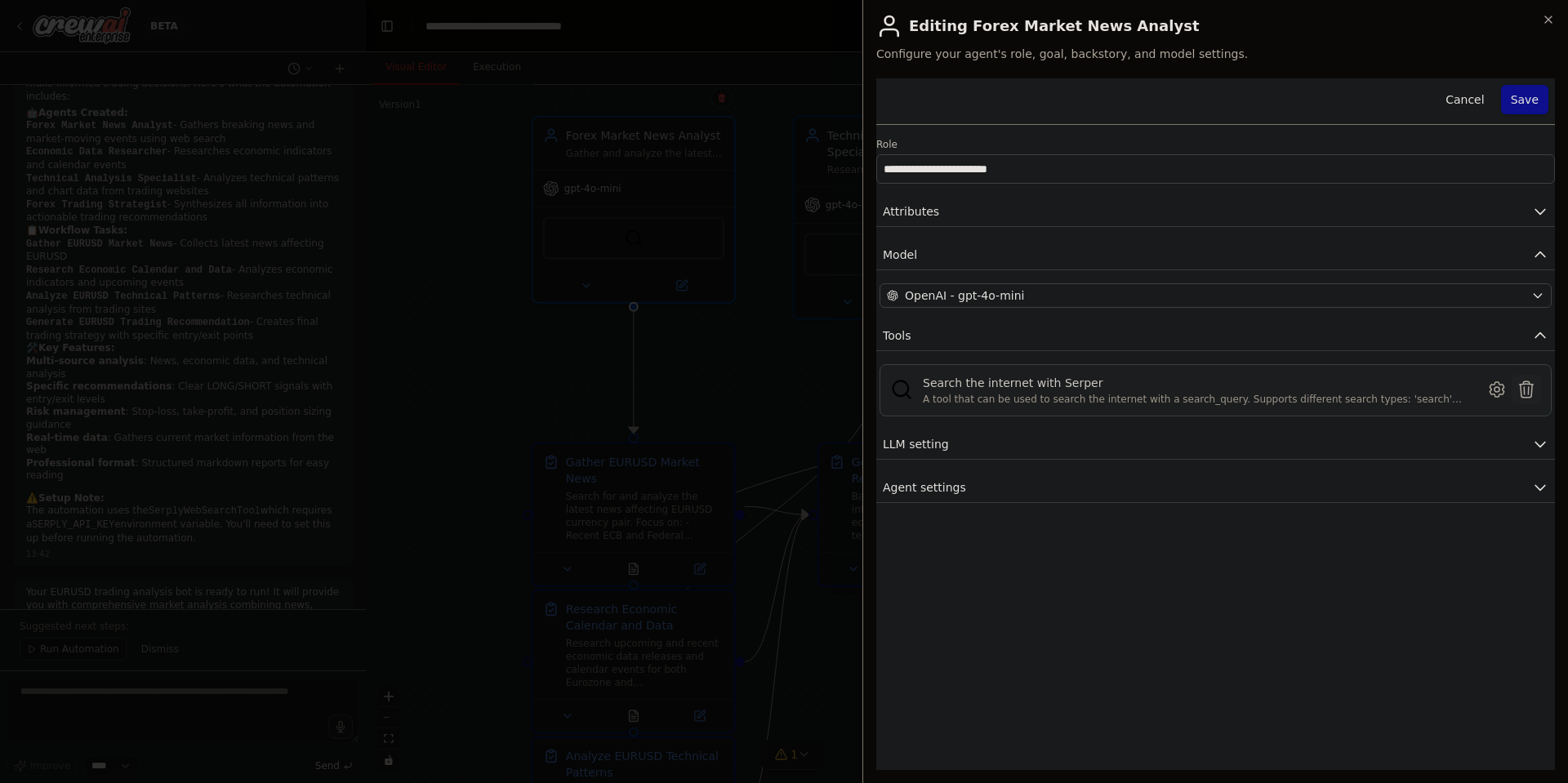
click at [1527, 389] on icon at bounding box center [1527, 390] width 20 height 20
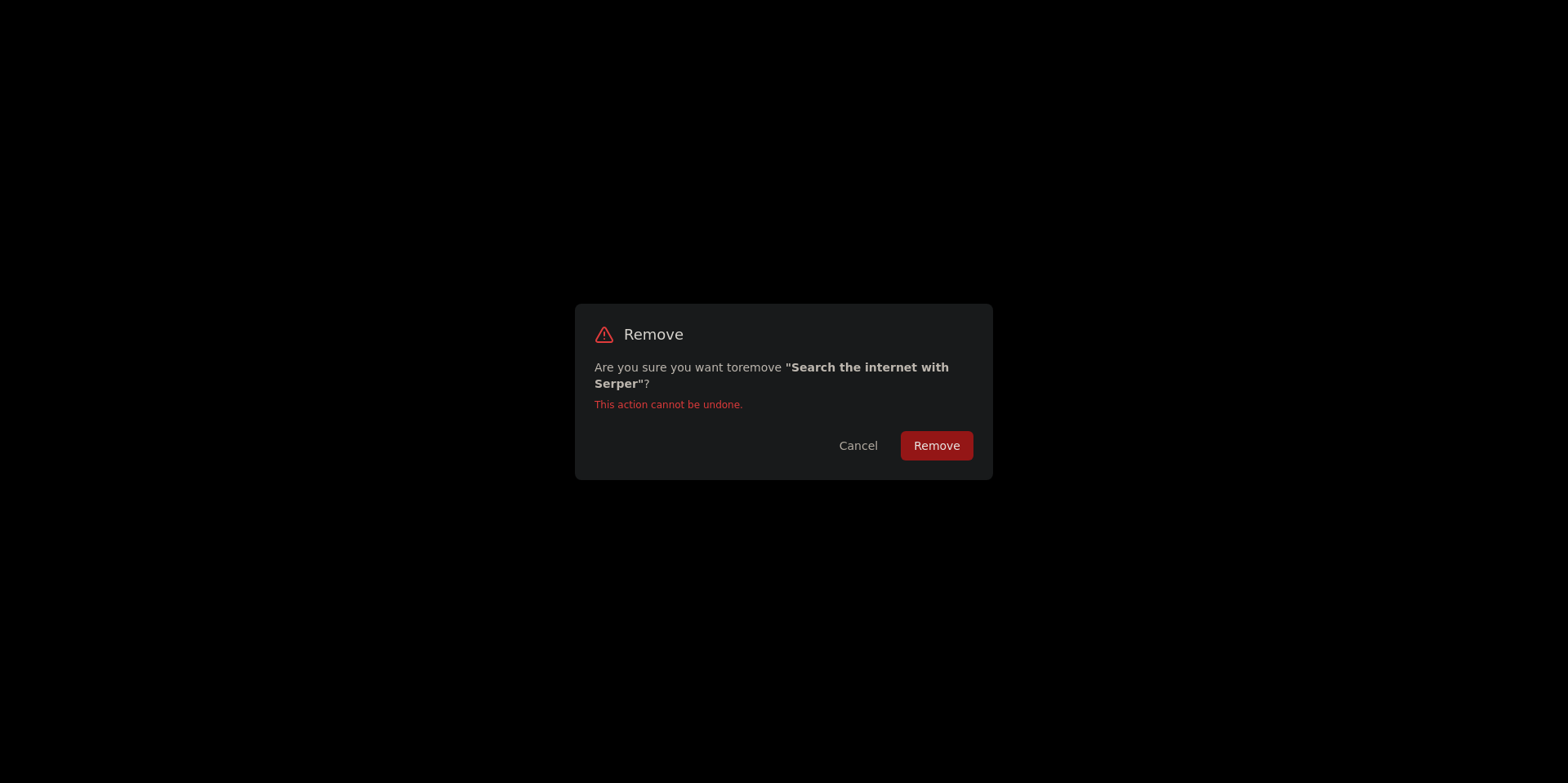
click at [927, 432] on button "Remove" at bounding box center [937, 445] width 73 height 29
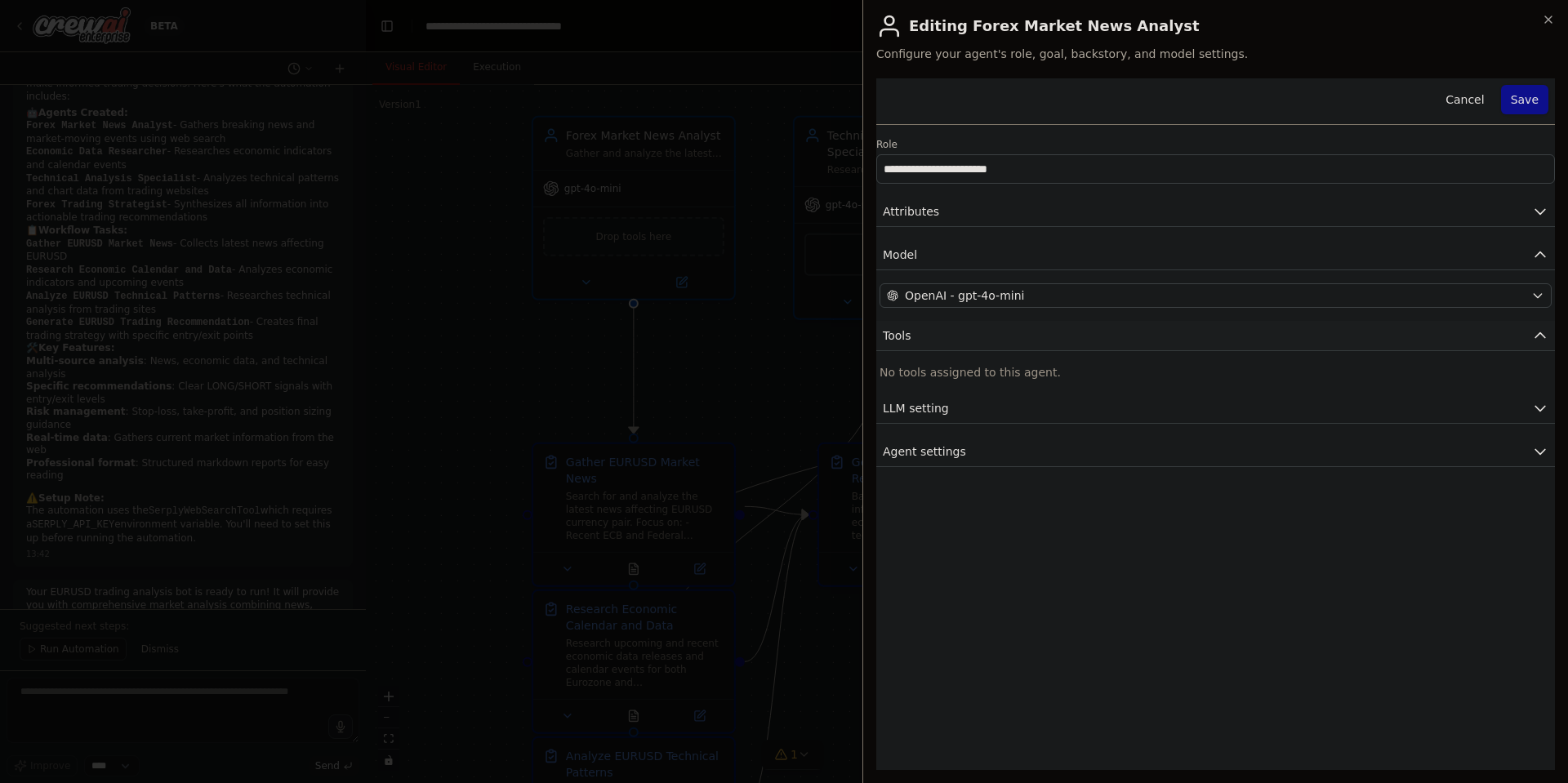
click at [1027, 341] on button "Tools" at bounding box center [1216, 336] width 679 height 30
click at [1006, 334] on button "Tools" at bounding box center [1216, 336] width 679 height 30
click at [948, 377] on p "No tools assigned to this agent." at bounding box center [1216, 373] width 672 height 16
click at [1526, 93] on button "Save" at bounding box center [1525, 100] width 47 height 29
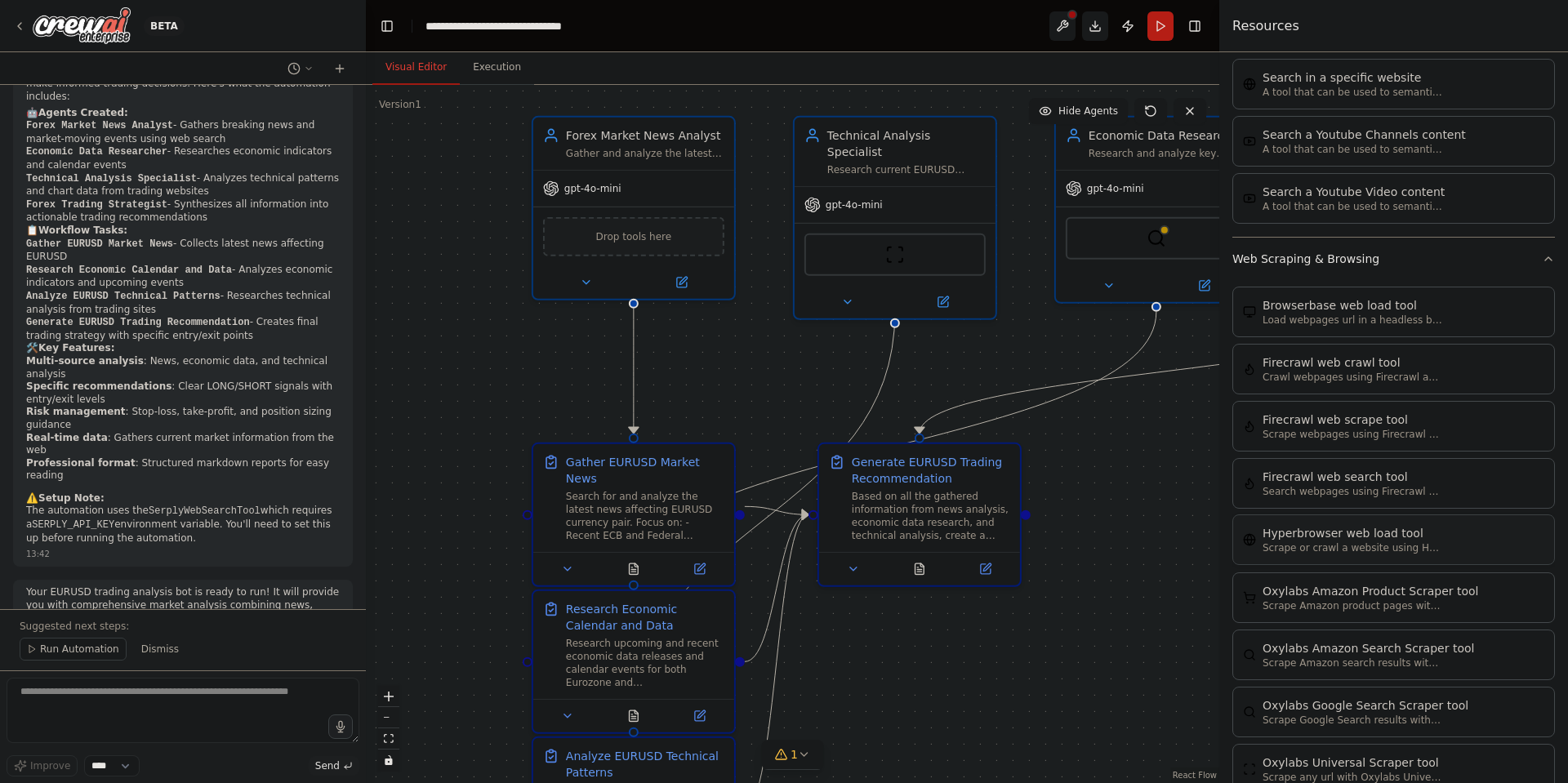
scroll to position [2959, 0]
click at [674, 240] on div "BrowserbaseLoadTool" at bounding box center [634, 235] width 181 height 43
